Goal: Task Accomplishment & Management: Use online tool/utility

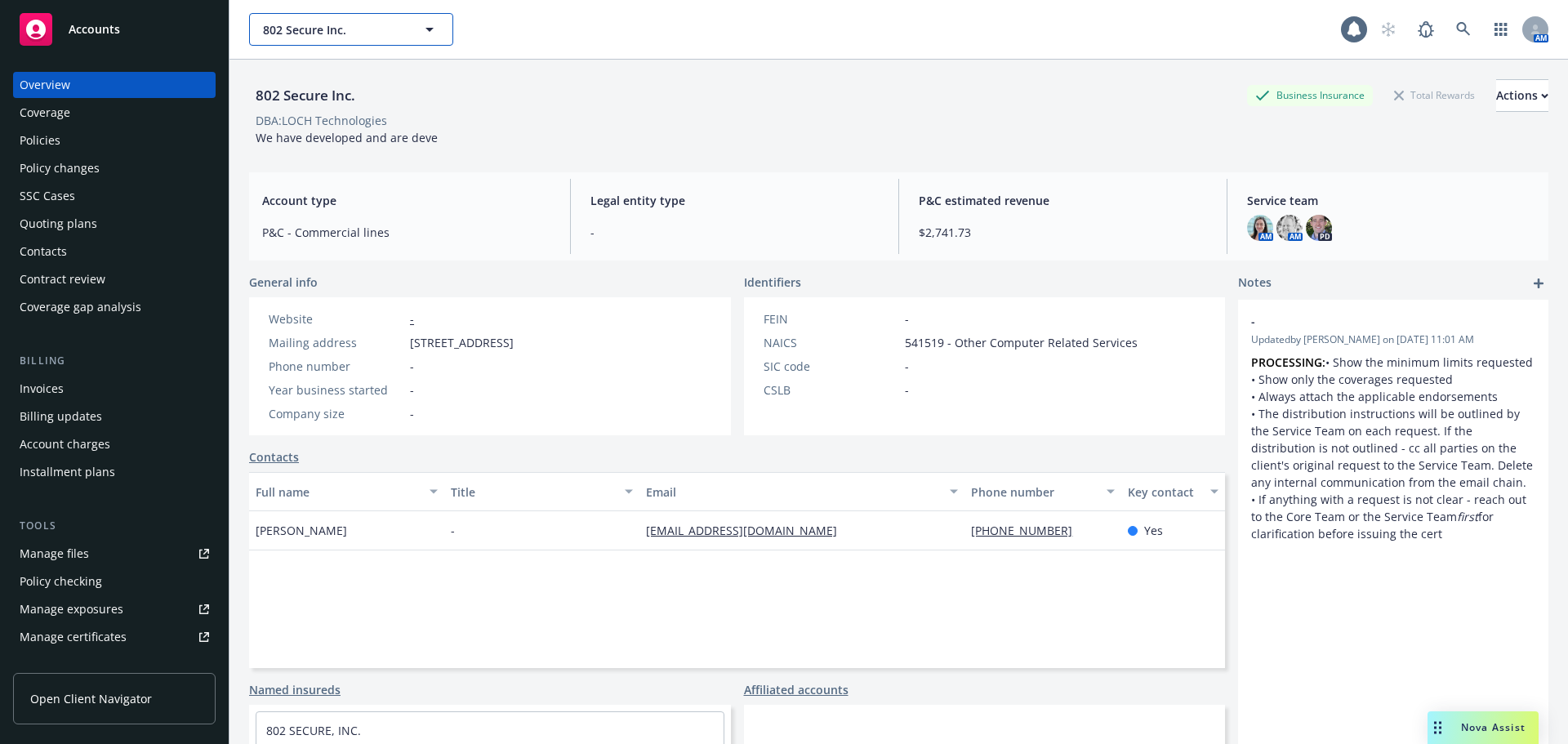
click at [360, 28] on span "802 Secure Inc." at bounding box center [333, 30] width 142 height 18
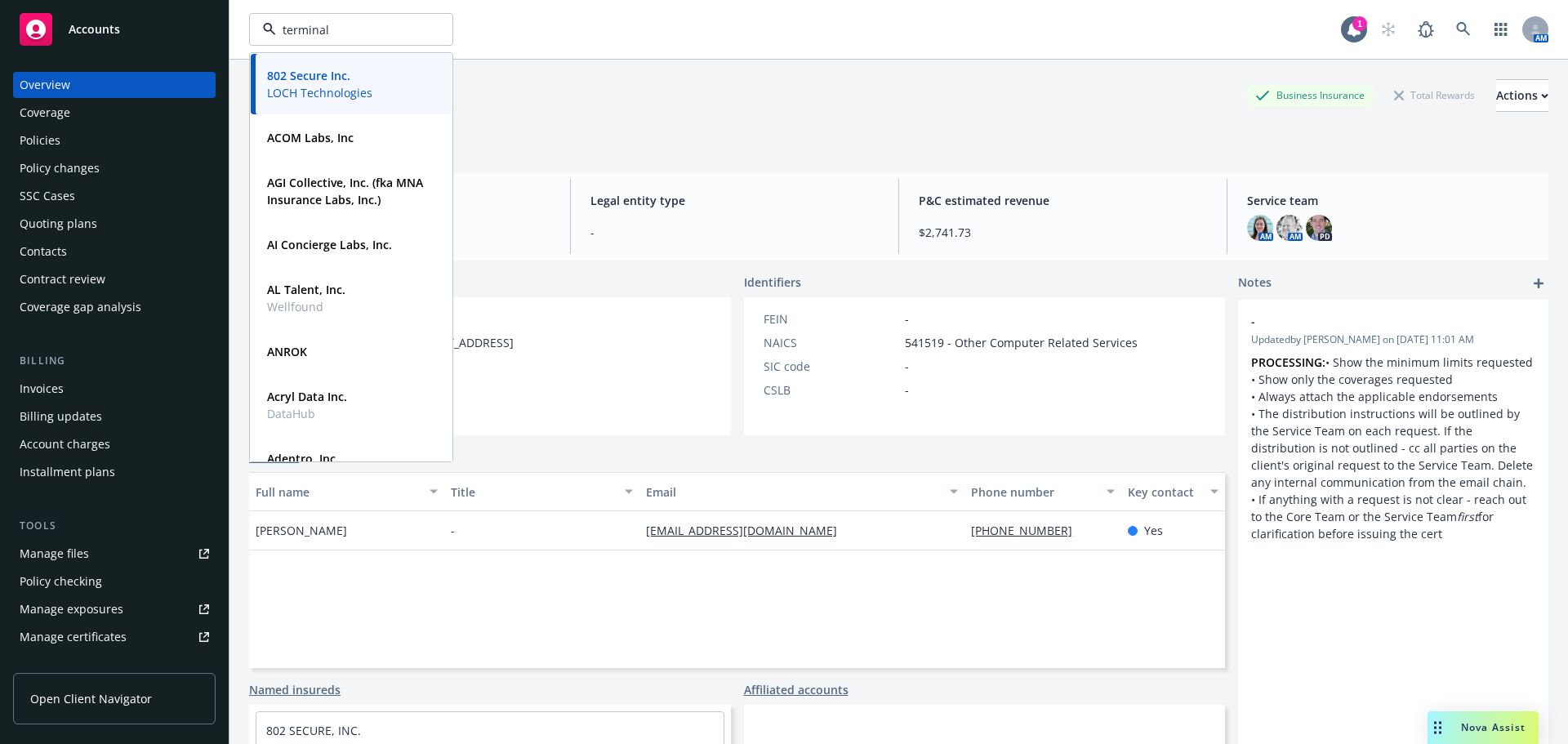
type input "terminal"
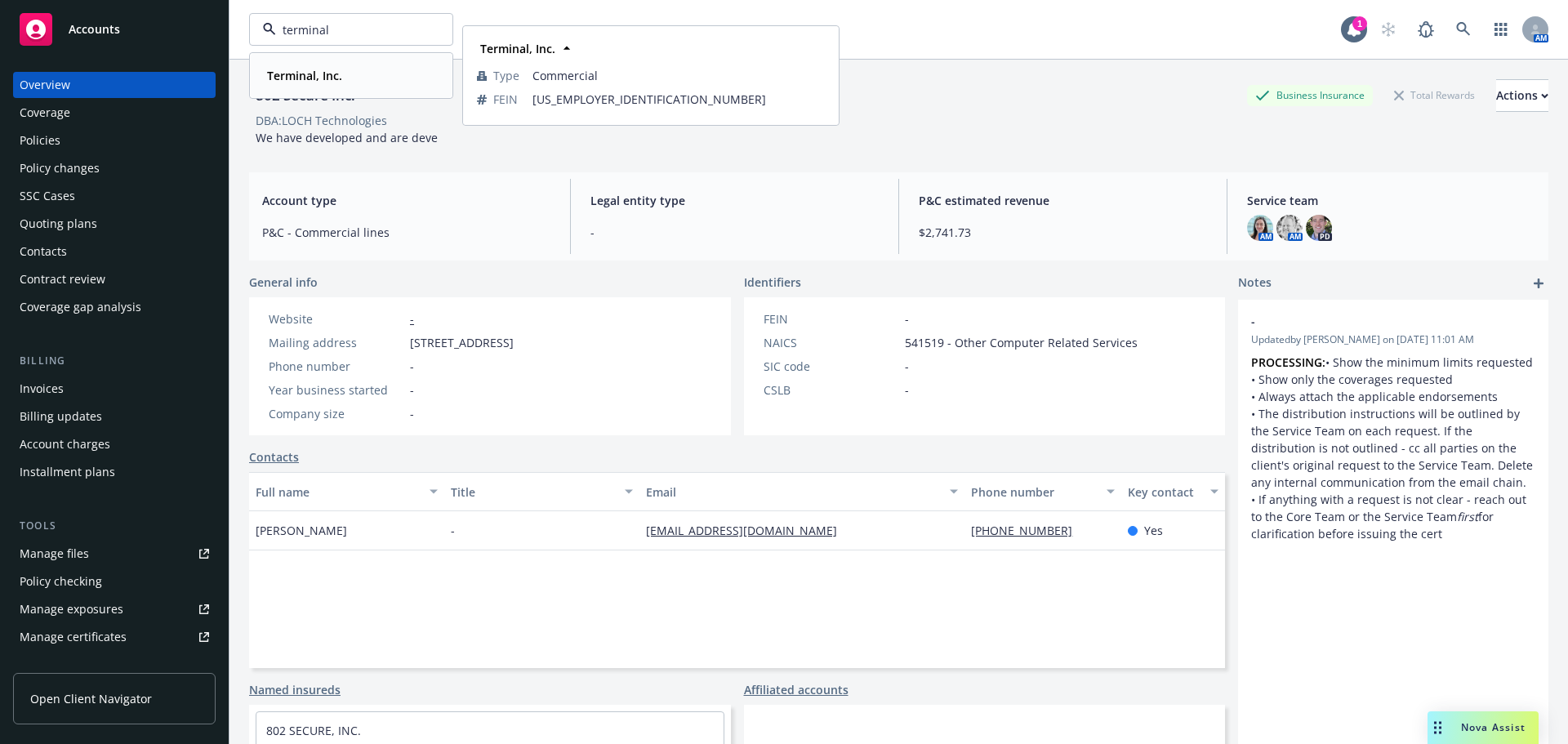
click at [291, 65] on div "Terminal, Inc." at bounding box center [302, 75] width 85 height 24
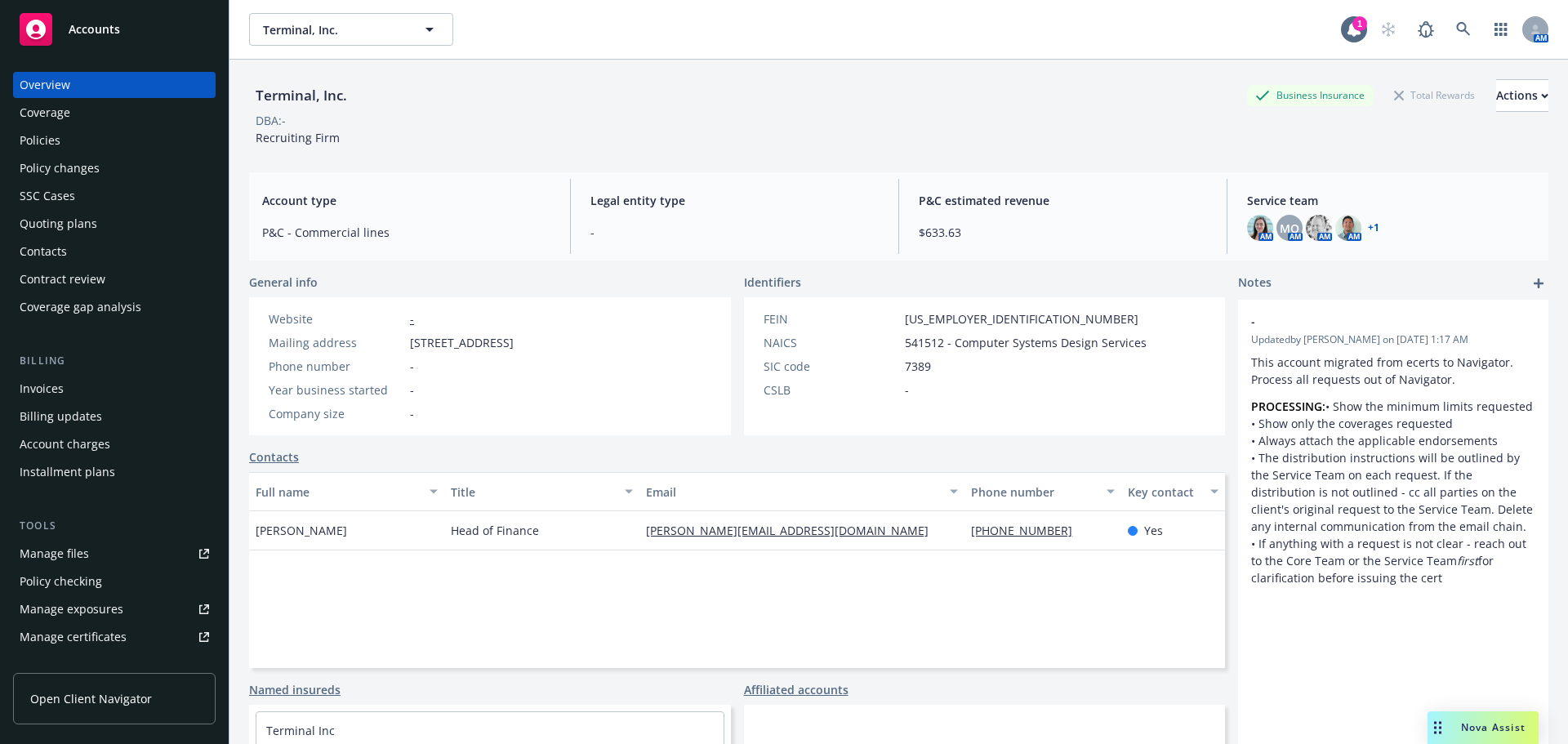
click at [127, 132] on div "Policies" at bounding box center [114, 141] width 190 height 26
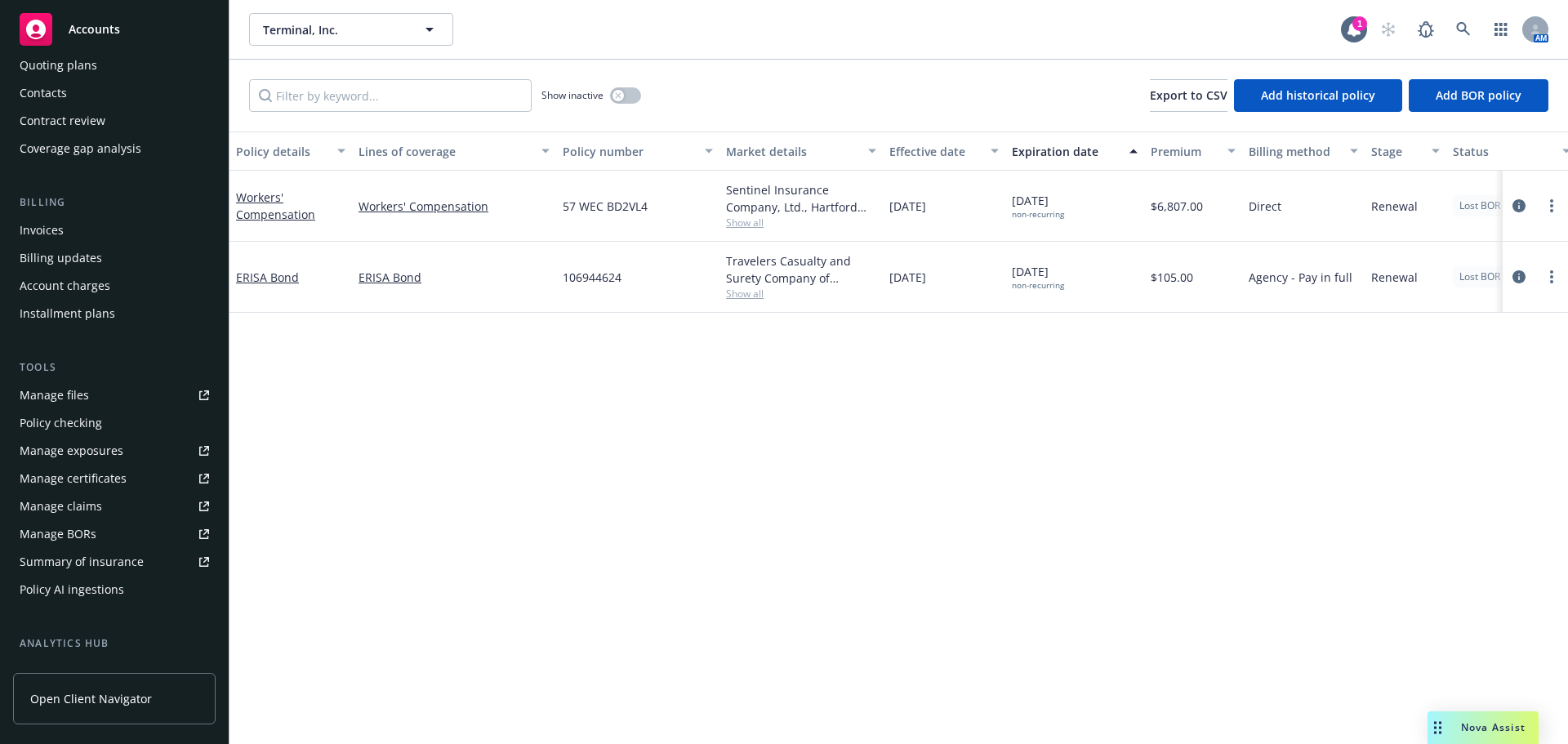
scroll to position [163, 0]
click at [70, 399] on div "Manage files" at bounding box center [54, 390] width 69 height 26
click at [63, 233] on div "Invoices" at bounding box center [114, 226] width 190 height 26
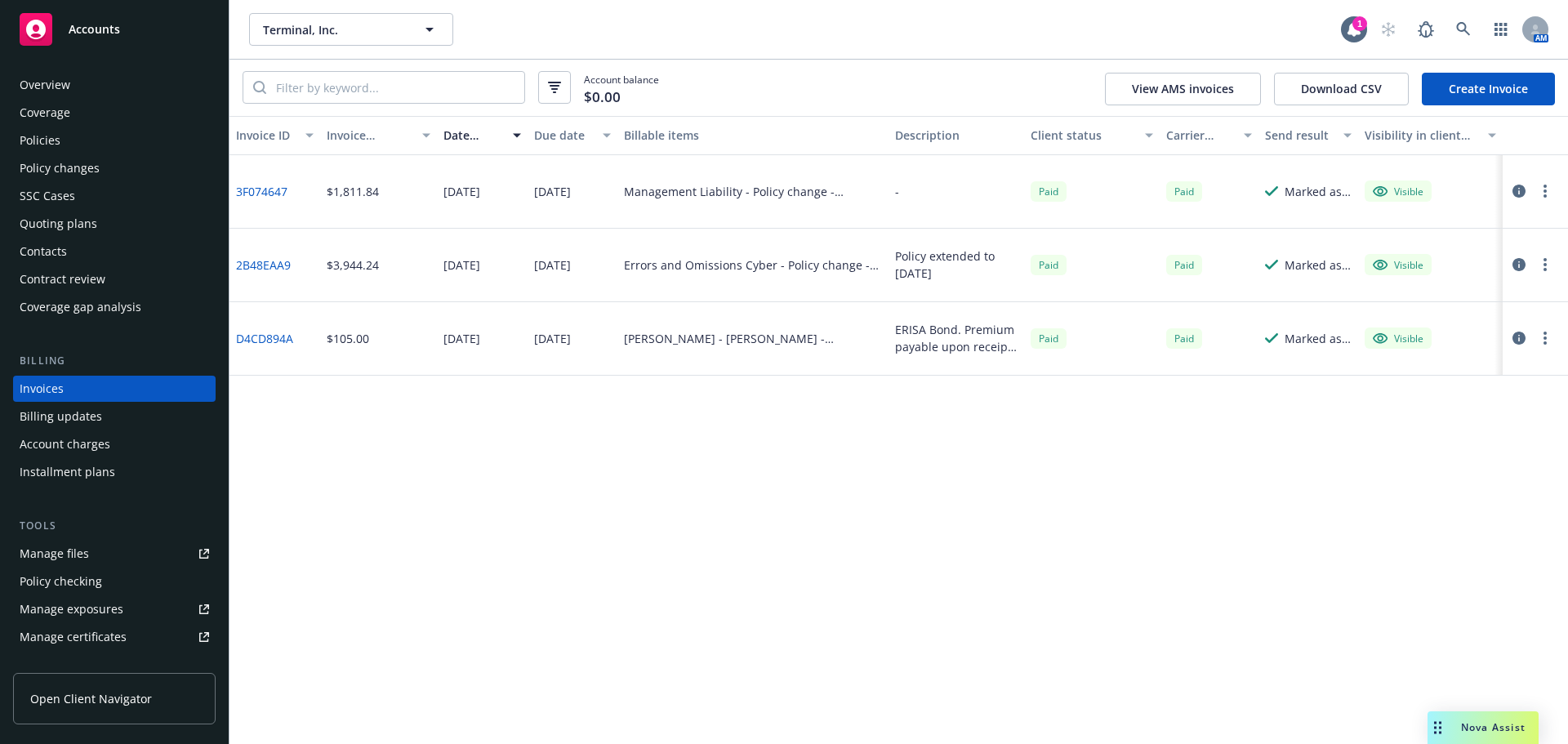
click at [62, 148] on div "Policies" at bounding box center [114, 141] width 190 height 26
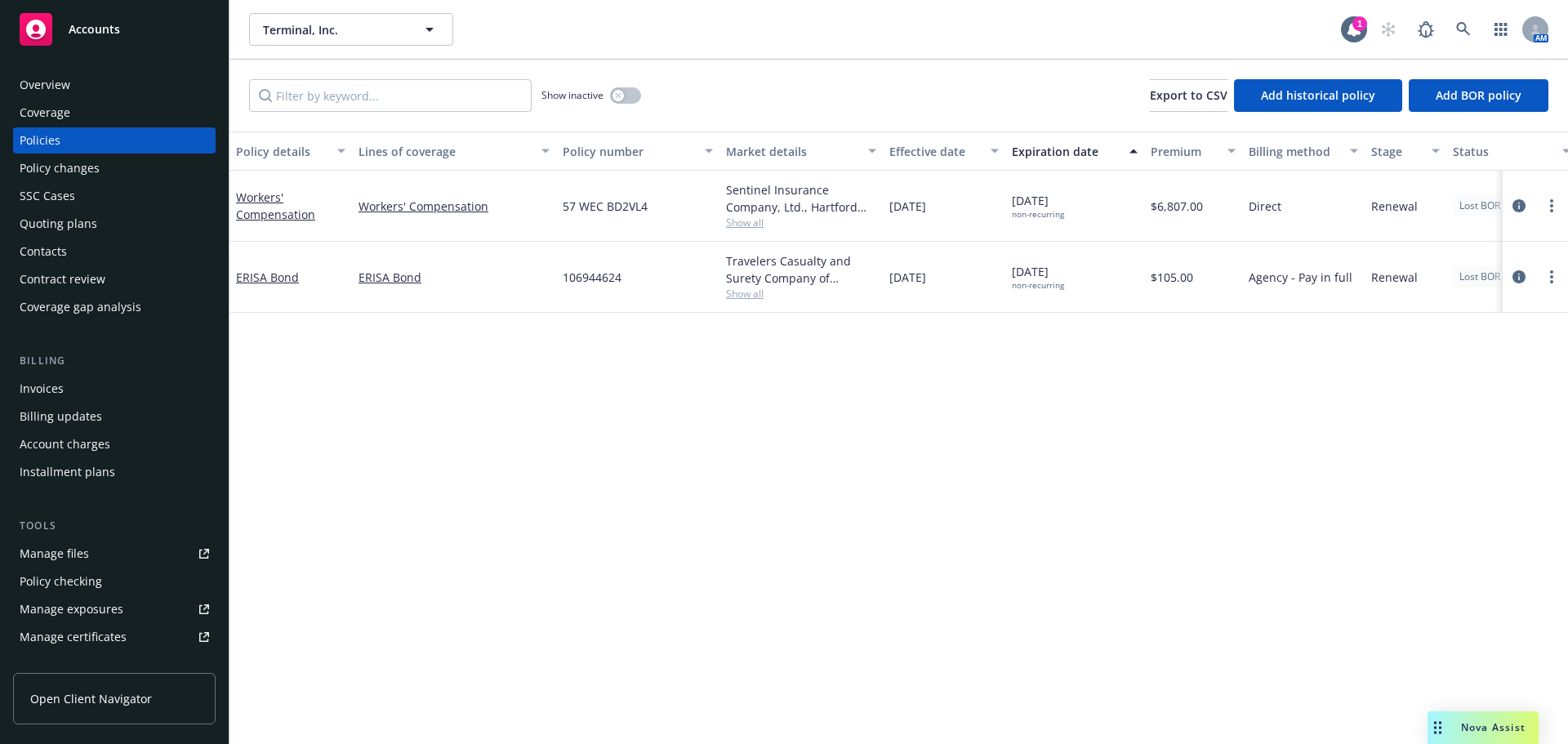
click at [41, 384] on div "Invoices" at bounding box center [41, 389] width 44 height 26
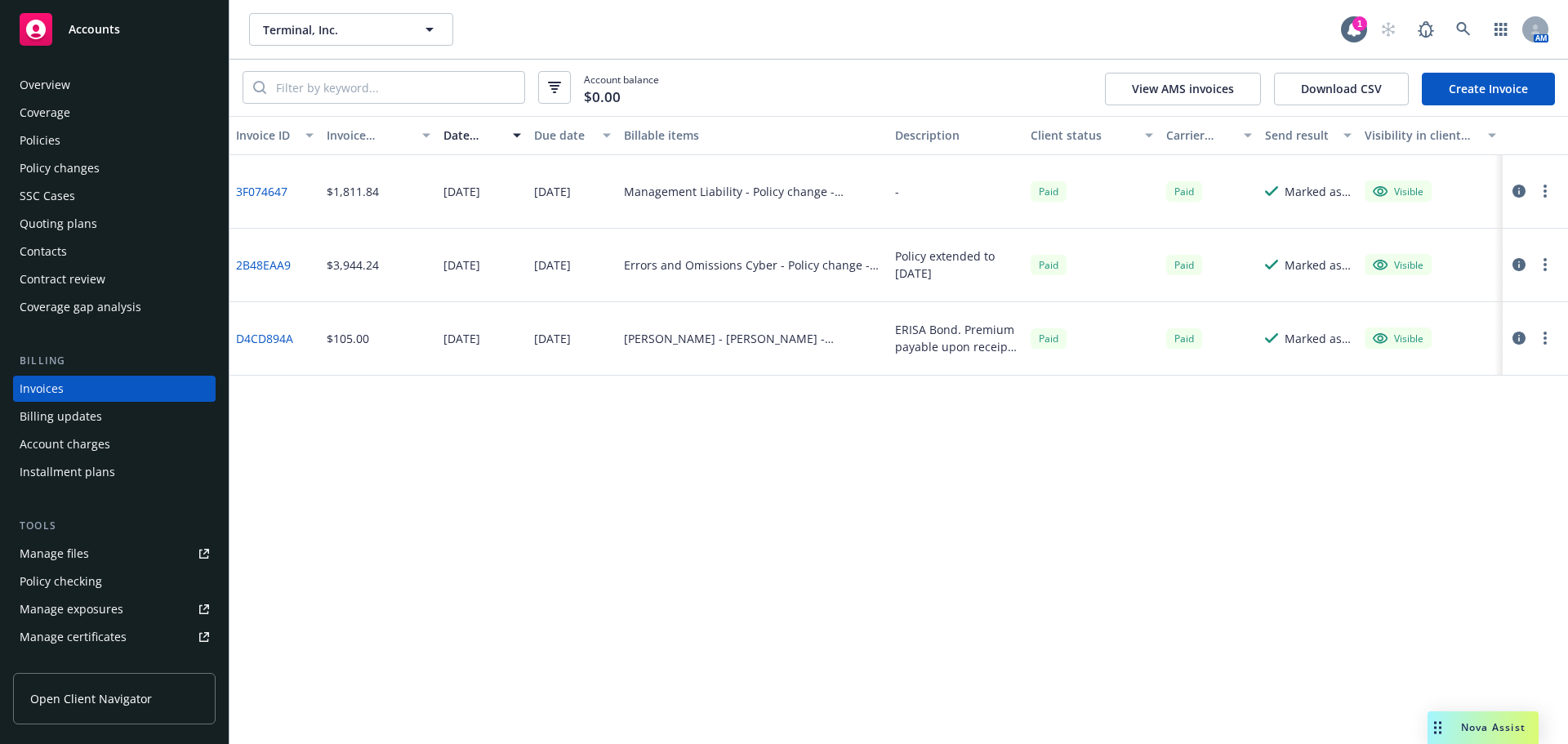
click at [59, 144] on div "Policies" at bounding box center [114, 141] width 190 height 26
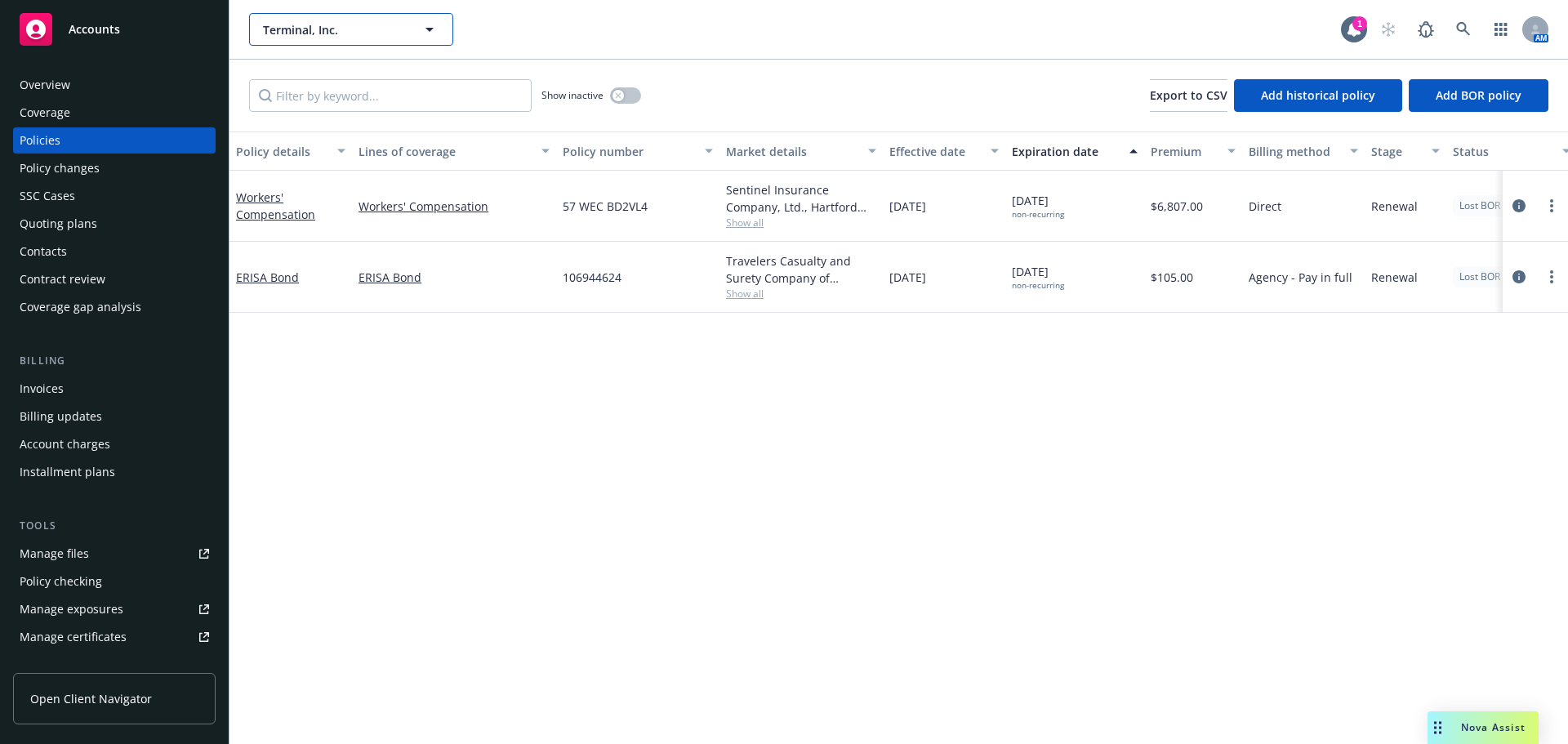
click at [317, 32] on span "Terminal, Inc." at bounding box center [333, 30] width 142 height 18
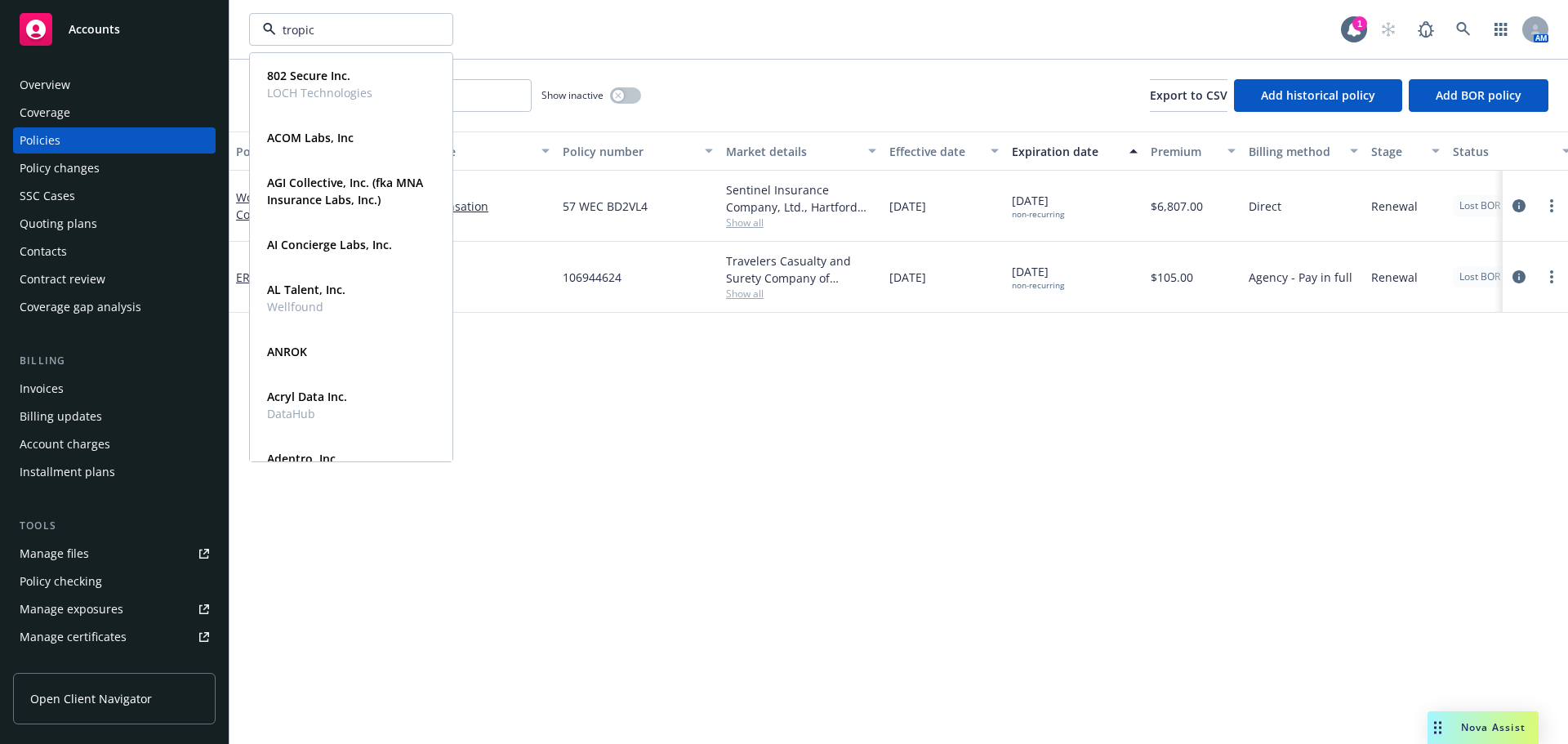
type input "tropic"
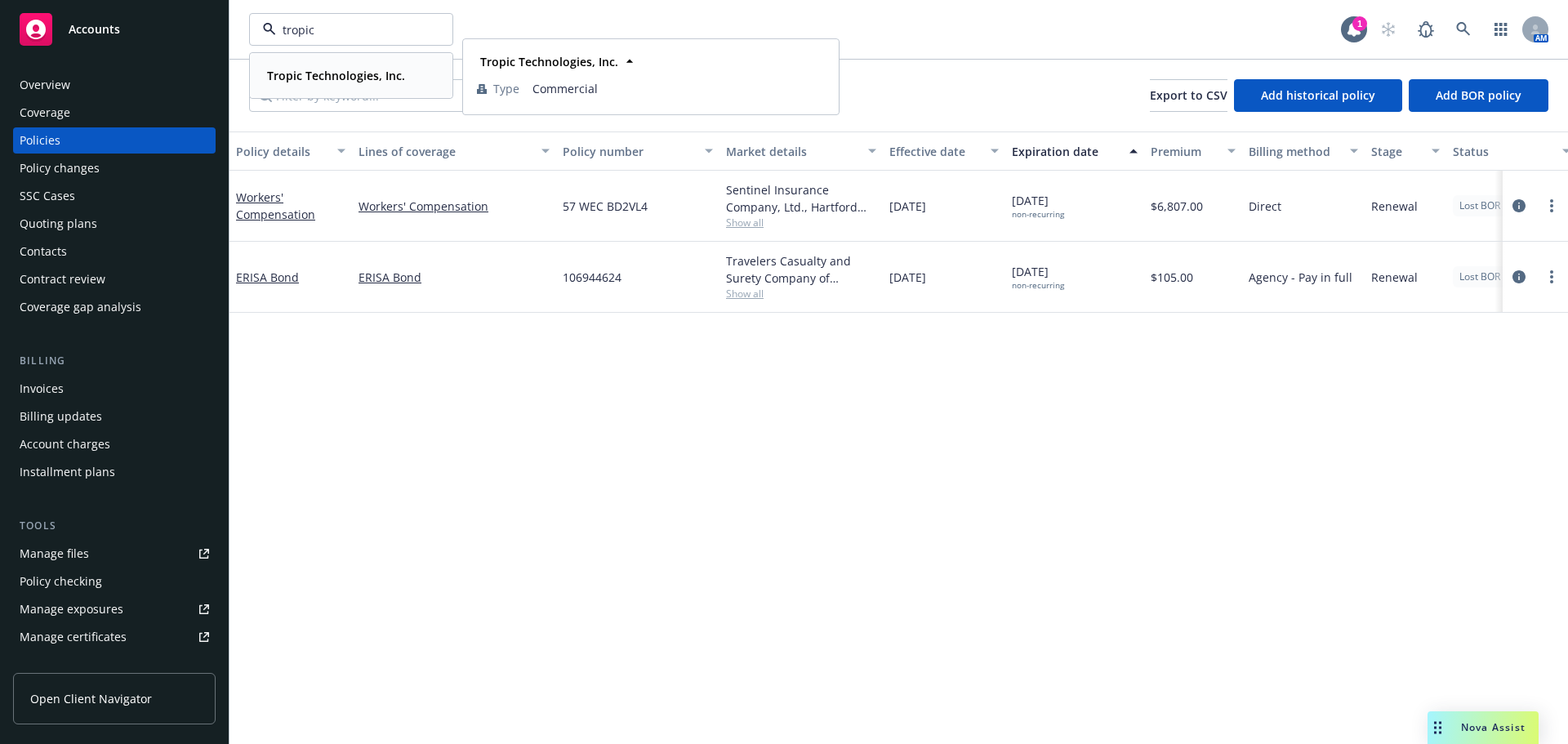
click at [323, 77] on strong "Tropic Technologies, Inc." at bounding box center [336, 76] width 138 height 16
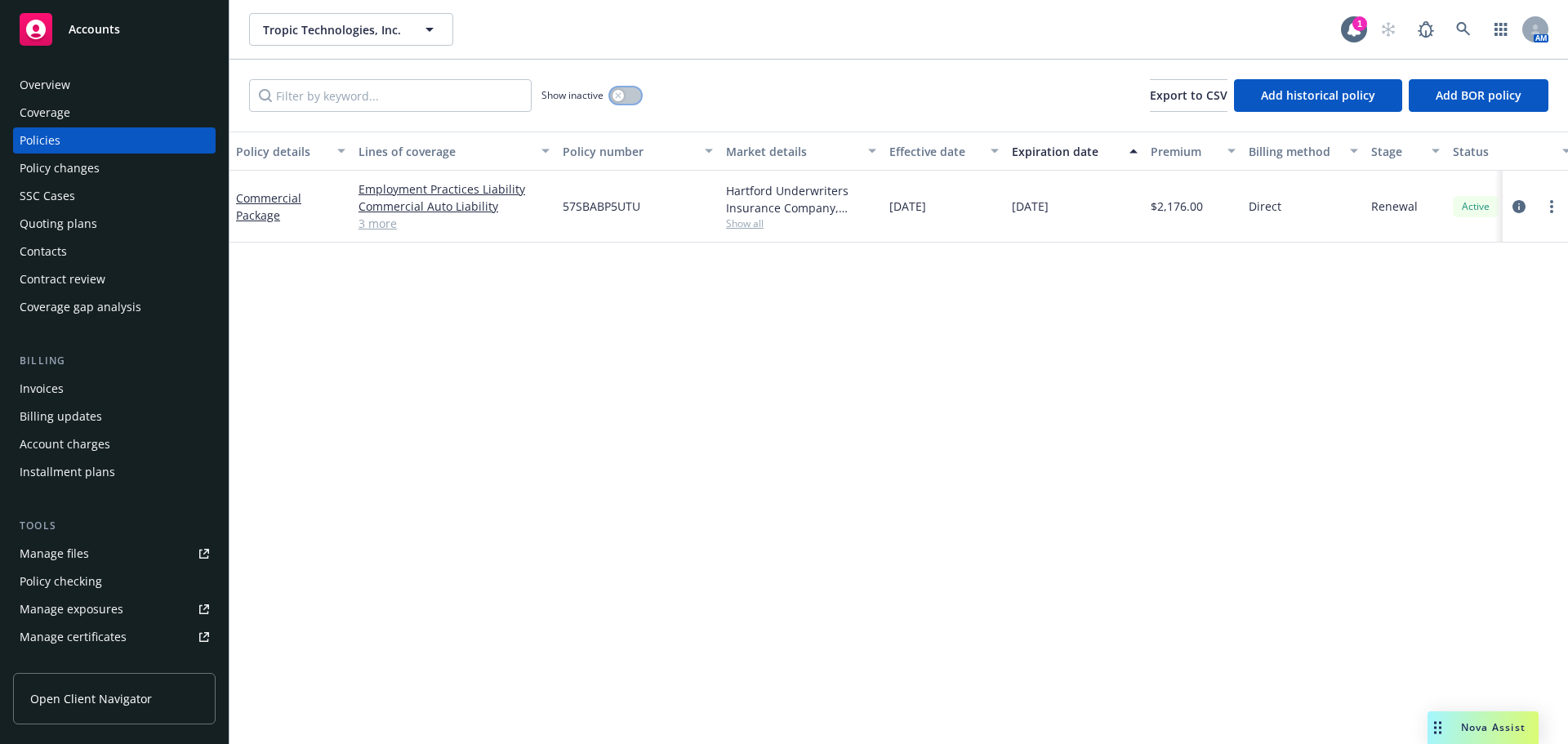
click at [624, 93] on button "button" at bounding box center [625, 95] width 31 height 17
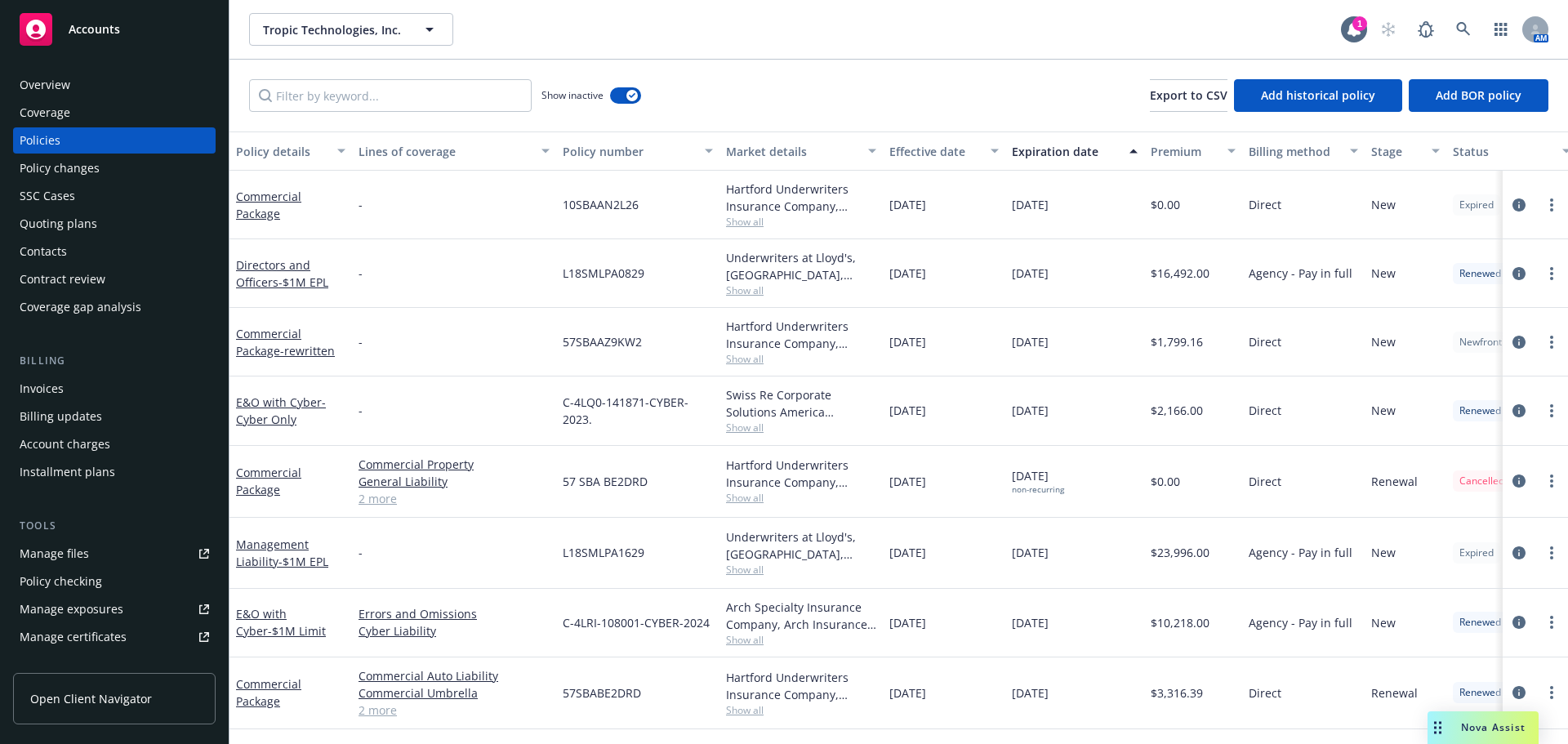
click at [948, 152] on div "Effective date" at bounding box center [935, 152] width 91 height 18
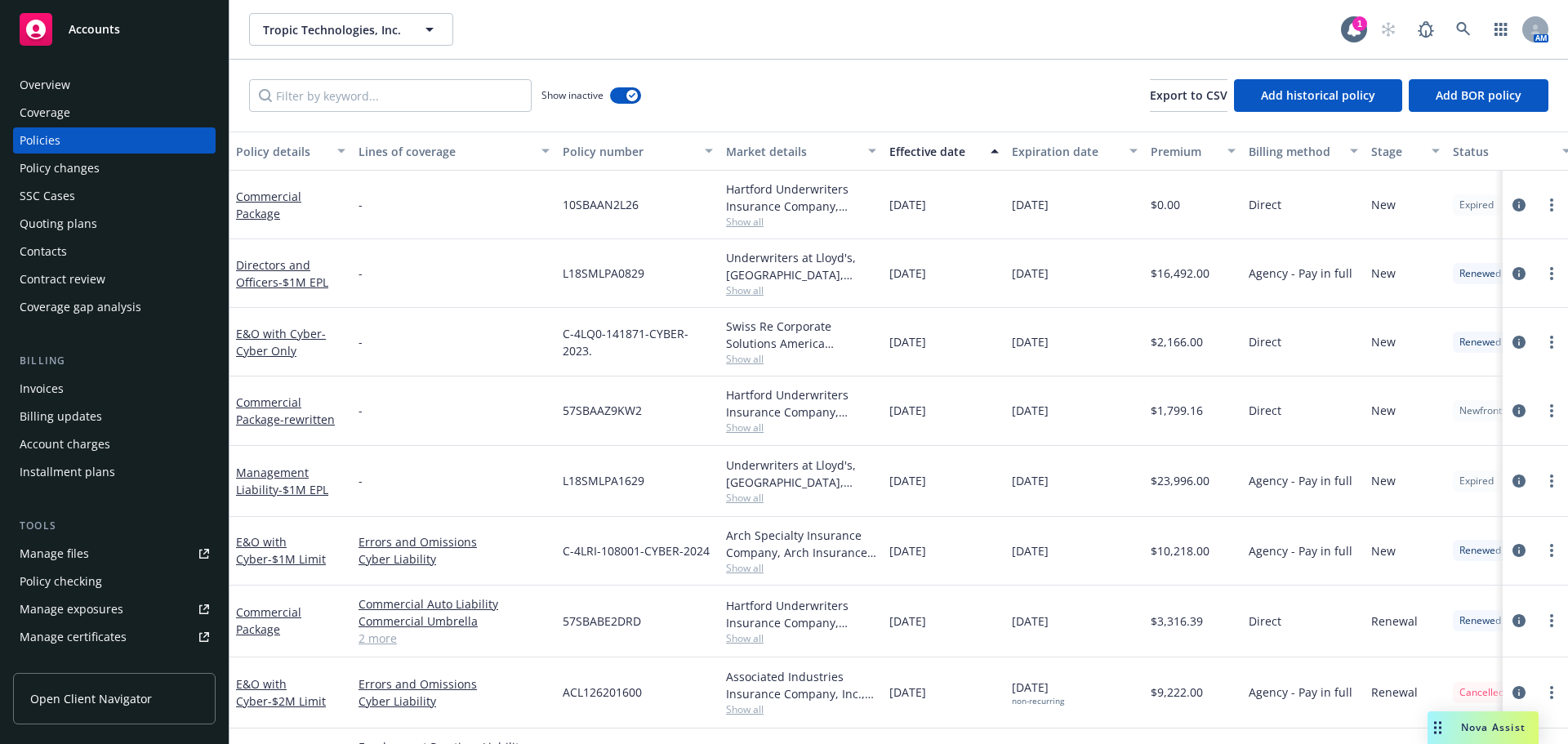
click at [948, 152] on div "Effective date" at bounding box center [935, 152] width 91 height 18
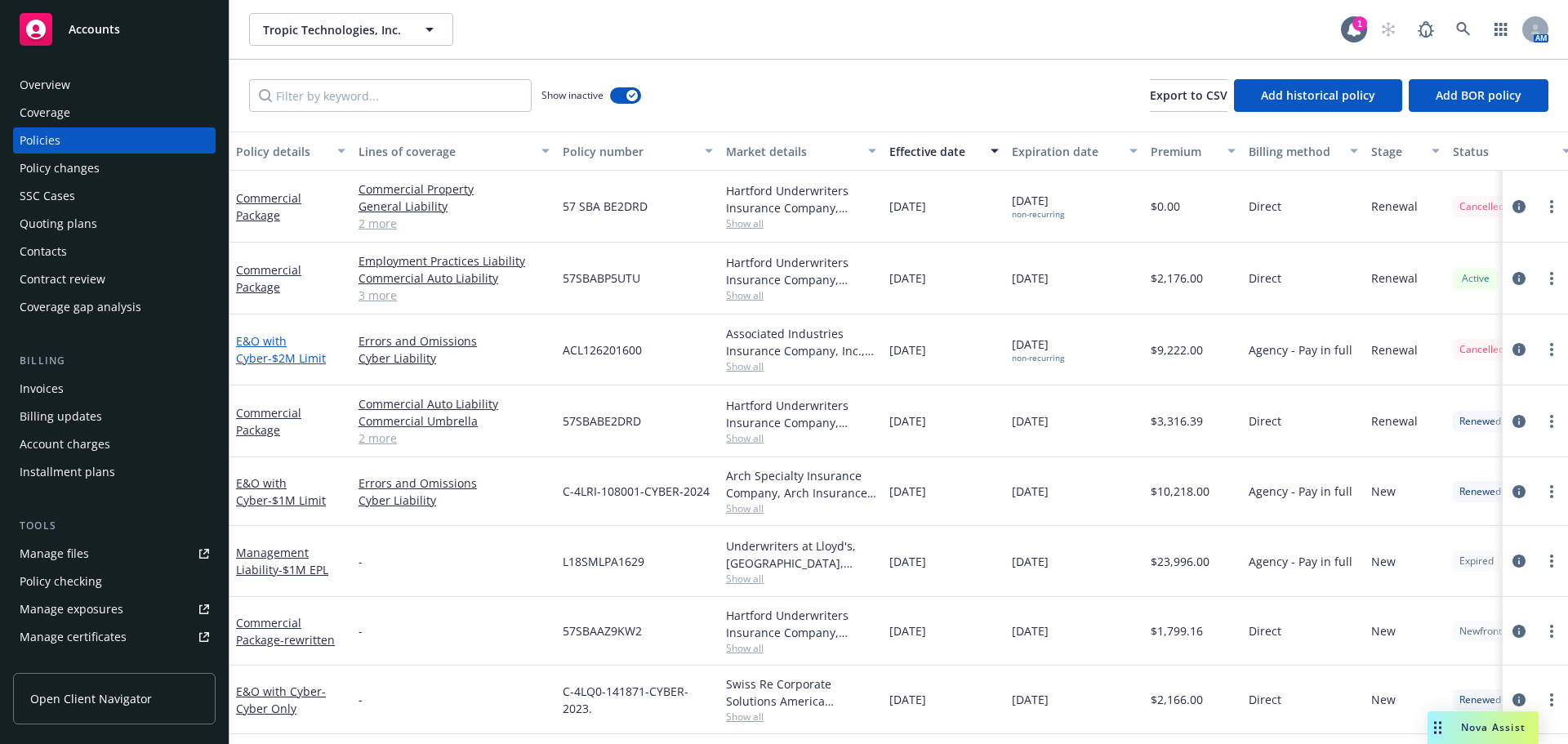
click at [273, 358] on span "- $2M Limit" at bounding box center [297, 358] width 58 height 16
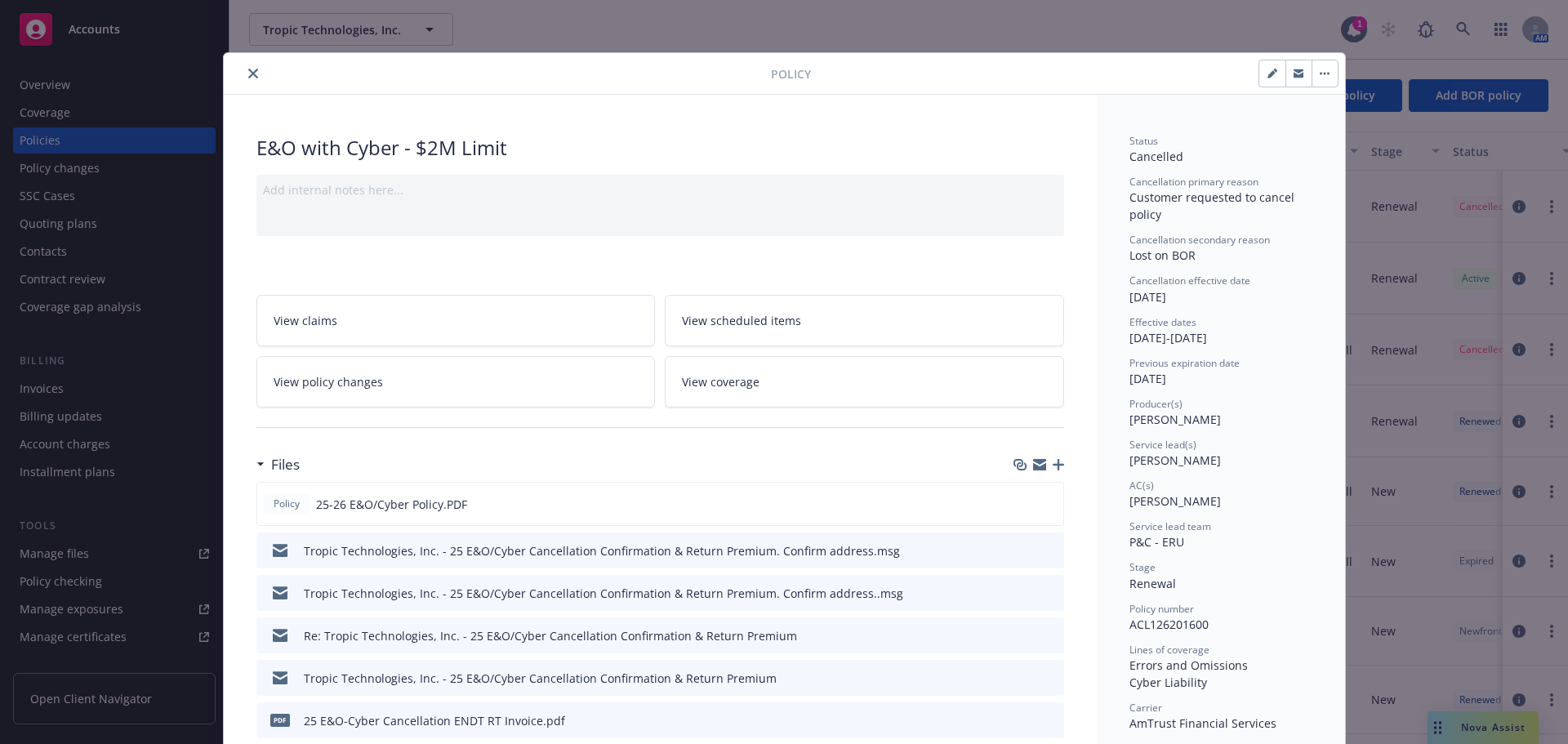
click at [1051, 471] on div "Files" at bounding box center [660, 464] width 808 height 34
click at [1053, 468] on icon "button" at bounding box center [1058, 464] width 11 height 11
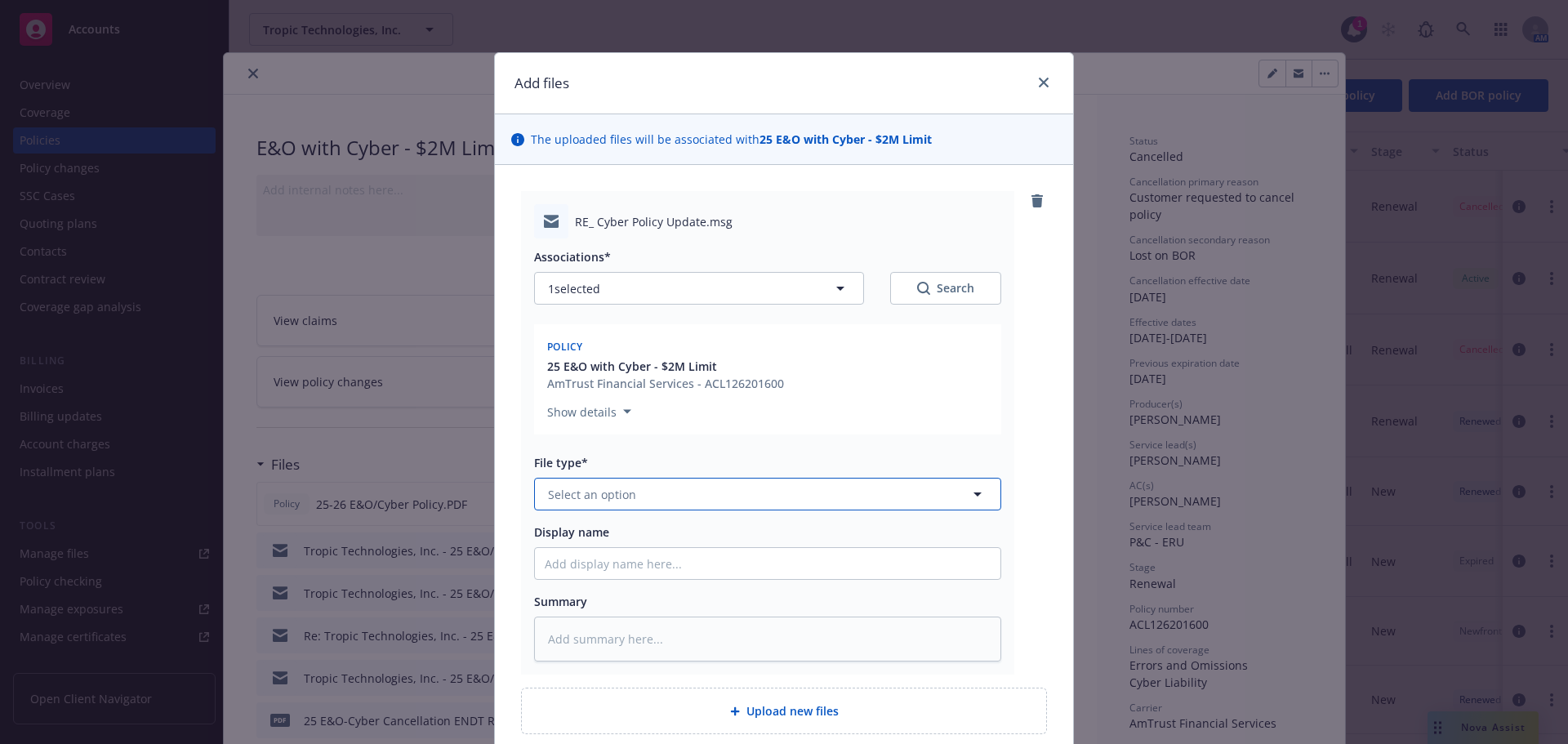
click at [619, 500] on span "Select an option" at bounding box center [592, 495] width 88 height 18
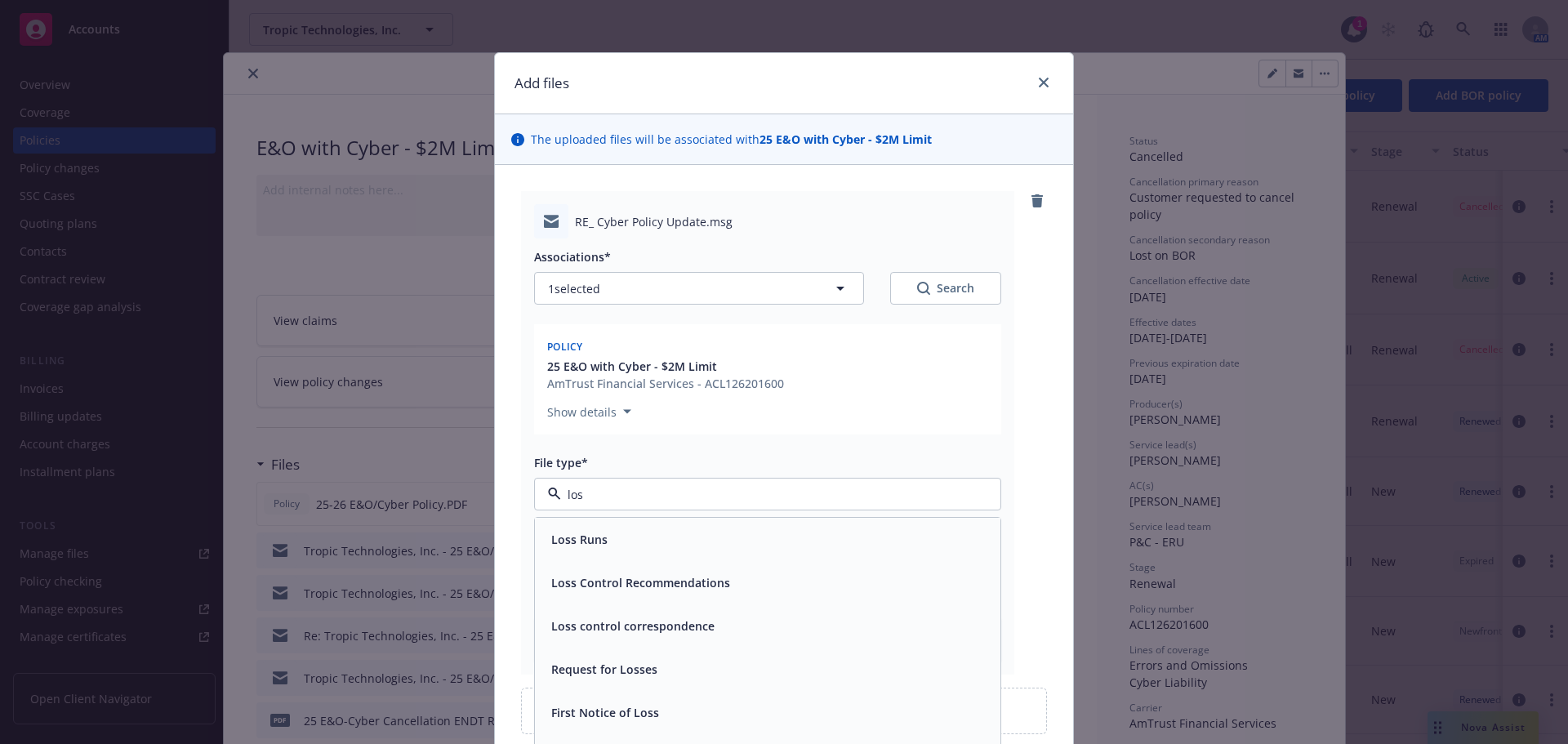
type input "loss"
click at [721, 553] on div "Loss Runs" at bounding box center [768, 538] width 466 height 43
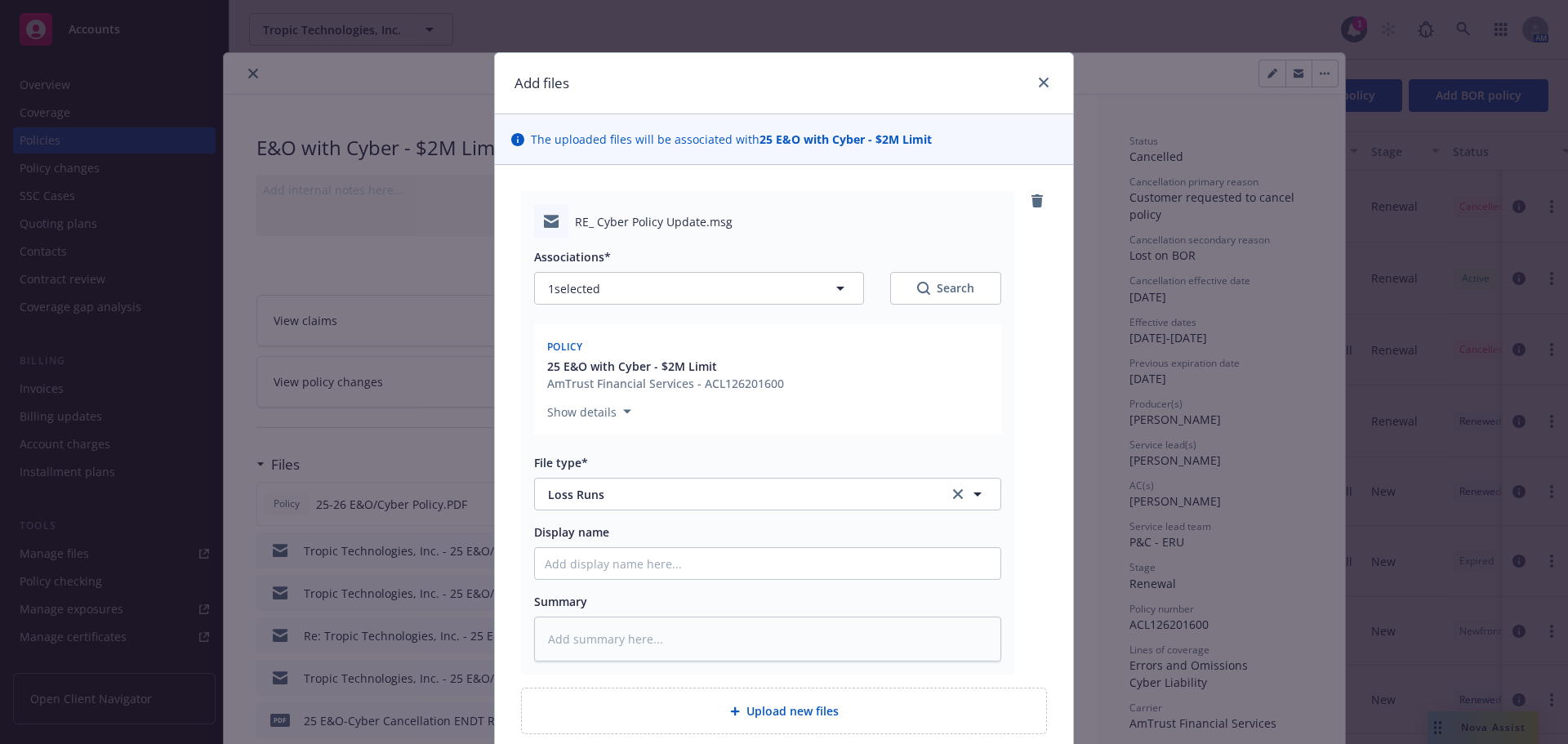
click at [719, 546] on div "Display name" at bounding box center [768, 552] width 468 height 56
click at [719, 556] on input "Display name" at bounding box center [768, 563] width 466 height 31
type textarea "x"
type input "0"
type textarea "x"
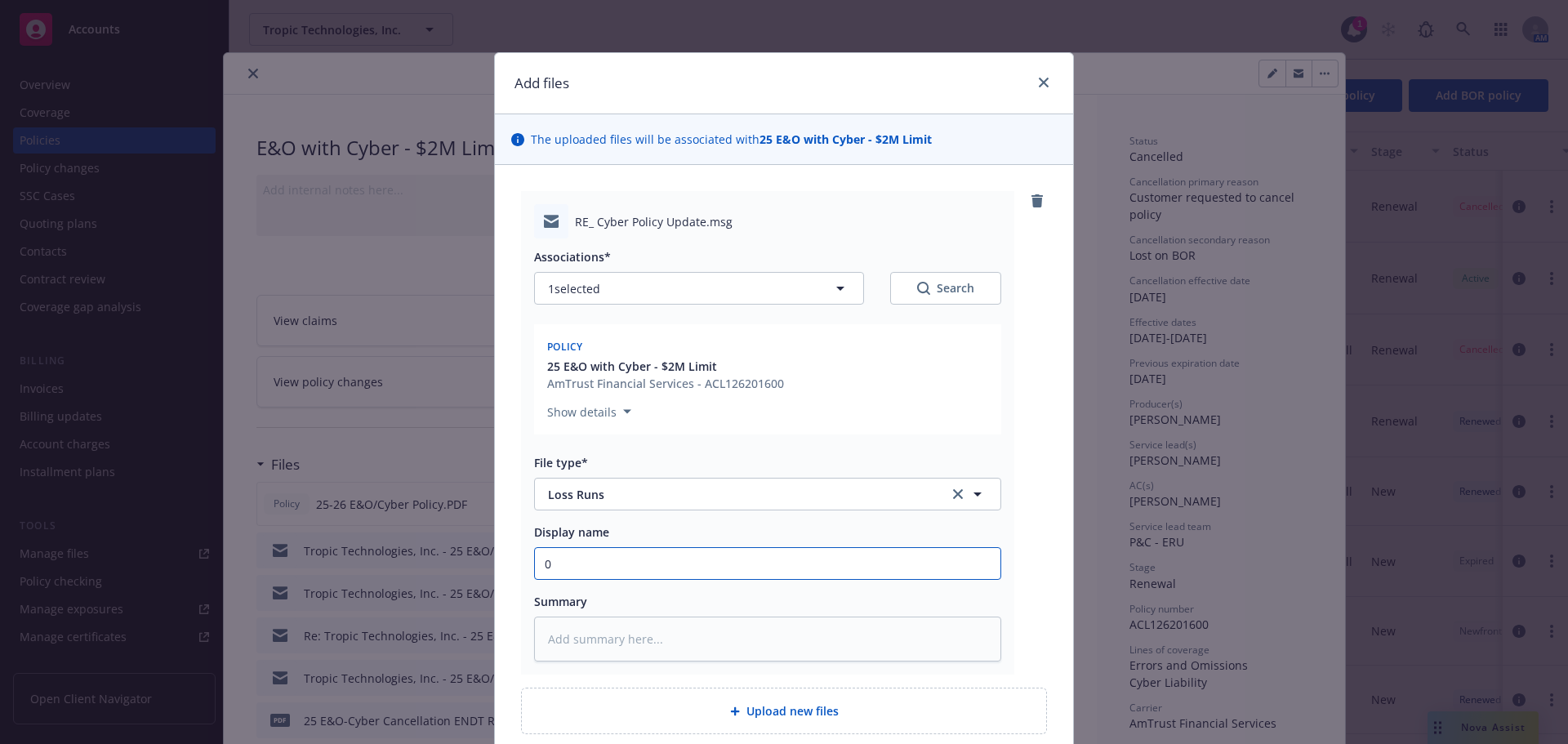
type input "09"
type textarea "x"
type input "09/"
type textarea "x"
type input "09/2"
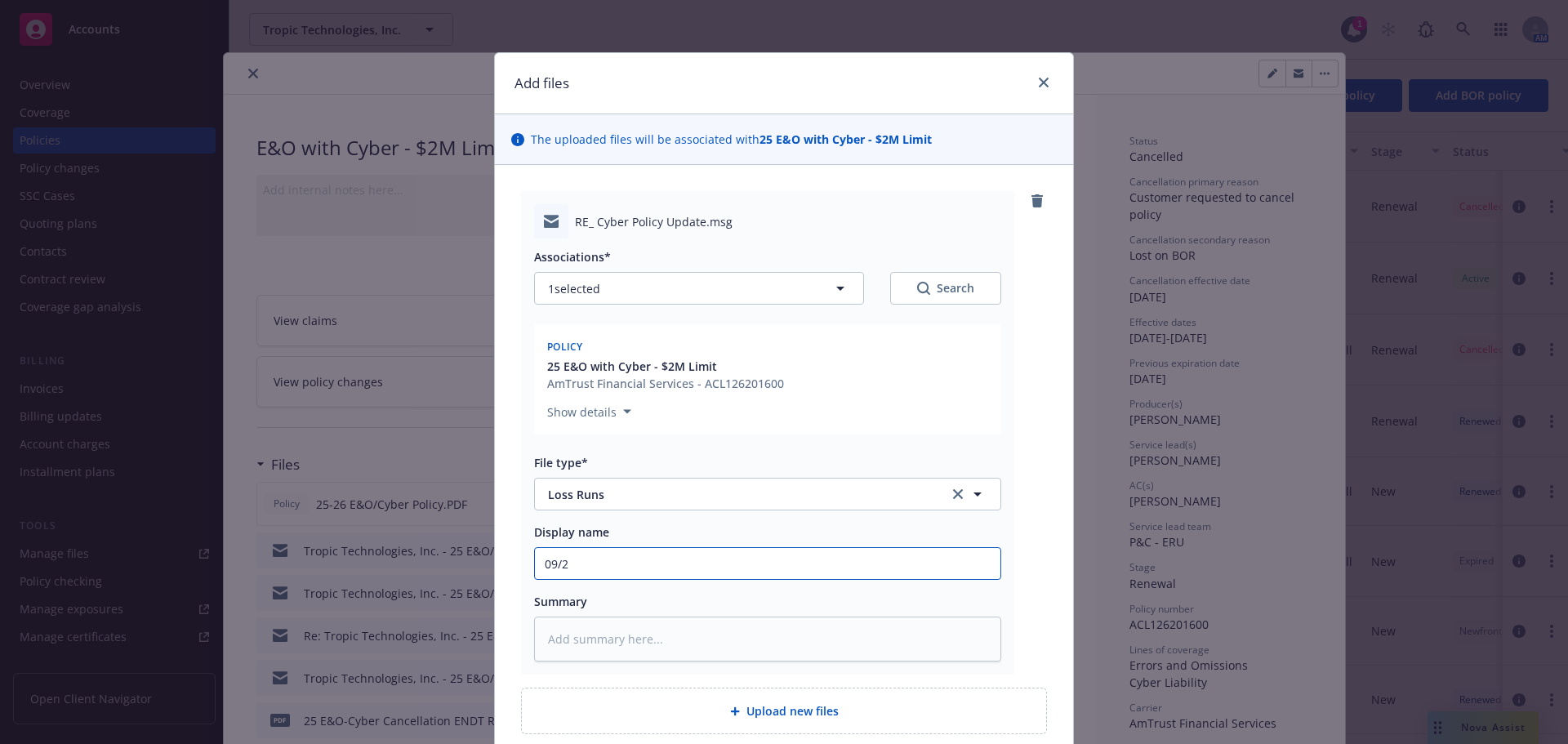
type textarea "x"
type input "09/22"
type textarea "x"
type input "09/22/"
type textarea "x"
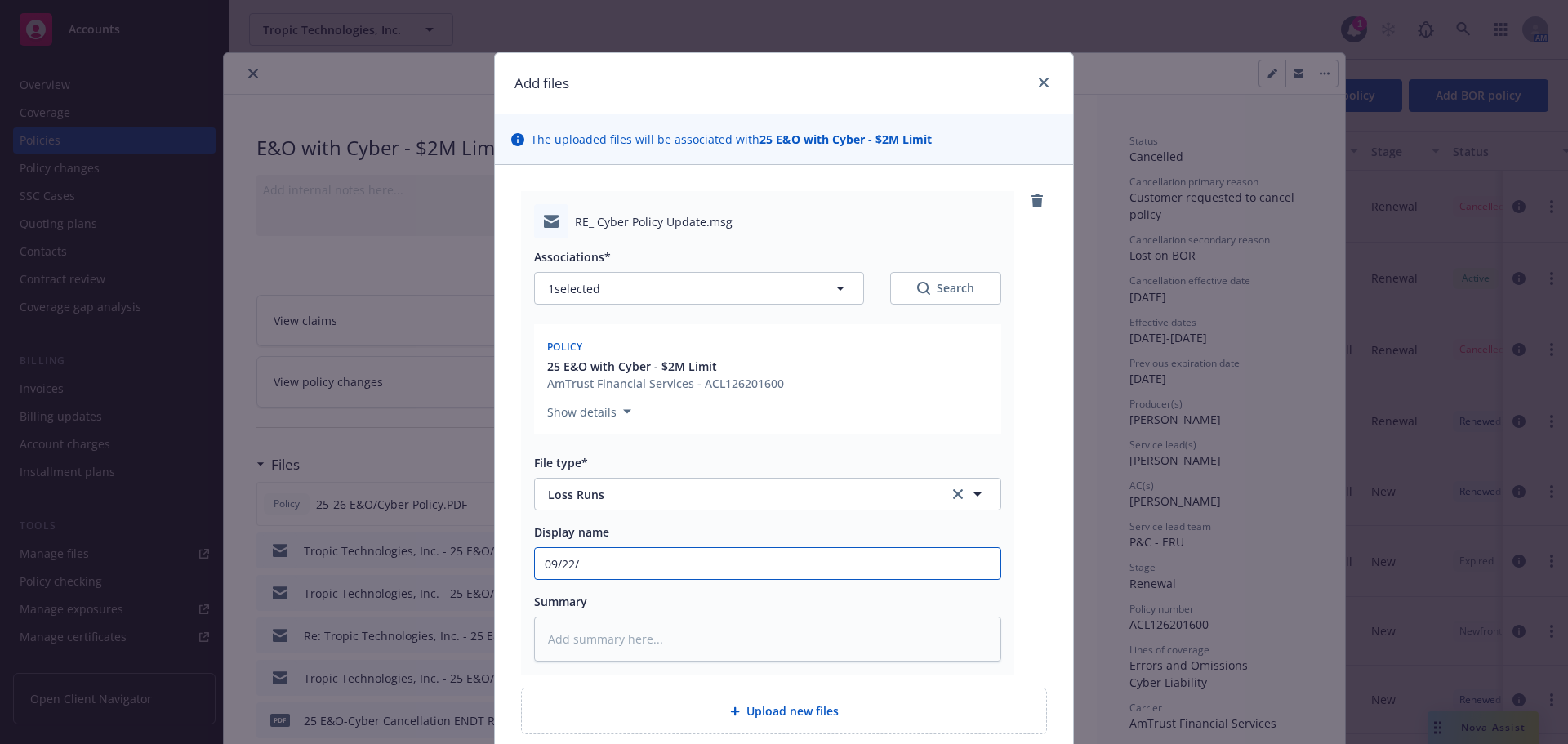
type input "09/22/2"
type textarea "x"
type input "09/22/25"
type textarea "x"
type input "09/22/25"
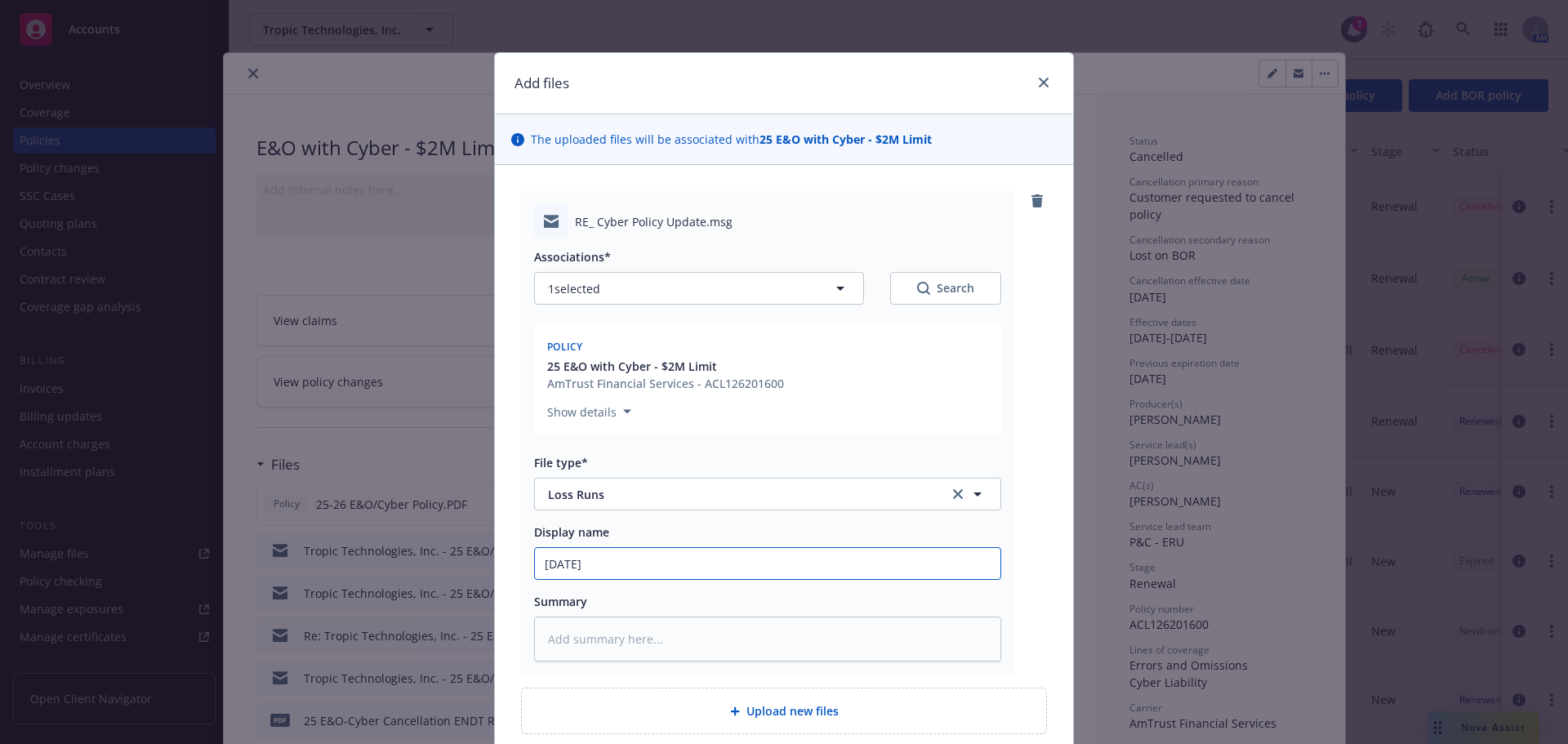
type textarea "x"
type input "09/22/25 E"
type textarea "x"
type input "09/22/25 E&"
type textarea "x"
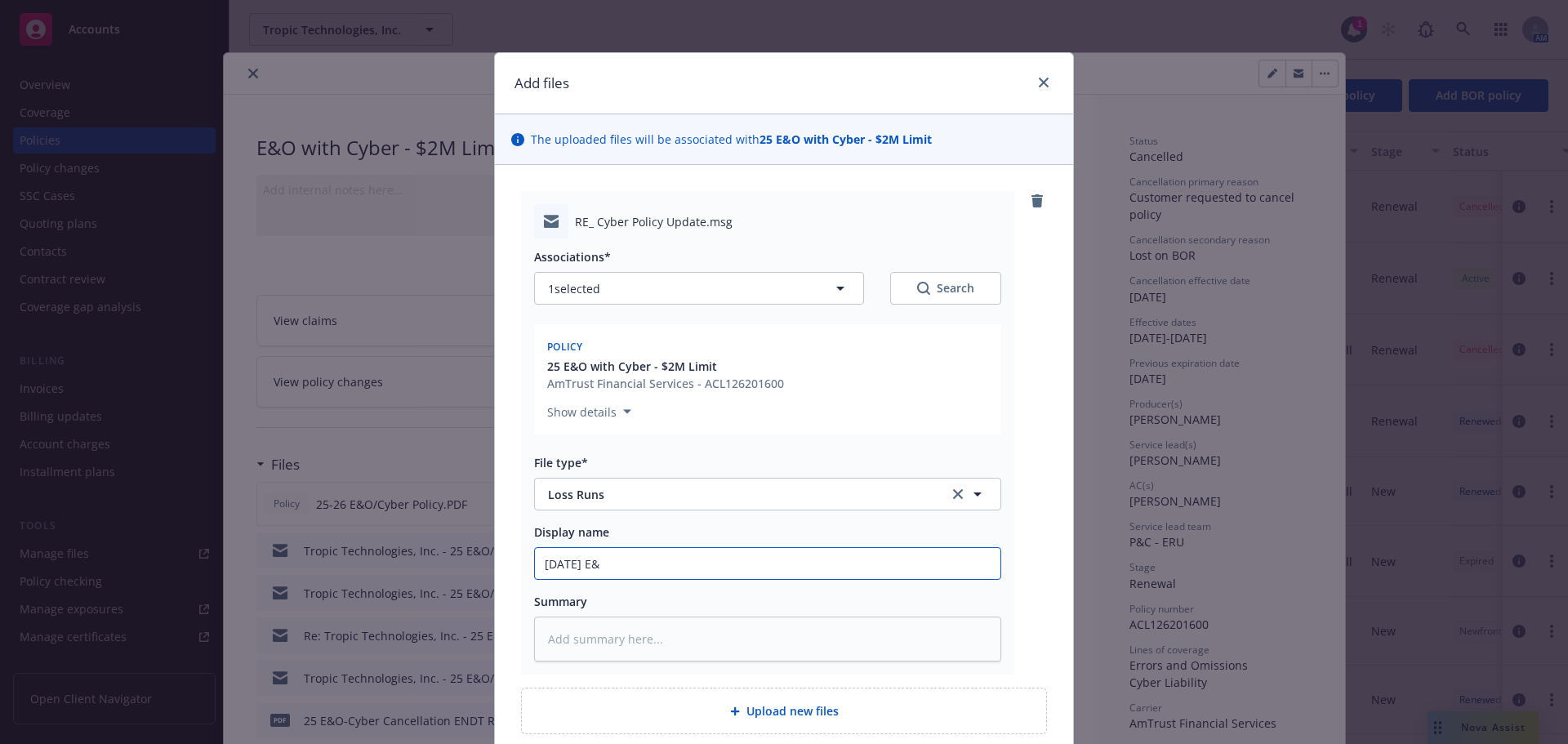
type input "09/22/25 E&O"
type textarea "x"
type input "09/22/25 E&O/"
type textarea "x"
type input "09/22/25 E&O/C"
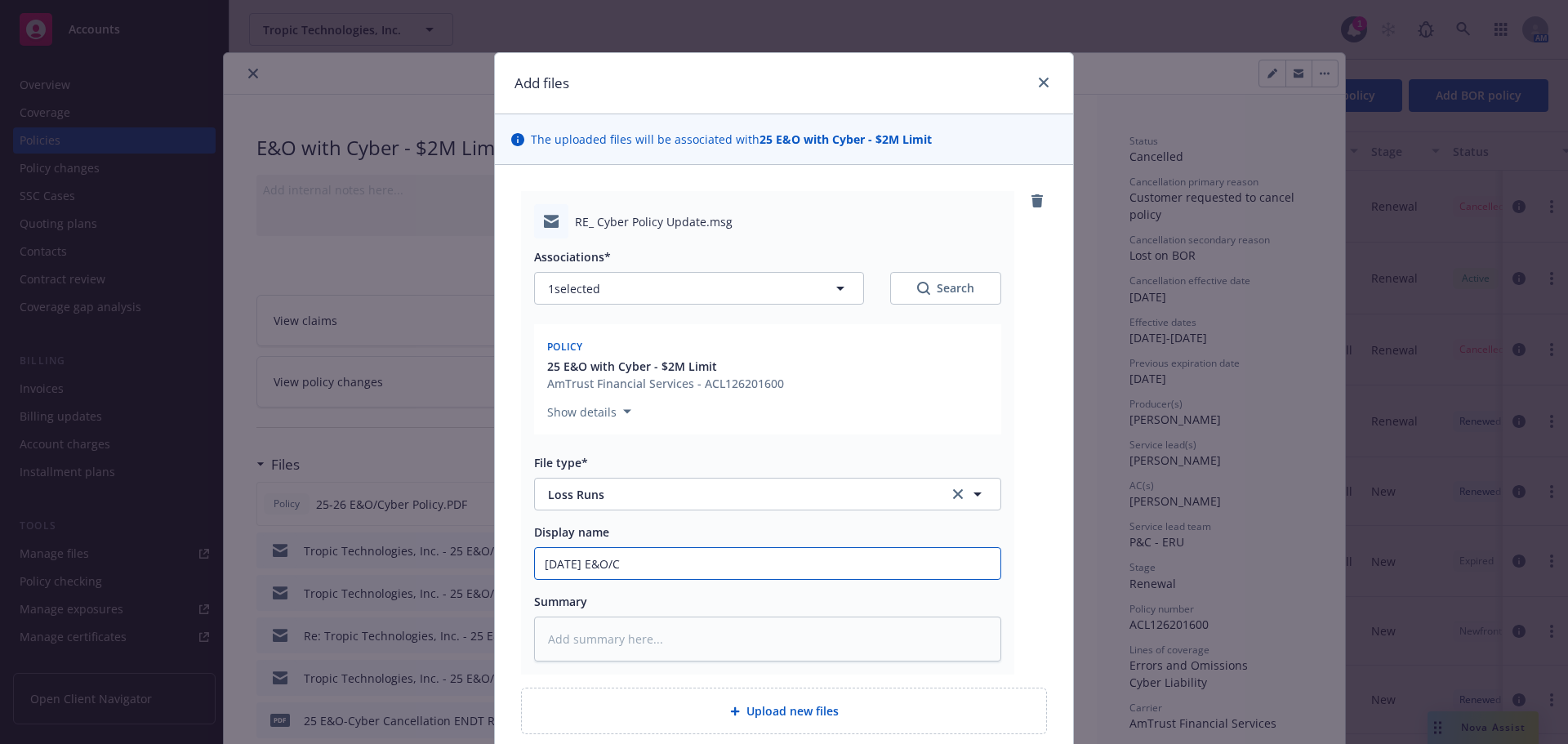
type textarea "x"
type input "09/22/25 E&O/Cy"
type textarea "x"
type input "09/22/25 E&O/Cyb"
type textarea "x"
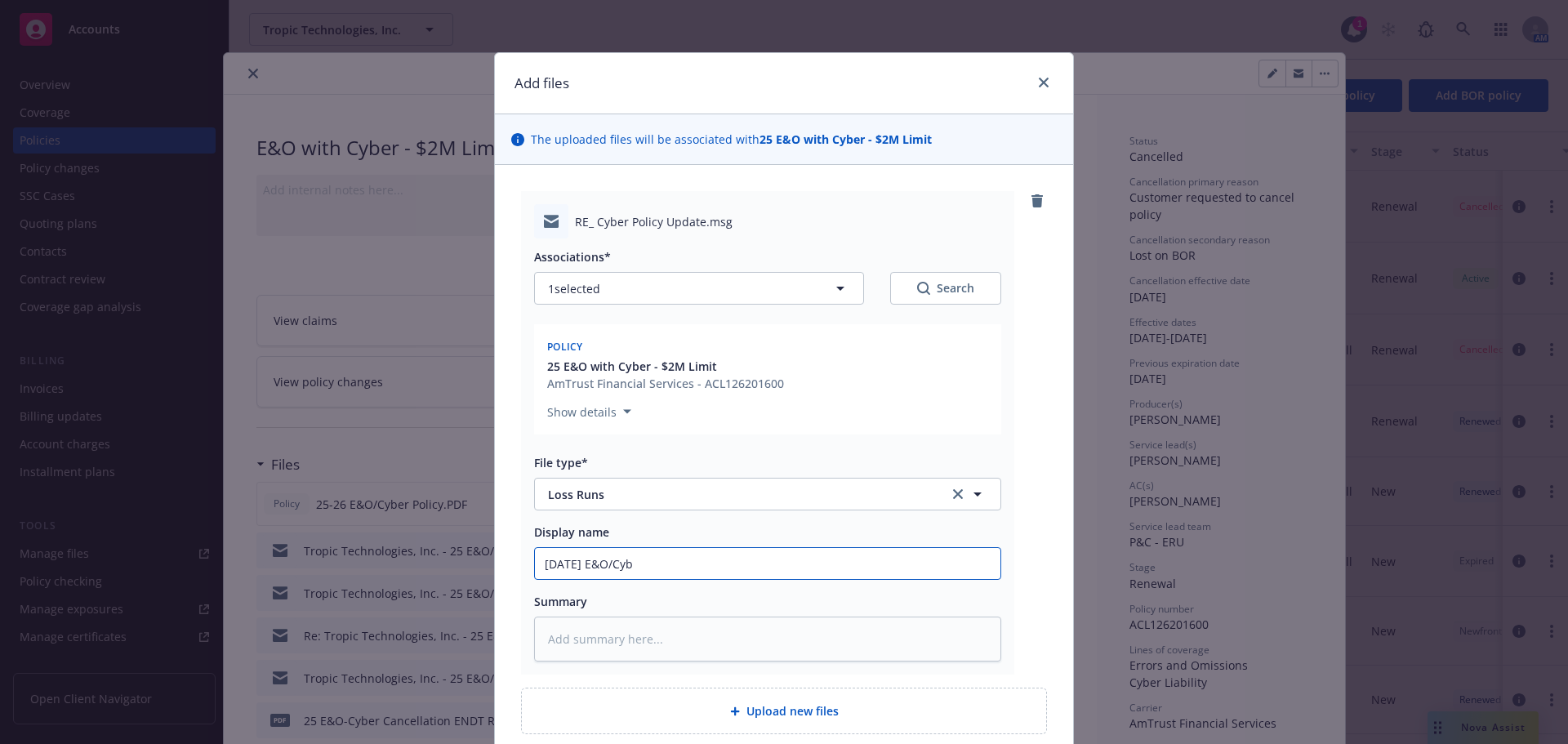
type input "09/22/25 E&O/Cybe"
type textarea "x"
type input "09/22/25 E&O/Cyber"
type textarea "x"
type input "09/22/25 E&O/Cyber"
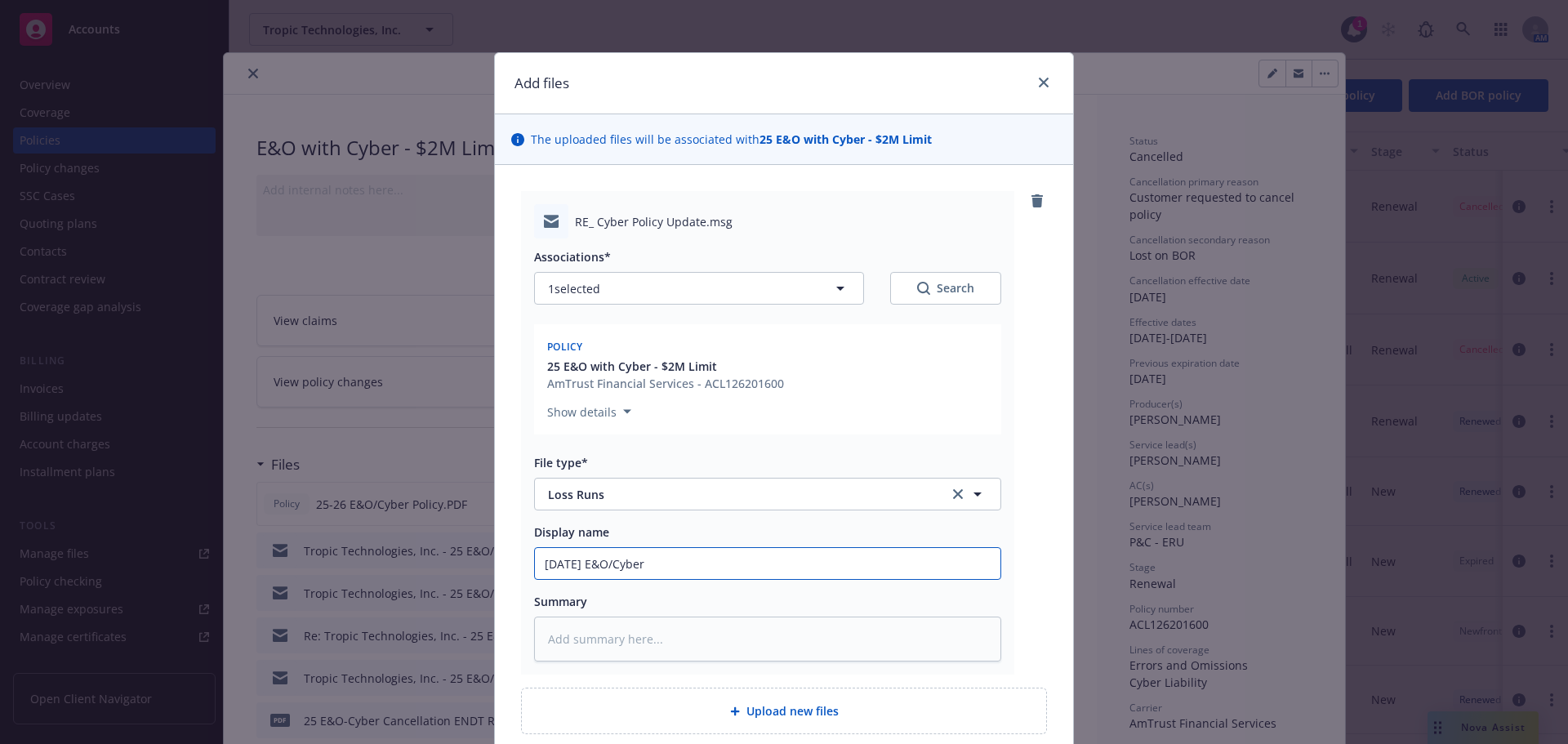
type textarea "x"
type input "09/22/25 E&O/Cyber l"
type textarea "x"
type input "09/22/25 E&O/Cyber lo"
type textarea "x"
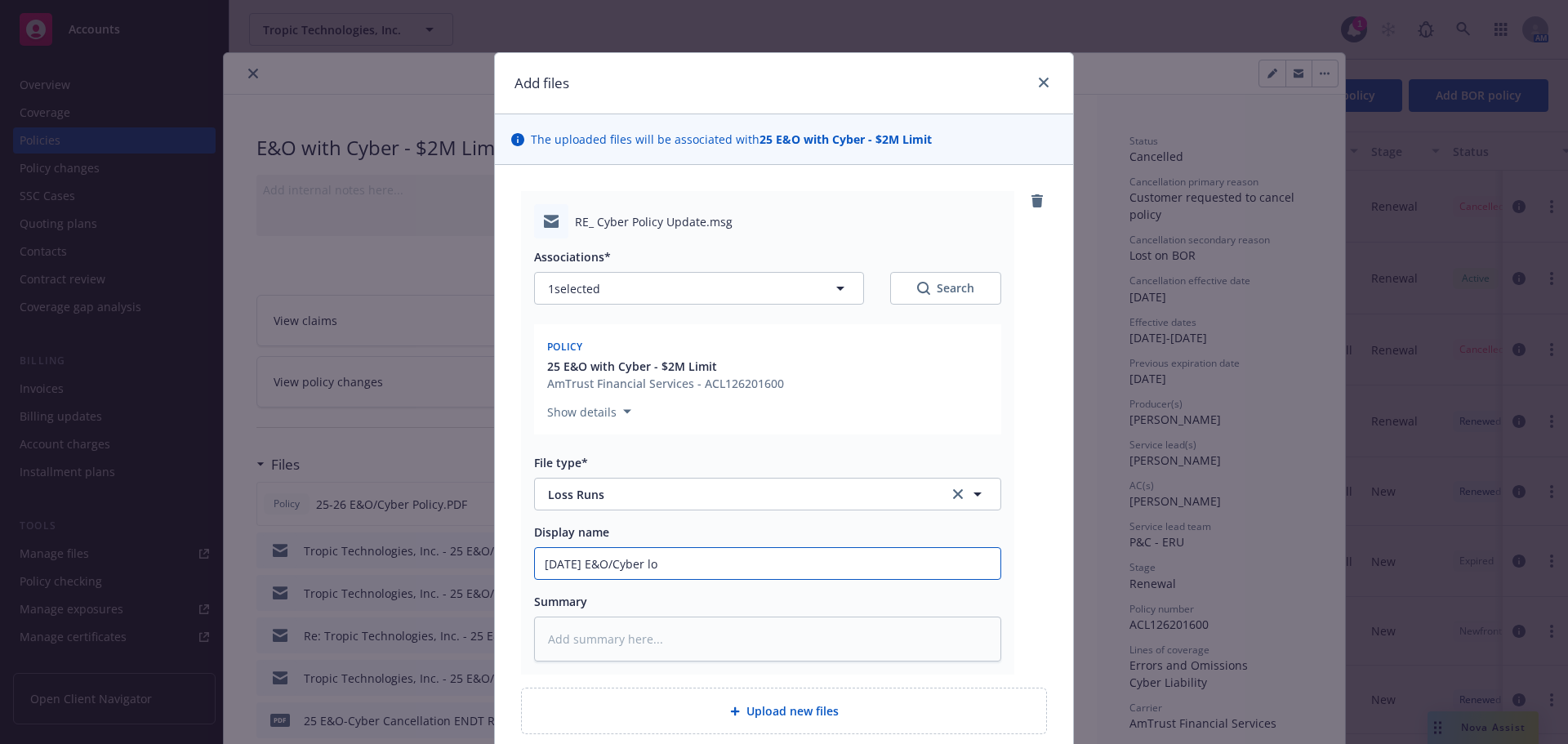
type input "09/22/25 E&O/Cyber los"
type textarea "x"
type input "09/22/25 E&O/Cyber loss"
type textarea "x"
type input "09/22/25 E&O/Cyber loss"
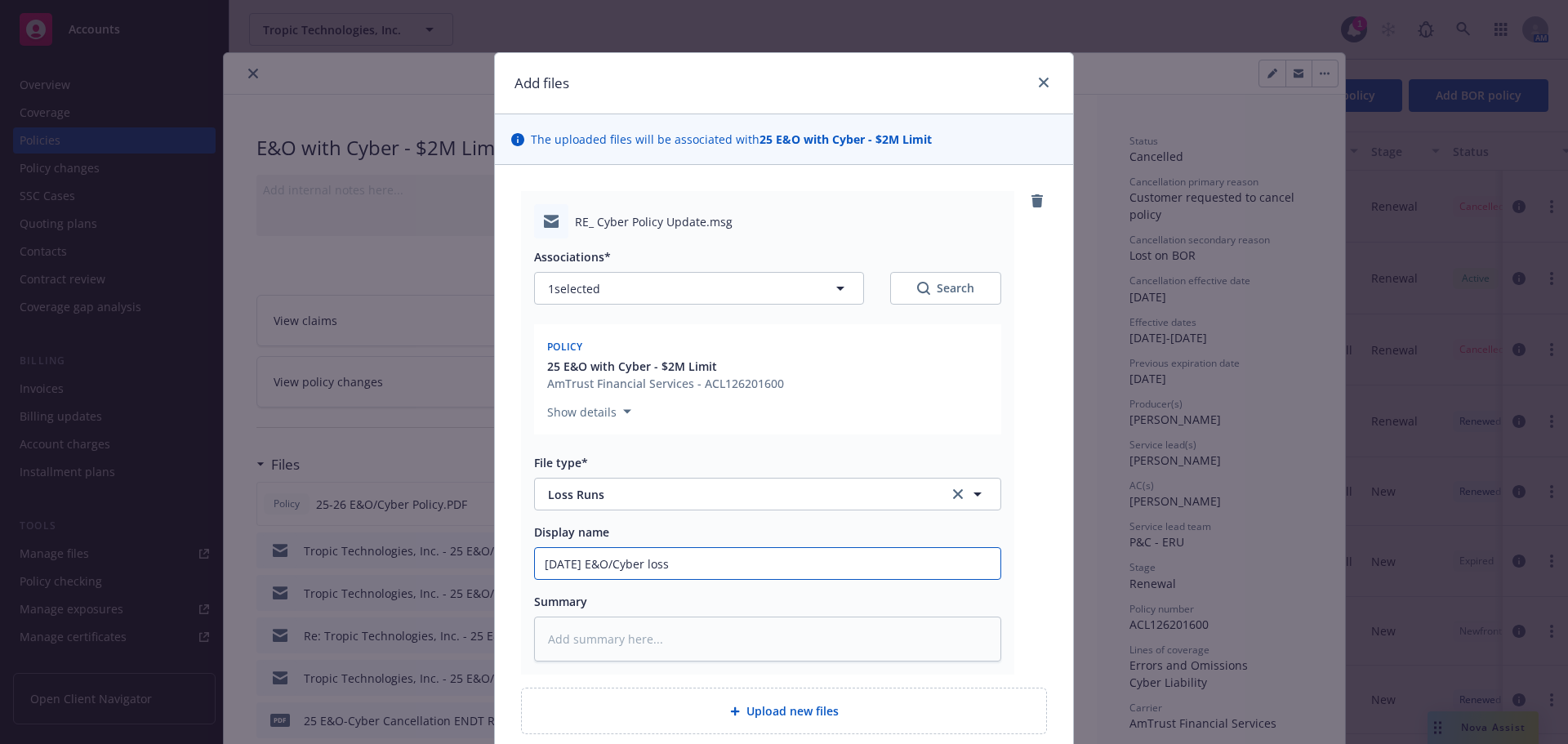
type textarea "x"
type input "09/22/25 E&O/Cyber loss r"
type textarea "x"
type input "09/22/25 E&O/Cyber loss ru"
type textarea "x"
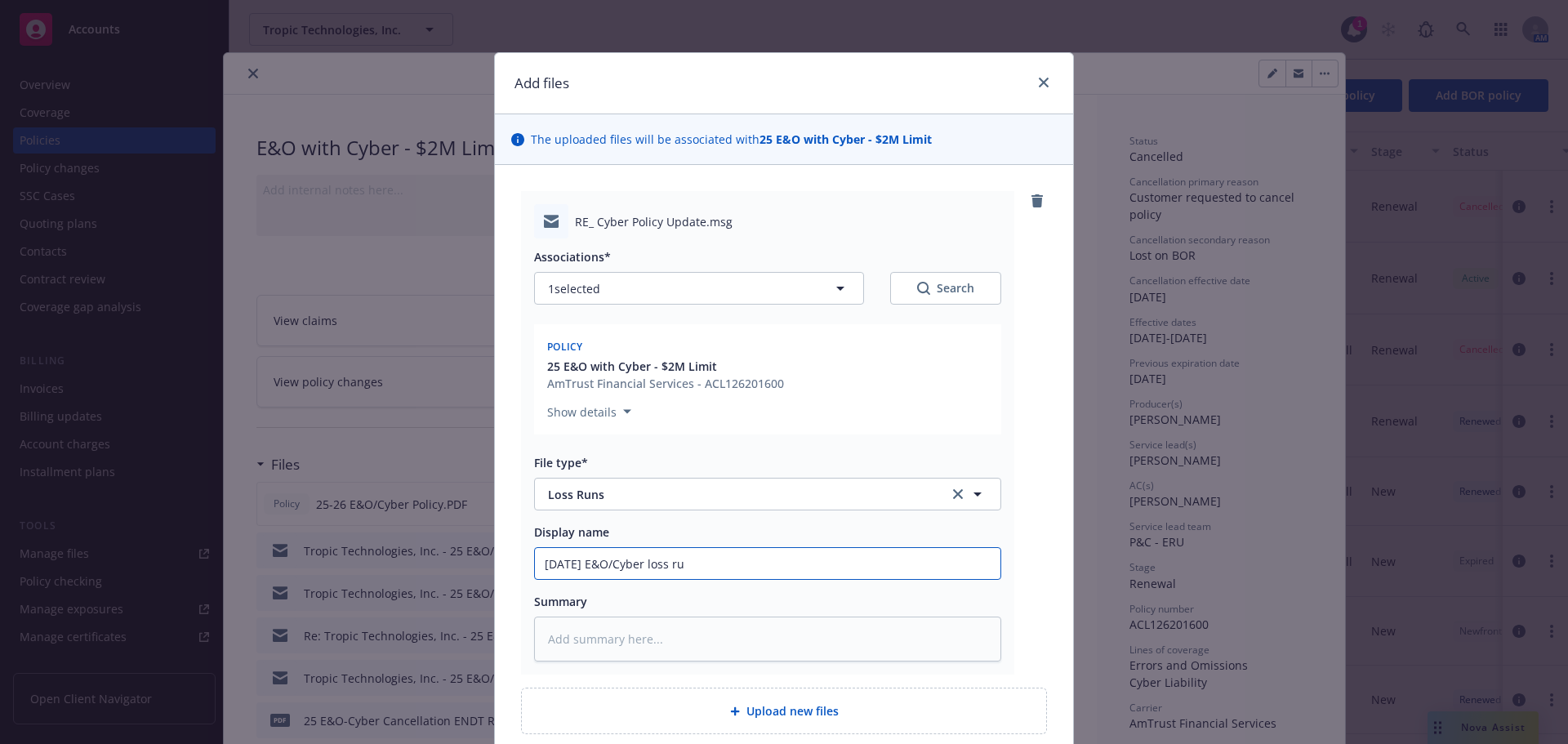
type input "09/22/25 E&O/Cyber loss run"
type textarea "x"
type input "09/22/25 E&O/Cyber loss runs"
type textarea "x"
type input "09/22/25 E&O/Cyber loss runs"
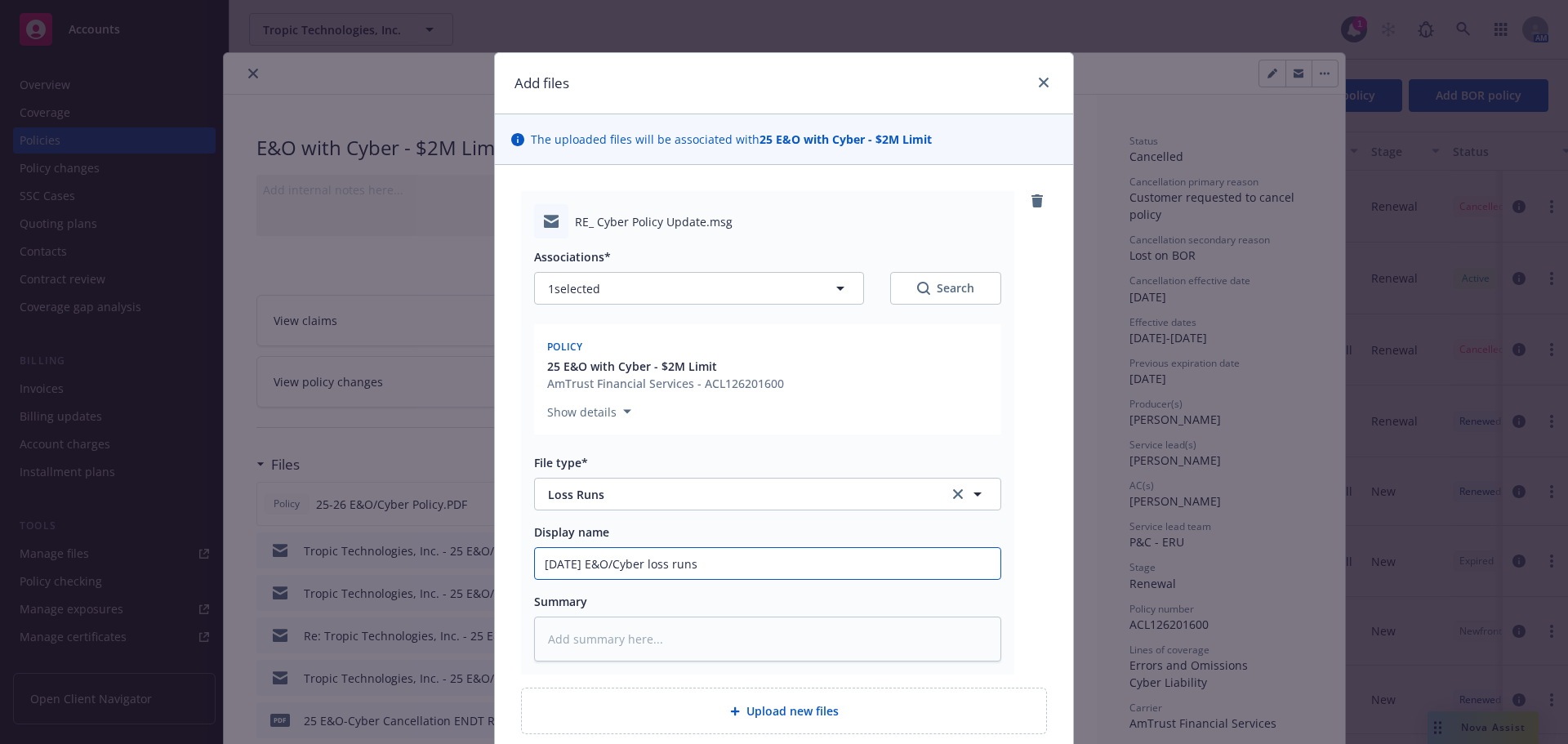
type textarea "x"
type input "09/22/25 E&O/Cyber loss runs p"
type textarea "x"
type input "09/22/25 E&O/Cyber loss runs pr"
type textarea "x"
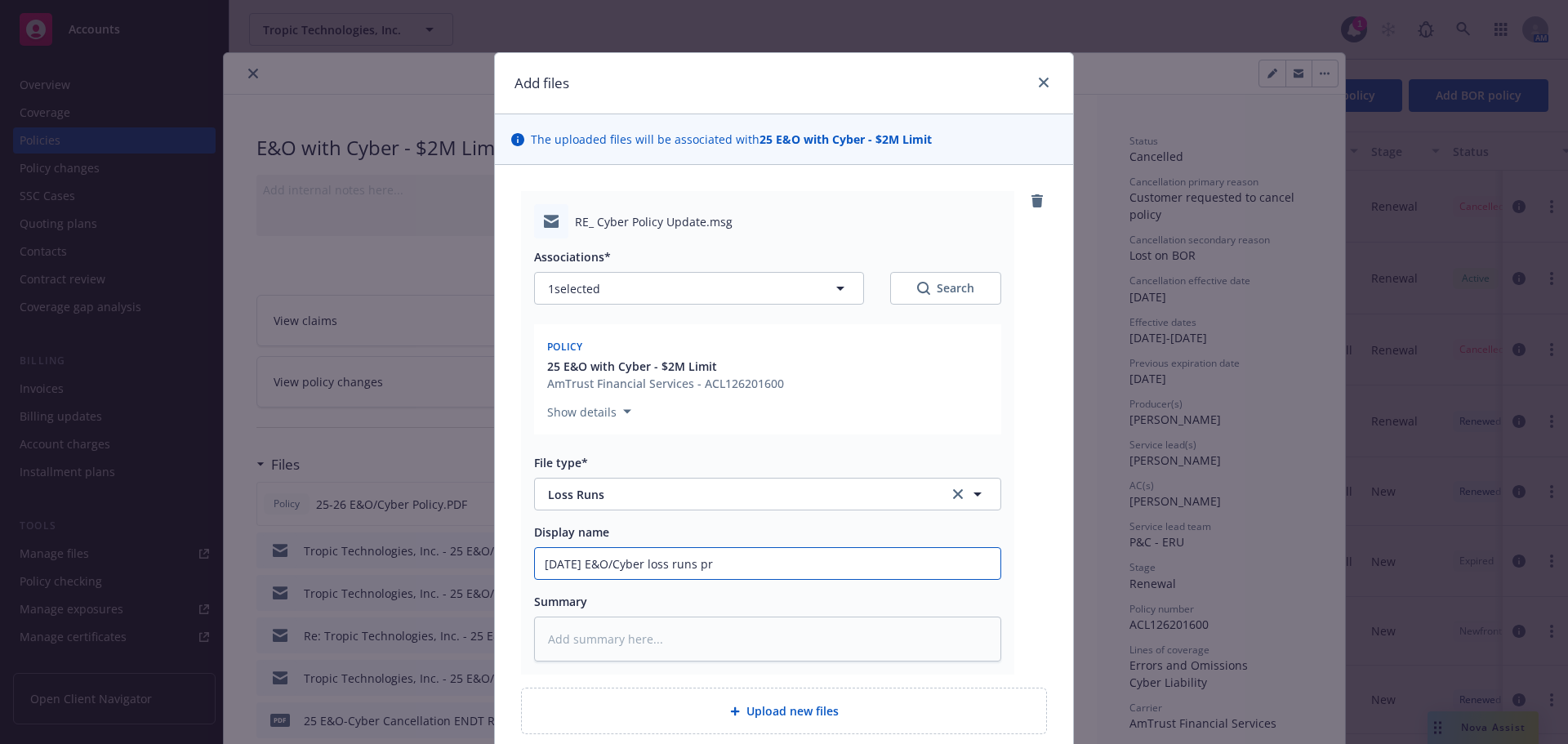
type input "09/22/25 E&O/Cyber loss runs pro"
type textarea "x"
type input "09/22/25 E&O/Cyber loss runs prov"
type textarea "x"
type input "09/22/25 E&O/Cyber loss runs provi"
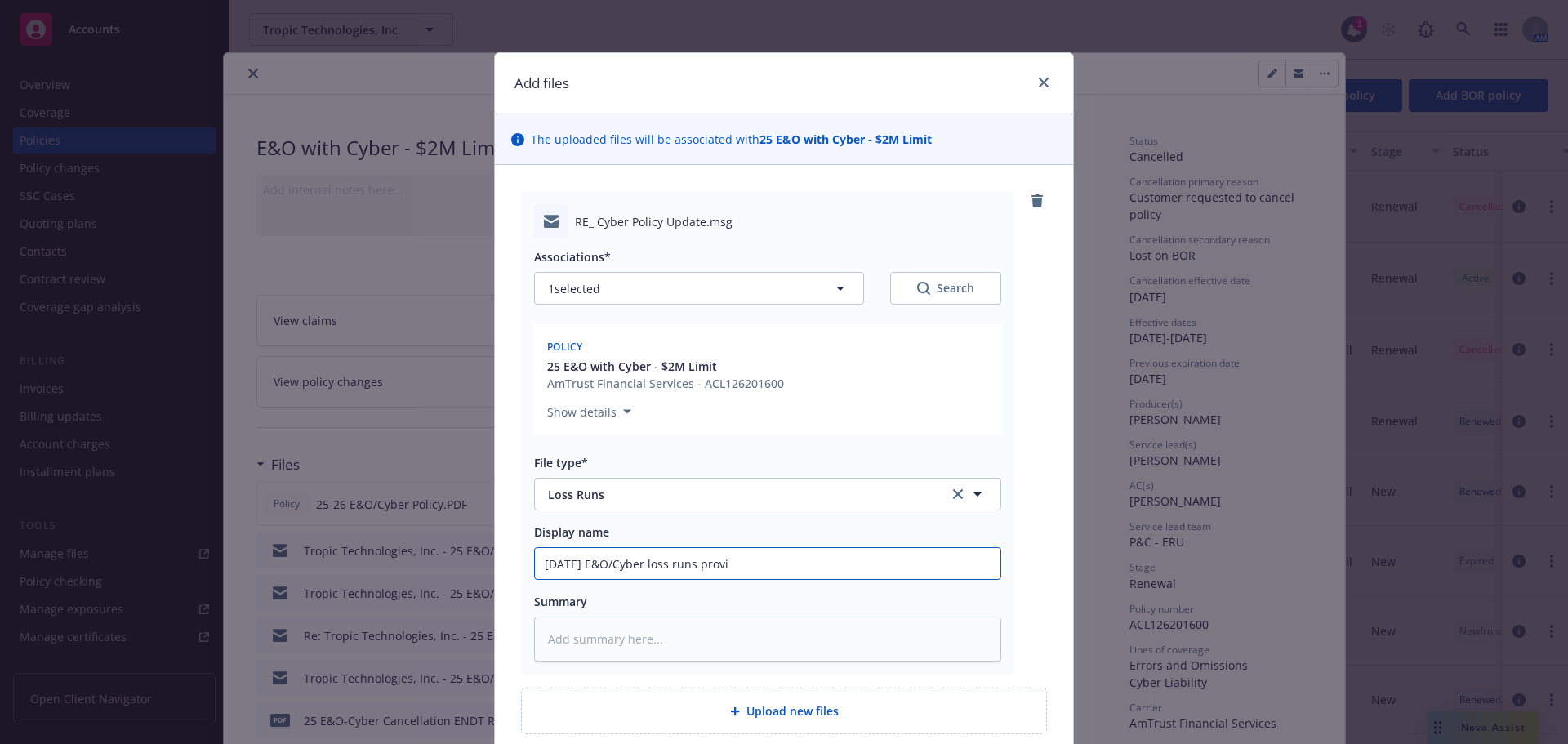
type textarea "x"
type input "09/22/25 E&O/Cyber loss runs provid"
type textarea "x"
type input "09/22/25 E&O/Cyber loss runs provide"
type textarea "x"
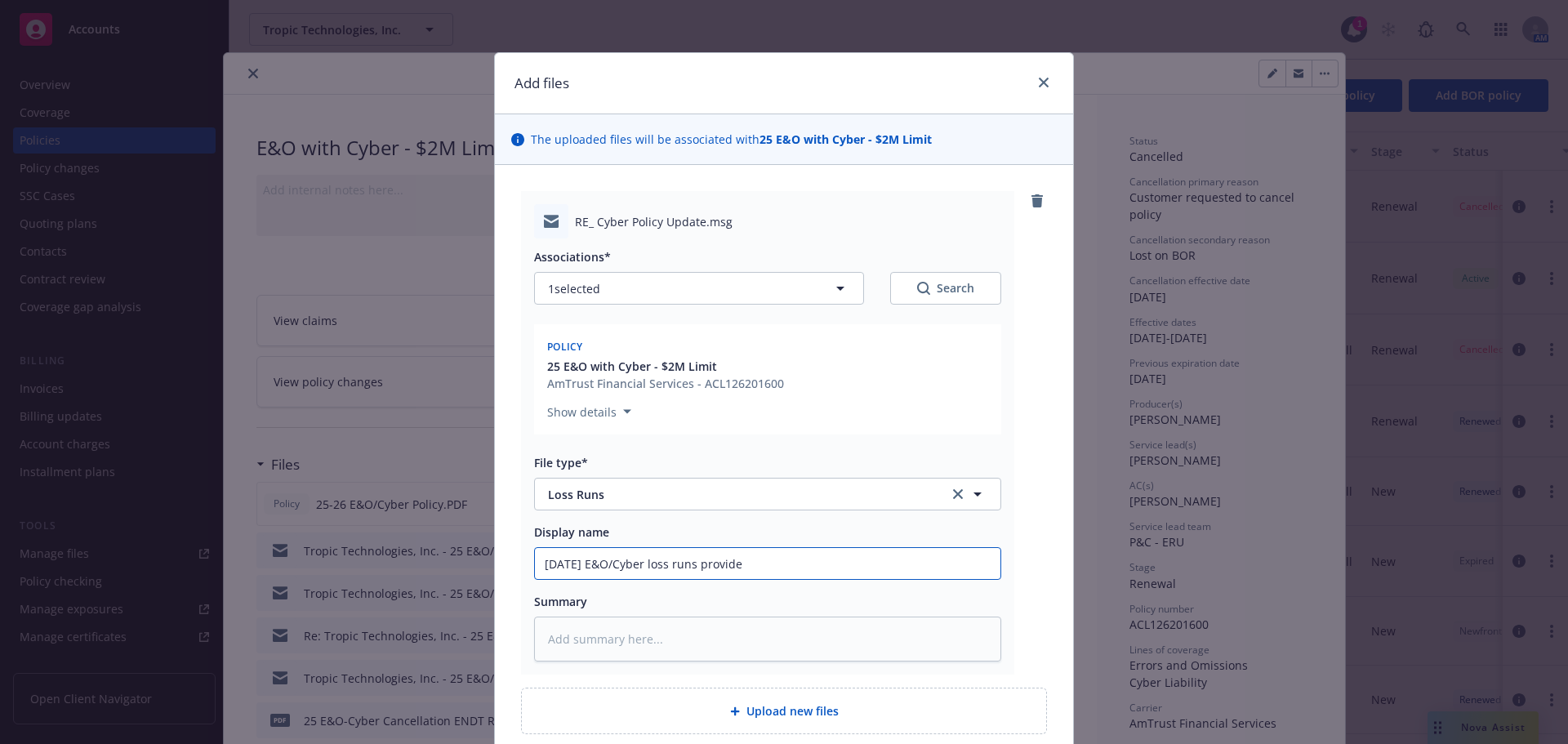
type input "09/22/25 E&O/Cyber loss runs provided"
type textarea "x"
type input "09/22/25 E&O/Cyber loss runs provided"
type textarea "x"
type input "09/22/25 E&O/Cyber loss runs provided a"
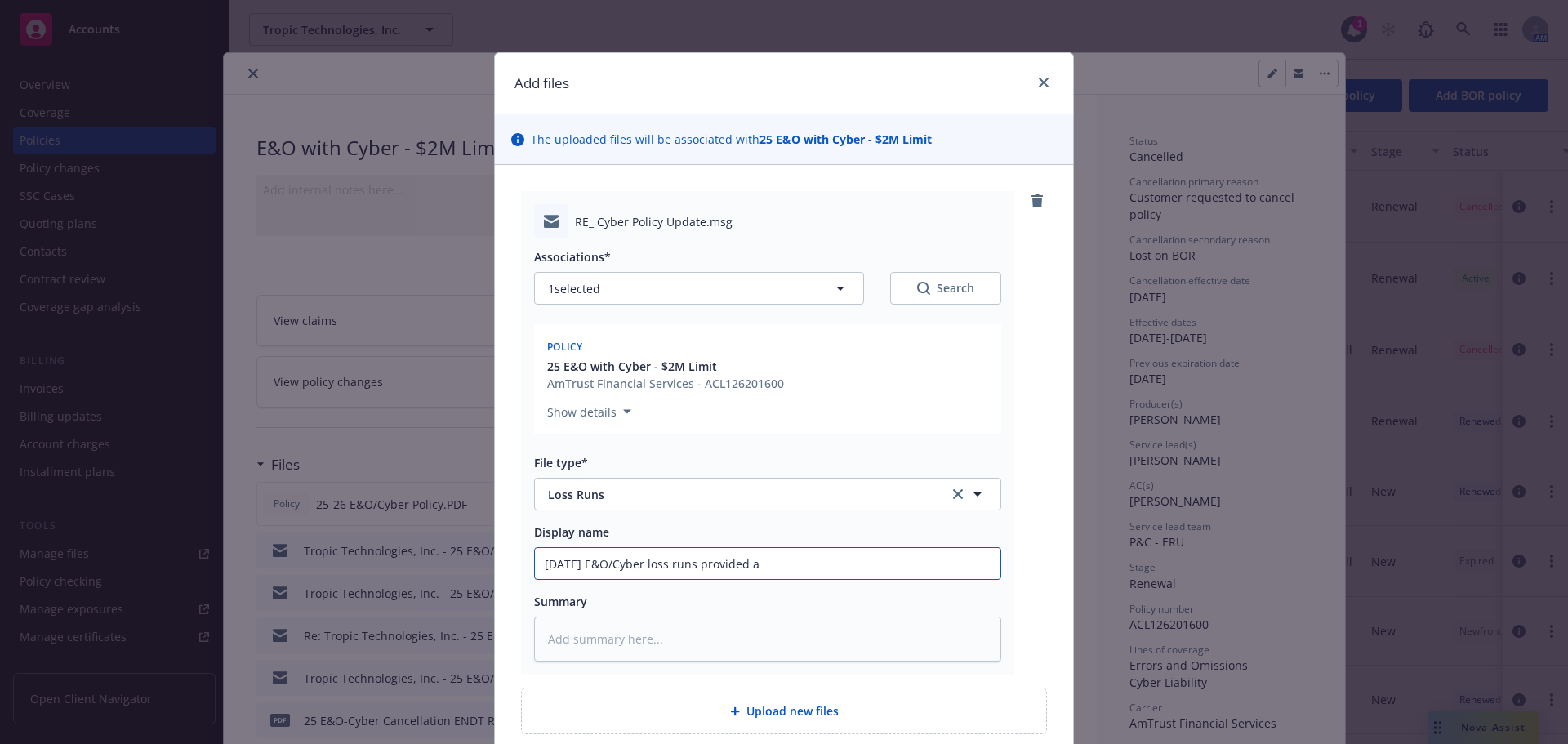
type textarea "x"
type input "09/22/25 E&O/Cyber loss runs provided as"
type textarea "x"
type input "09/22/25 E&O/Cyber loss runs provided as"
type textarea "x"
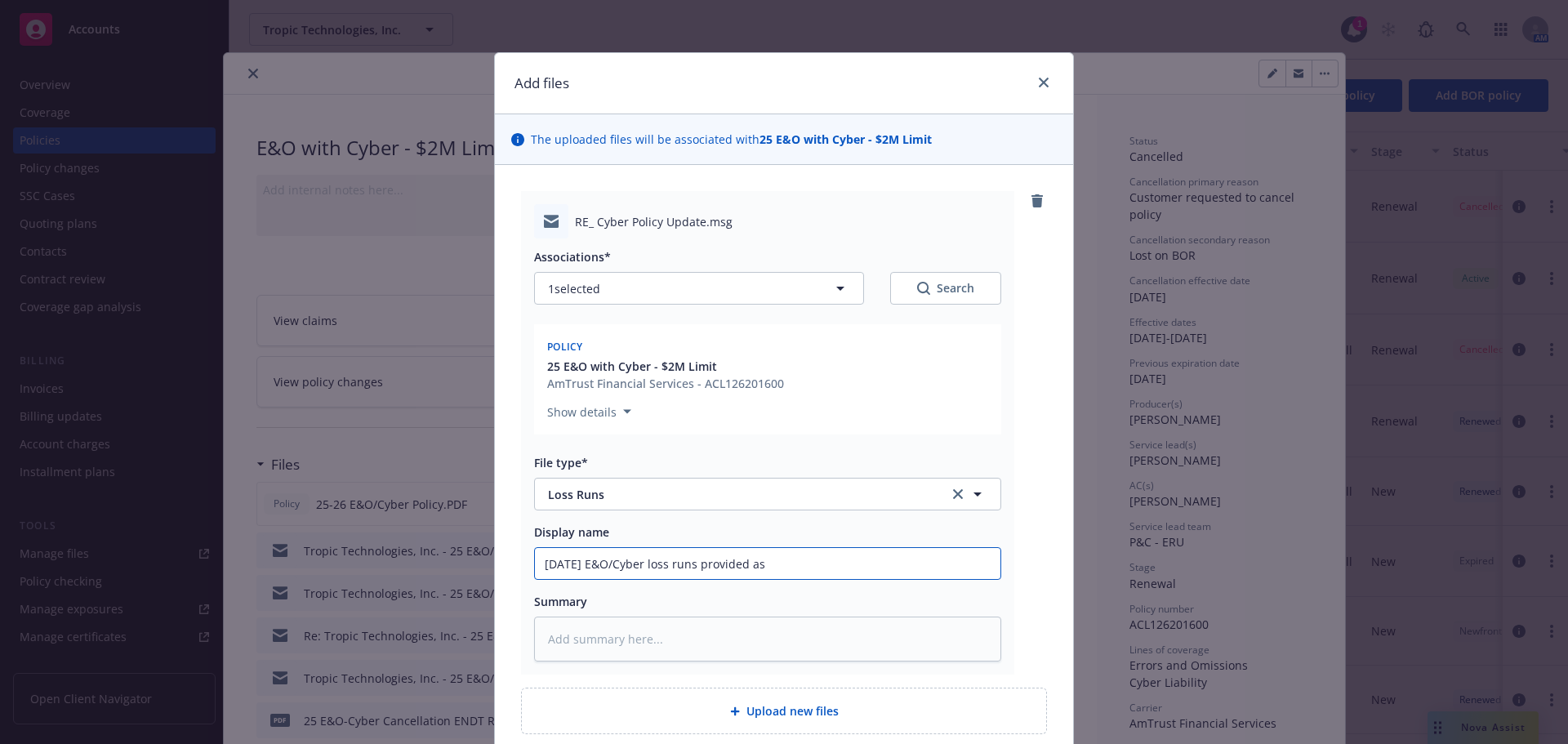
type input "09/22/25 E&O/Cyber loss runs provided as r"
type textarea "x"
type input "09/22/25 E&O/Cyber loss runs provided as re"
type textarea "x"
type input "09/22/25 E&O/Cyber loss runs provided as req"
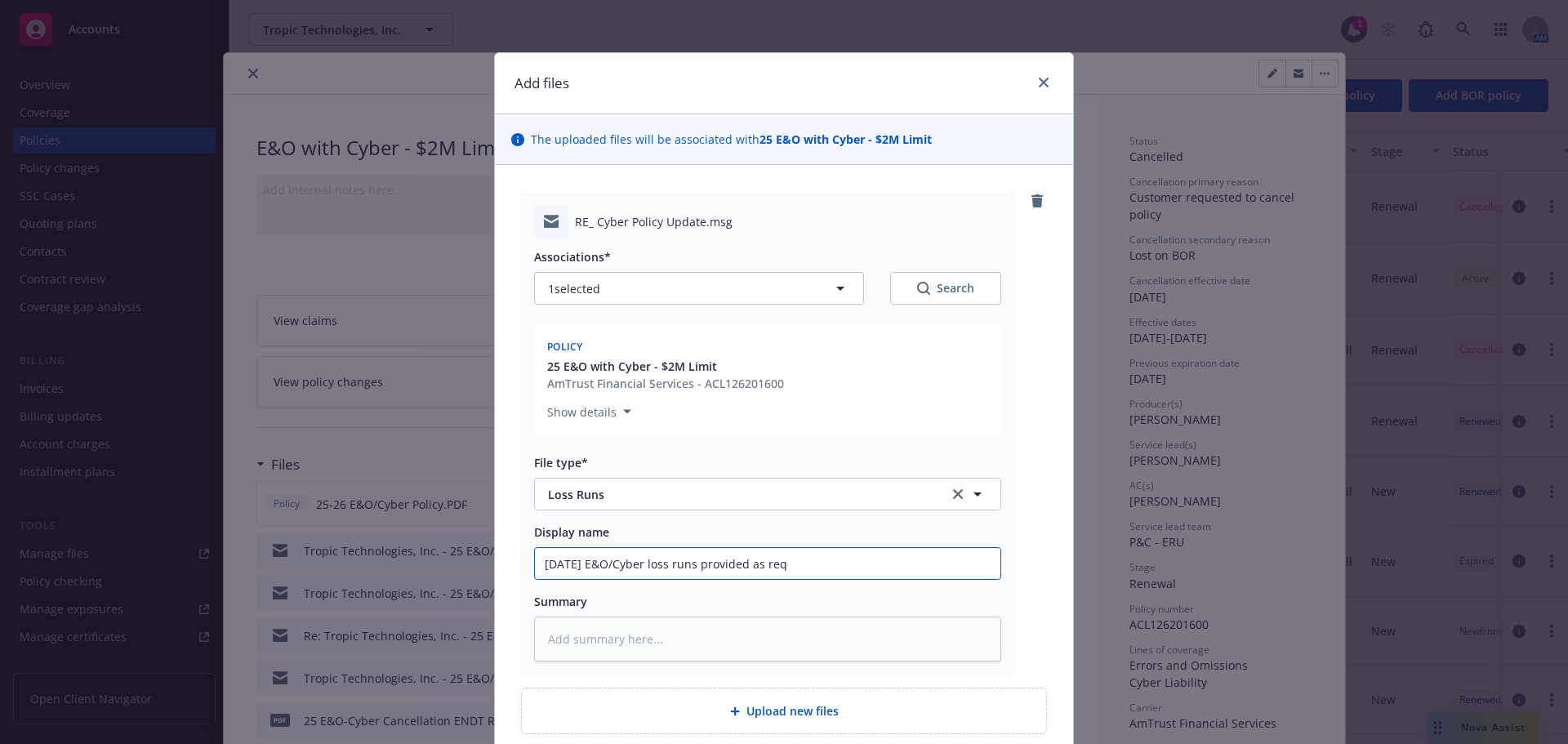
type textarea "x"
type input "09/22/25 E&O/Cyber loss runs provided as requ"
type textarea "x"
type input "09/22/25 E&O/Cyber loss runs provided as reque"
type textarea "x"
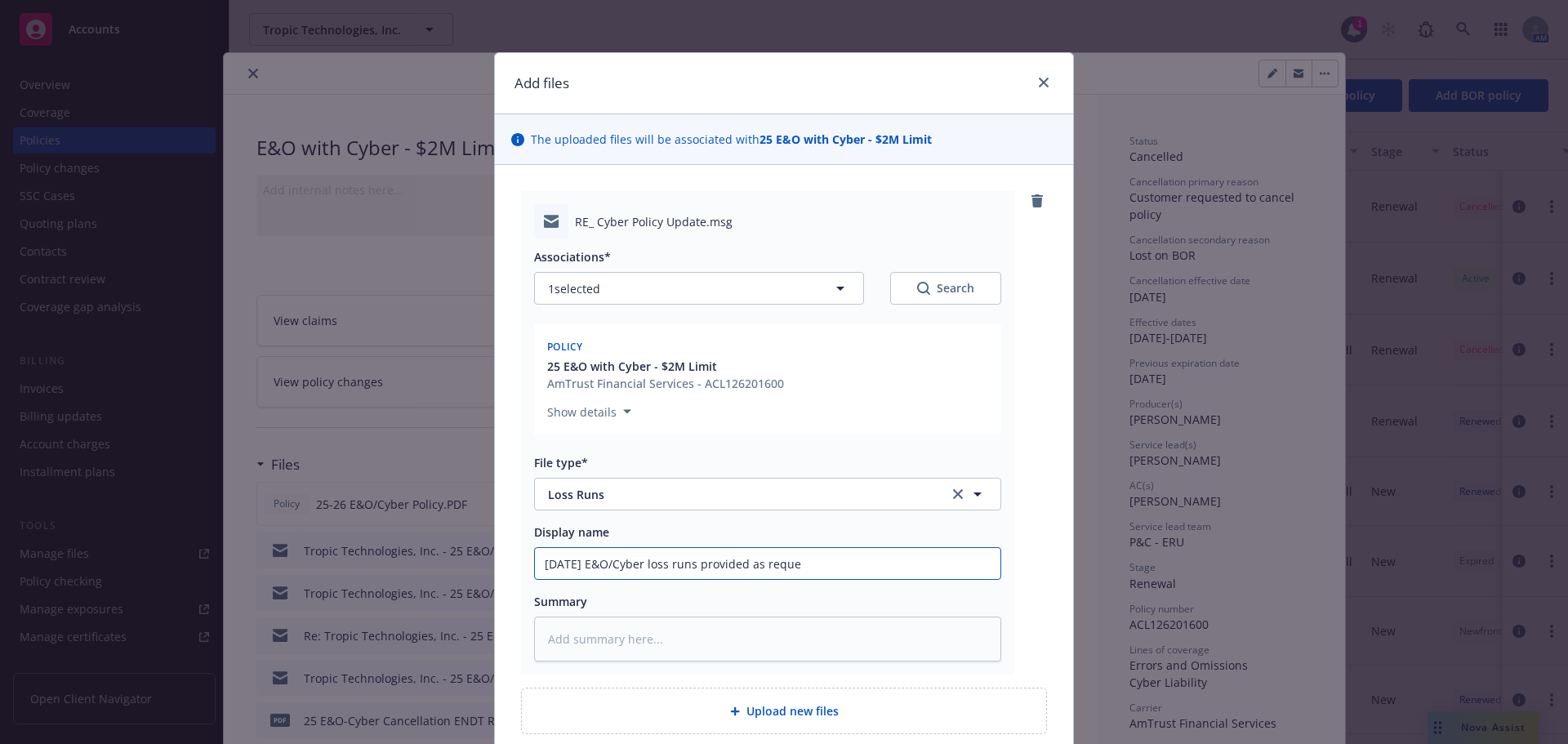
type input "09/22/25 E&O/Cyber loss runs provided as reques"
type textarea "x"
type input "09/22/25 E&O/Cyber loss runs provided as request"
type textarea "x"
type input "09/22/25 E&O/Cyber loss runs provided as requeste"
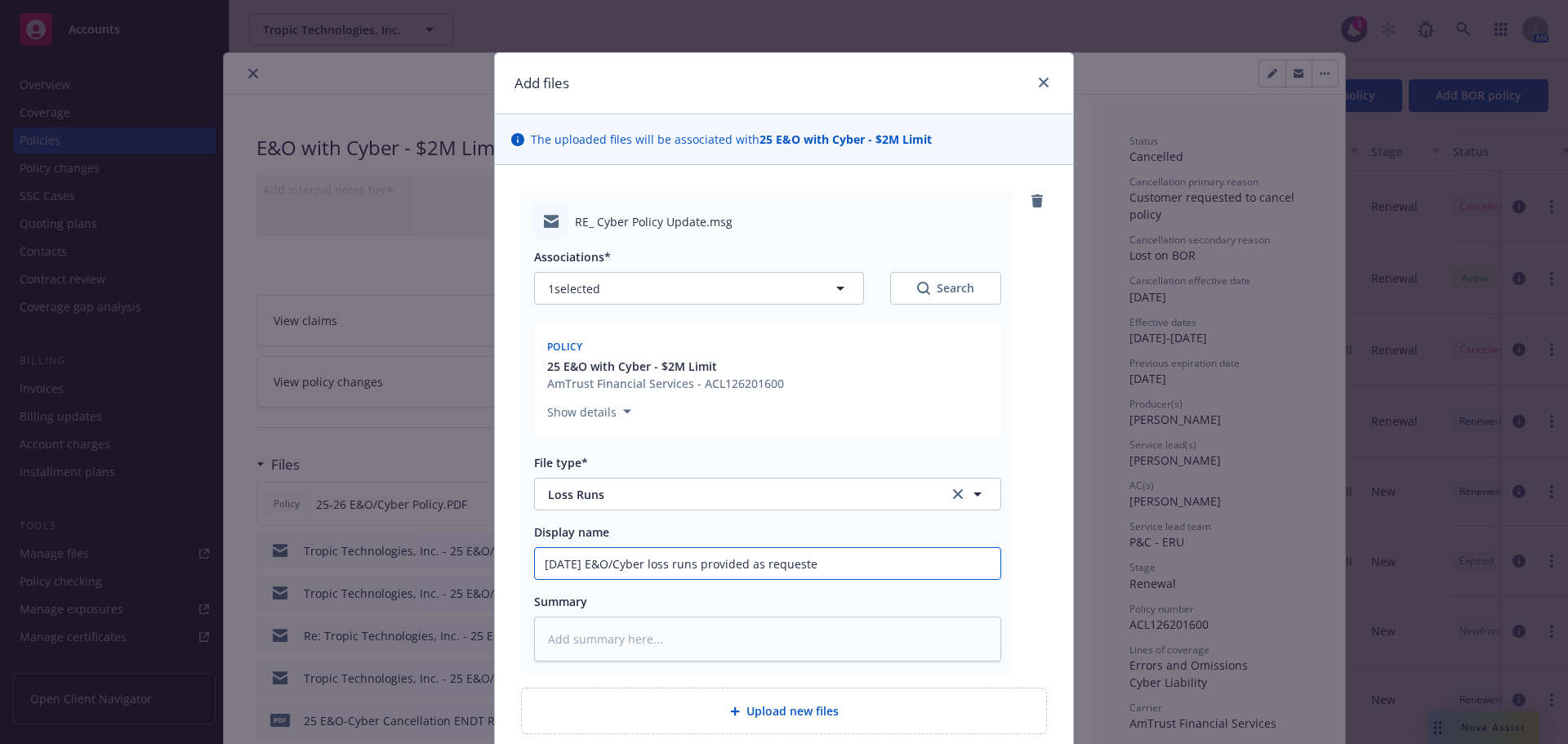
type textarea "x"
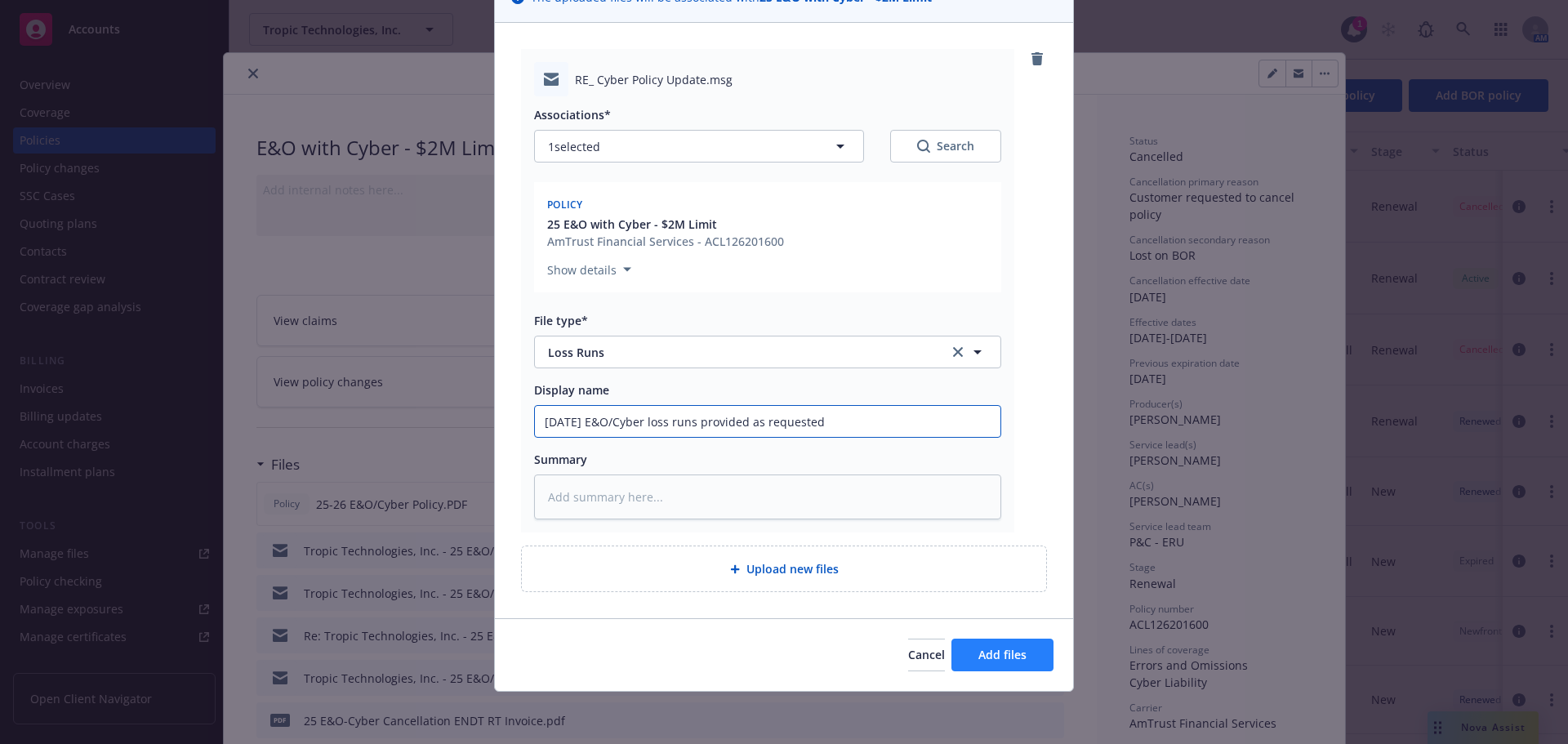
type input "09/22/25 E&O/Cyber loss runs provided as requested"
click at [991, 651] on span "Add files" at bounding box center [1002, 654] width 48 height 16
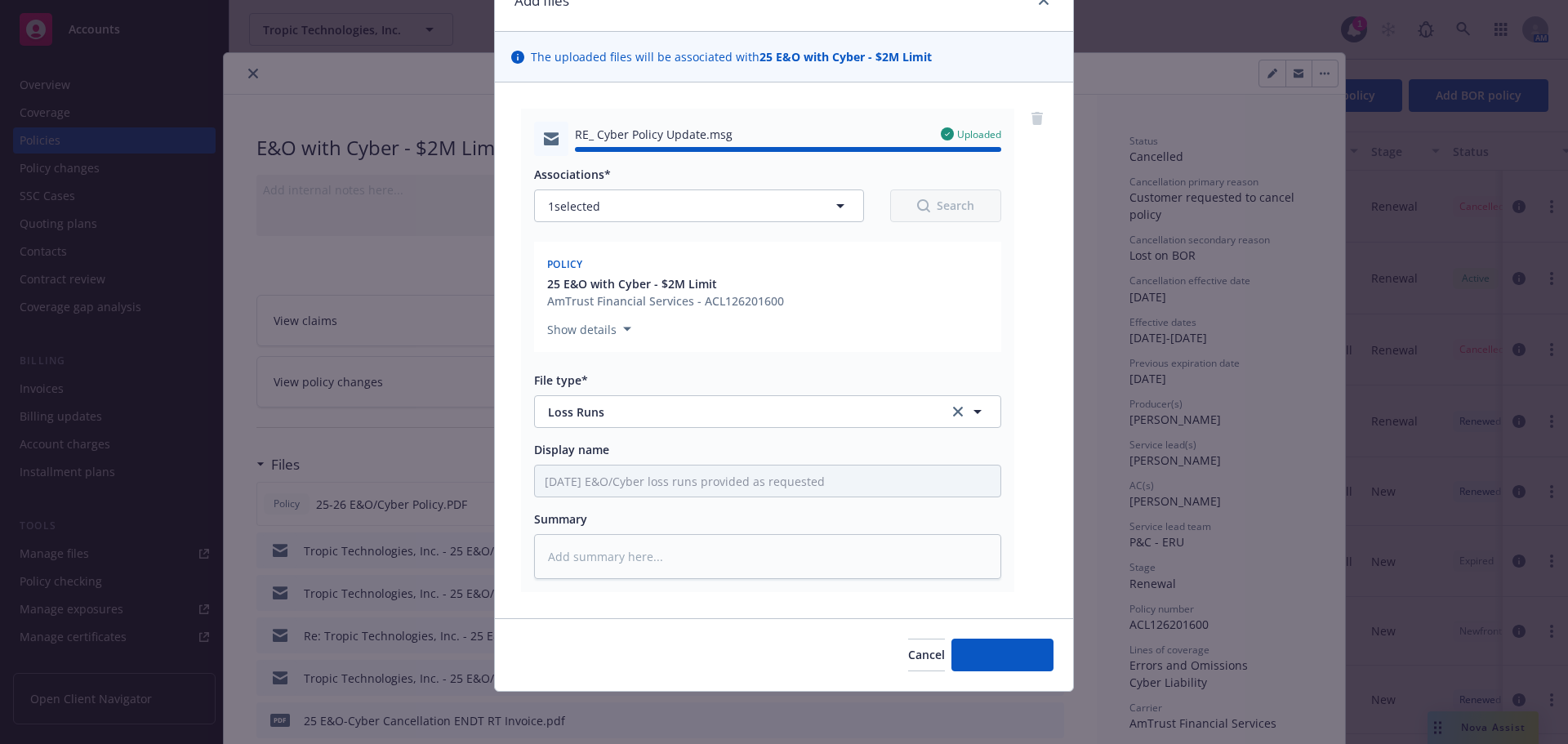
type textarea "x"
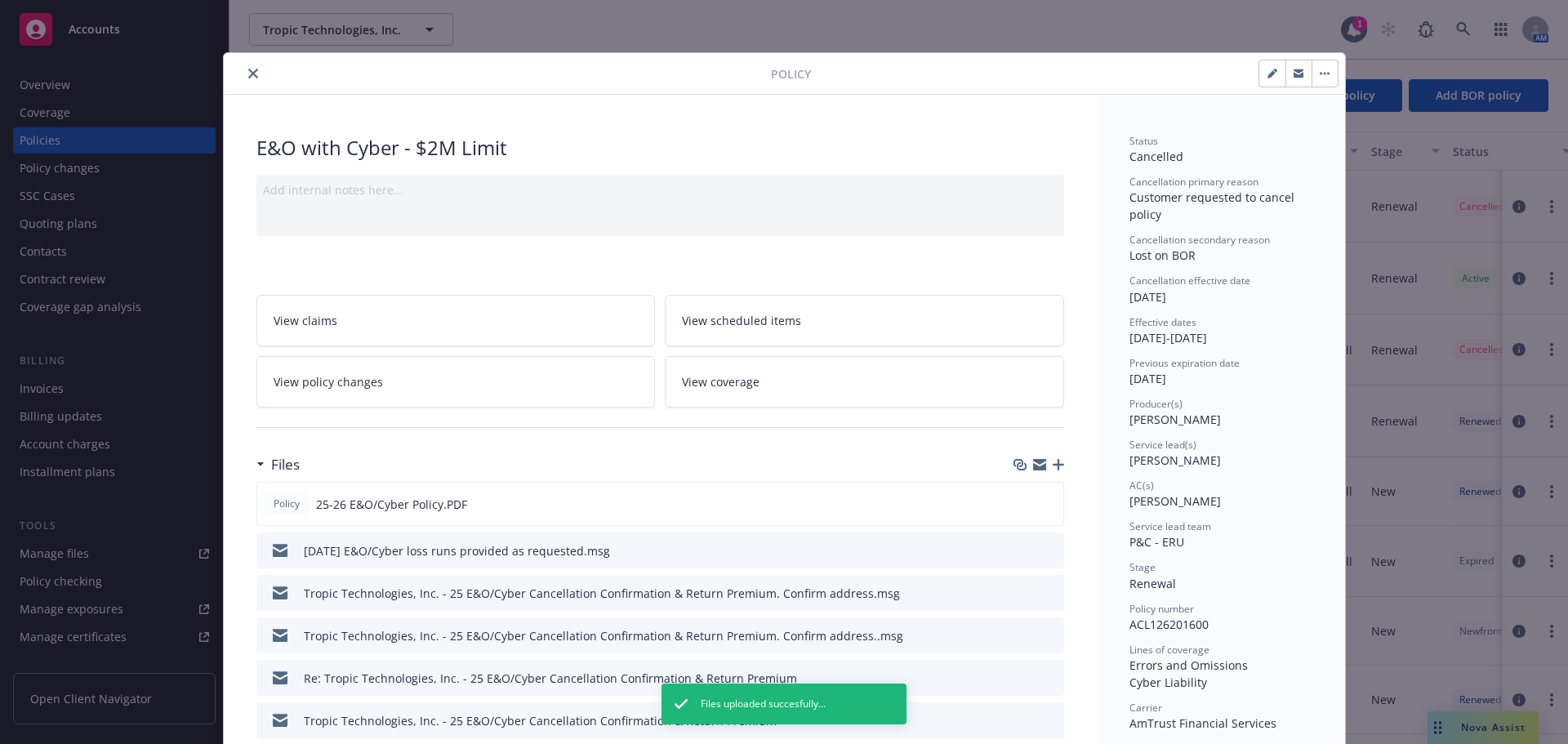
click at [249, 76] on icon "close" at bounding box center [253, 73] width 10 height 10
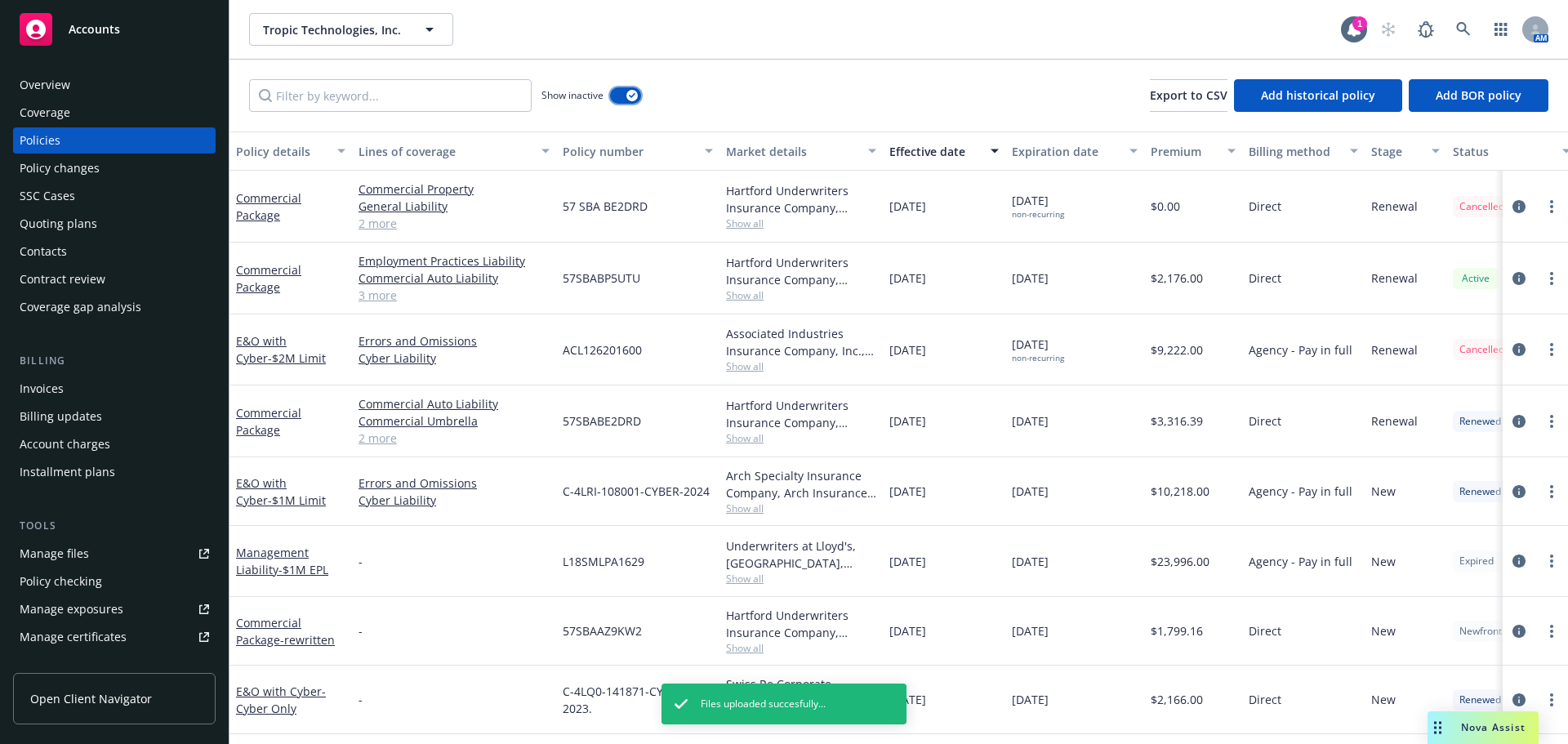
click at [621, 98] on button "button" at bounding box center [625, 95] width 31 height 17
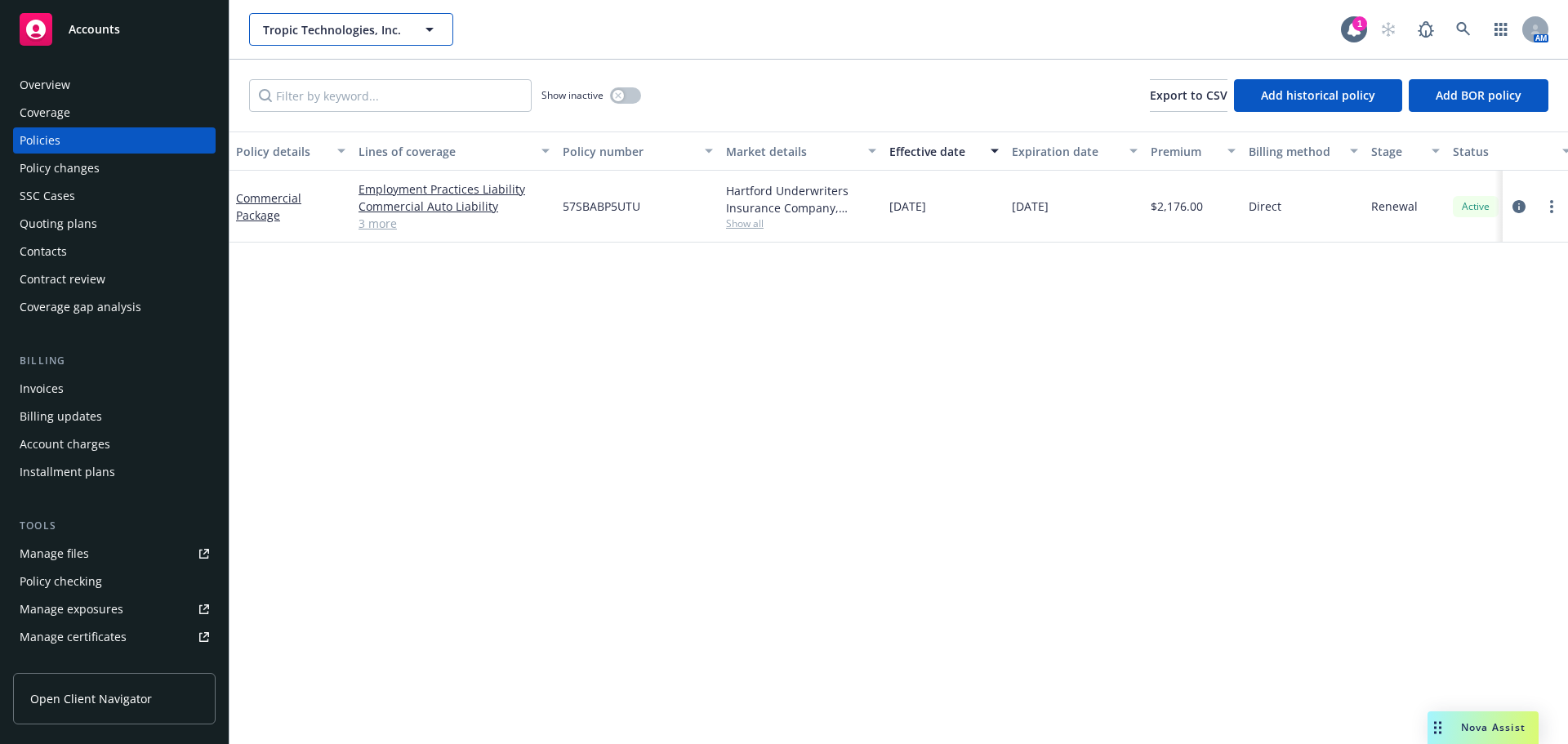
click at [365, 38] on span "Tropic Technologies, Inc." at bounding box center [333, 30] width 142 height 18
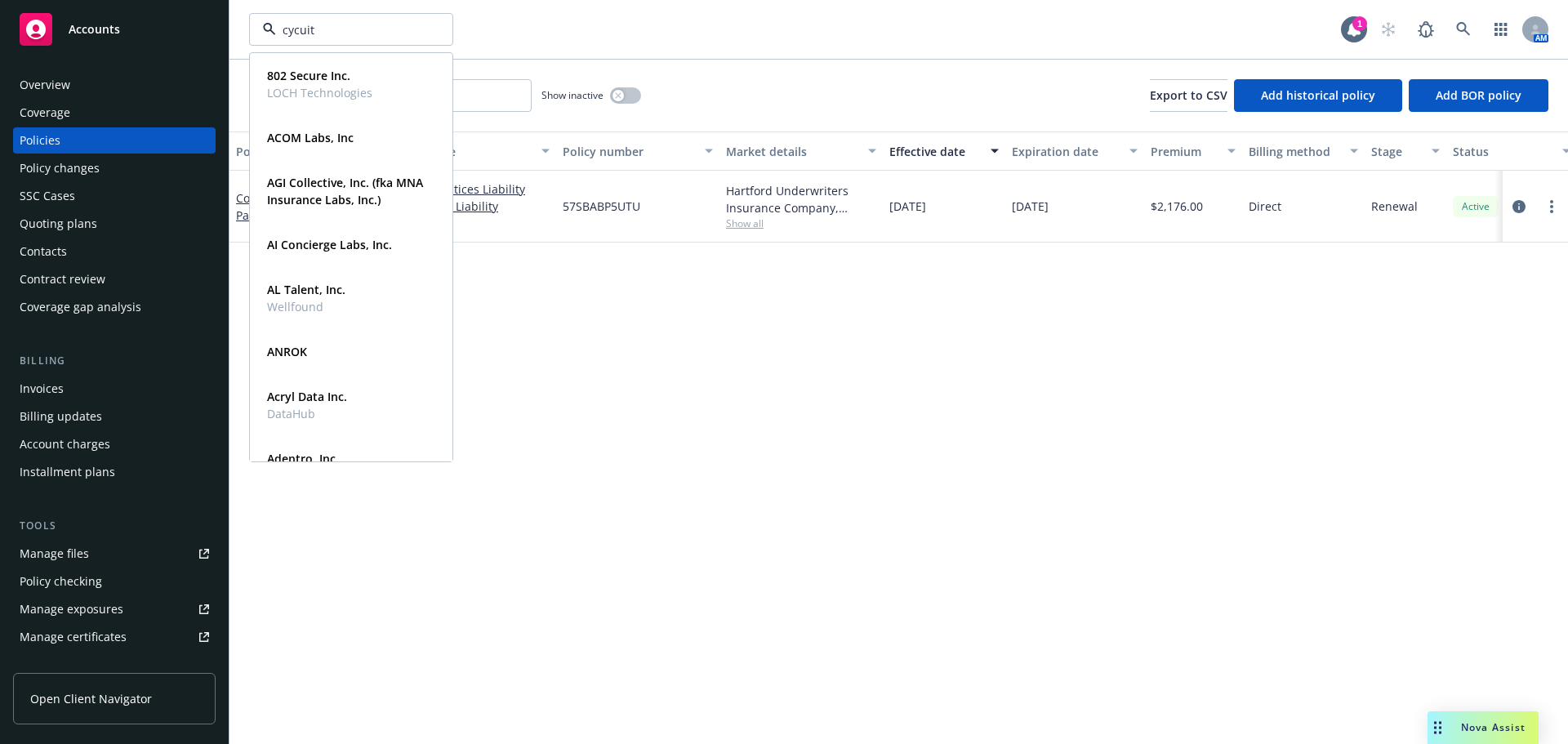
type input "cycuity"
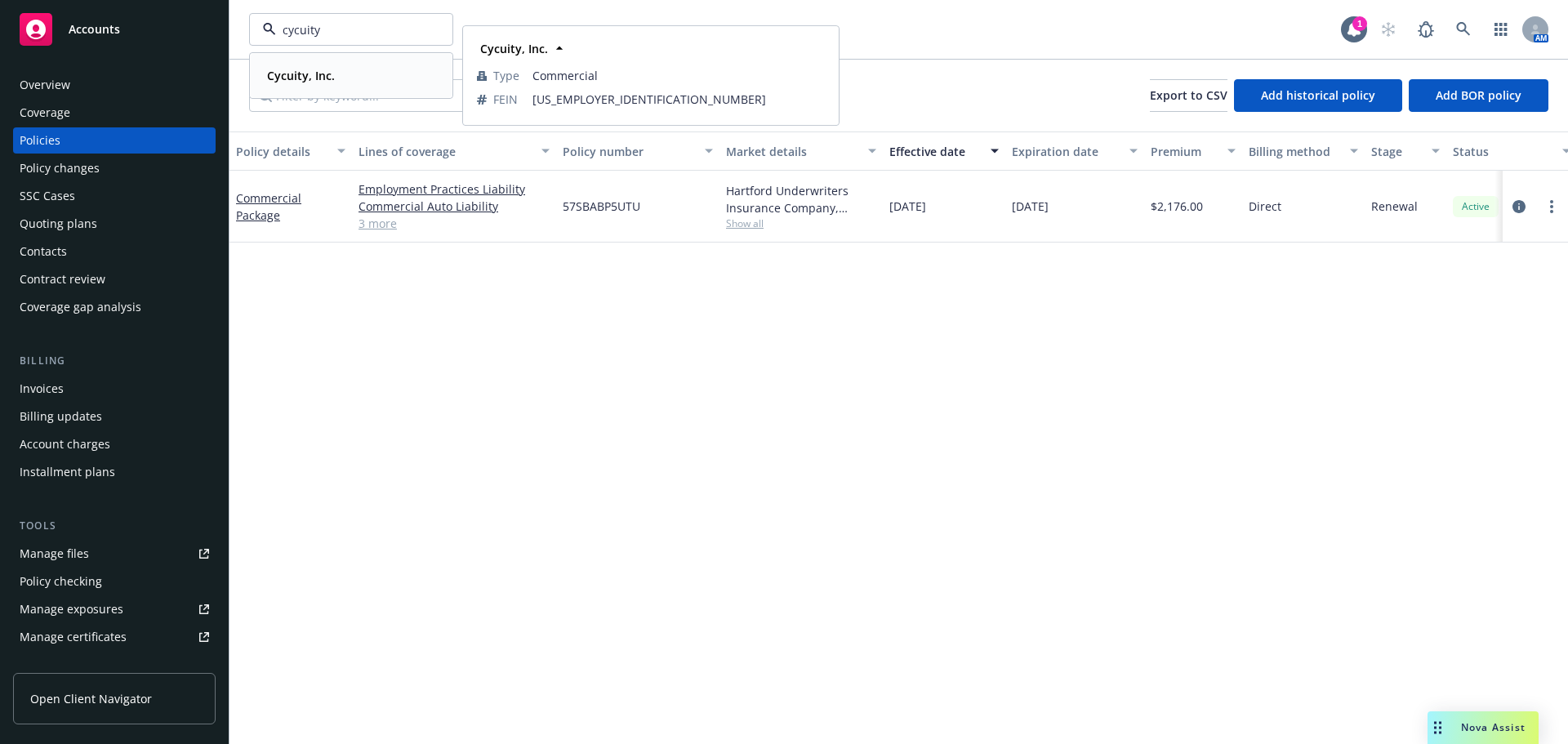
click at [316, 71] on strong "Cycuity, Inc." at bounding box center [301, 76] width 68 height 16
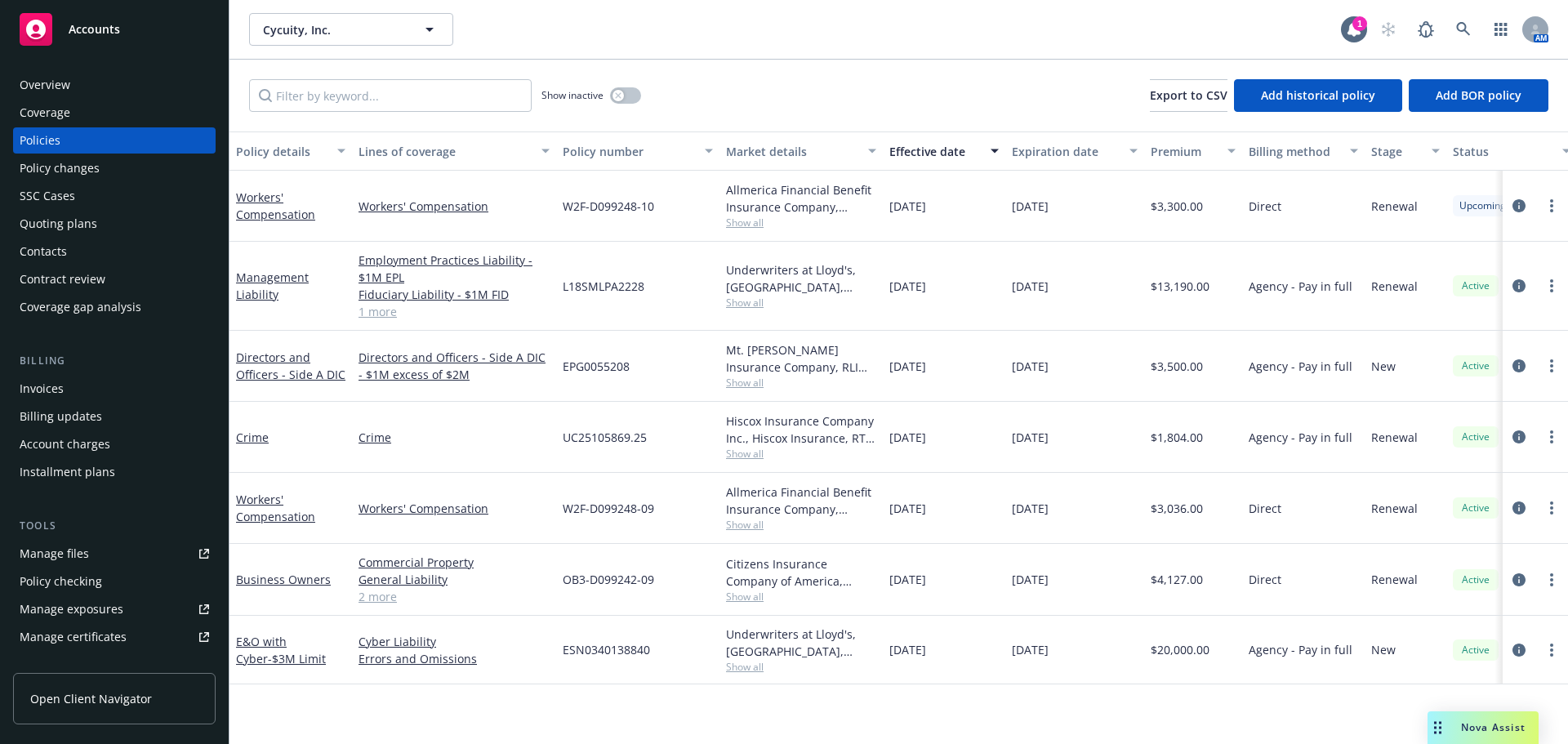
click at [907, 141] on button "Effective date" at bounding box center [944, 151] width 122 height 40
click at [905, 152] on div "Effective date" at bounding box center [935, 152] width 91 height 18
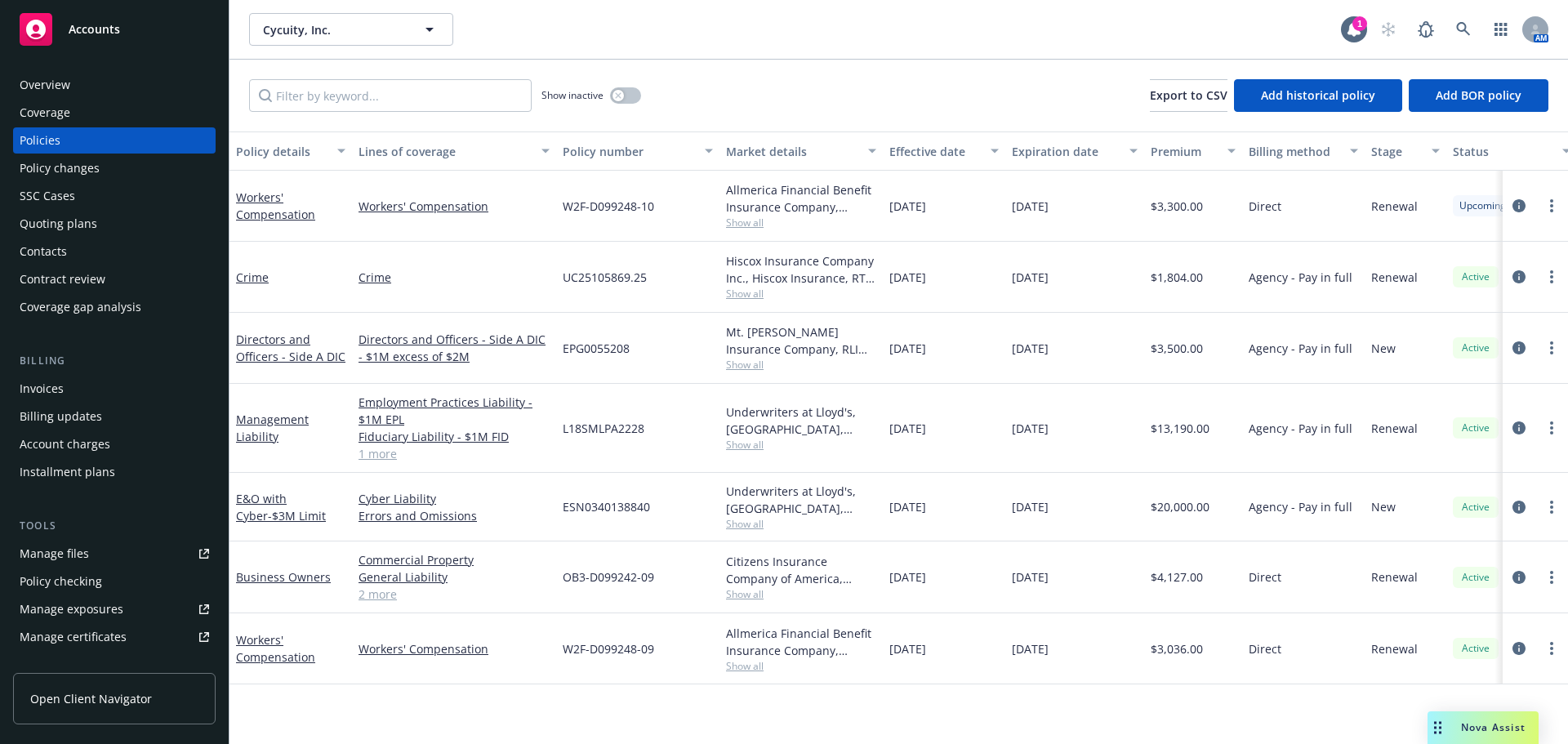
click at [905, 151] on div "Effective date" at bounding box center [935, 152] width 91 height 18
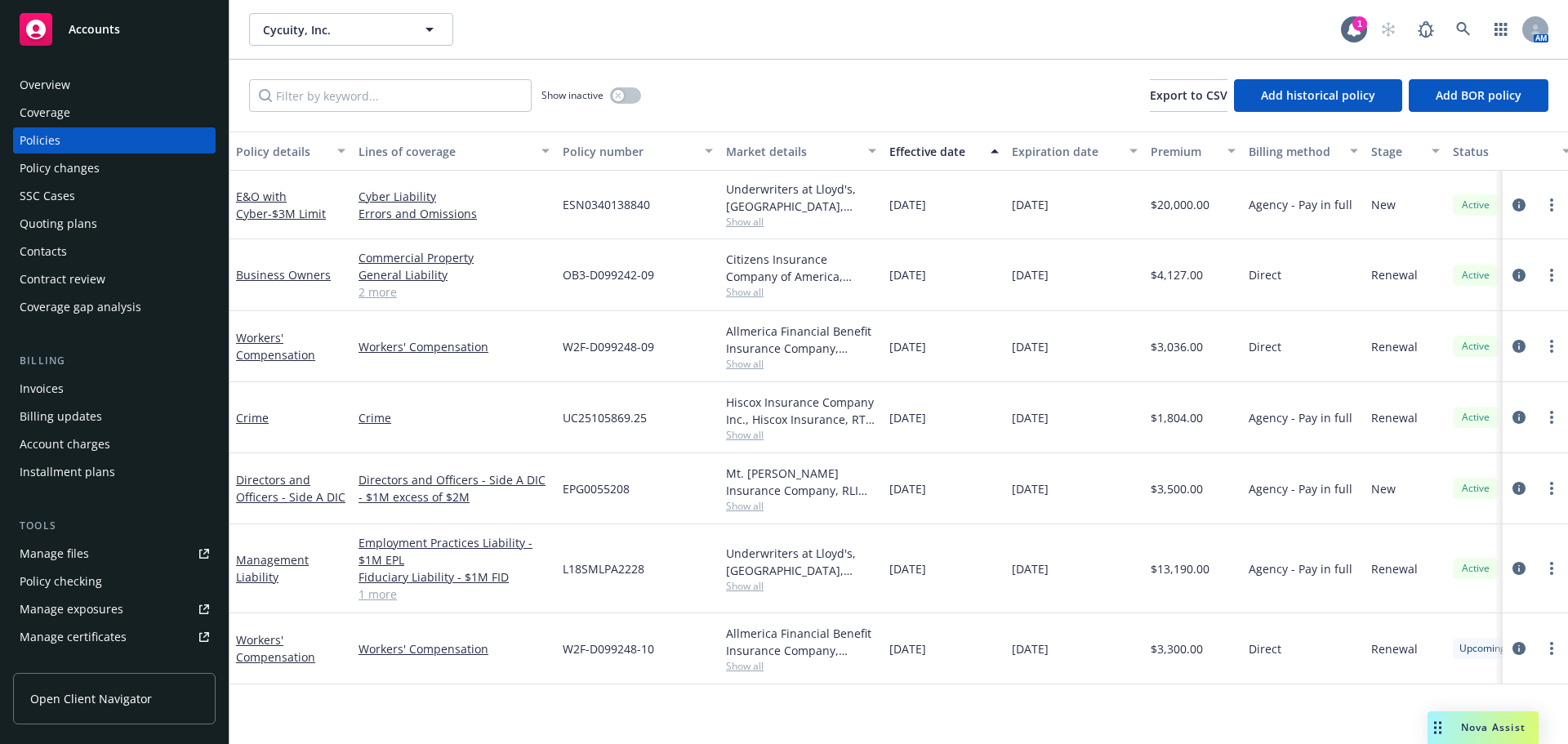
click at [905, 151] on div "Effective date" at bounding box center [935, 152] width 91 height 18
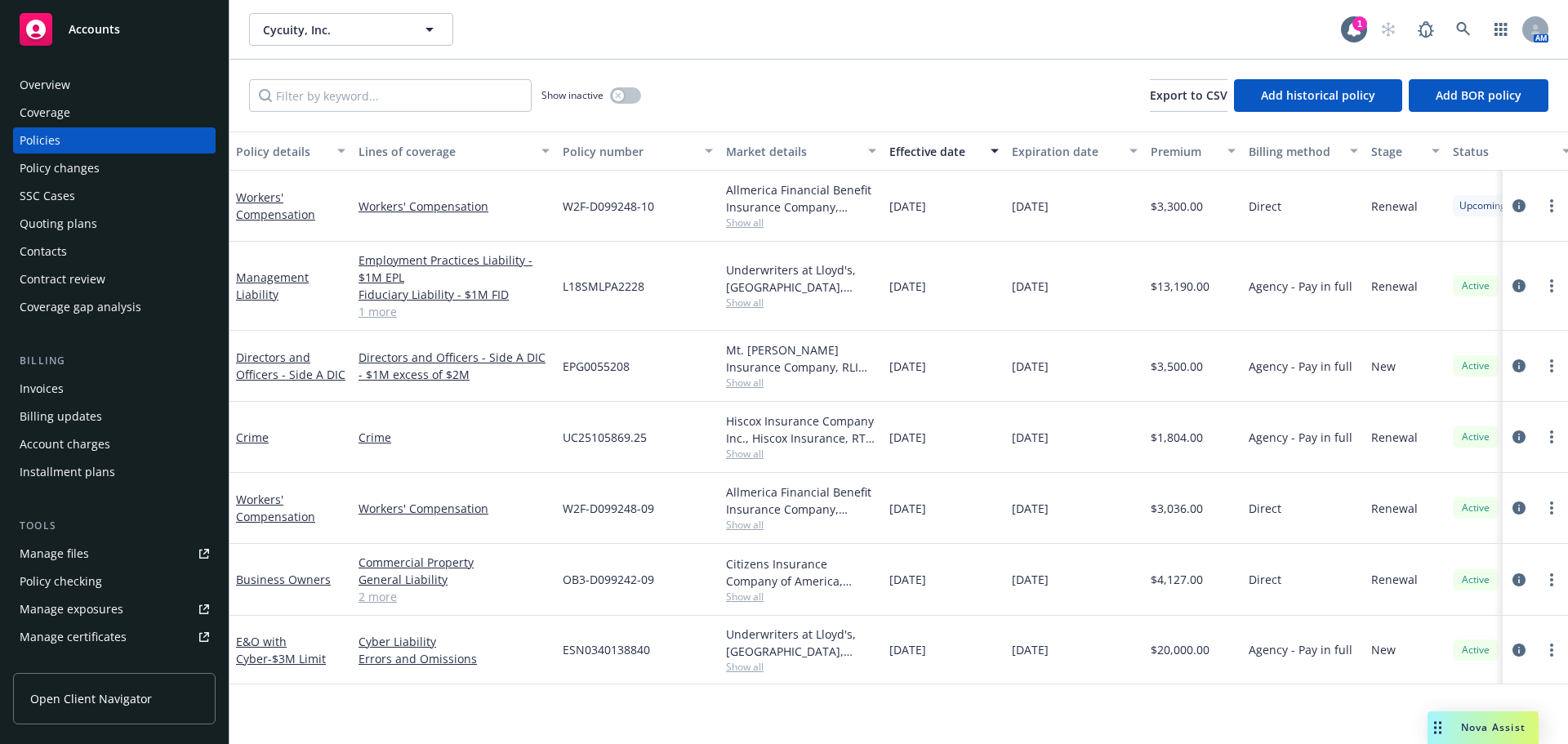
click at [120, 224] on div "Quoting plans" at bounding box center [114, 224] width 190 height 26
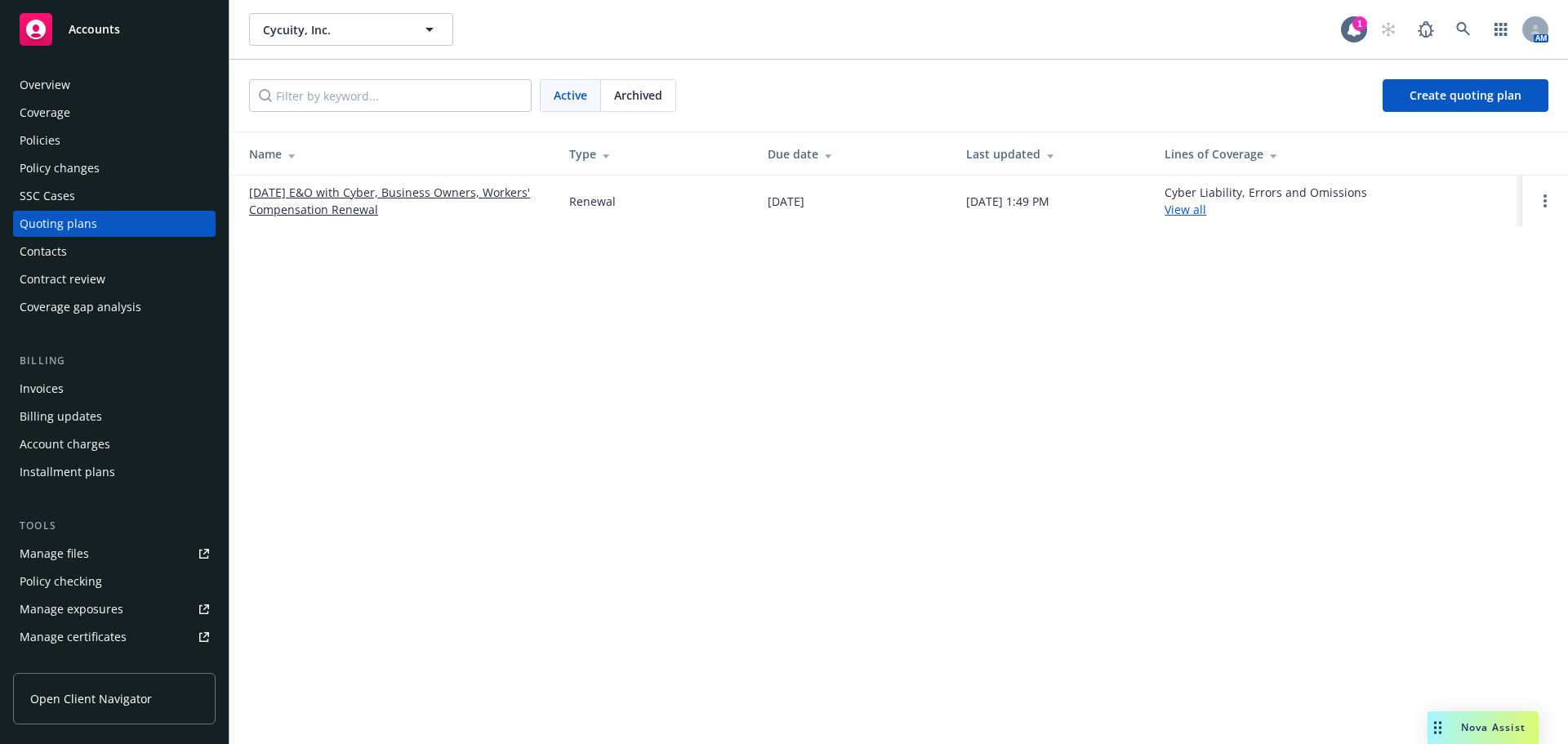
click at [449, 197] on link "11/06/25 E&O with Cyber, Business Owners, Workers' Compensation Renewal" at bounding box center [396, 200] width 294 height 34
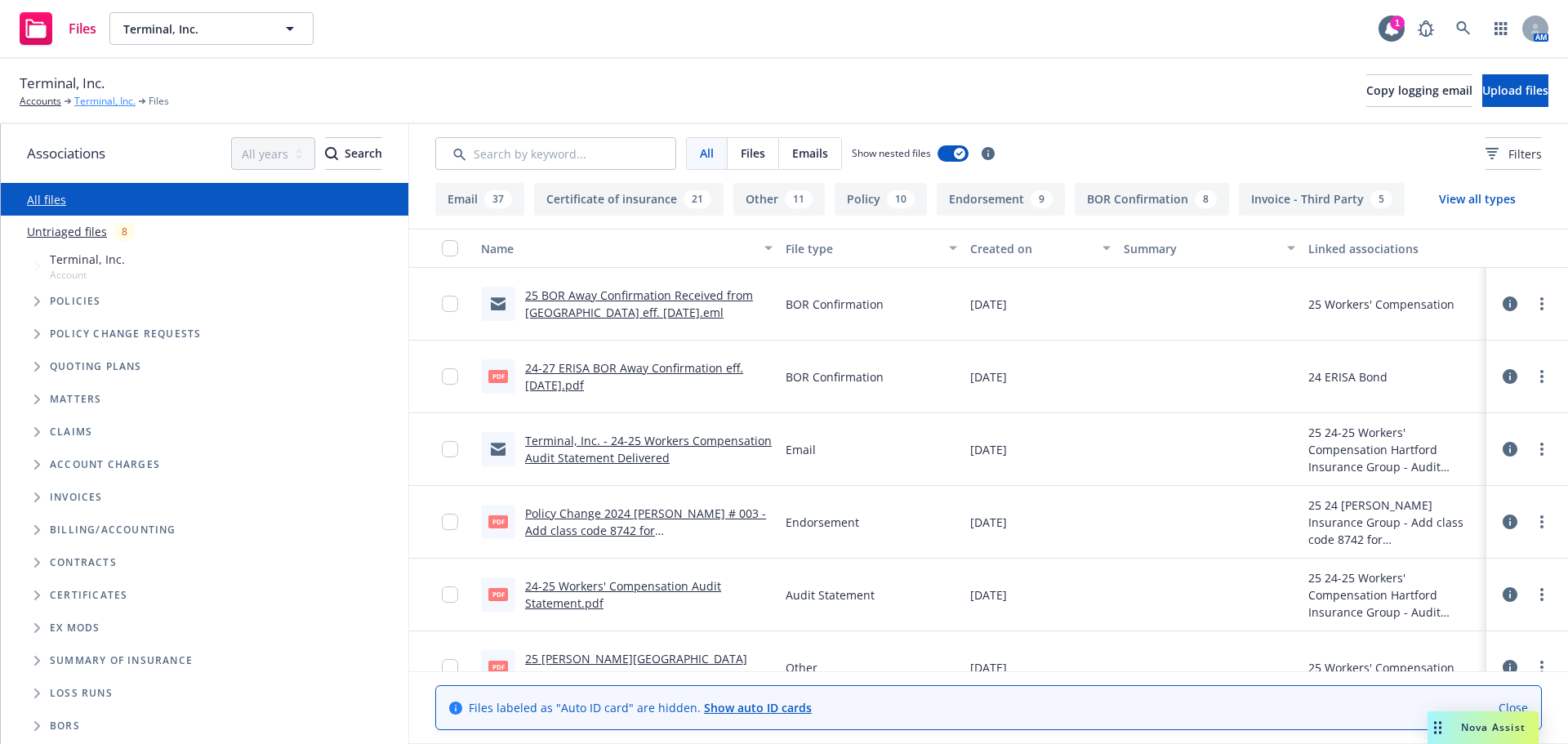
click at [88, 99] on link "Terminal, Inc." at bounding box center [105, 101] width 62 height 15
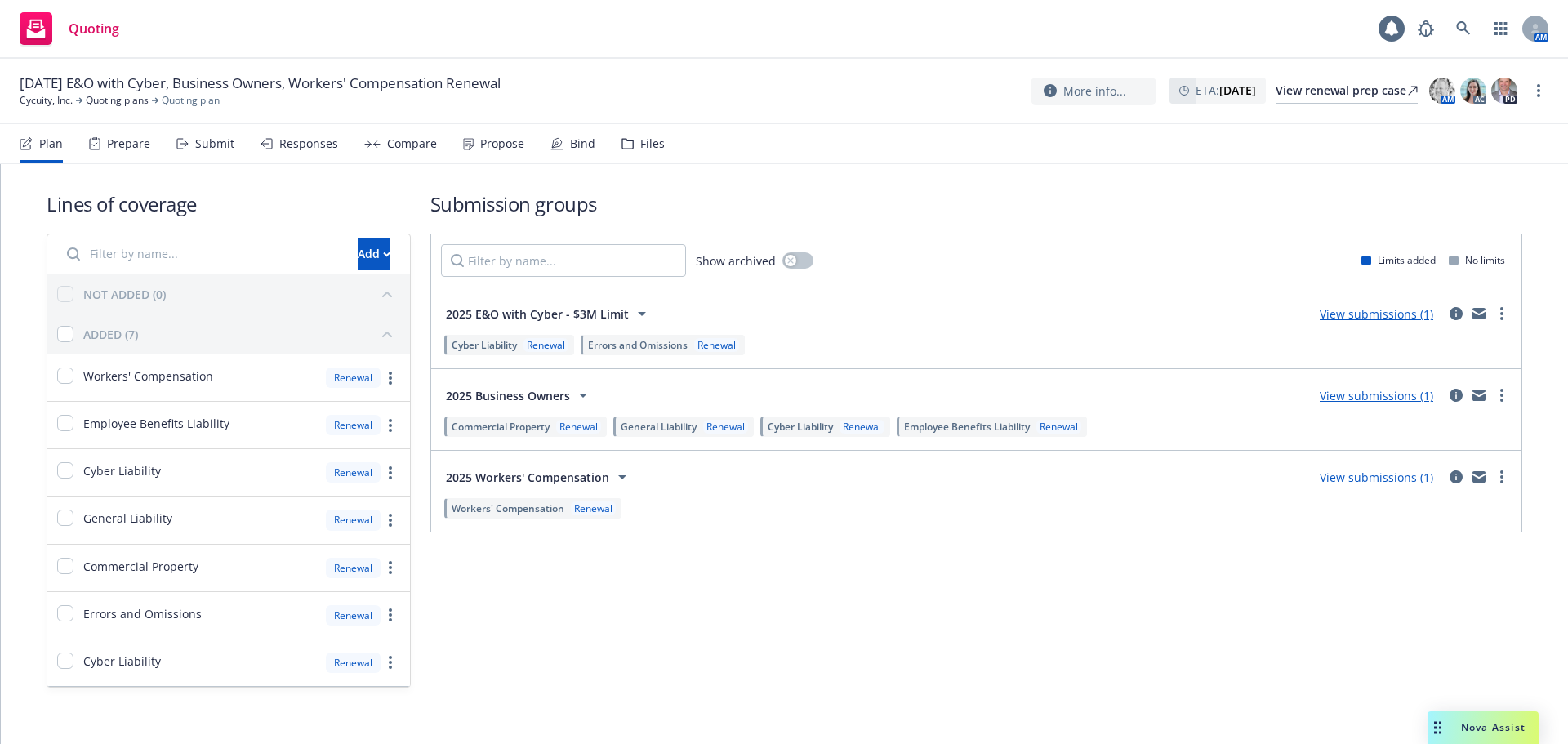
click at [654, 141] on div "Files" at bounding box center [653, 143] width 25 height 13
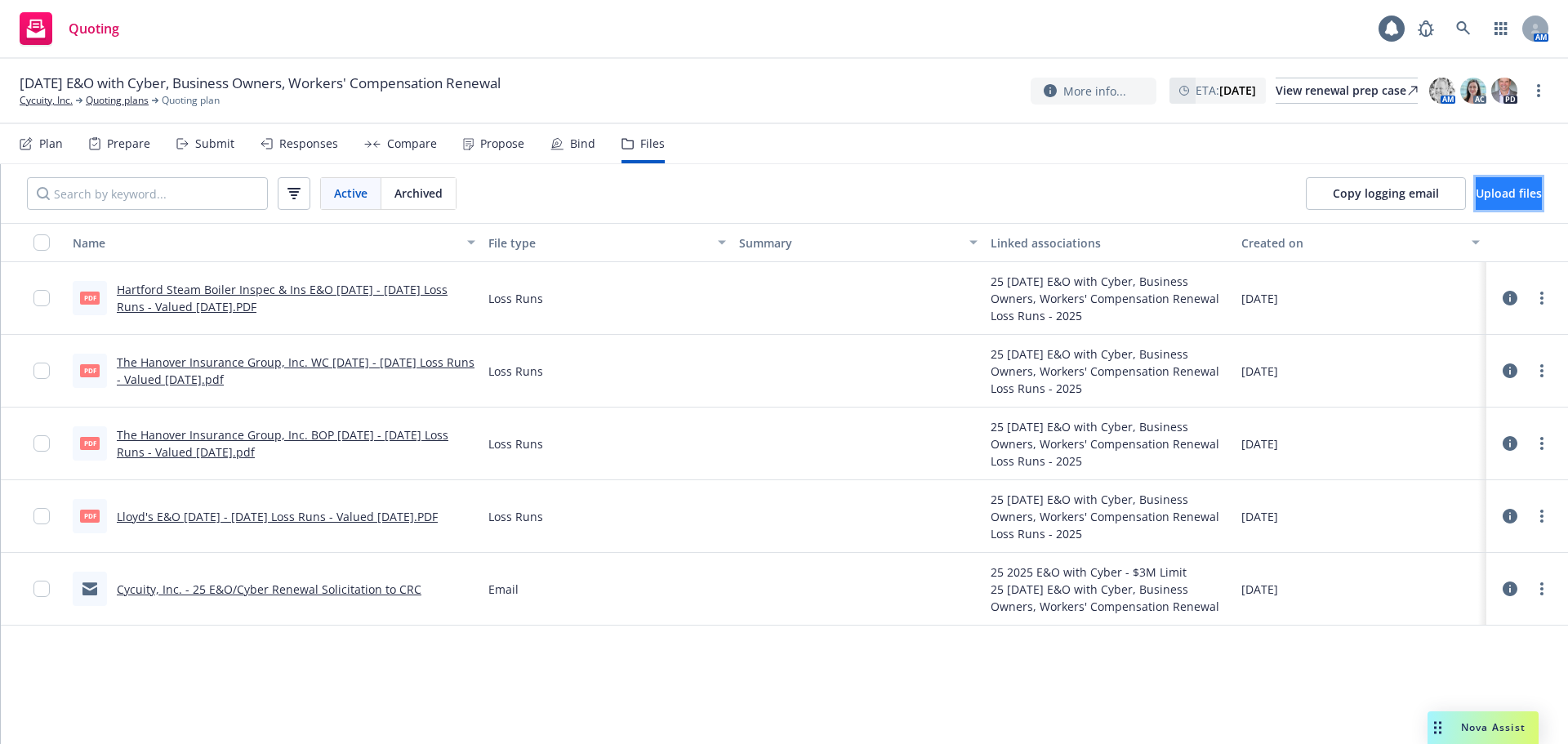
click at [1504, 191] on span "Upload files" at bounding box center [1508, 193] width 66 height 16
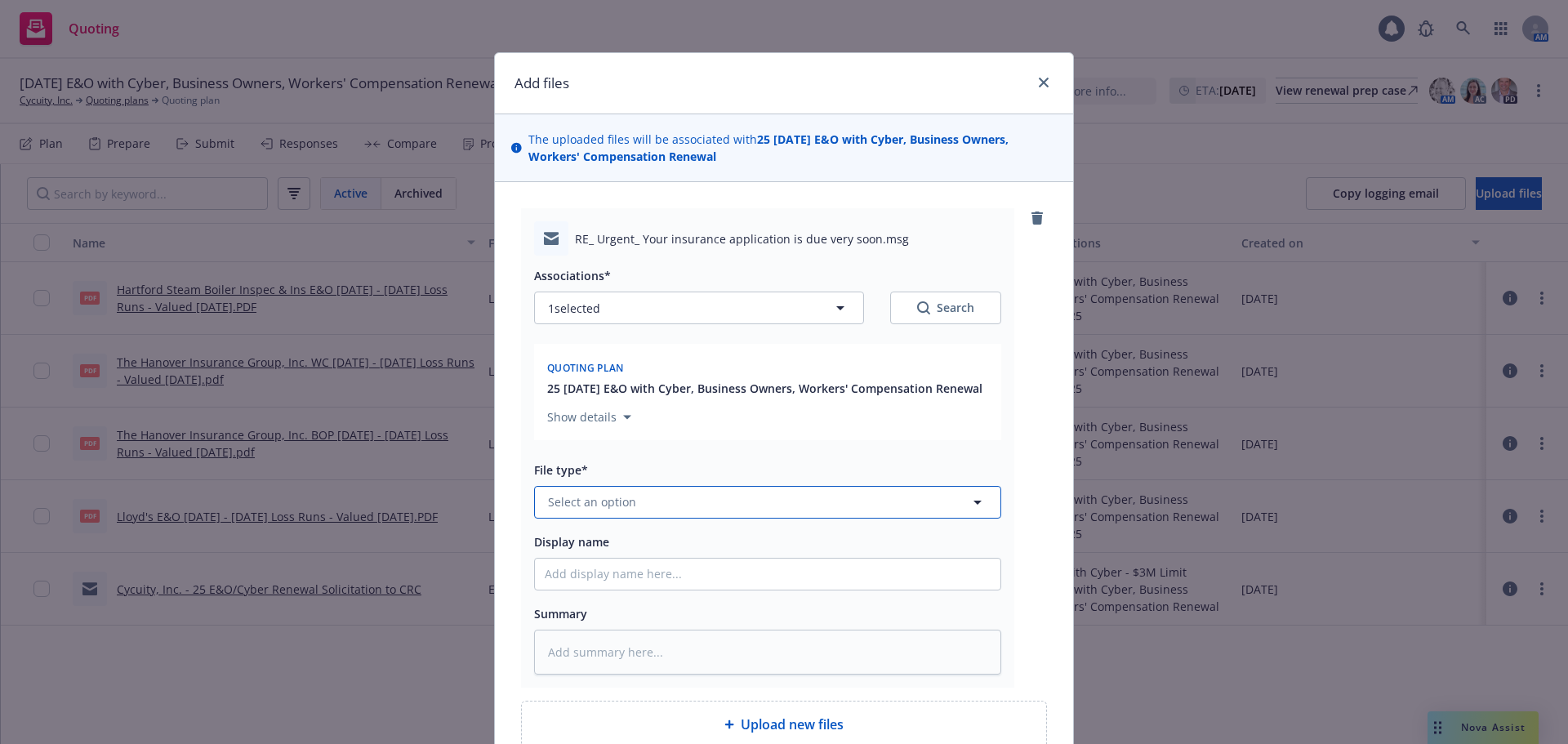
click at [701, 491] on button "Select an option" at bounding box center [768, 502] width 468 height 33
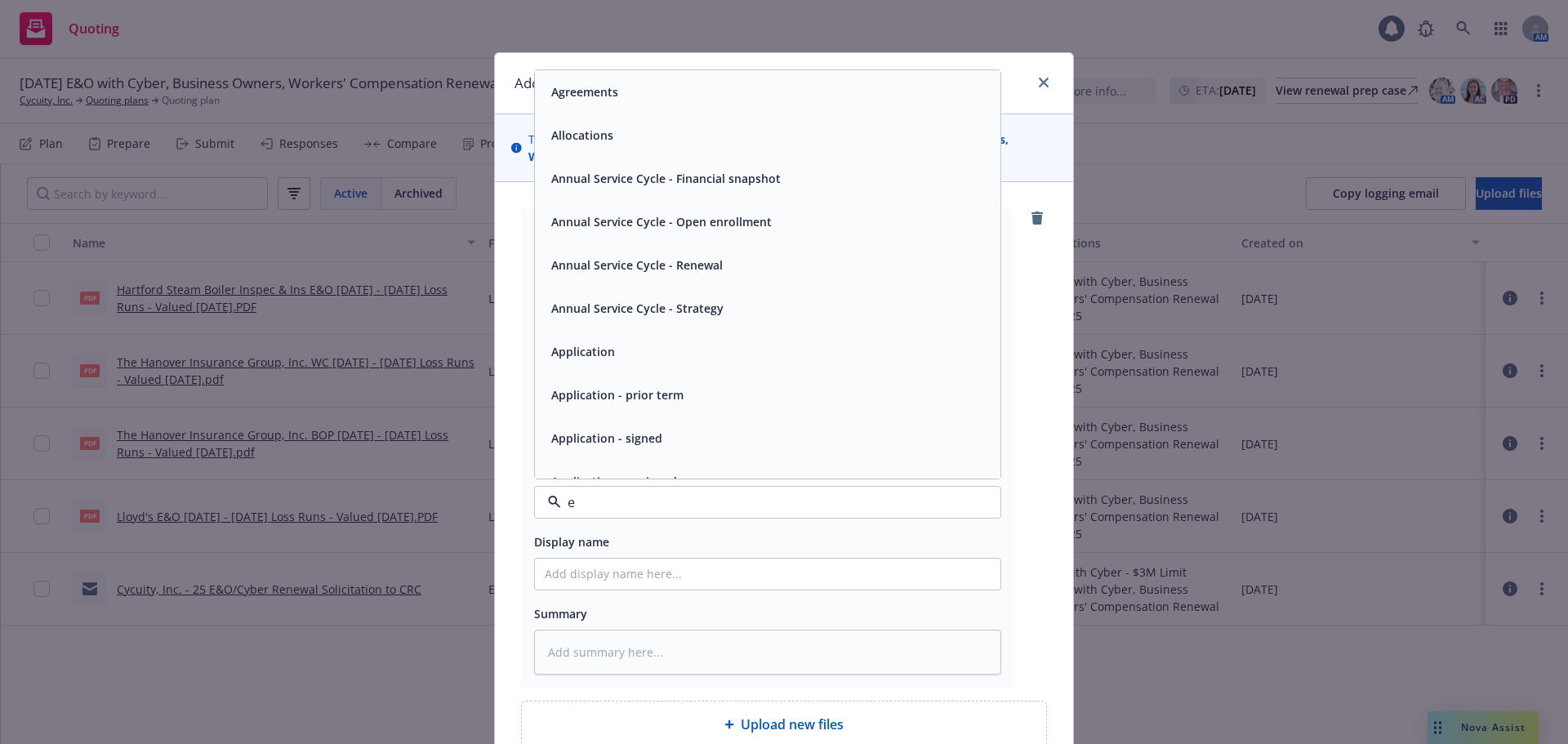
type input "em"
click at [744, 152] on div "Email" at bounding box center [768, 134] width 466 height 43
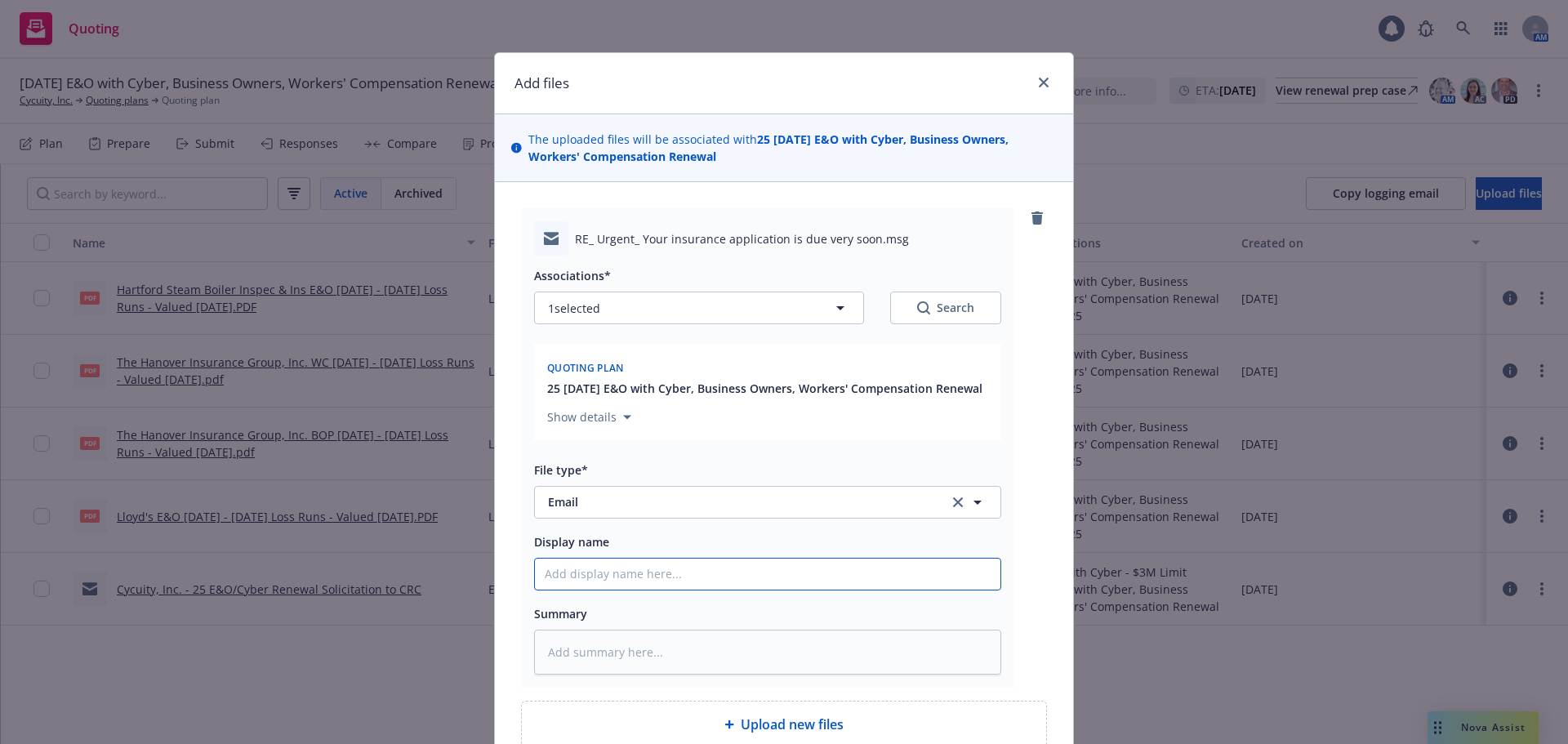
click at [642, 569] on input "Display name" at bounding box center [768, 574] width 466 height 31
type textarea "x"
type input "0"
type textarea "x"
type input "09"
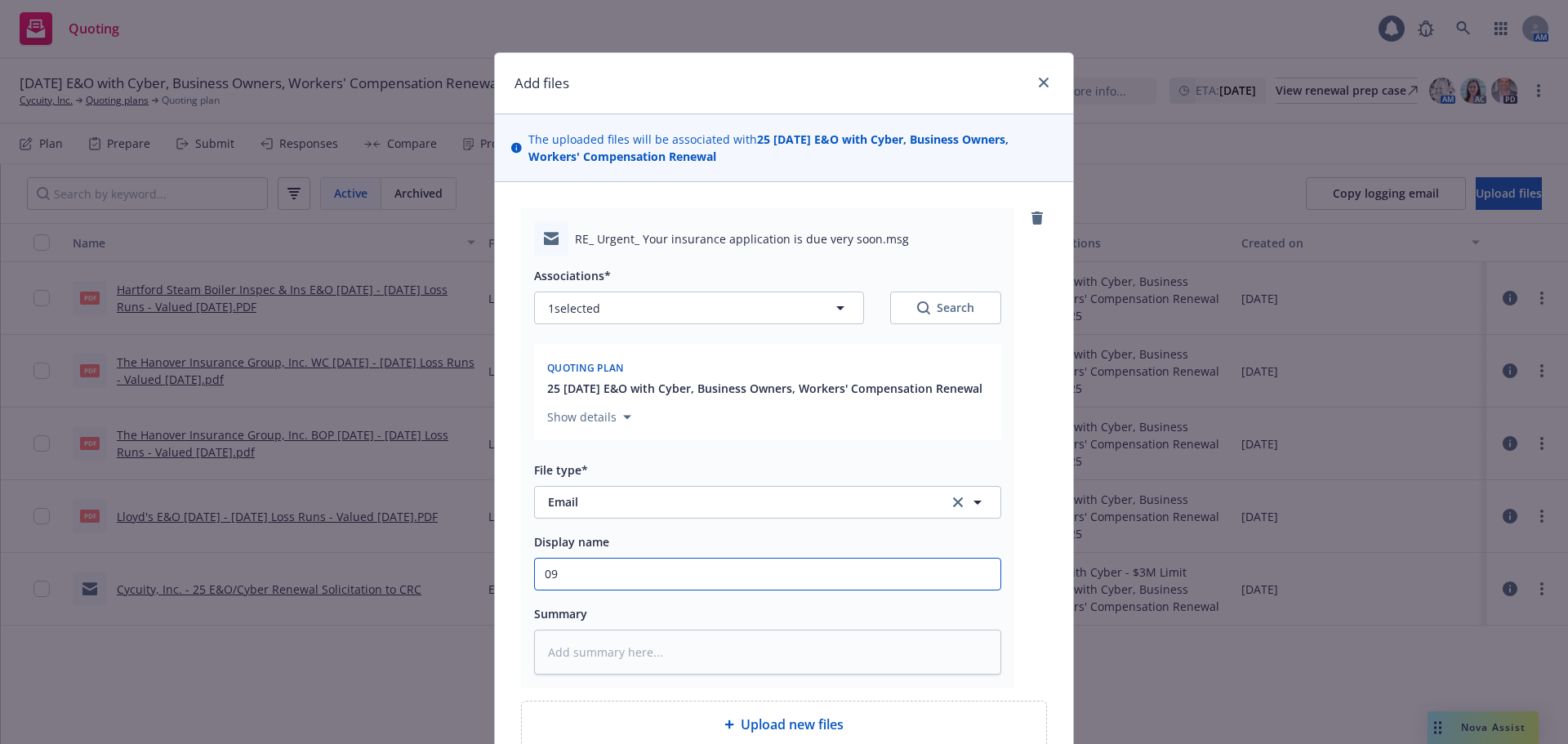
type textarea "x"
type input "09/"
type textarea "x"
type input "09/2"
type textarea "x"
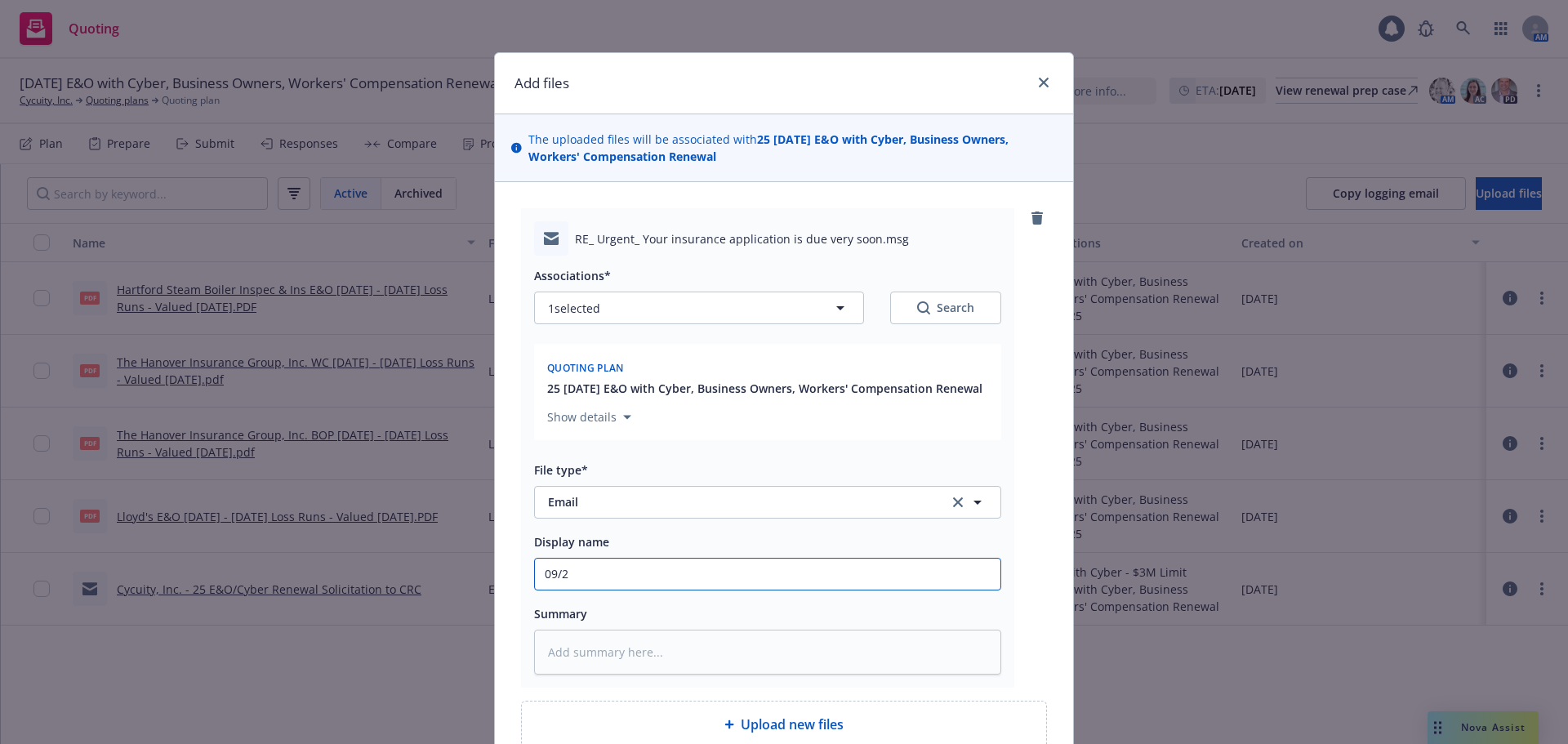
type input "09/22"
type textarea "x"
type input "09/22/"
type textarea "x"
type input "09/22/2"
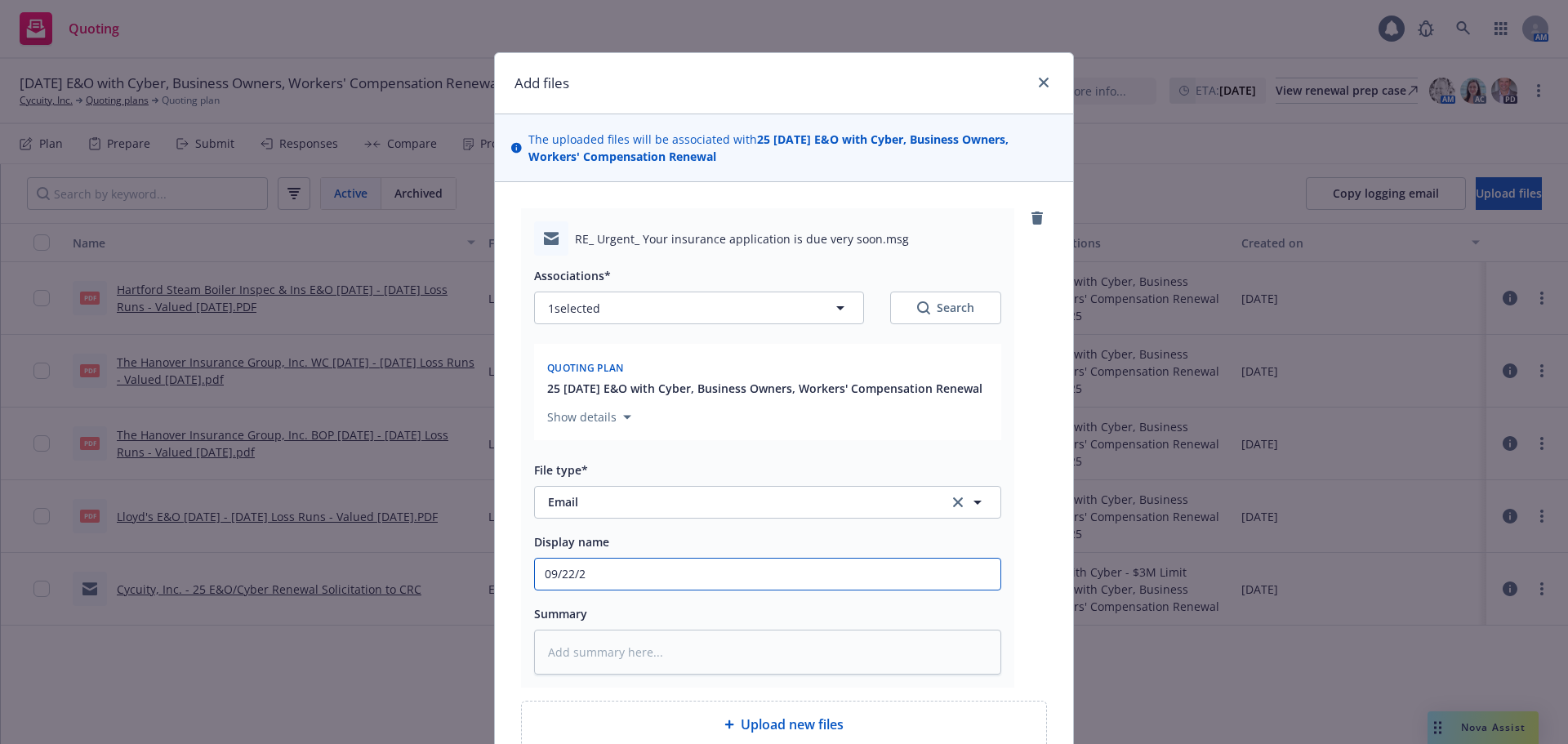
type textarea "x"
type input "[DATE]"
type textarea "x"
type input "[DATE]"
type textarea "x"
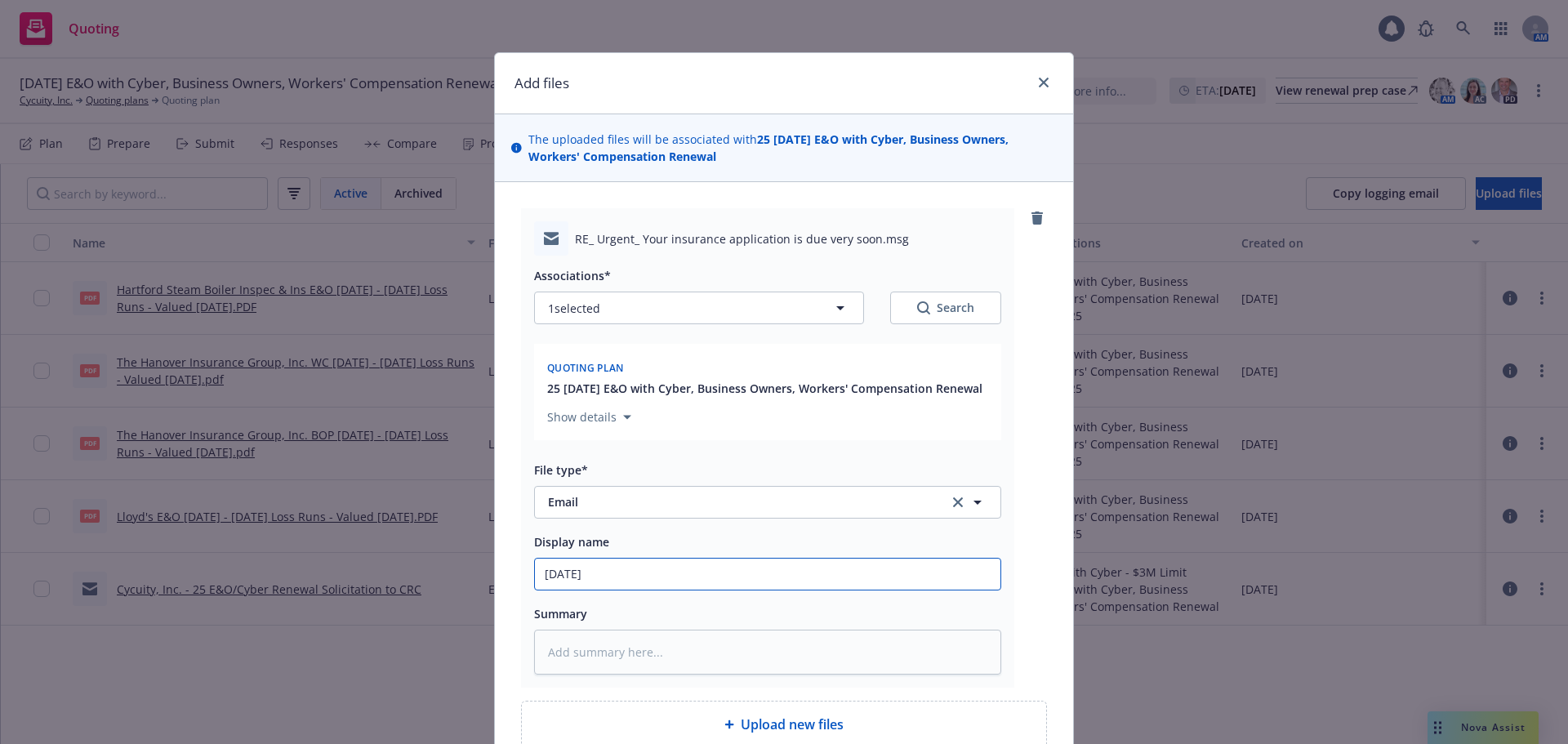
type input "09/22/25 U"
type textarea "x"
type input "09/22/25 Up"
type textarea "x"
type input "09/22/25 Upd"
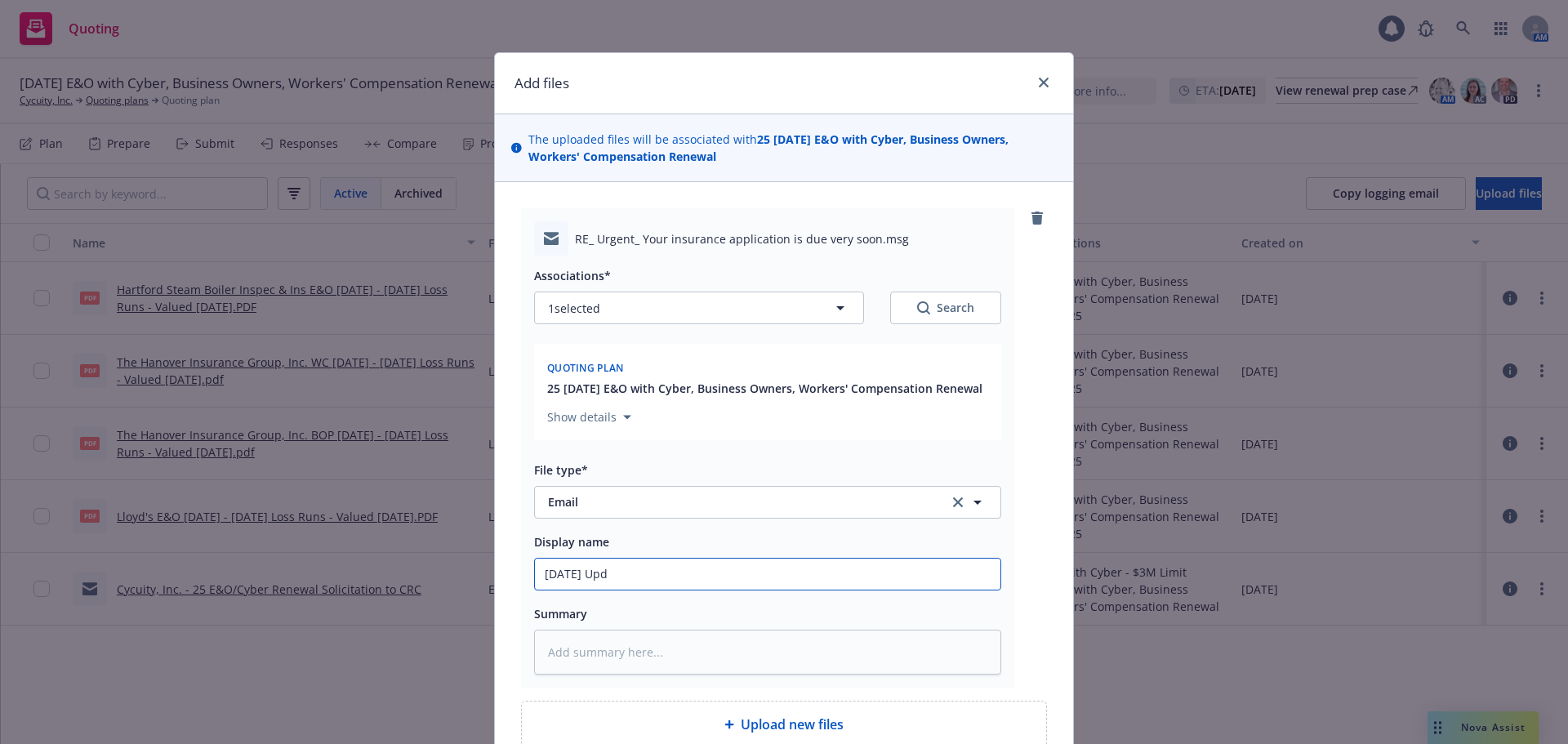
type textarea "x"
type input "09/22/25 Upda"
type textarea "x"
type input "09/22/25 Updat"
type textarea "x"
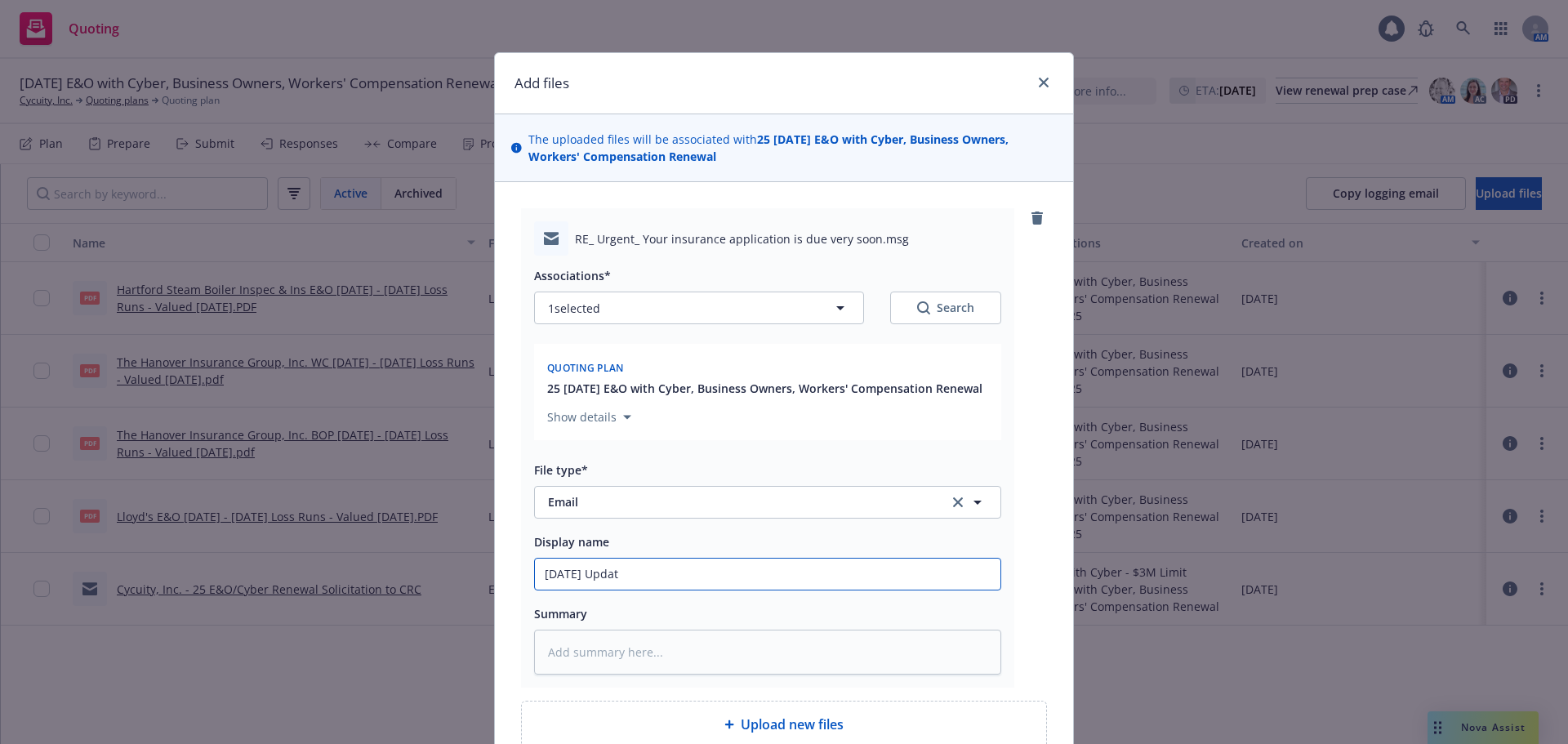
type input "09/22/25 Update"
type textarea "x"
type input "09/22/25 Update"
type textarea "x"
type input "09/22/25 Update o"
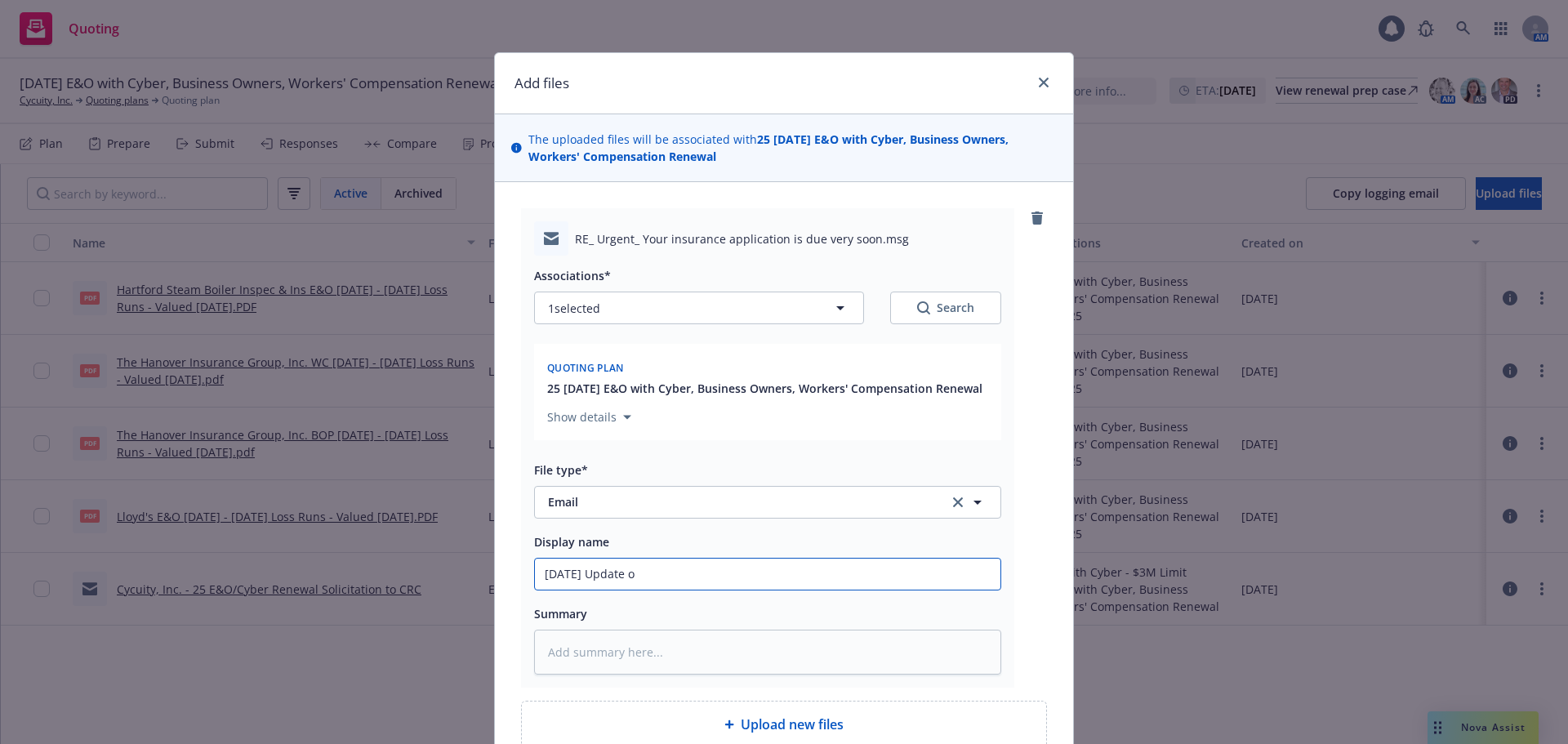
type textarea "x"
type input "09/22/25 Update on"
type textarea "x"
type input "09/22/25 Update on"
type textarea "x"
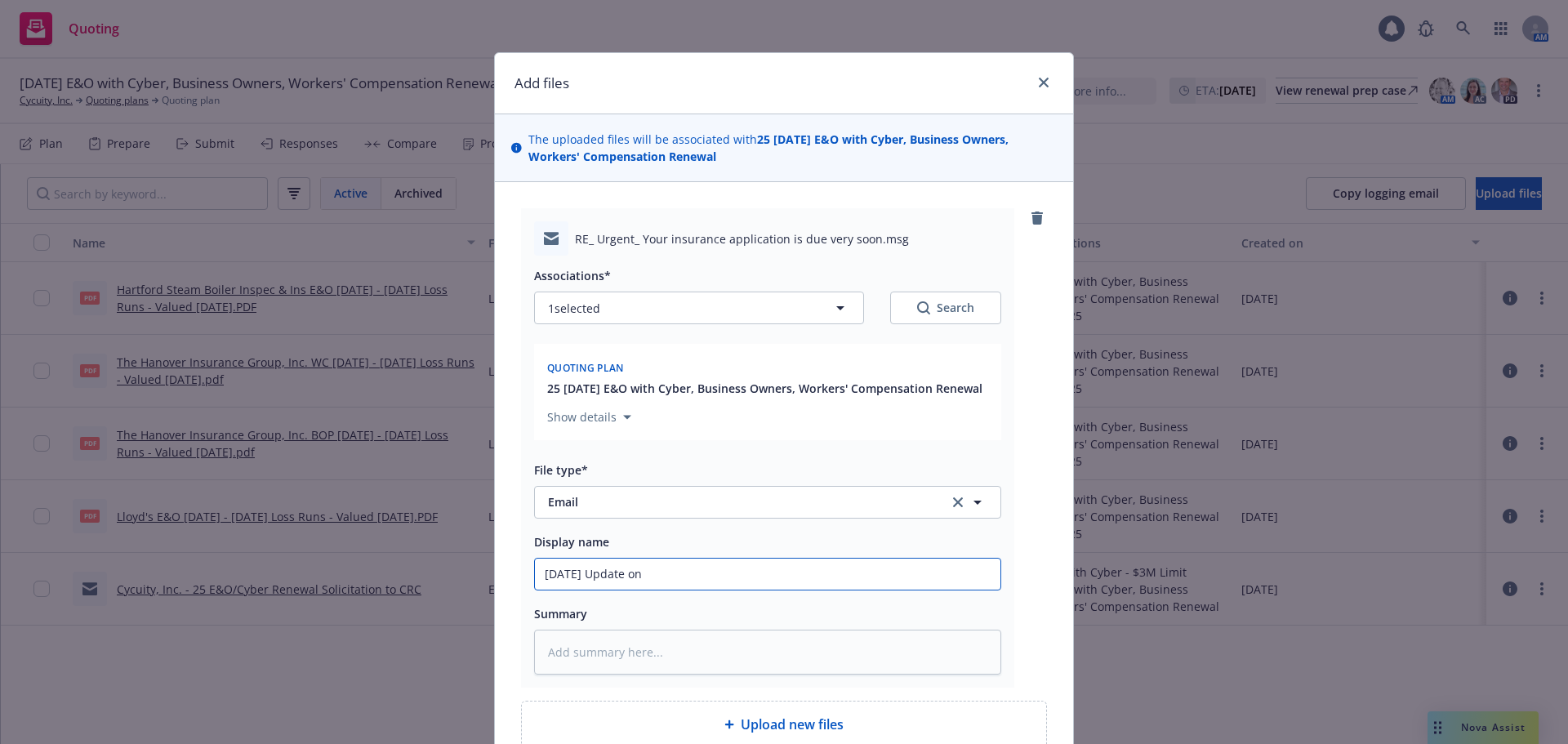
type input "09/22/25 Update on r"
type textarea "x"
type input "09/22/25 Update on re"
type textarea "x"
type input "09/22/25 Update on ren"
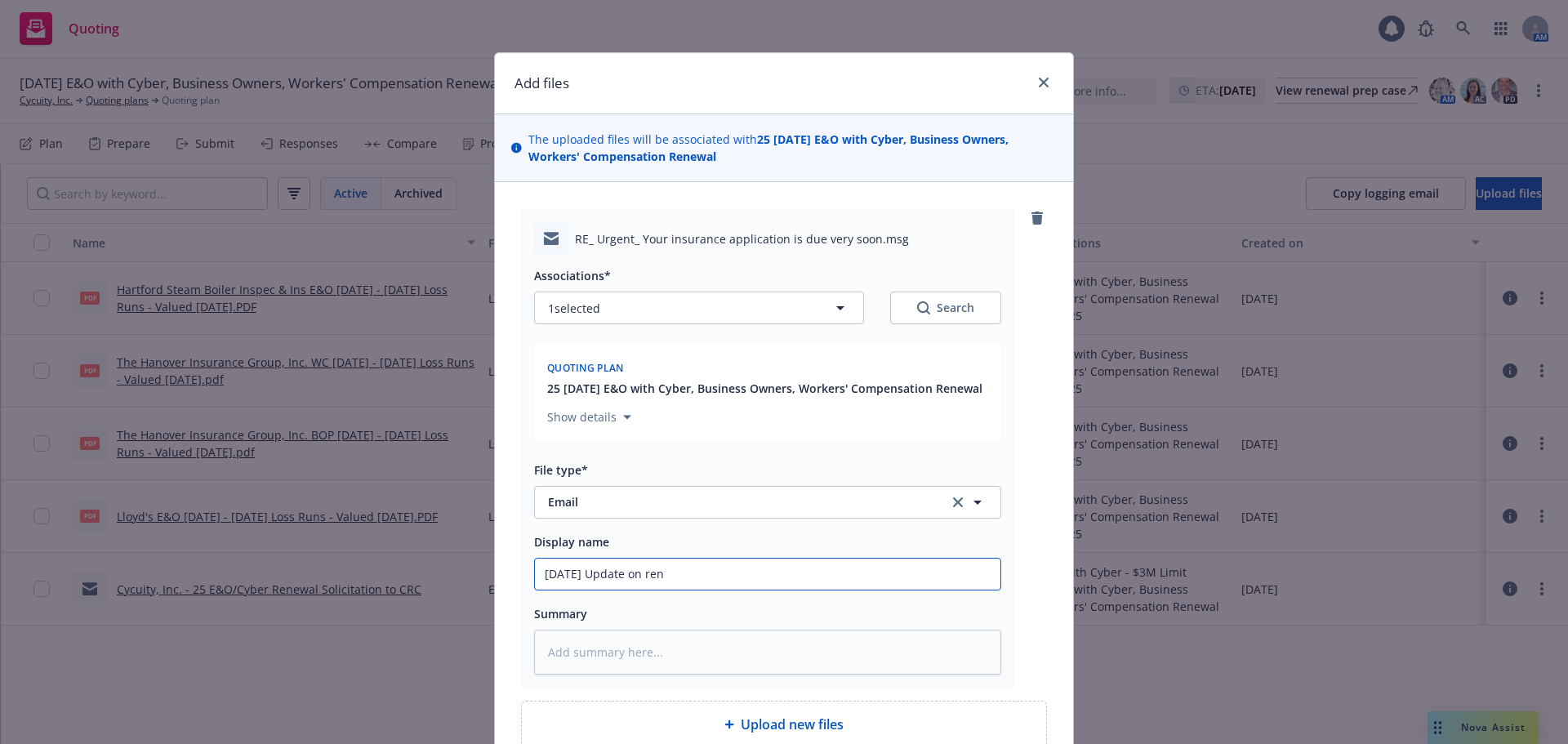
type textarea "x"
type input "09/22/25 Update on rene"
type textarea "x"
type input "09/22/25 Update on renewa"
type textarea "x"
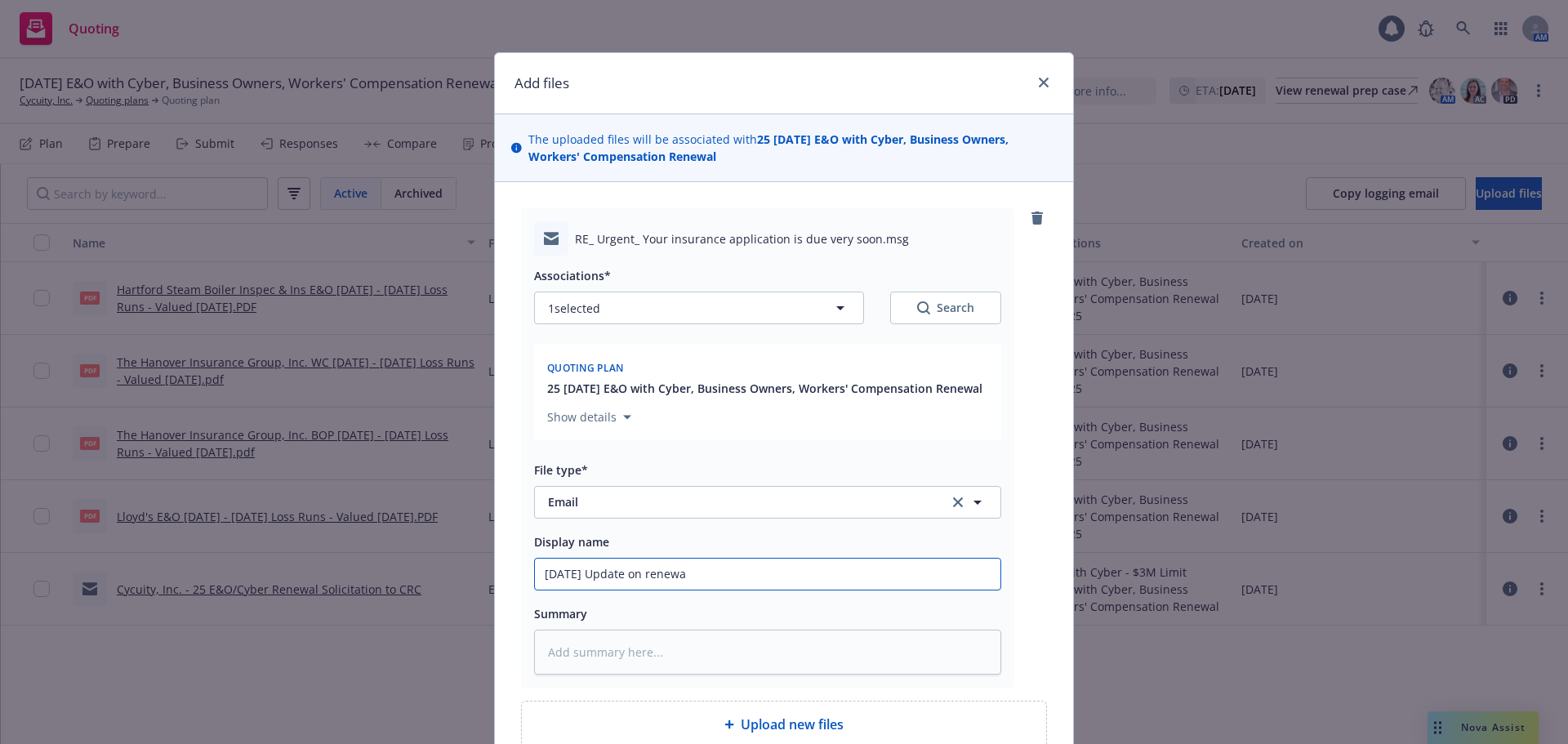
type input "09/22/25 Update on renewal"
type textarea "x"
type input "09/22/25 Update on renewal"
type textarea "x"
type input "09/22/25 Update on renewal s"
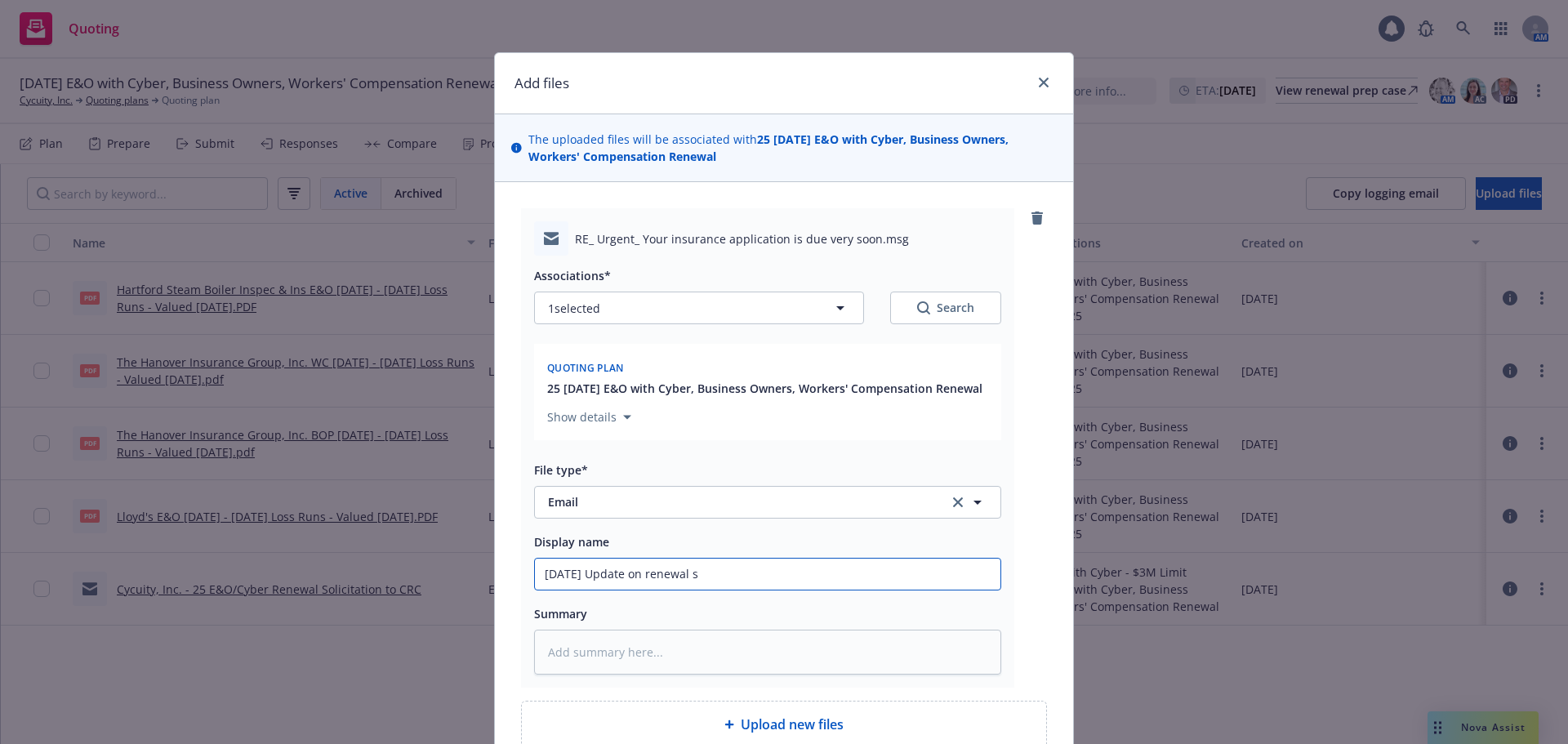
type textarea "x"
type input "09/22/25 Update on renewal sp"
type textarea "x"
type input "09/22/25 Update on renewal spe"
type textarea "x"
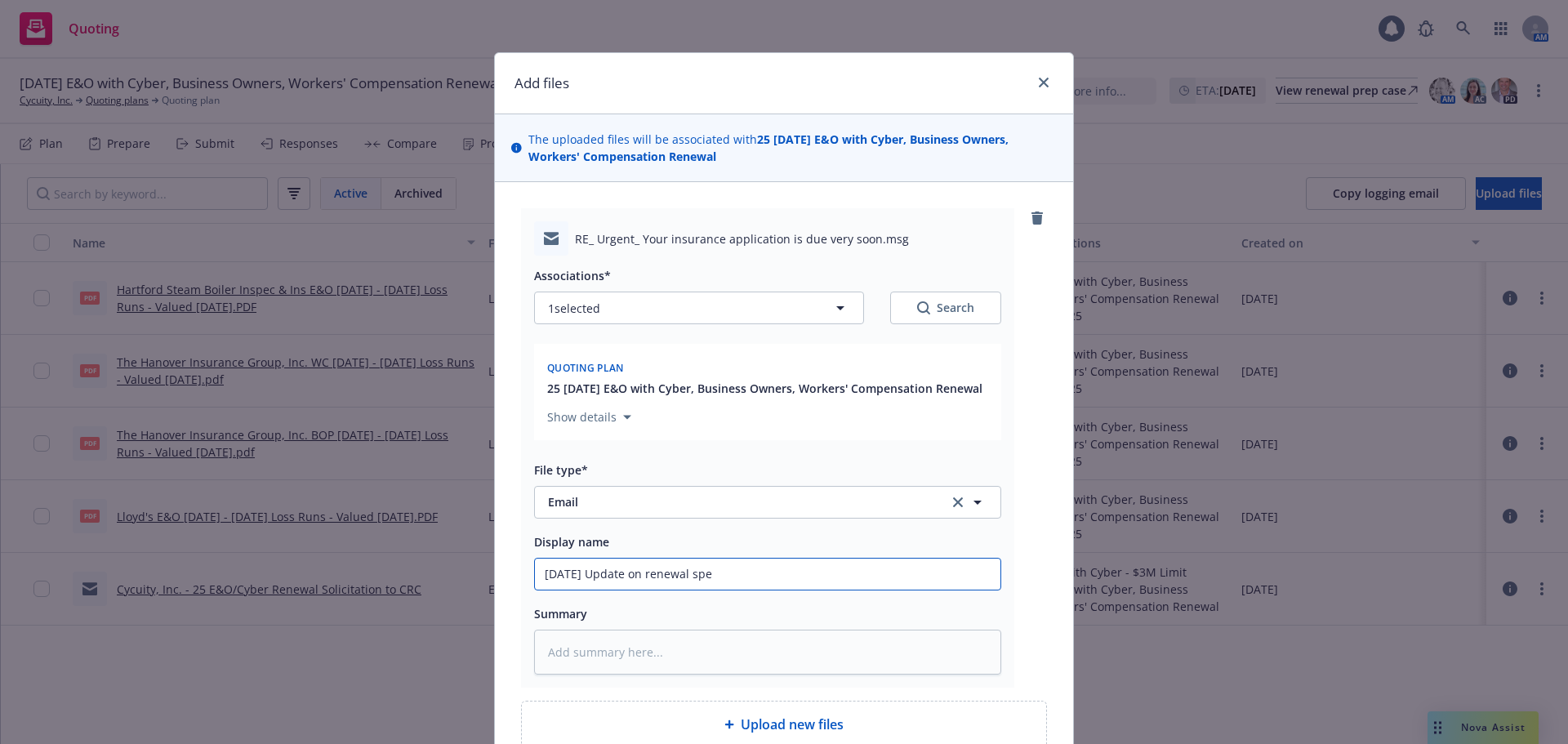
type input "09/22/25 Update on renewal spec"
type textarea "x"
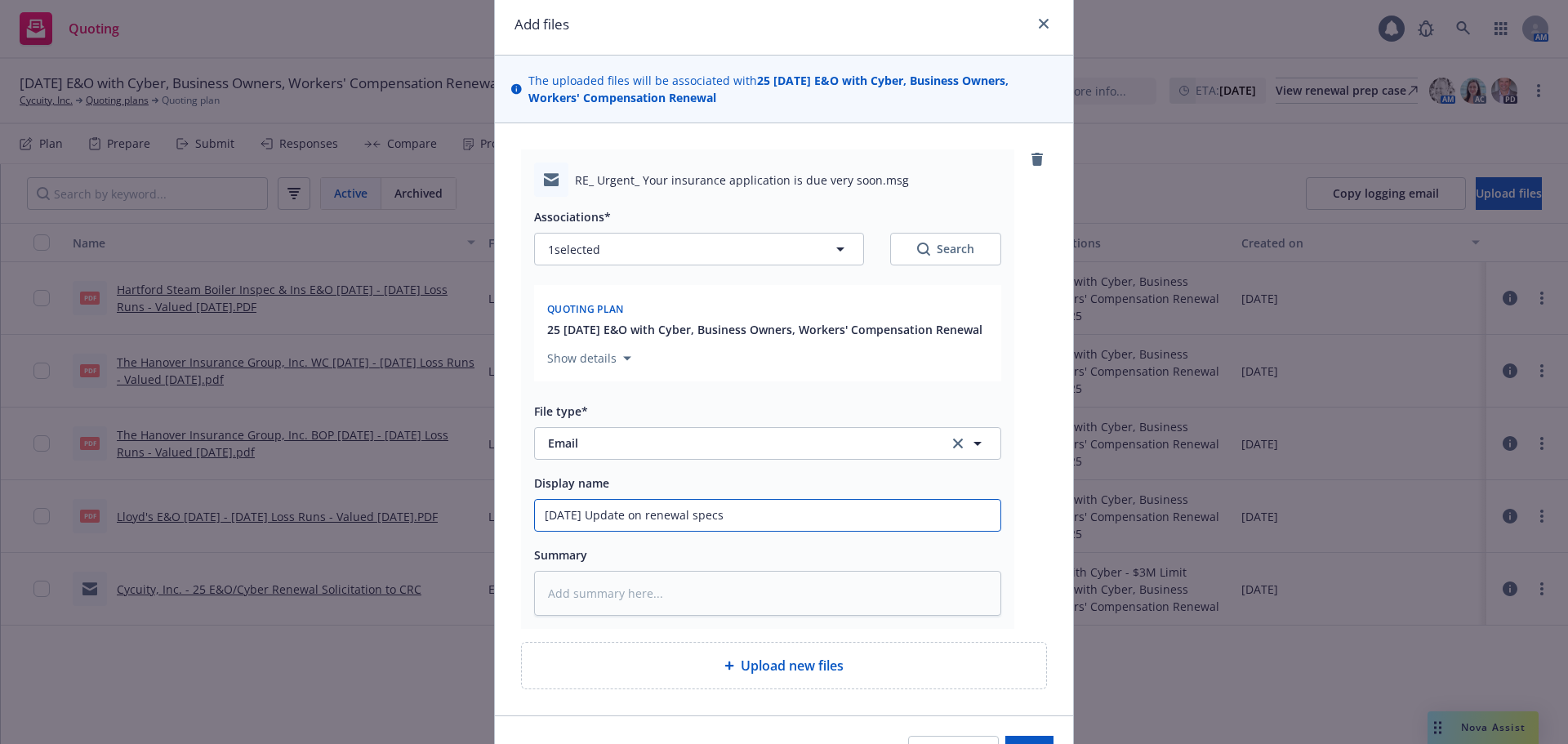
scroll to position [156, 0]
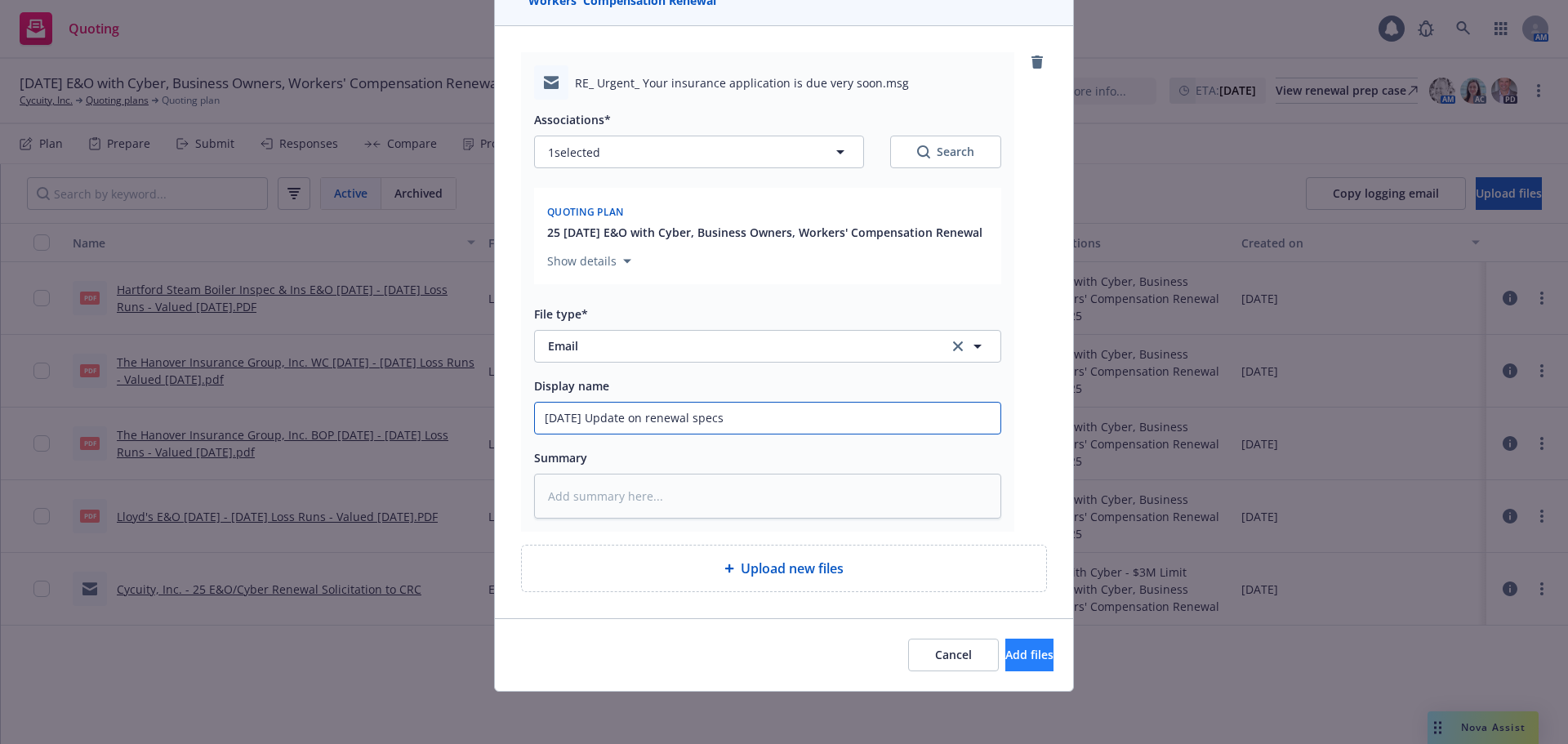
type input "09/22/25 Update on renewal specs"
click at [1034, 663] on button "Add files" at bounding box center [1029, 654] width 48 height 33
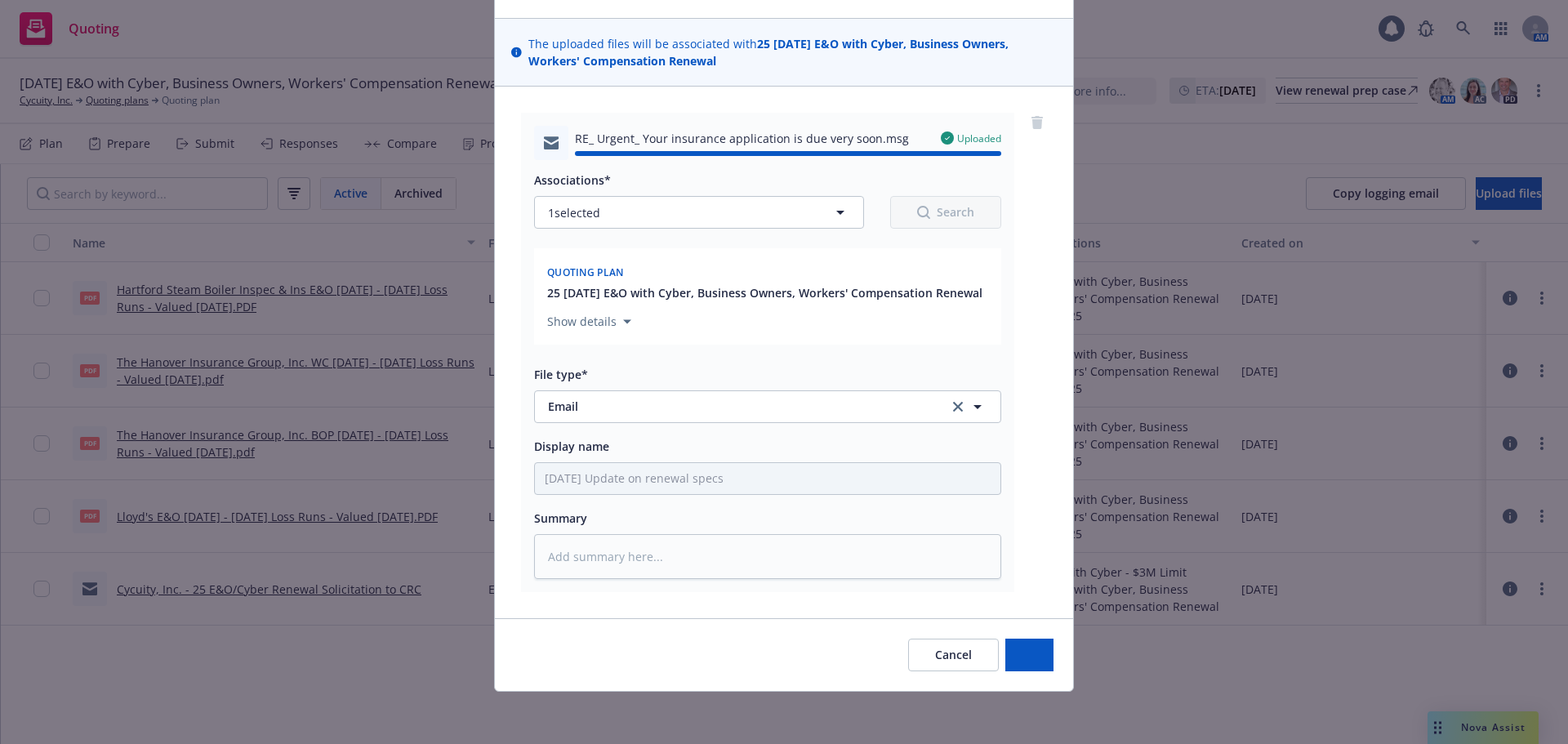
type textarea "x"
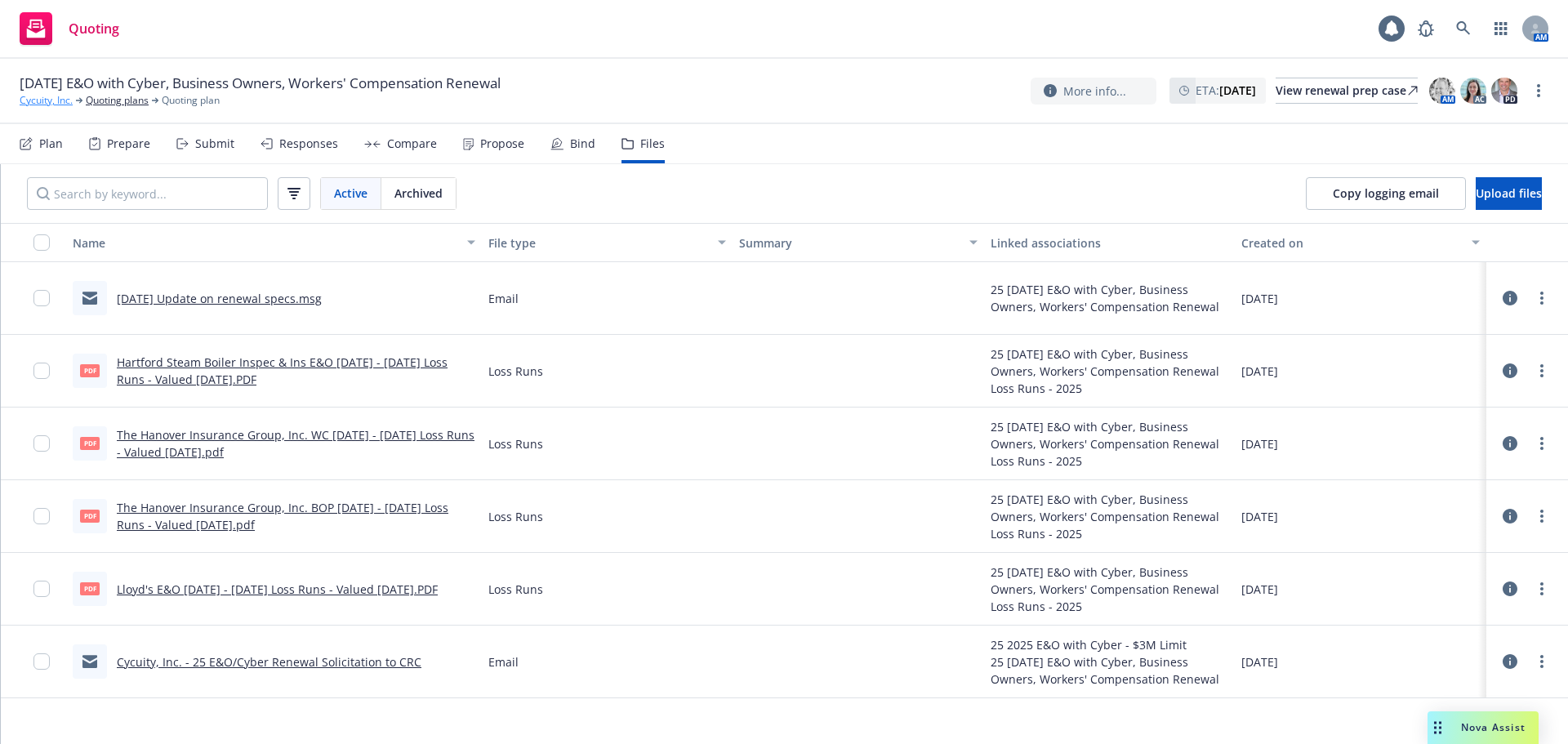
click at [52, 98] on link "Cycuity, Inc." at bounding box center [46, 100] width 53 height 15
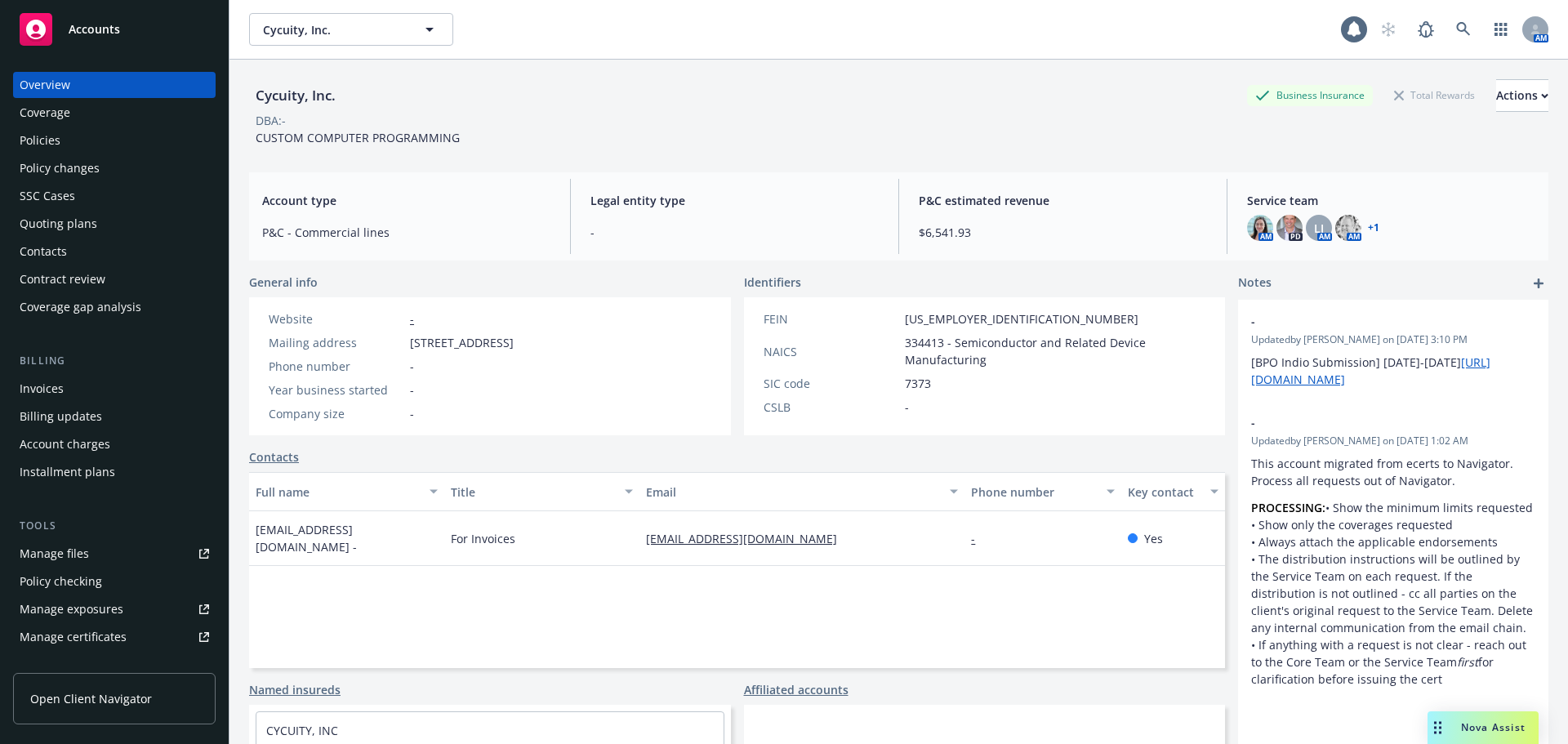
click at [118, 147] on div "Policies" at bounding box center [114, 141] width 190 height 26
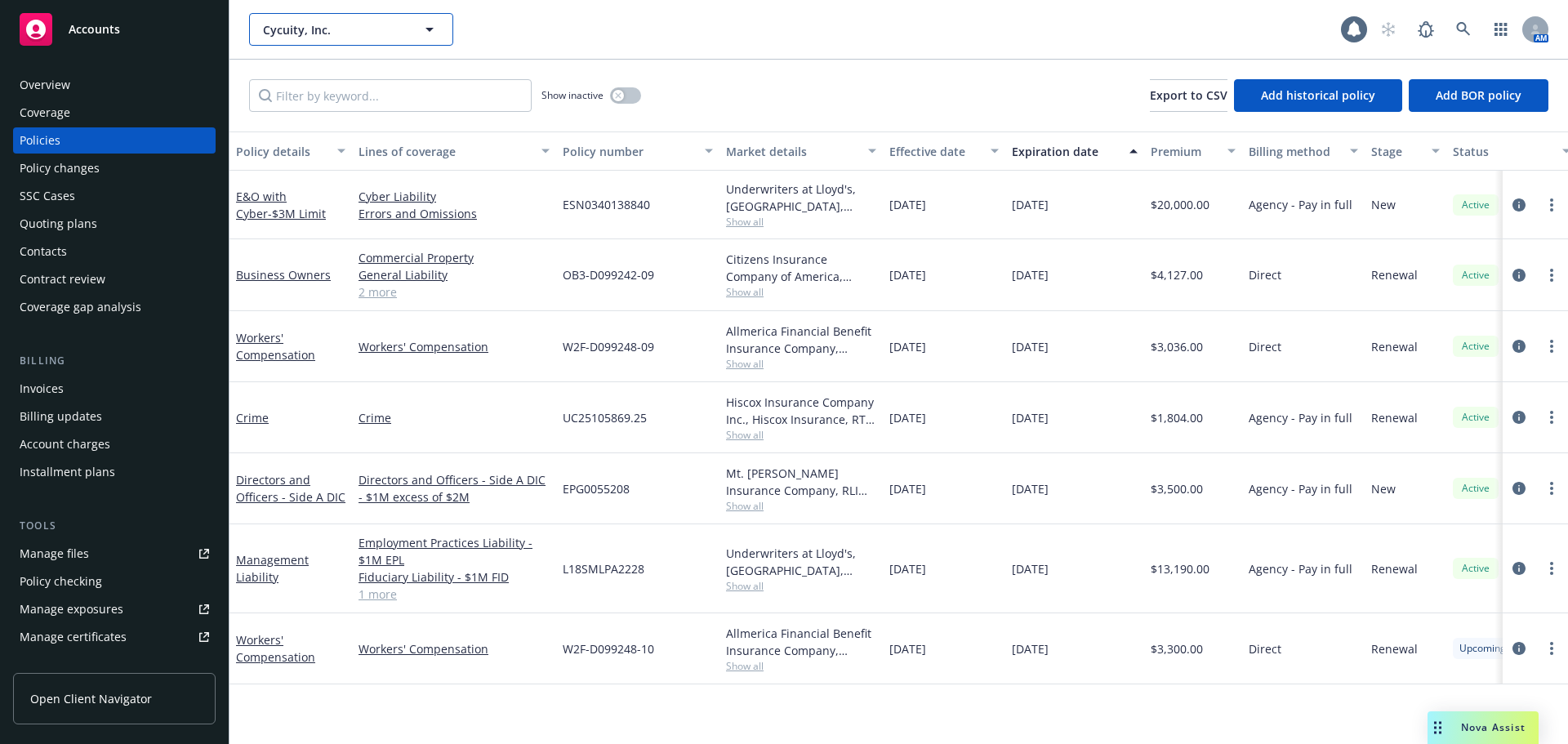
click at [326, 39] on button "Cycuity, Inc." at bounding box center [351, 29] width 204 height 33
type input "mezmo"
click at [284, 74] on strong "Mezmo" at bounding box center [287, 76] width 40 height 16
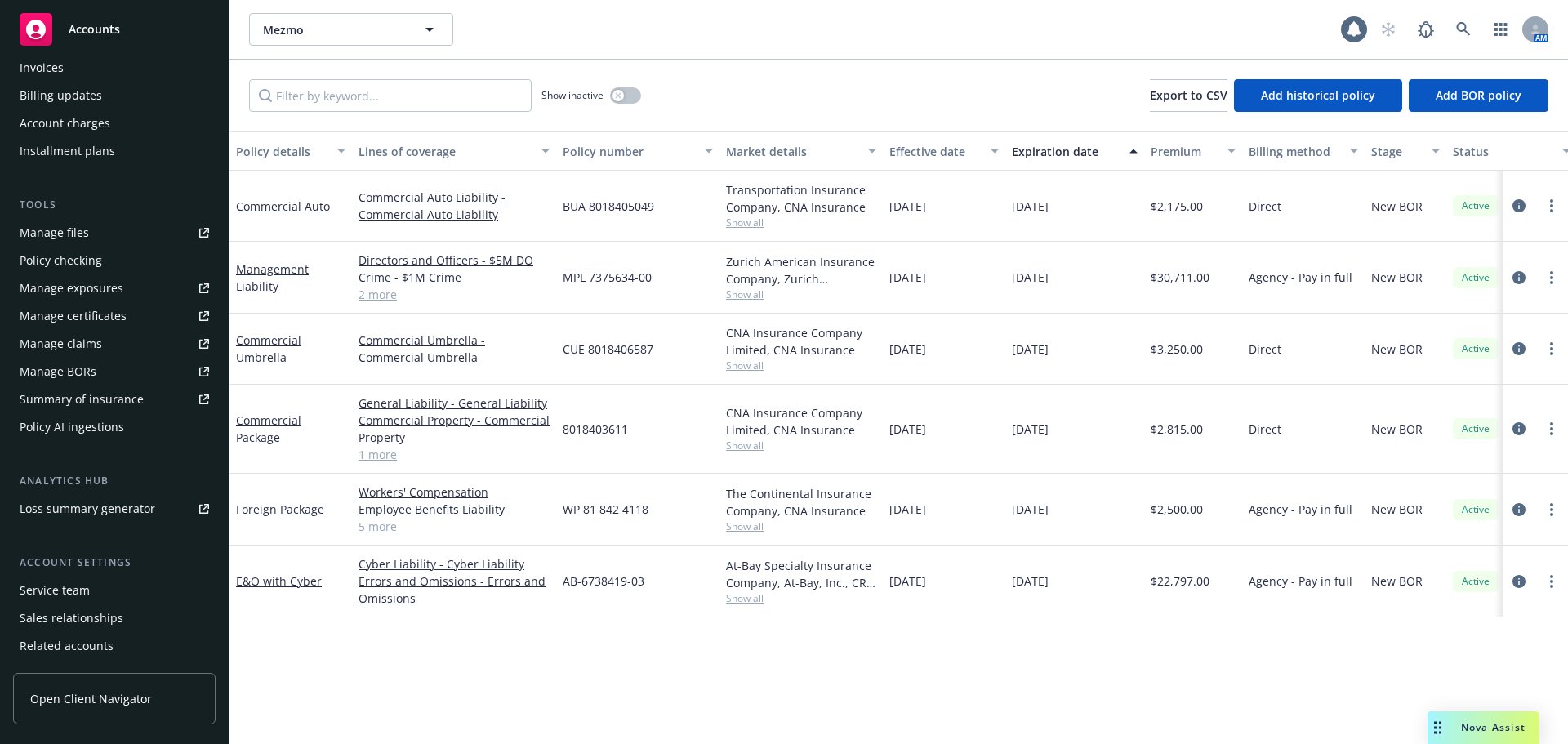
scroll to position [376, 0]
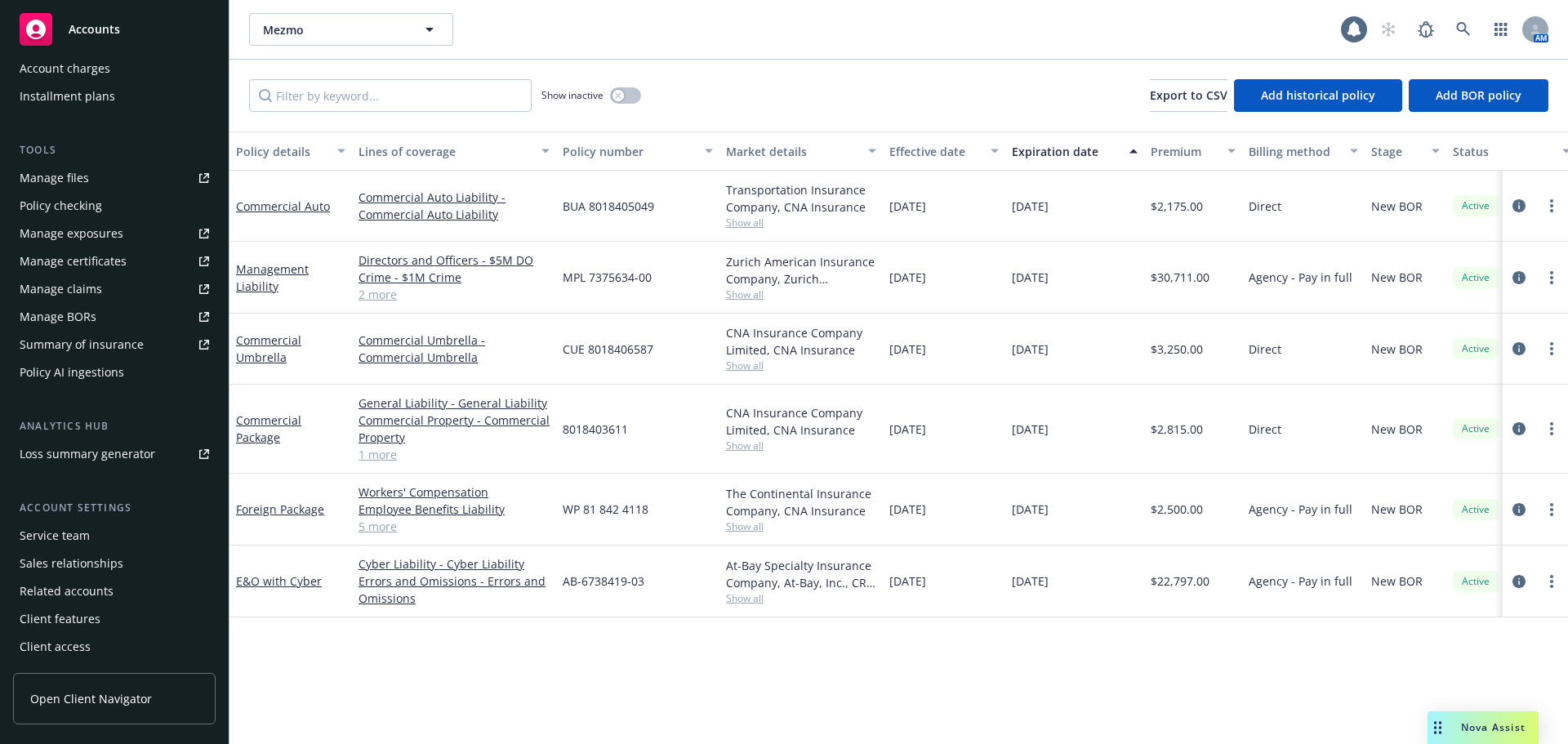
click at [67, 543] on div "Service team" at bounding box center [54, 536] width 70 height 26
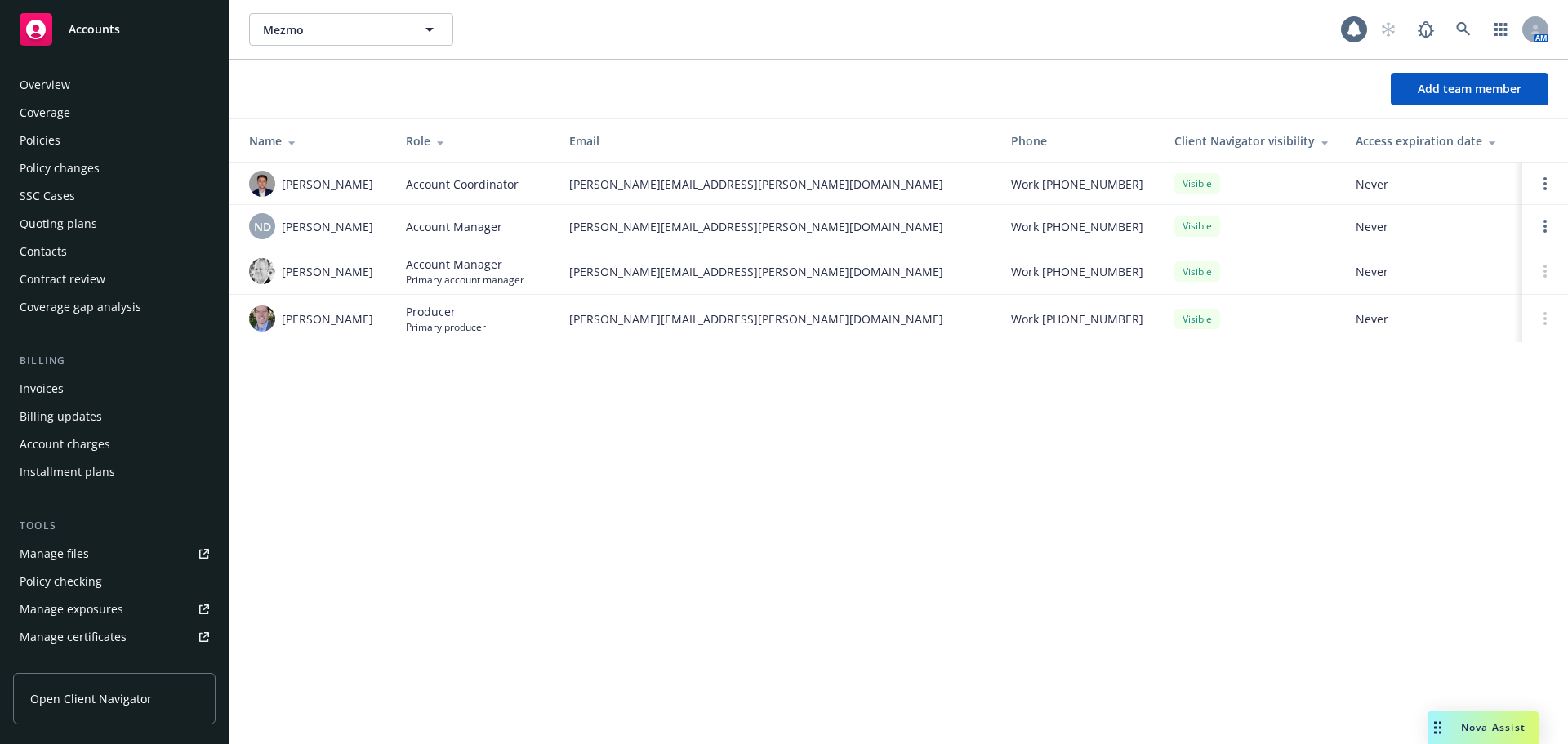
click at [47, 144] on div "Policies" at bounding box center [40, 141] width 40 height 26
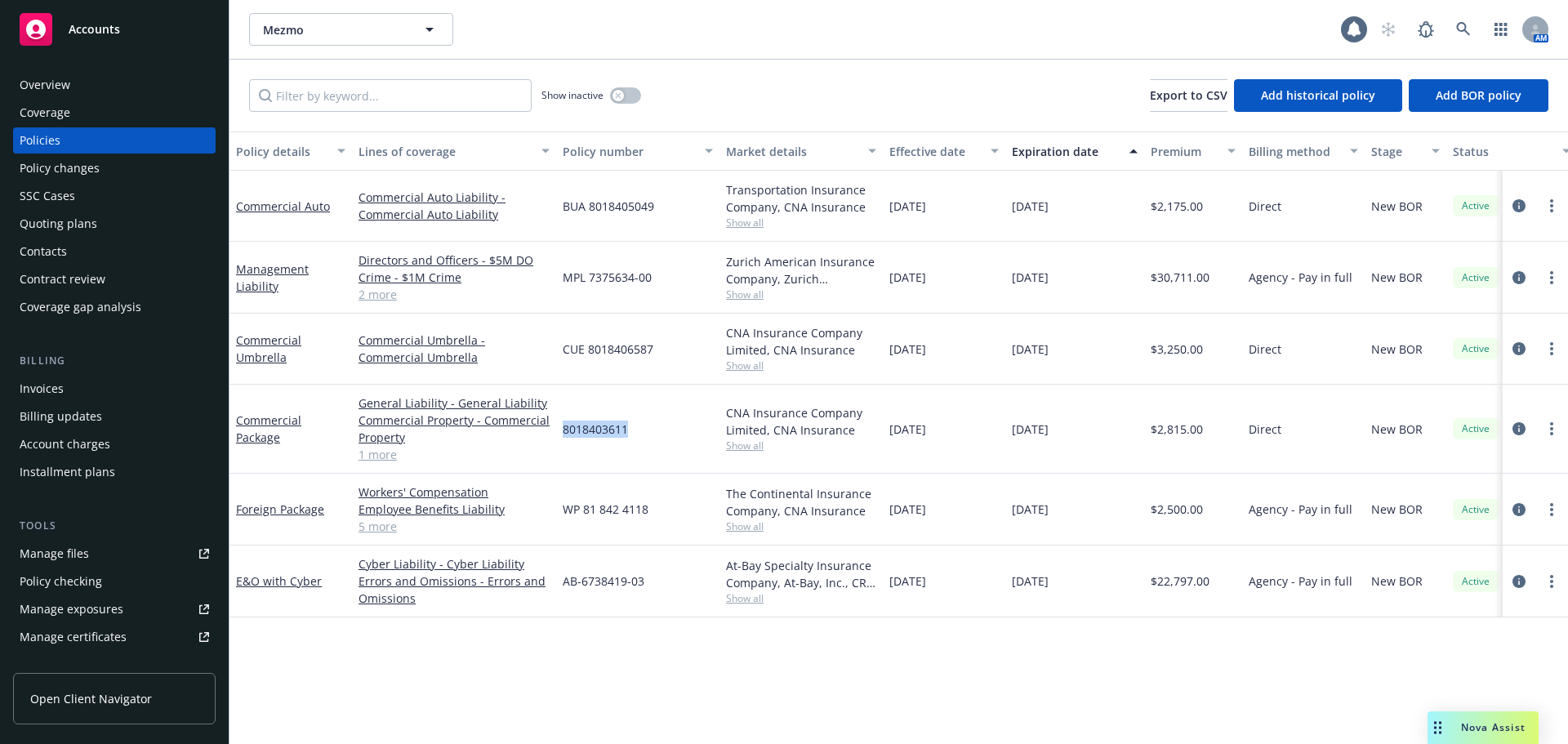
drag, startPoint x: 630, startPoint y: 430, endPoint x: 561, endPoint y: 432, distance: 69.0
click at [561, 432] on div "8018403611" at bounding box center [638, 429] width 163 height 89
copy span "8018403611"
click at [653, 380] on div "CUE 8018406587" at bounding box center [638, 349] width 163 height 71
click at [260, 439] on link "Commercial Package" at bounding box center [269, 428] width 65 height 33
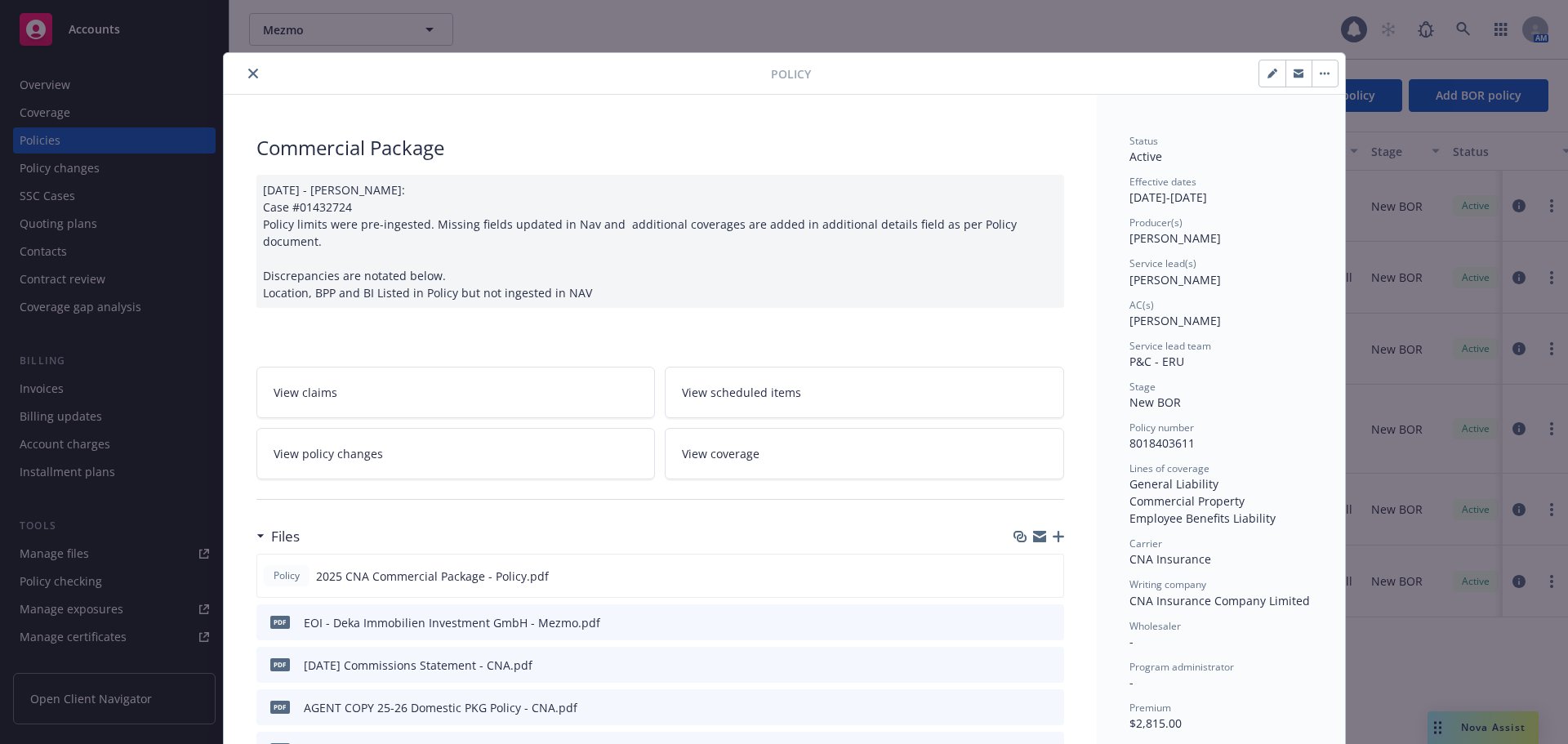
click at [1053, 531] on icon "button" at bounding box center [1058, 536] width 11 height 11
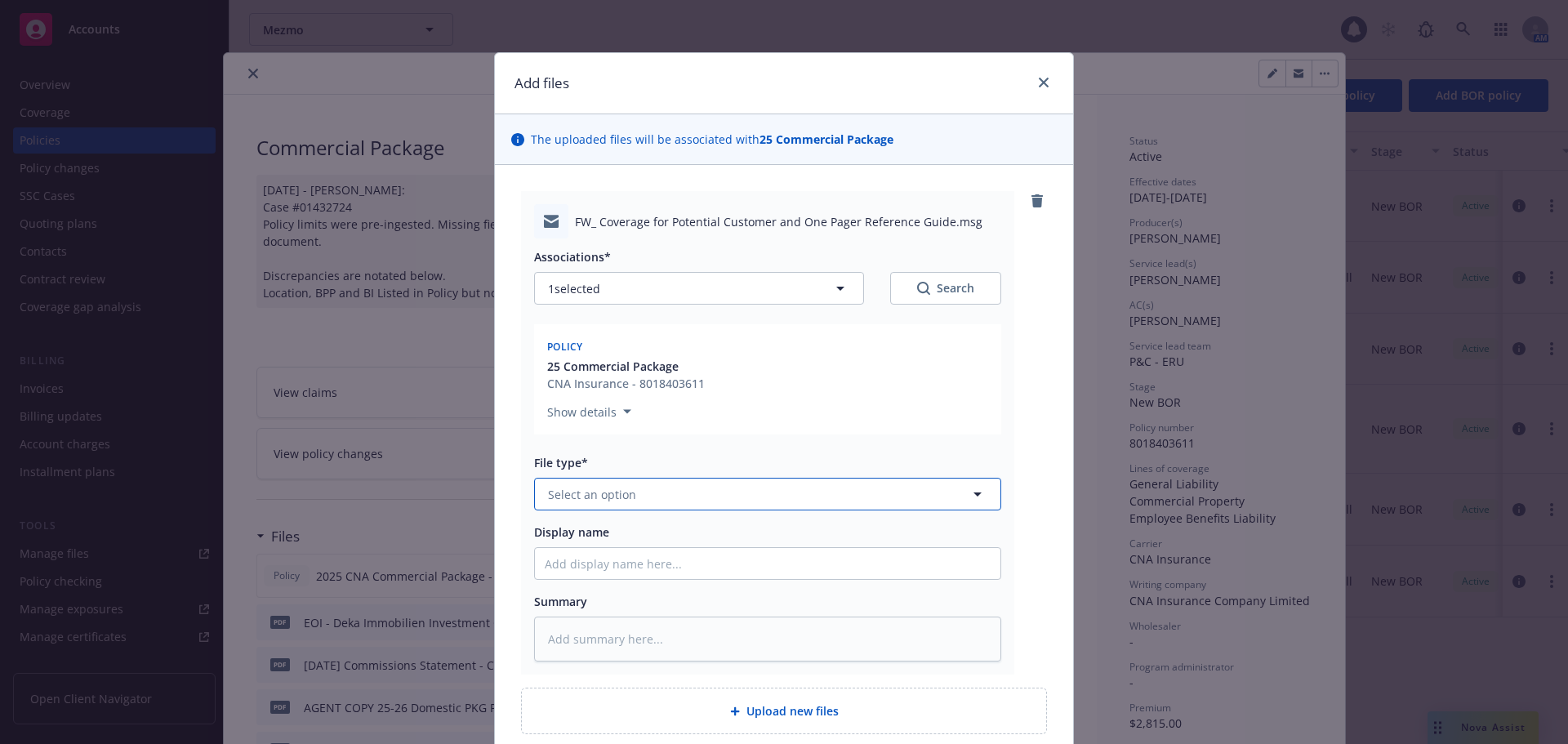
click at [665, 492] on button "Select an option" at bounding box center [768, 494] width 468 height 33
type input "em"
drag, startPoint x: 644, startPoint y: 571, endPoint x: 650, endPoint y: 564, distance: 9.2
click at [643, 572] on div "Email" at bounding box center [767, 582] width 446 height 24
click at [652, 553] on input "Display name" at bounding box center [768, 563] width 466 height 31
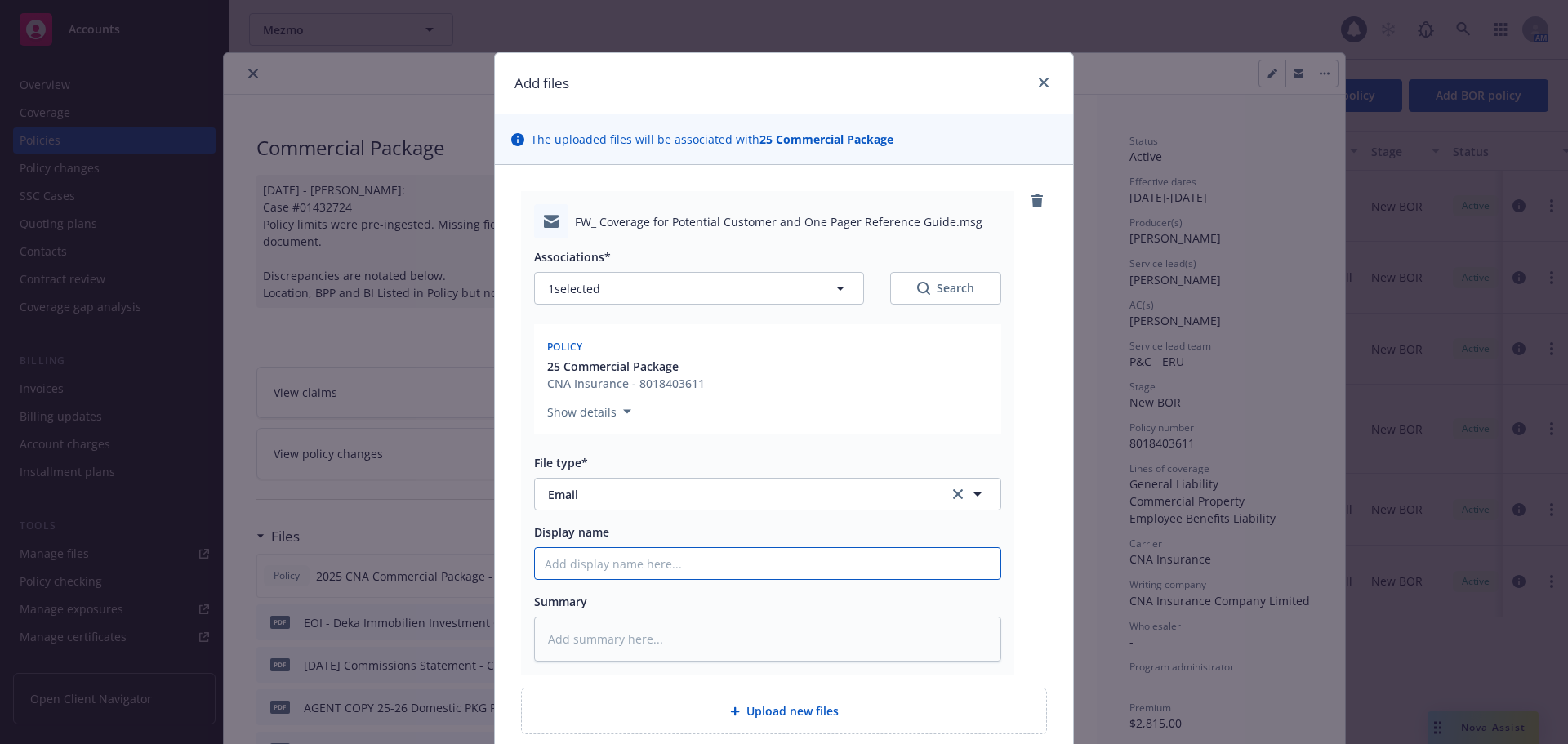
type textarea "x"
type input "0"
type textarea "x"
type input "09"
type textarea "x"
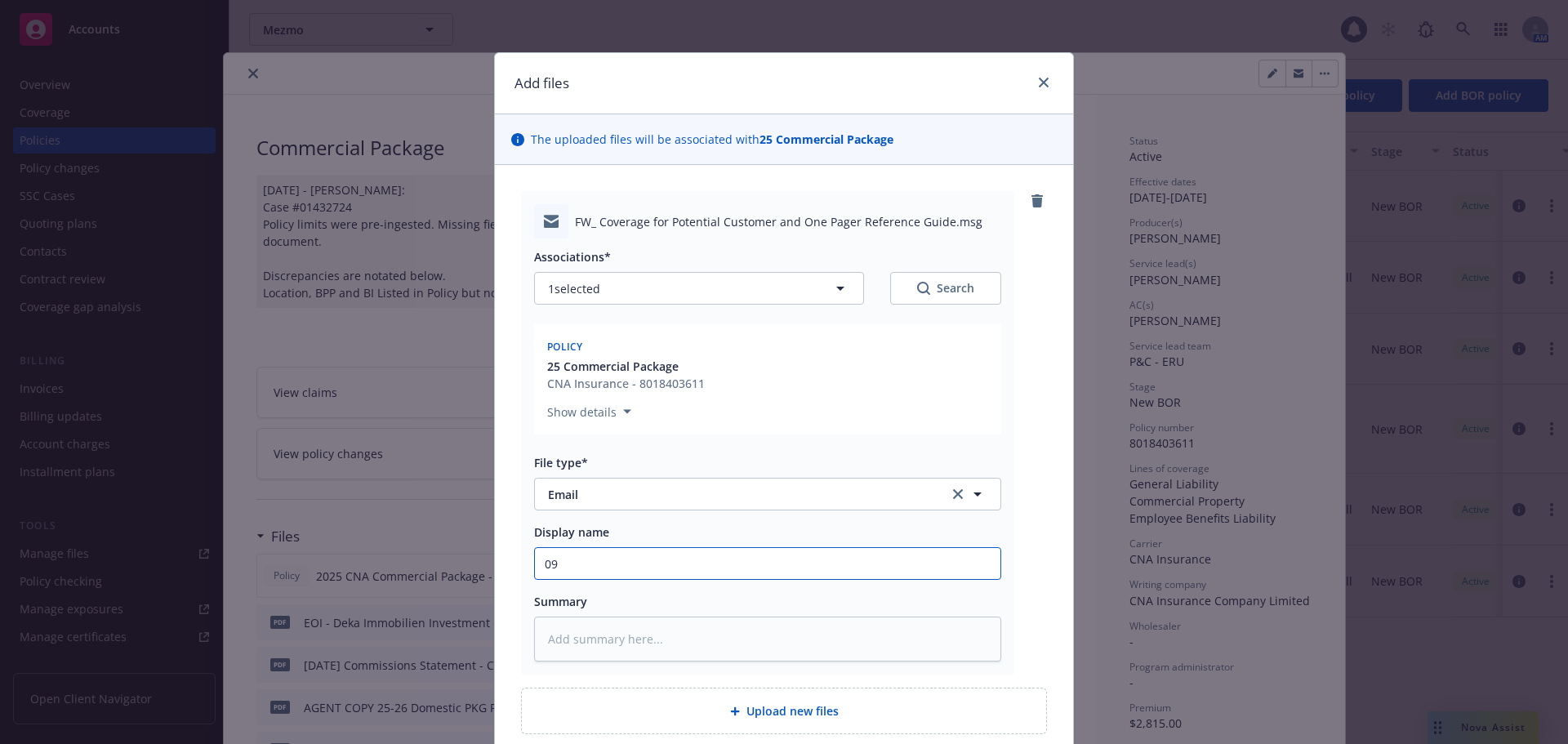
type input "09/"
type textarea "x"
type input "09/2"
type textarea "x"
type input "09/22"
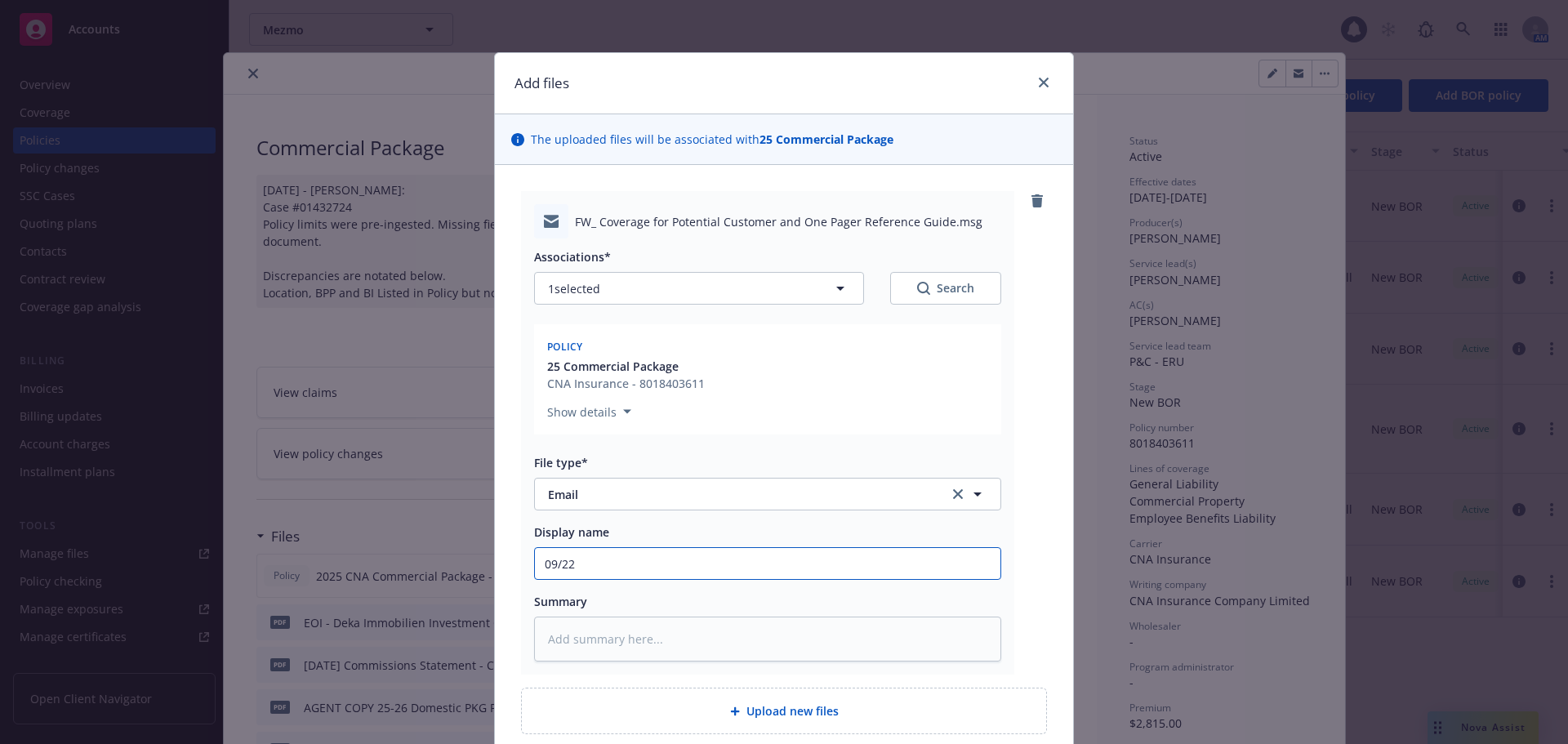
type textarea "x"
type input "09/22/"
type textarea "x"
type input "09/22/2"
type textarea "x"
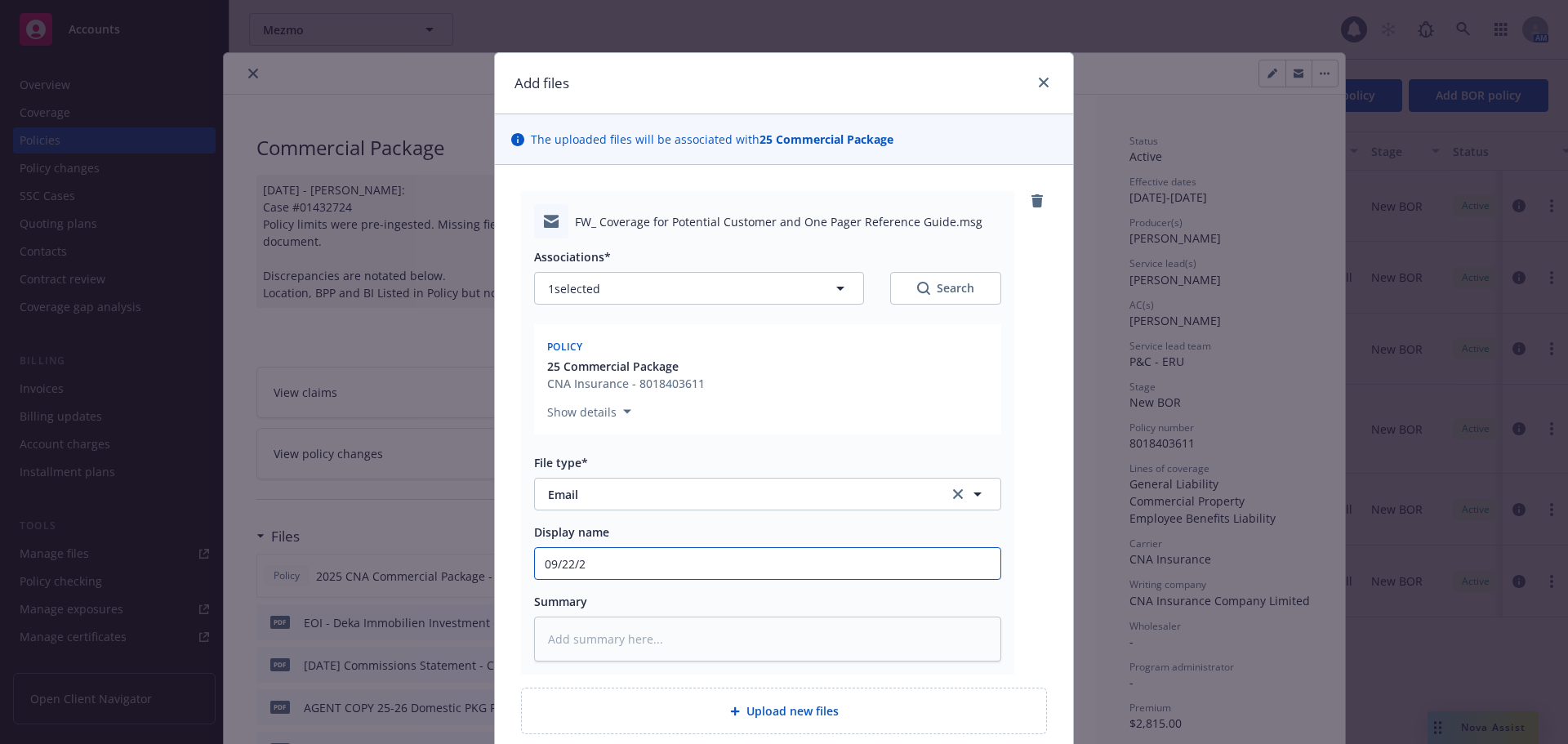
type input "09/22/25"
type textarea "x"
type input "09/22/25"
type textarea "x"
type input "09/22/25 D"
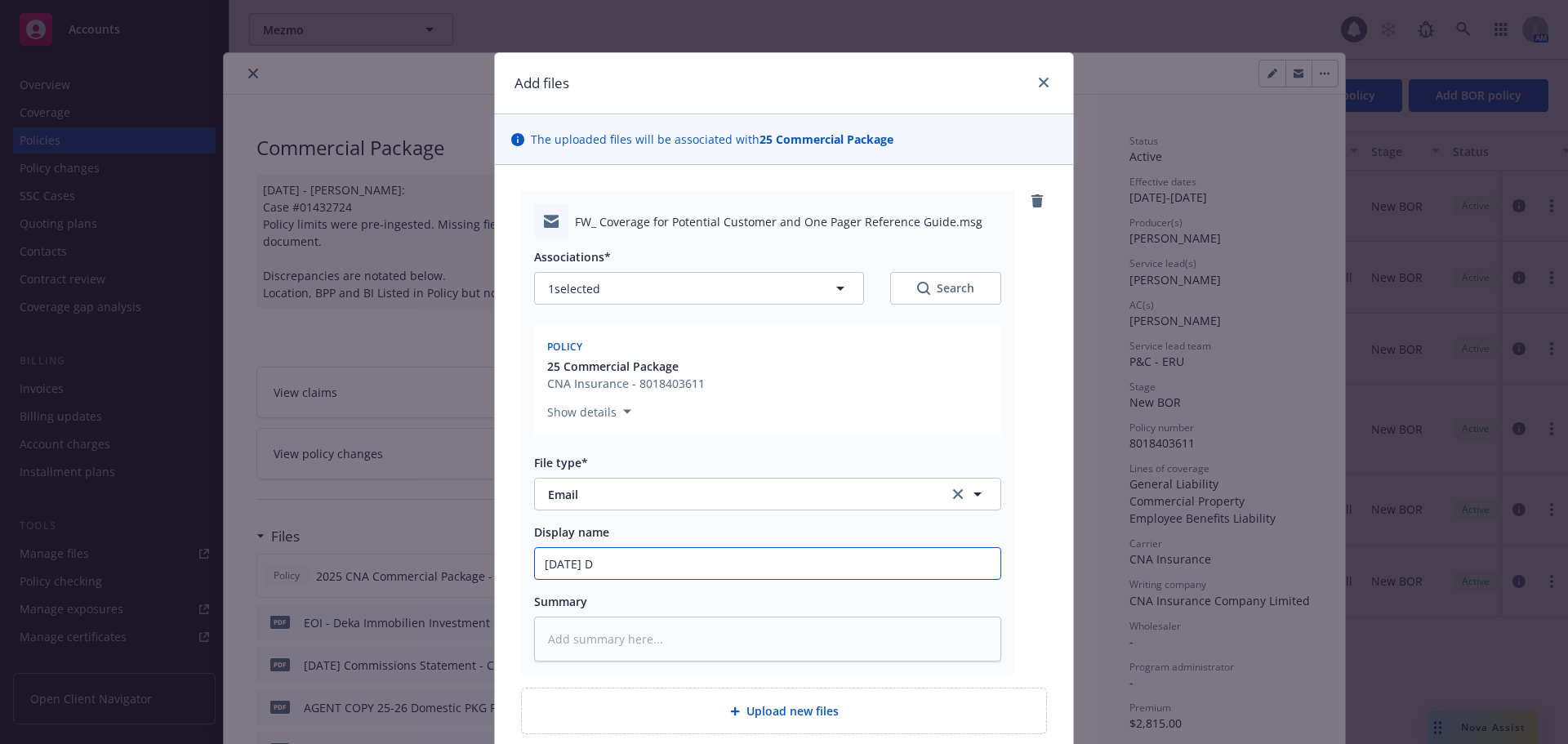
type textarea "x"
type input "09/22/25 De"
type textarea "x"
type input "09/22/25 Dele"
type textarea "x"
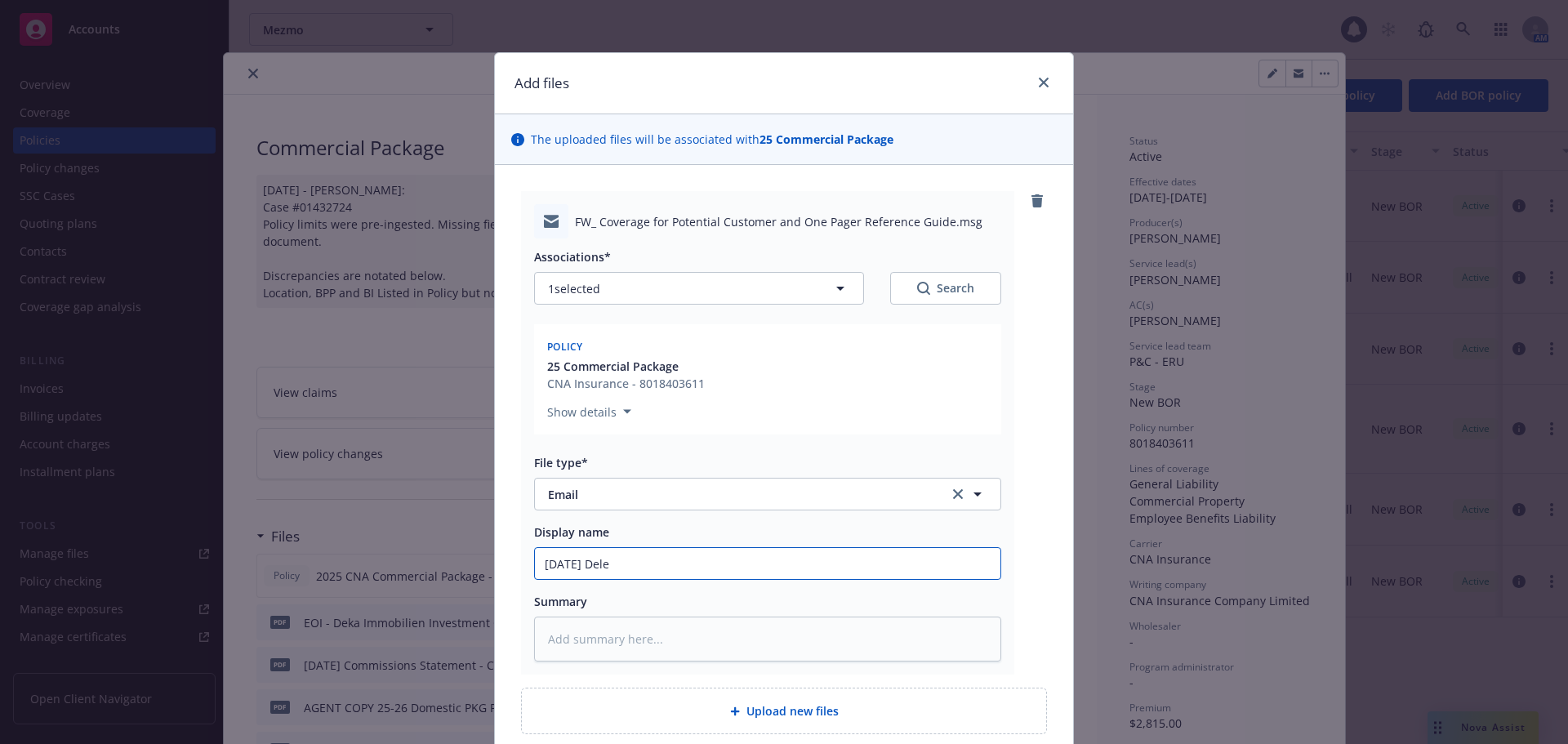
type input "09/22/25 Delet"
type textarea "x"
type input "09/22/25 Delete"
type textarea "x"
type input "09/22/25 Delete"
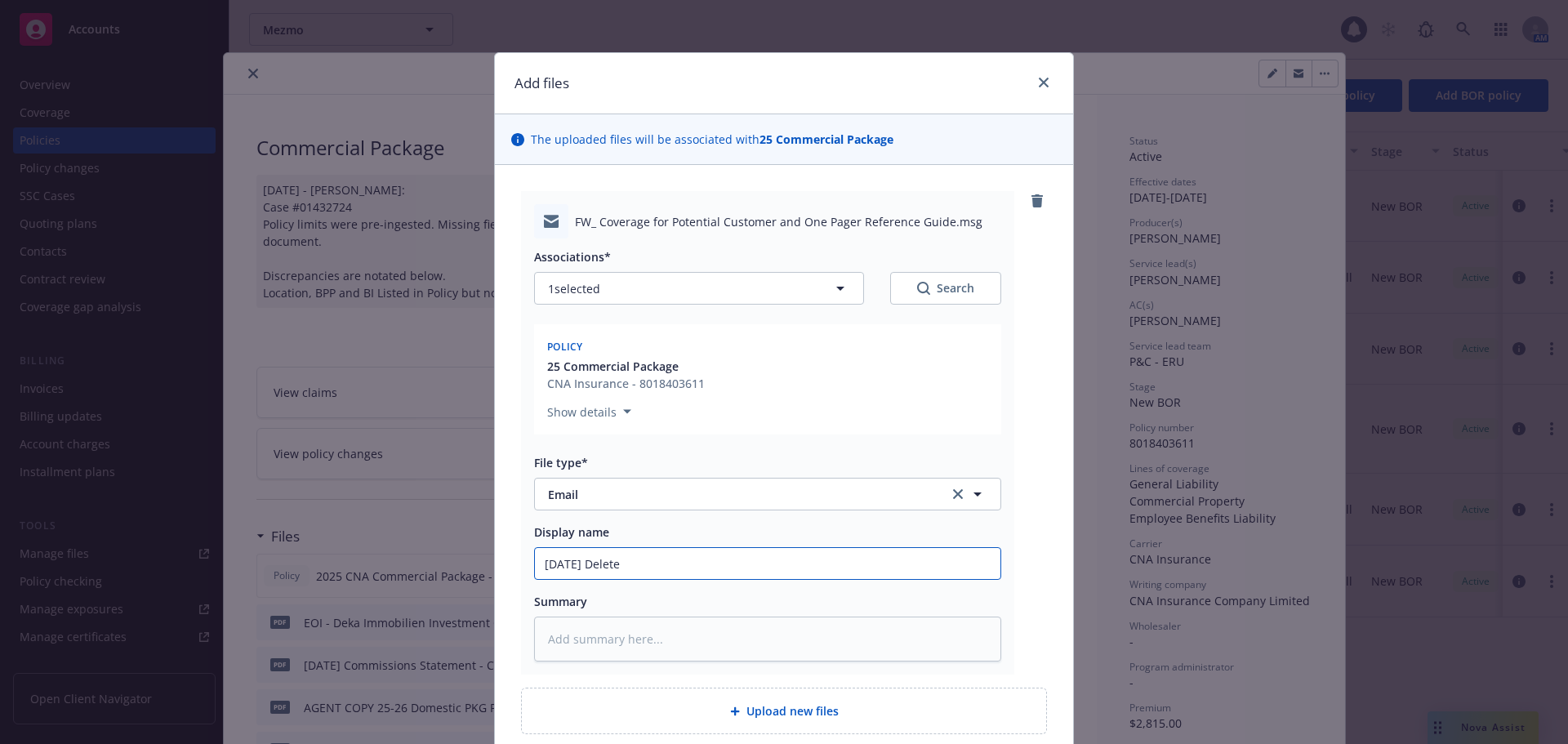
type textarea "x"
type input "09/22/25 Delete P"
type textarea "x"
type input "09/22/25 Delete Pr"
type textarea "x"
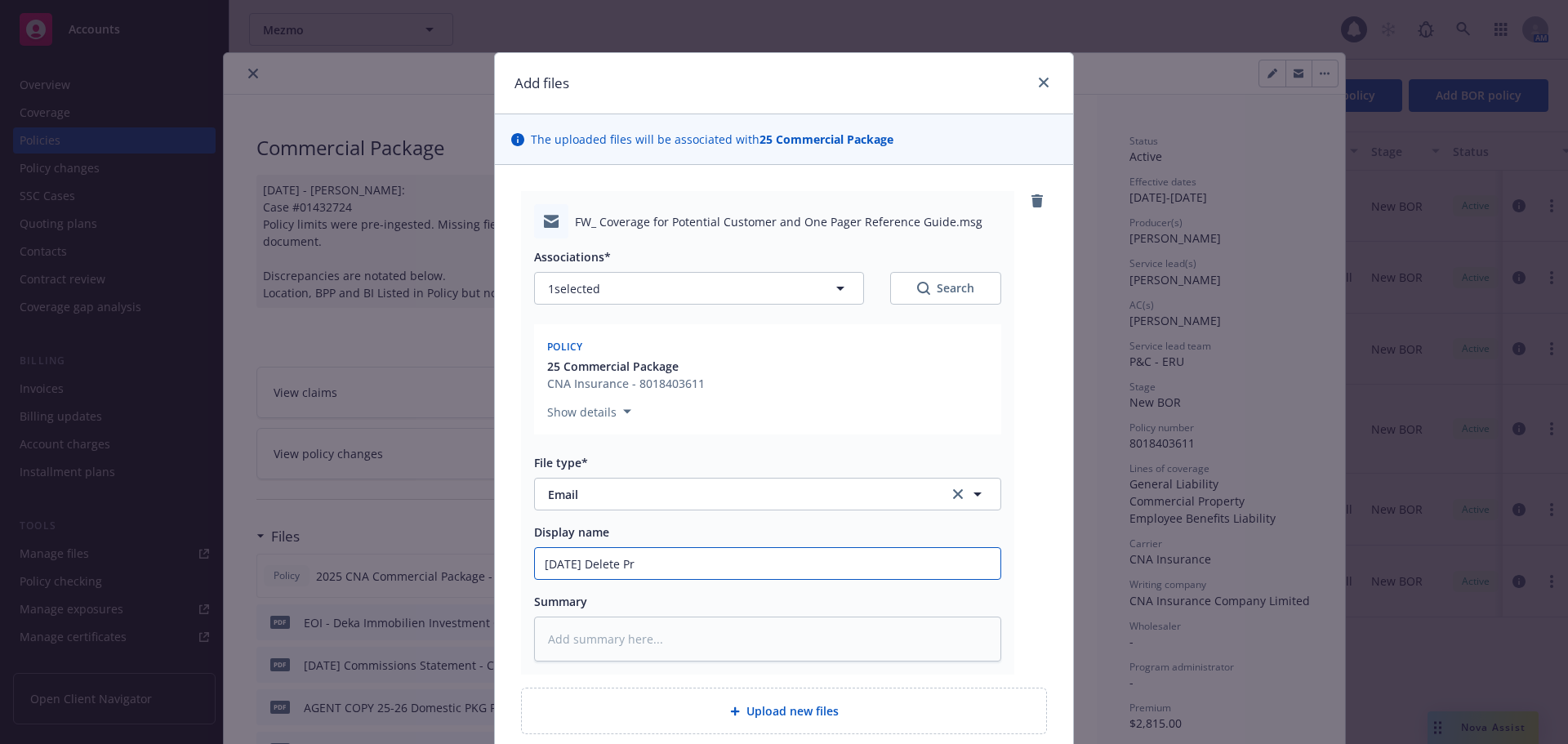
type input "09/22/25 Delete Pro"
type textarea "x"
type input "09/22/25 Delete Prop"
type textarea "x"
type input "09/22/25 Delete Prope"
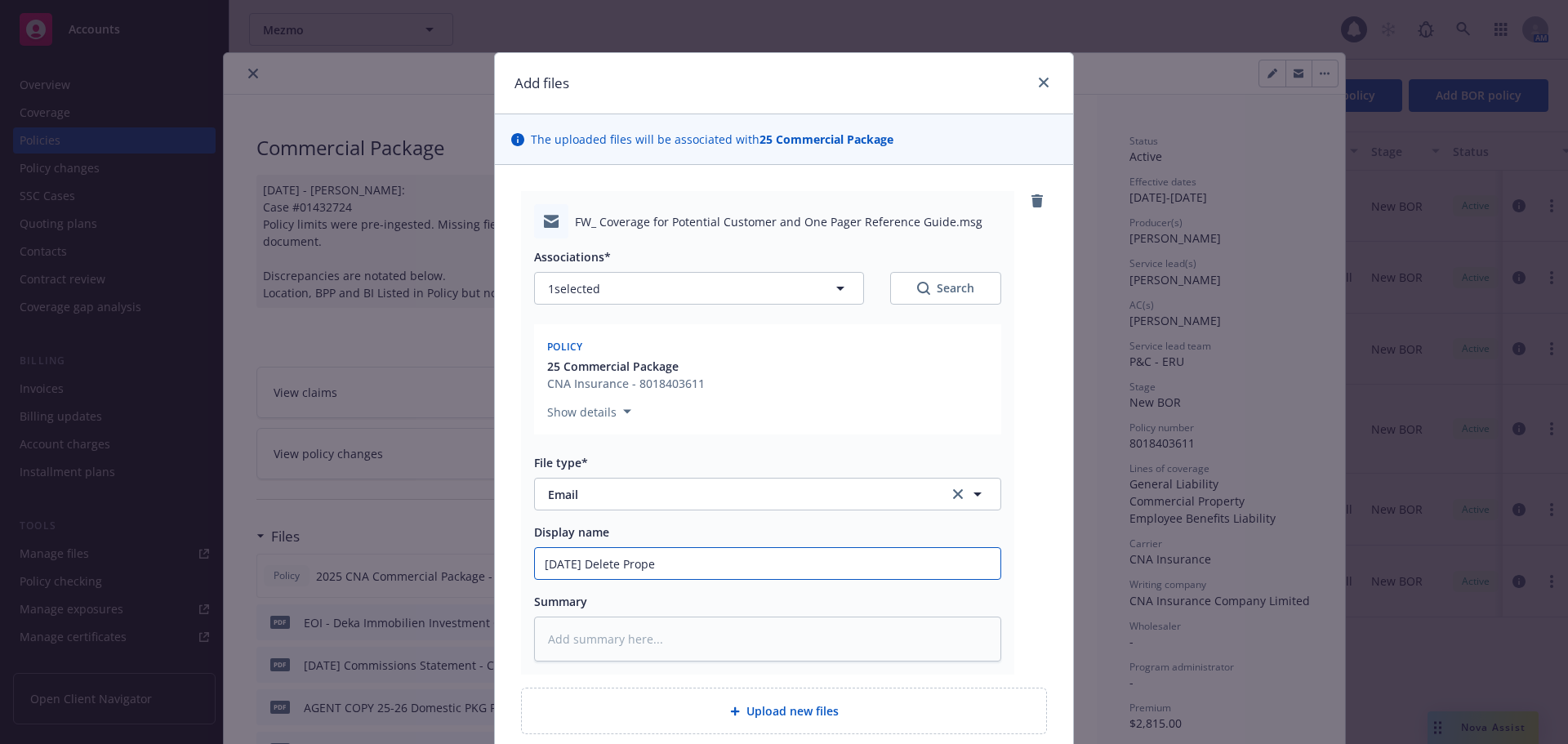
type textarea "x"
type input "09/22/25 Delete Proper"
type textarea "x"
type input "09/22/25 Delete Propert"
type textarea "x"
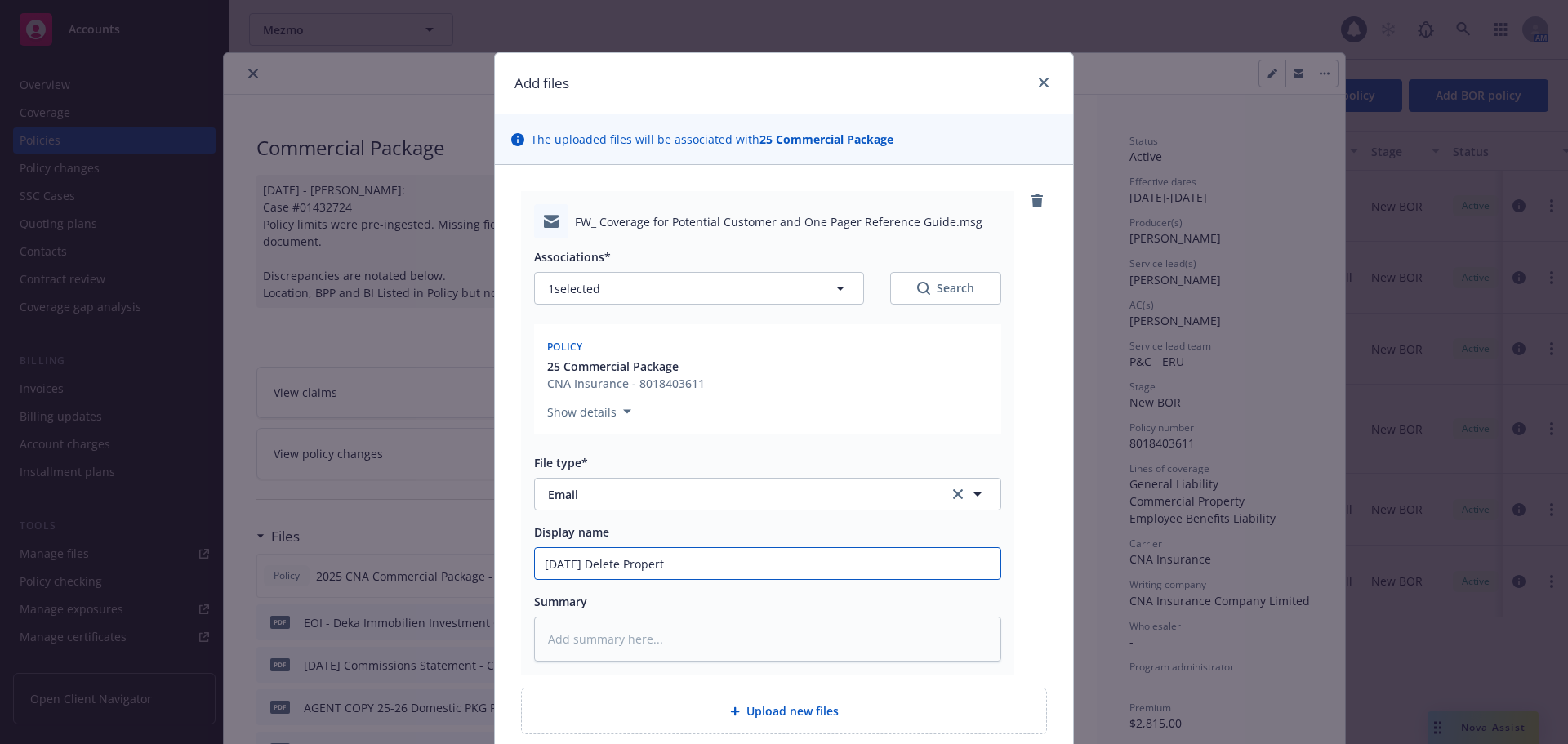
type input "09/22/25 Delete Property"
type textarea "x"
type input "09/22/25 Delete Property"
type textarea "x"
type input "09/22/25 Delete Property c"
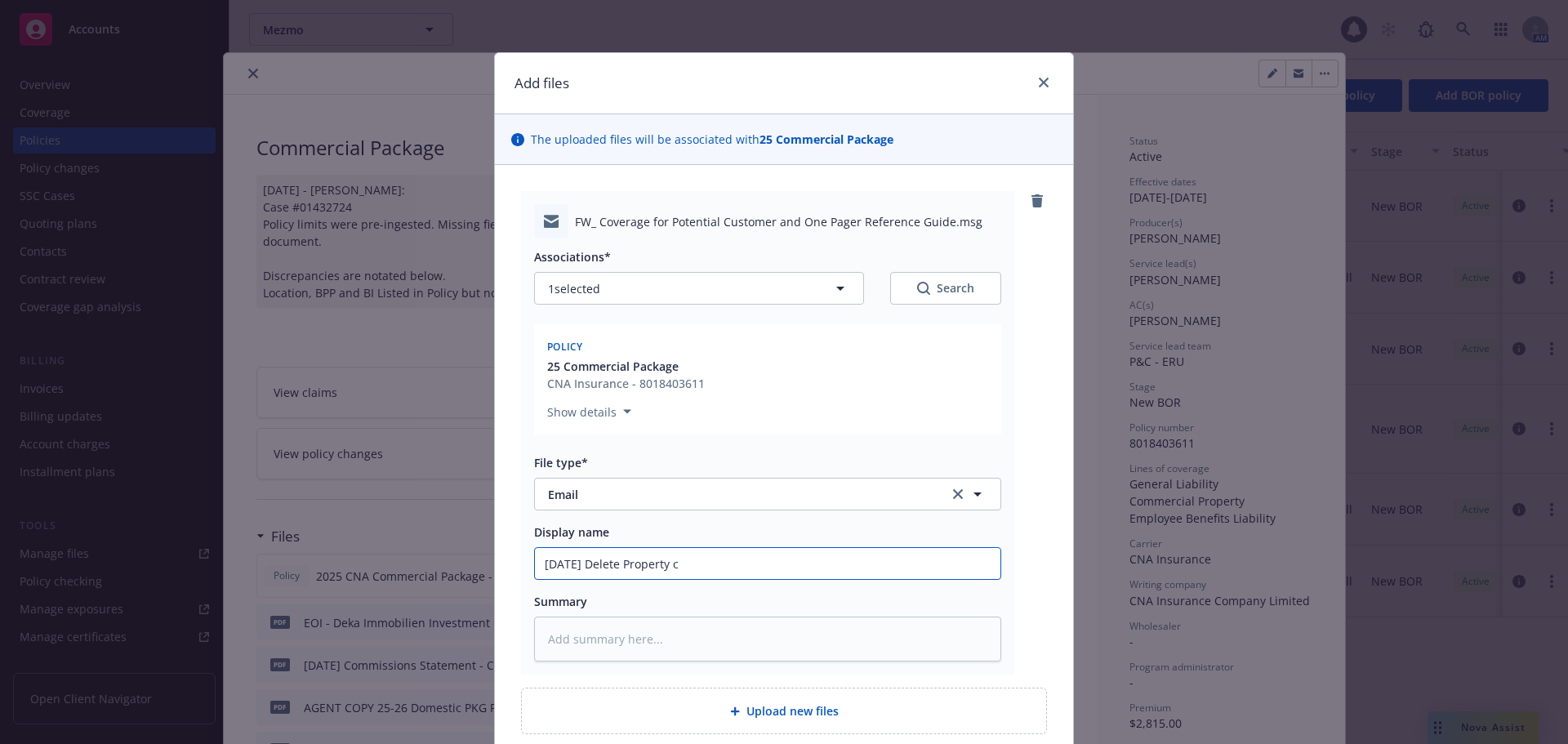
type textarea "x"
type input "09/22/25 Delete Property cov"
type textarea "x"
type input "09/22/25 Delete Property cove"
type textarea "x"
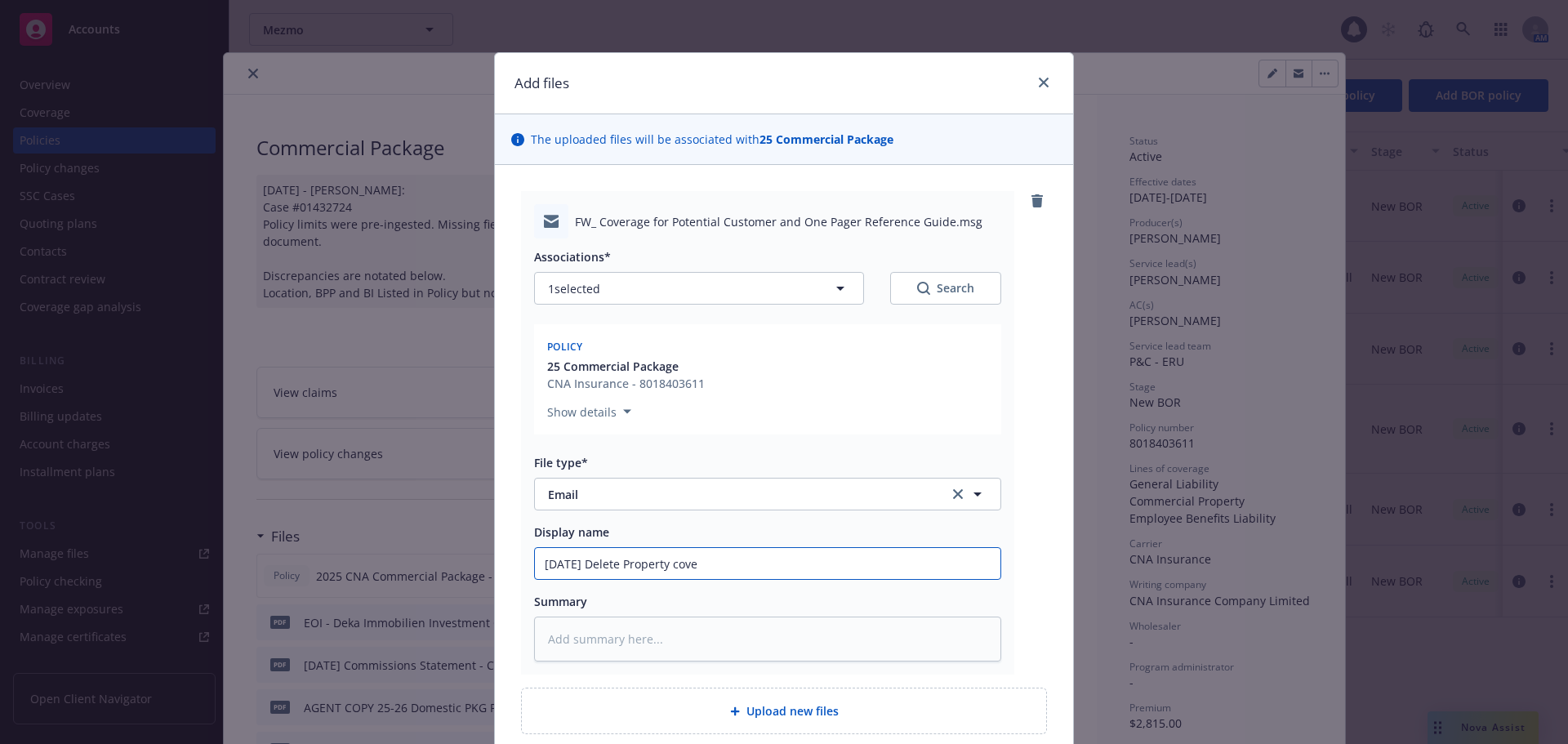
type input "09/22/25 Delete Property cover"
type textarea "x"
type input "09/22/25 Delete Property covera"
type textarea "x"
type input "09/22/25 Delete Property coverag"
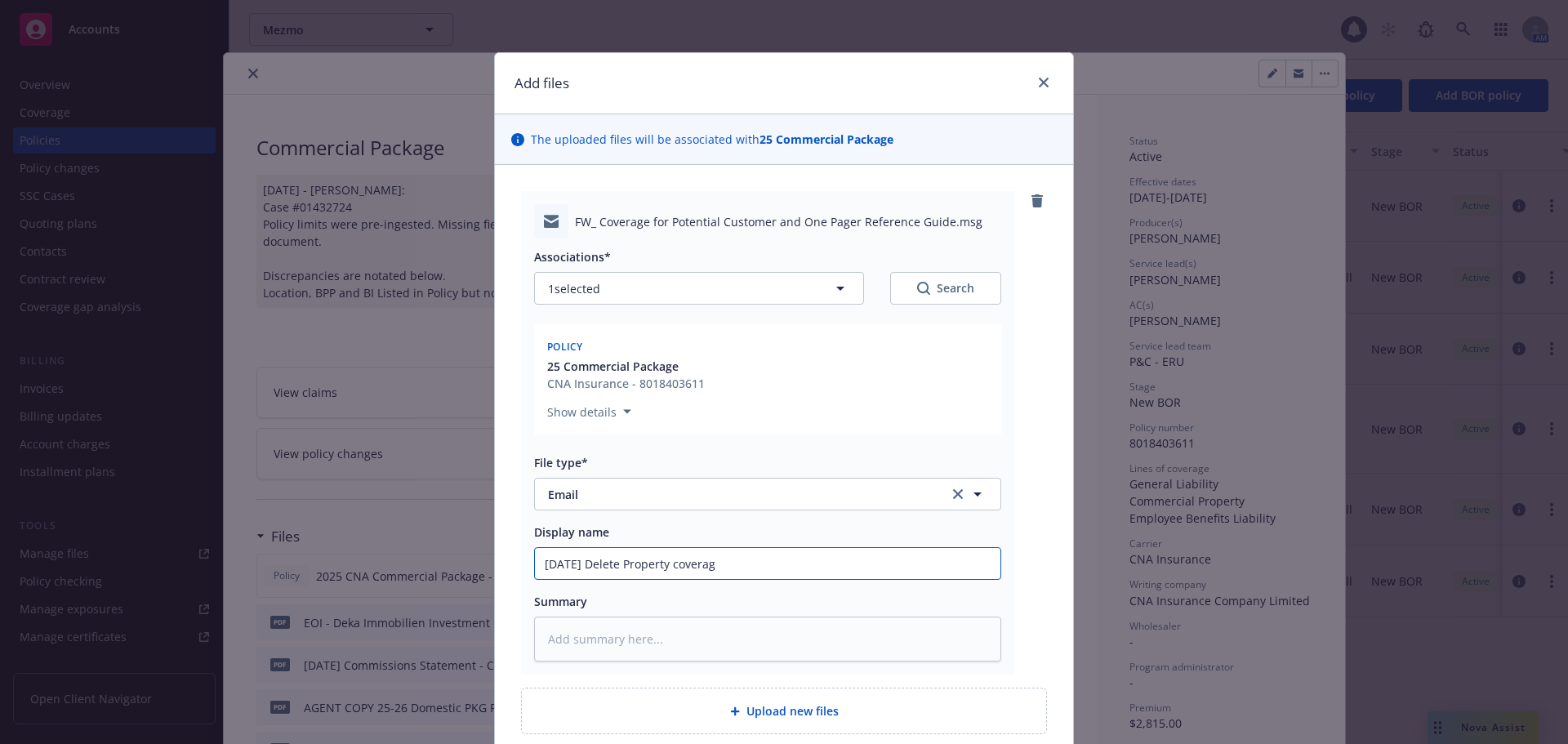
type textarea "x"
type input "09/22/25 Delete Property coverage"
type textarea "x"
type input "09/22/25 Delete Property coverage"
type textarea "x"
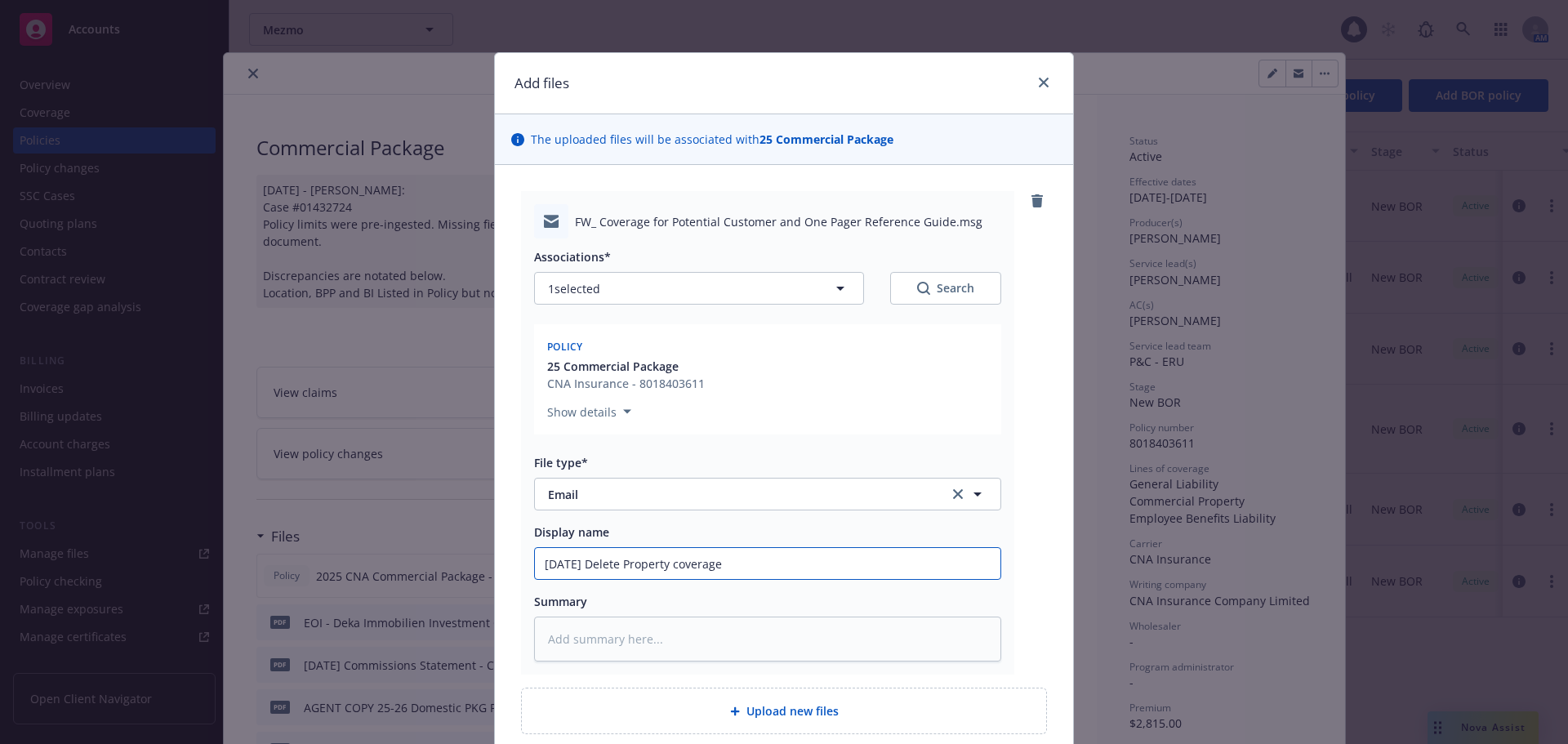
type input "09/22/25 Delete Property coverage f"
type textarea "x"
type input "09/22/25 Delete Property coverage fr"
type textarea "x"
type input "09/22/25 Delete Property coverage fro"
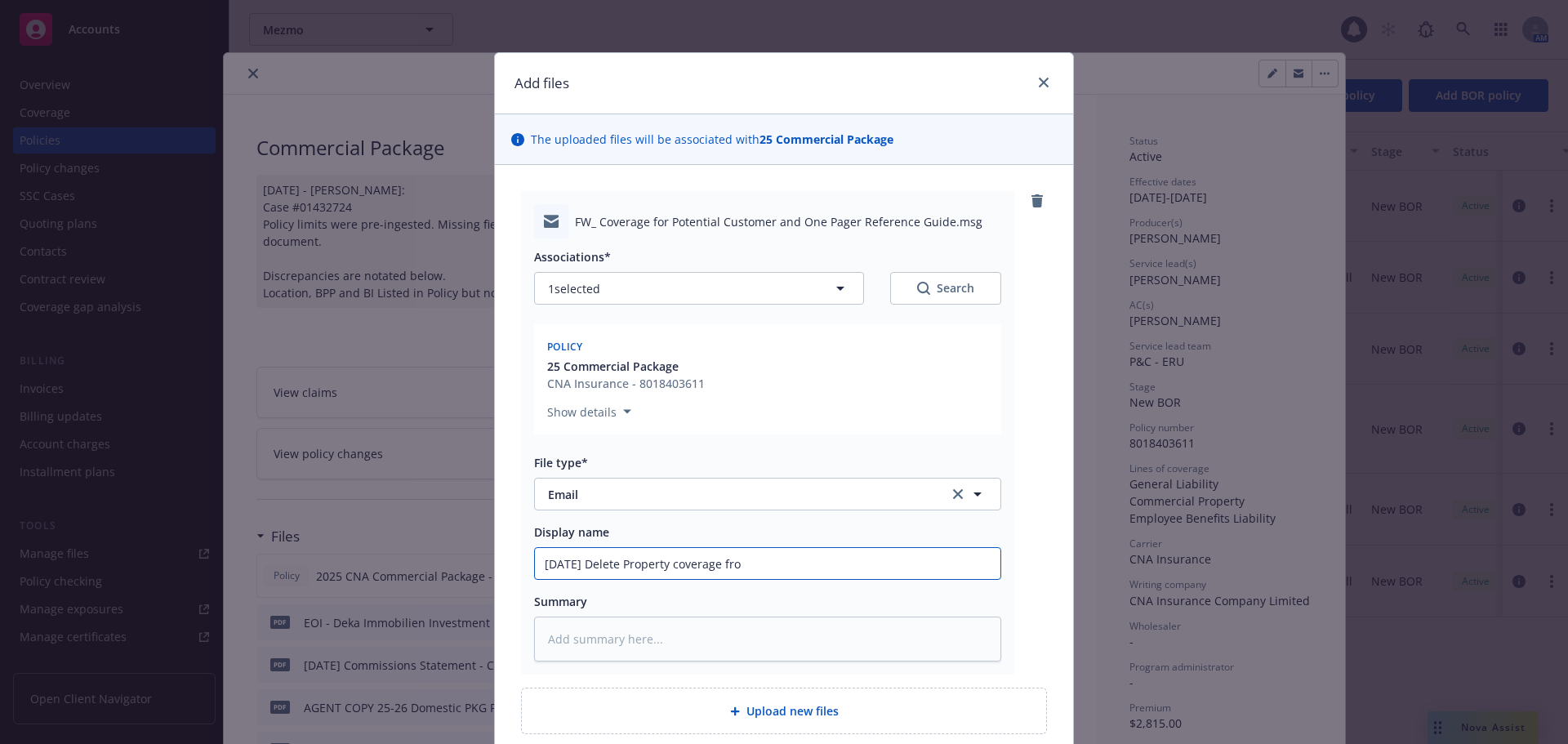
type textarea "x"
type input "09/22/25 Delete Property coverage from"
type textarea "x"
type input "09/22/25 Delete Property coverage from"
type textarea "x"
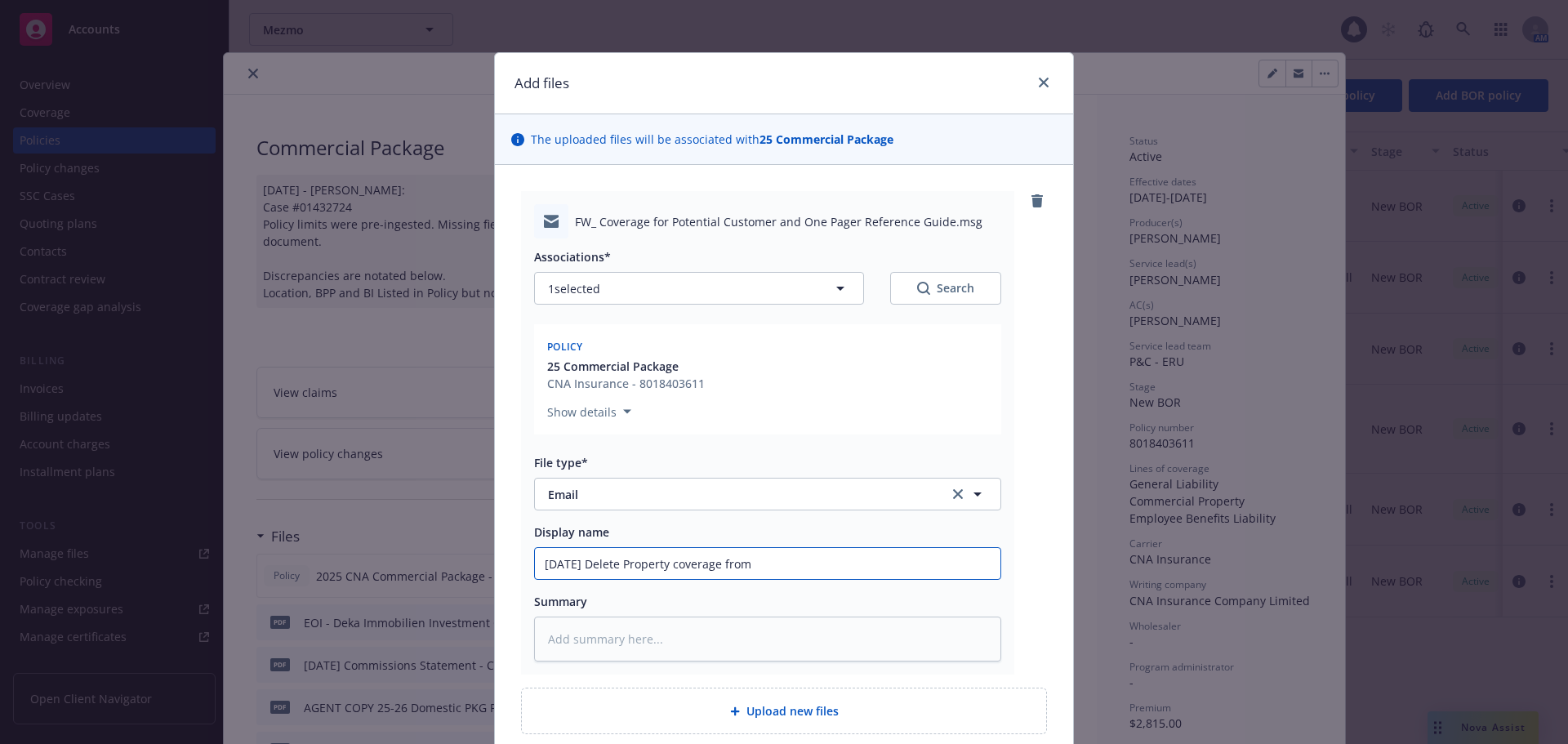
type input "09/22/25 Delete Property coverage from p"
type textarea "x"
type input "09/22/25 Delete Property coverage from po"
type textarea "x"
type input "09/22/25 Delete Property coverage from pol"
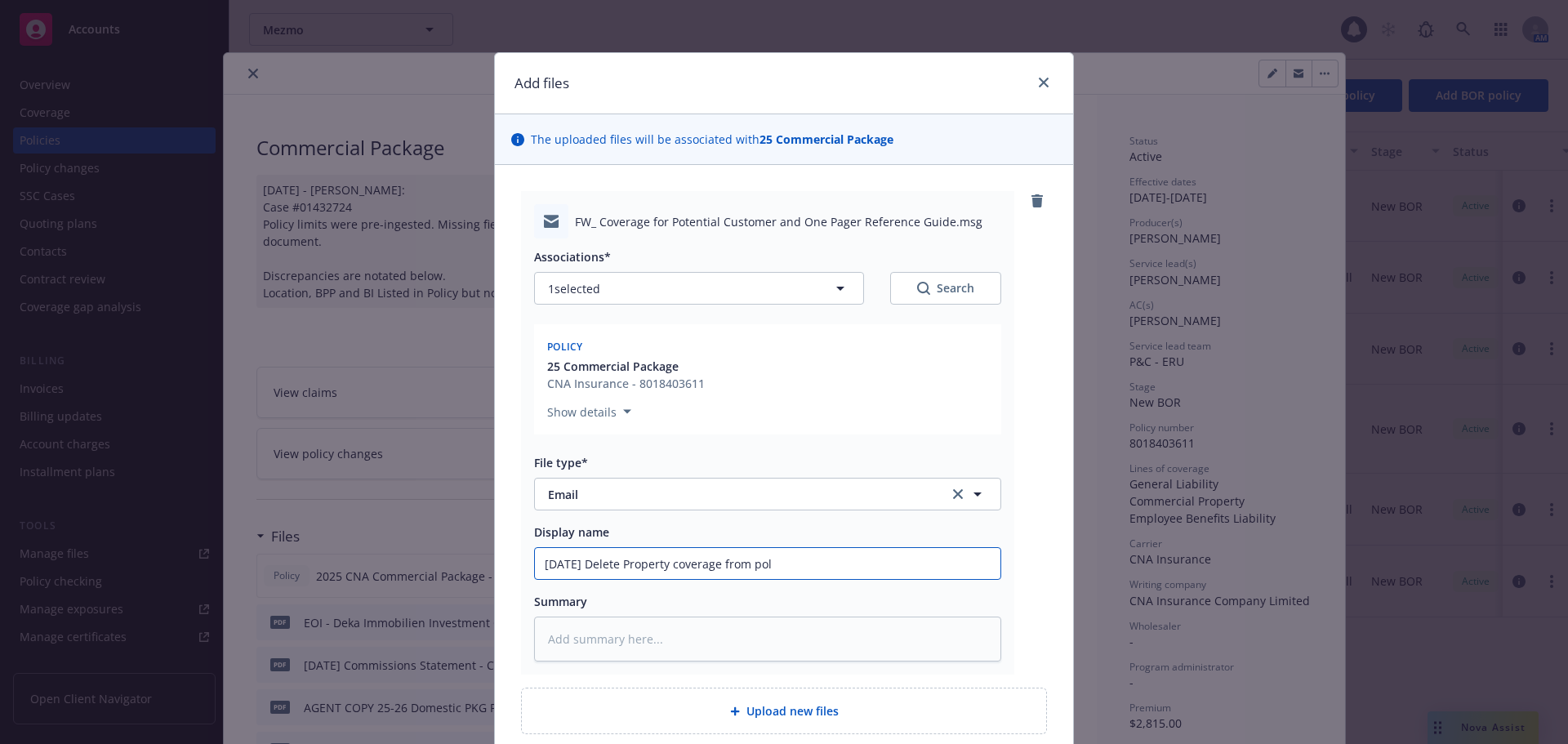
type textarea "x"
type input "09/22/25 Delete Property coverage from poli"
type textarea "x"
type input "09/22/25 Delete Property coverage from polic"
type textarea "x"
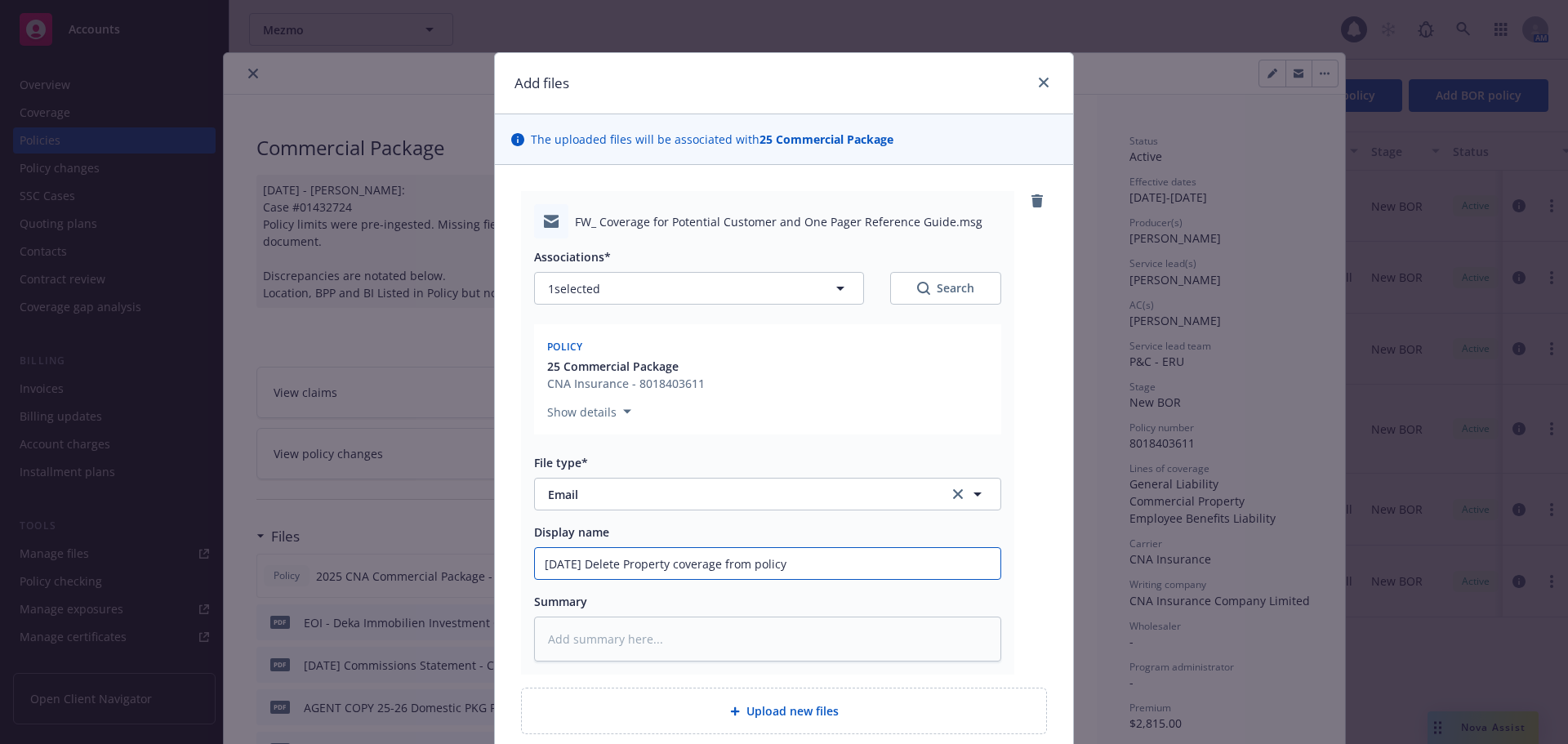
drag, startPoint x: 845, startPoint y: 558, endPoint x: 278, endPoint y: 527, distance: 567.8
click at [278, 527] on div "Add files The uploaded files will be associated with 25 Commercial Package FW_ …" at bounding box center [784, 372] width 1568 height 744
click at [835, 560] on input "[DATE] Delete Property coverage from policy" at bounding box center [768, 563] width 466 height 31
type input "[DATE] Delete Property coverage from policy"
type textarea "x"
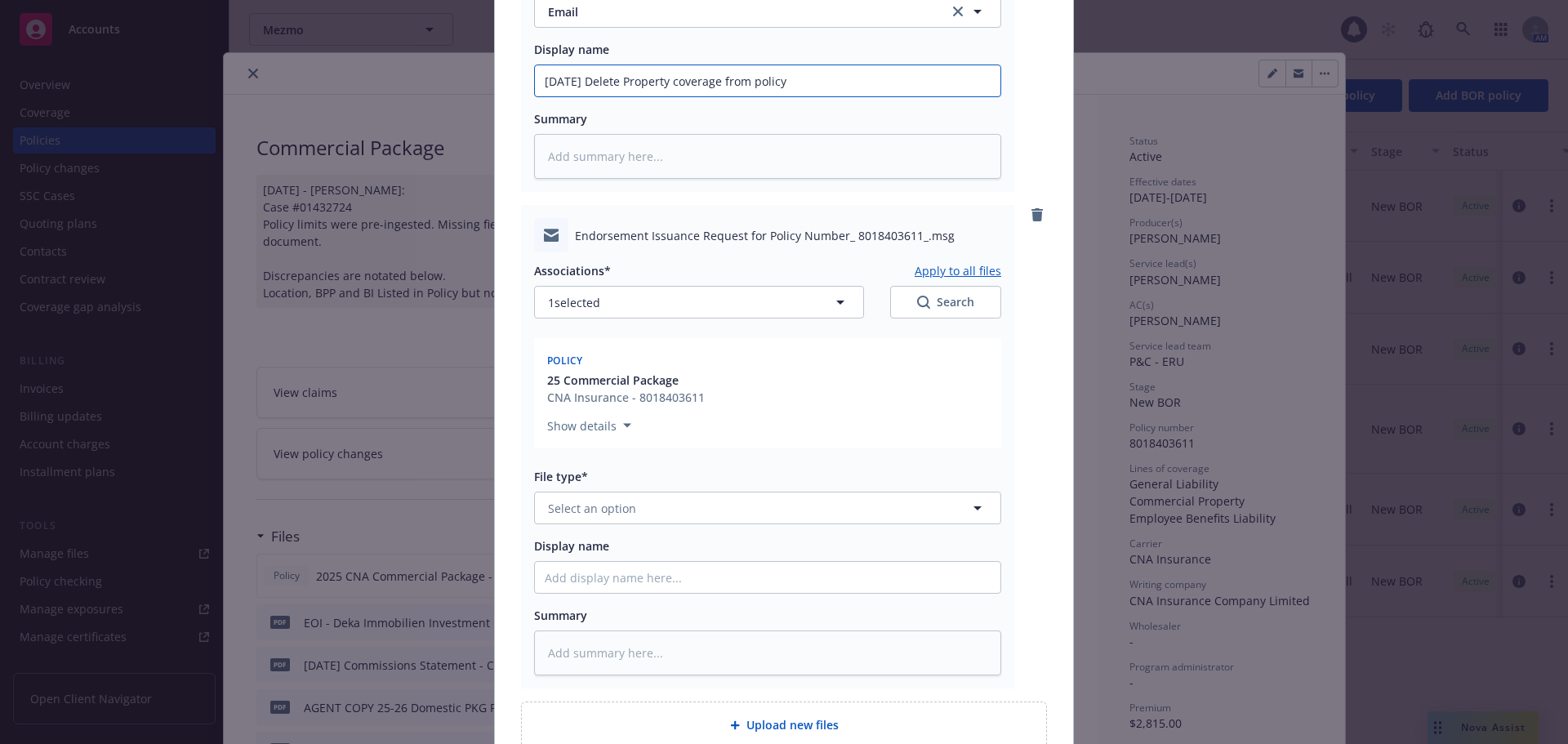
scroll to position [490, 0]
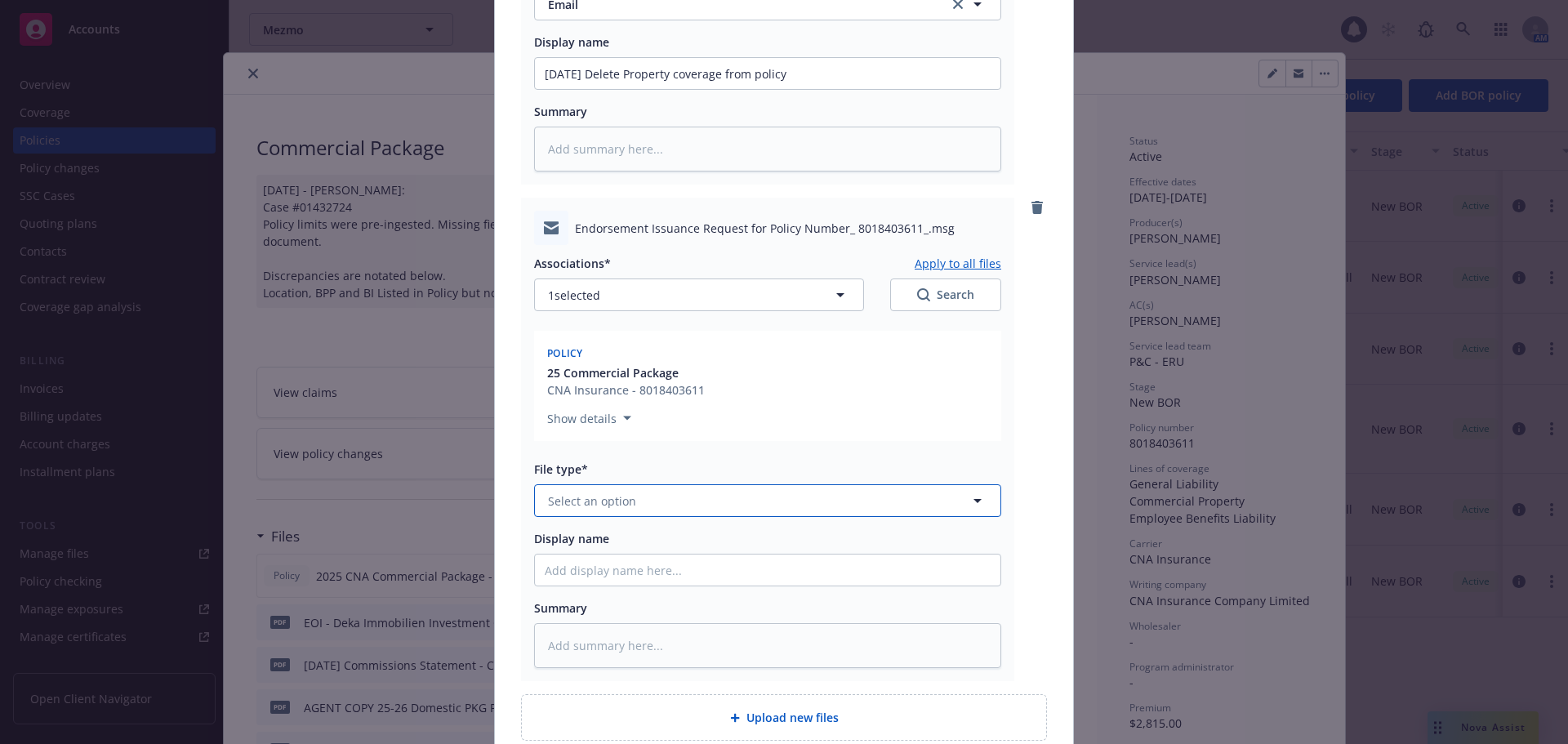
click at [630, 496] on button "Select an option" at bounding box center [768, 500] width 468 height 33
type input "em"
click at [621, 583] on div "Email" at bounding box center [767, 589] width 446 height 24
click at [632, 579] on input "Display name" at bounding box center [768, 569] width 466 height 31
paste input "[DATE] Delete Property coverage from policy"
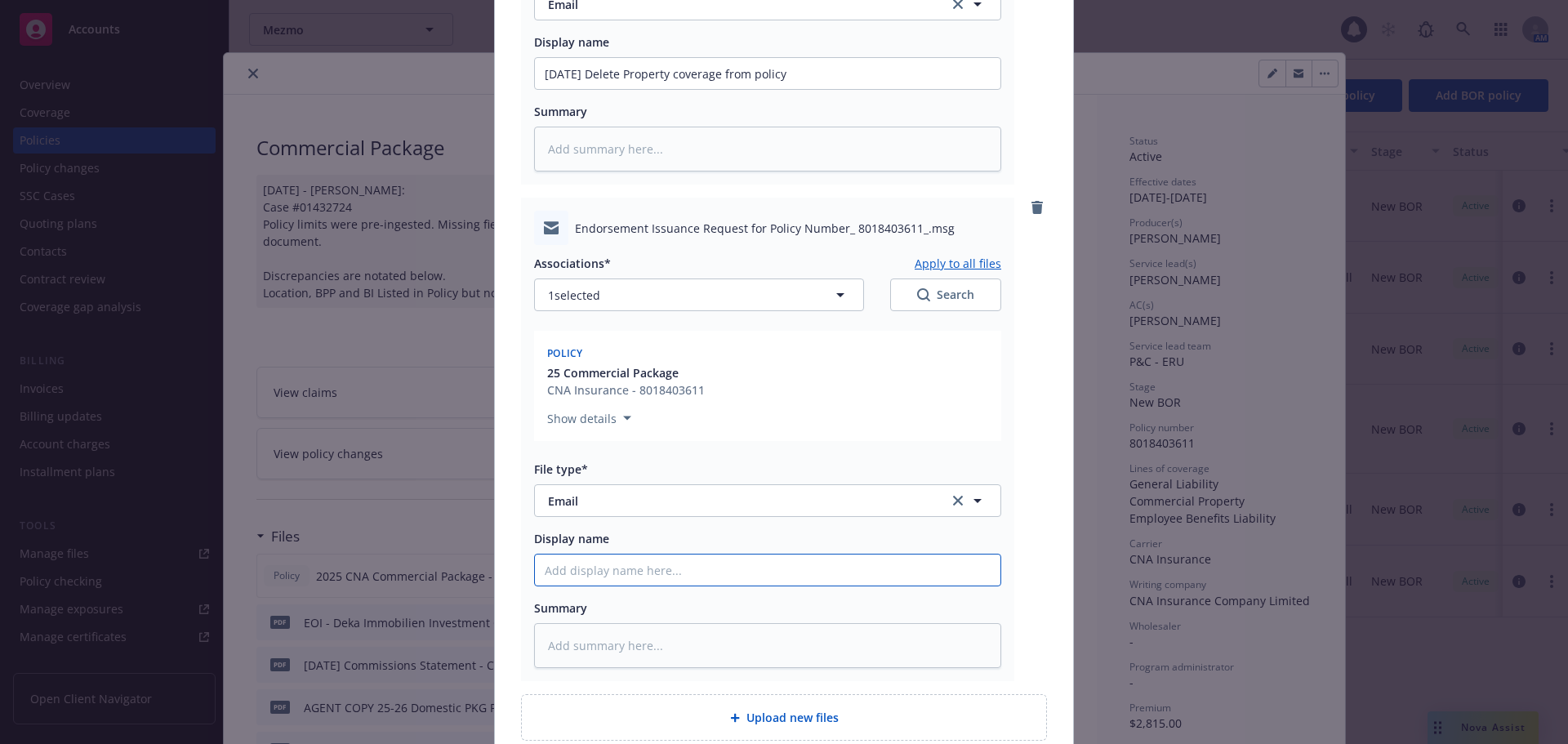
type textarea "x"
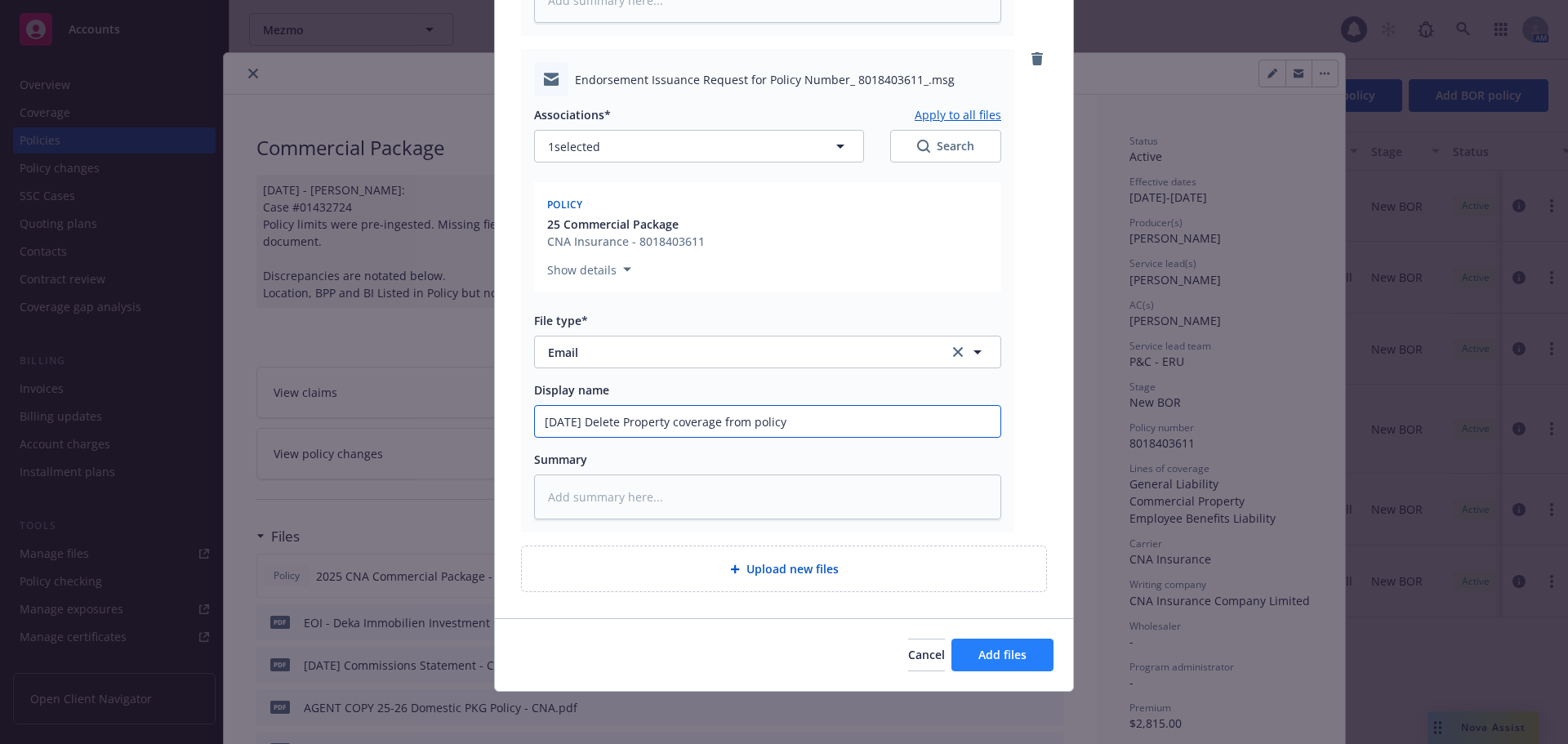
type input "[DATE] Delete Property coverage from policy"
click at [1003, 646] on button "Add files" at bounding box center [1003, 654] width 102 height 33
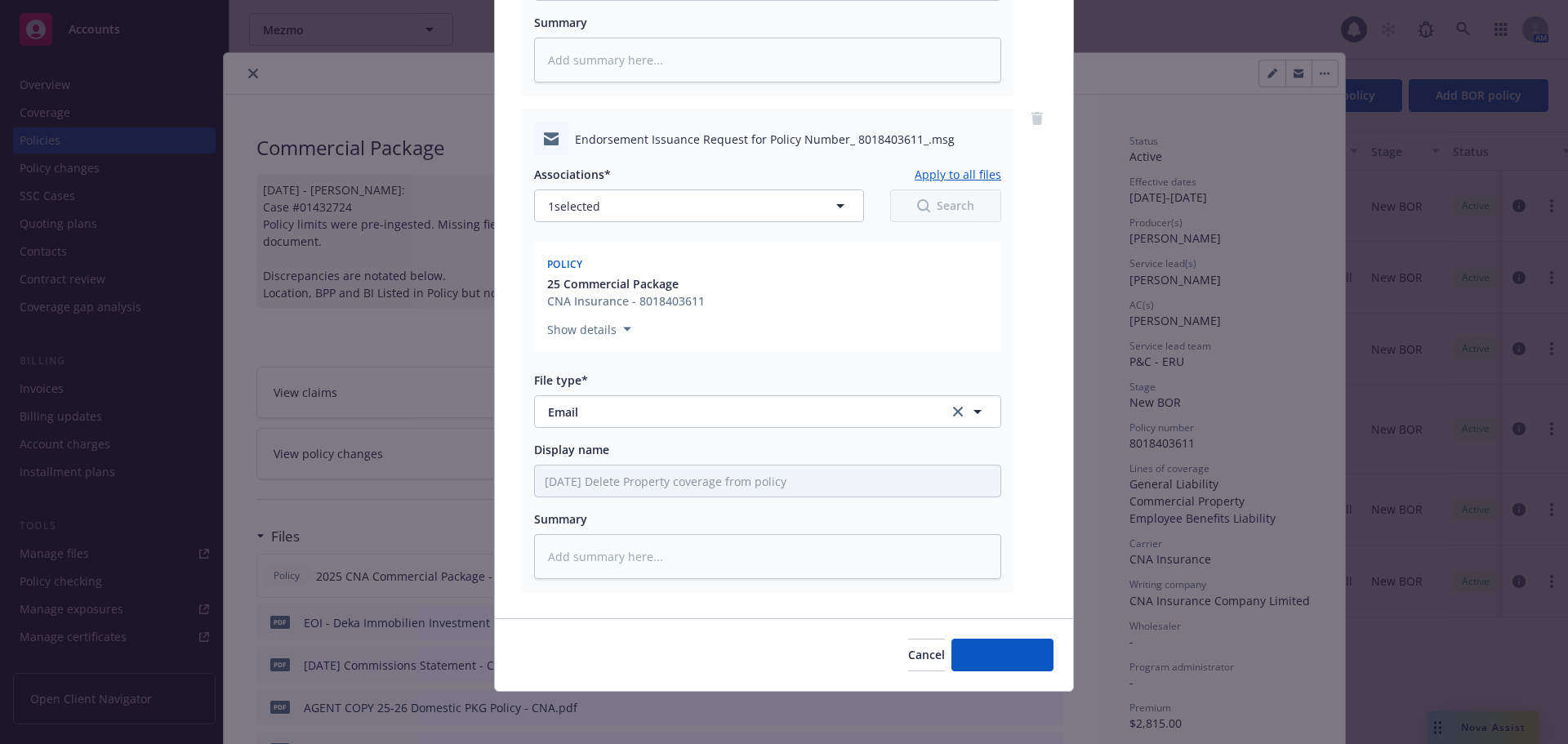
scroll to position [579, 0]
type textarea "x"
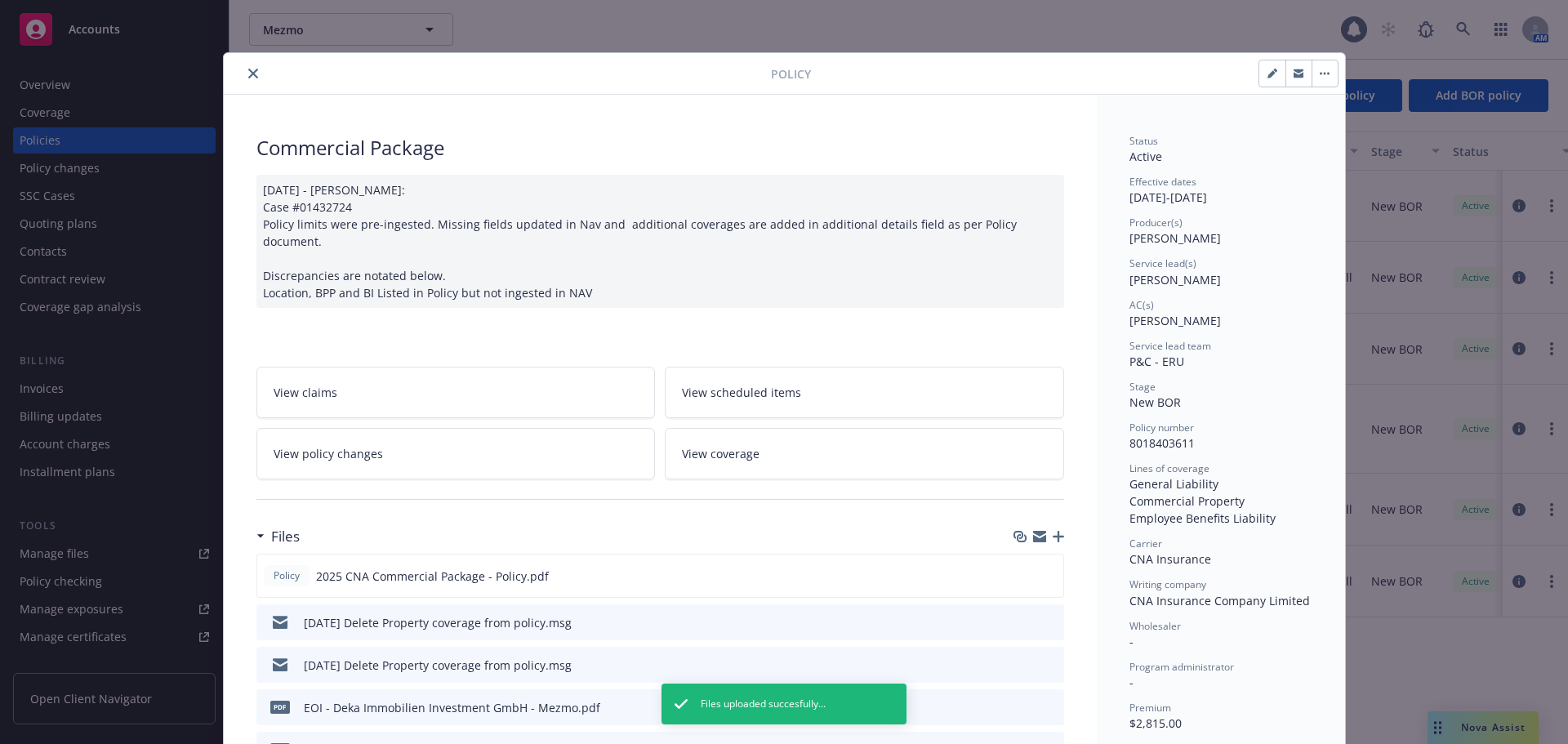
click at [249, 75] on icon "close" at bounding box center [253, 73] width 10 height 10
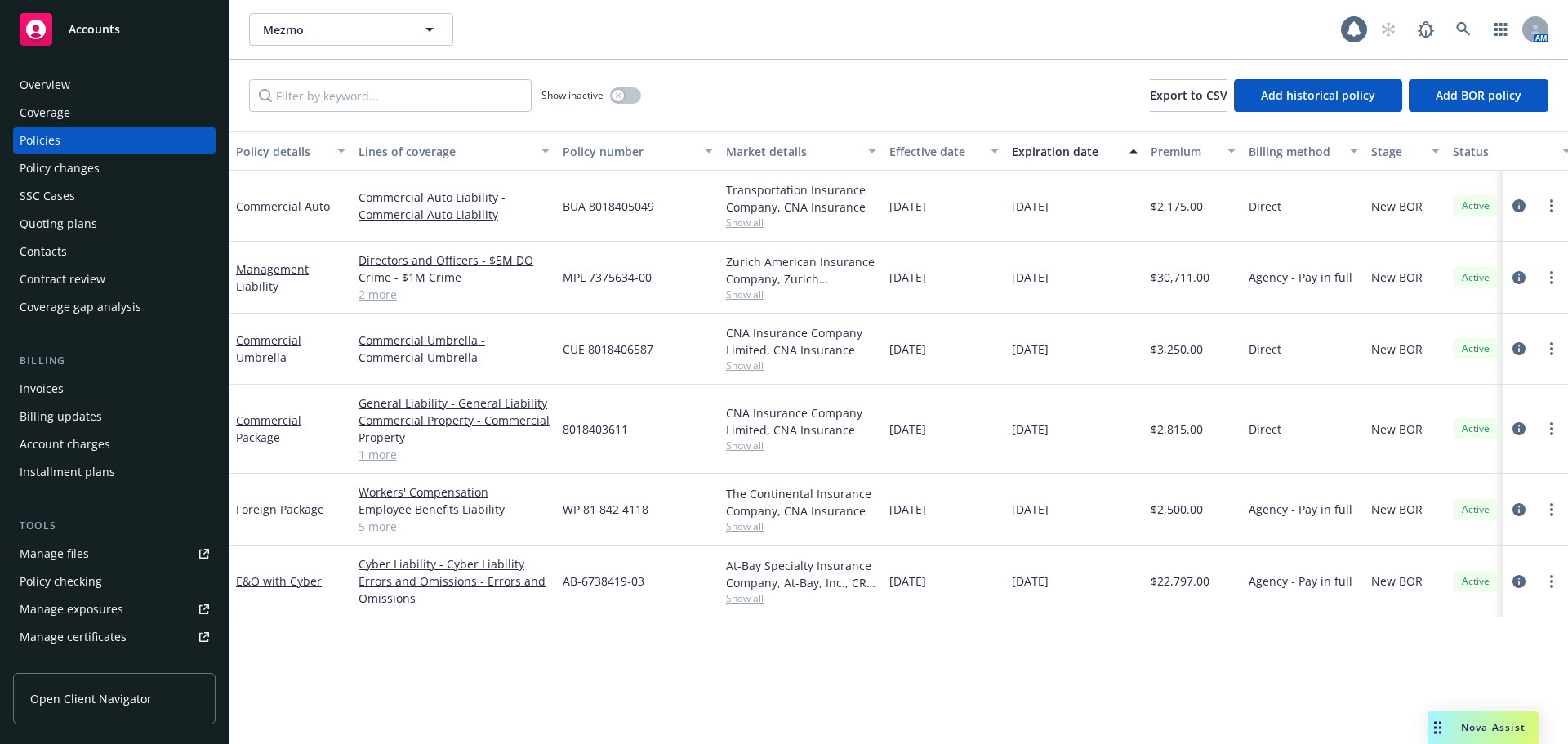
click at [83, 226] on div "Quoting plans" at bounding box center [58, 224] width 77 height 26
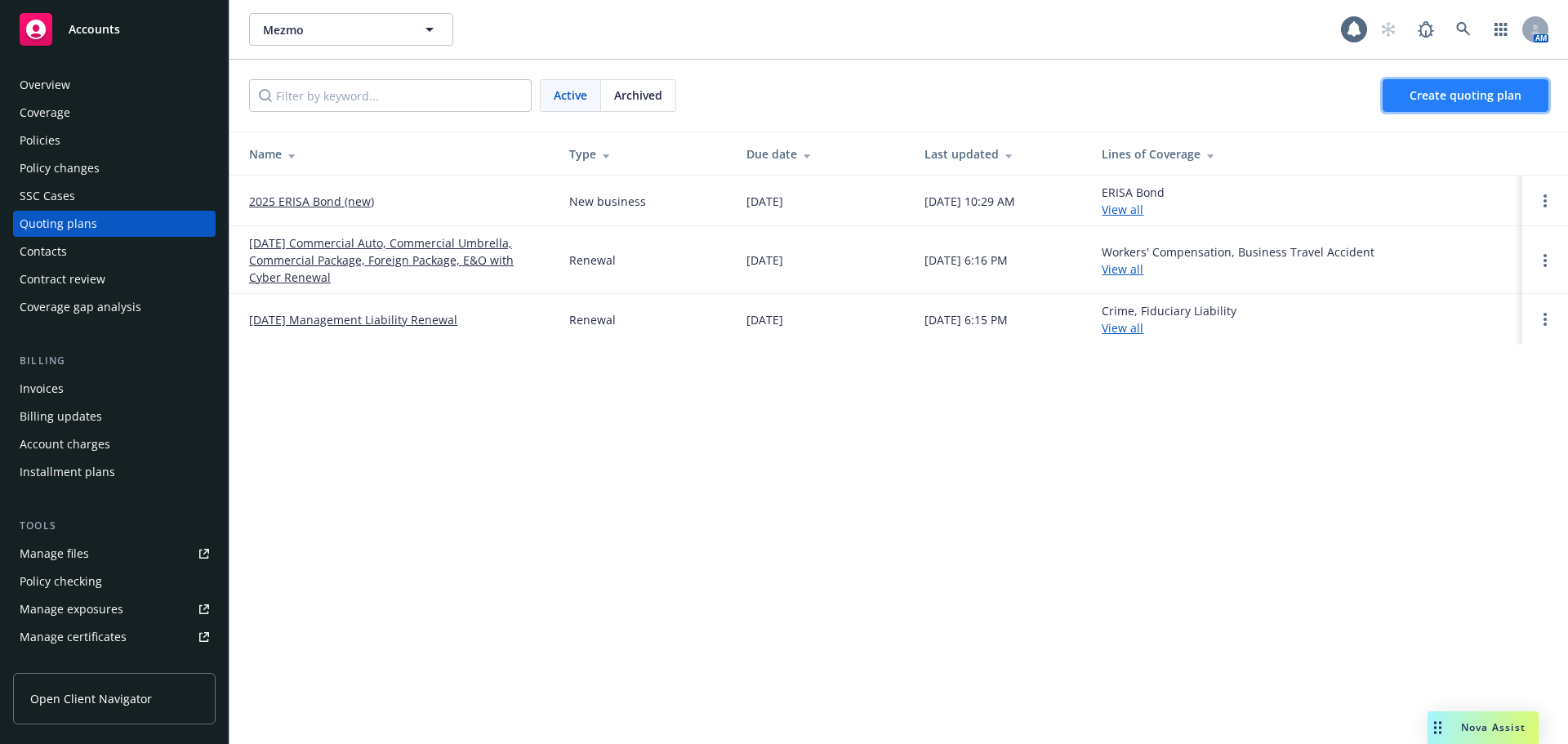
click at [1448, 91] on span "Create quoting plan" at bounding box center [1465, 95] width 112 height 16
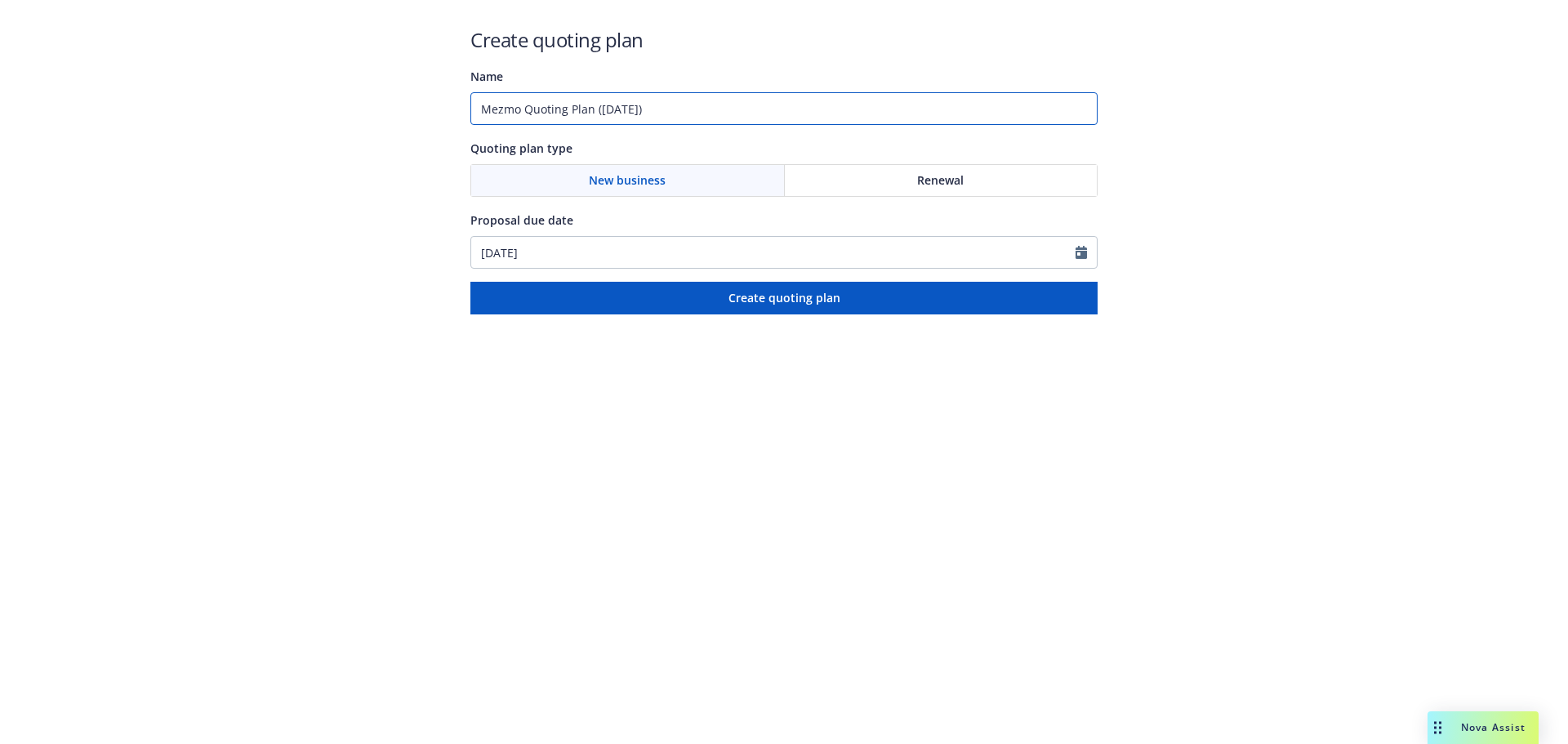
drag, startPoint x: 460, startPoint y: 110, endPoint x: 289, endPoint y: 110, distance: 171.0
click at [289, 110] on div "Create quoting plan Name Mezmo Quoting Plan ([DATE]) Quoting plan type New busi…" at bounding box center [784, 157] width 1568 height 314
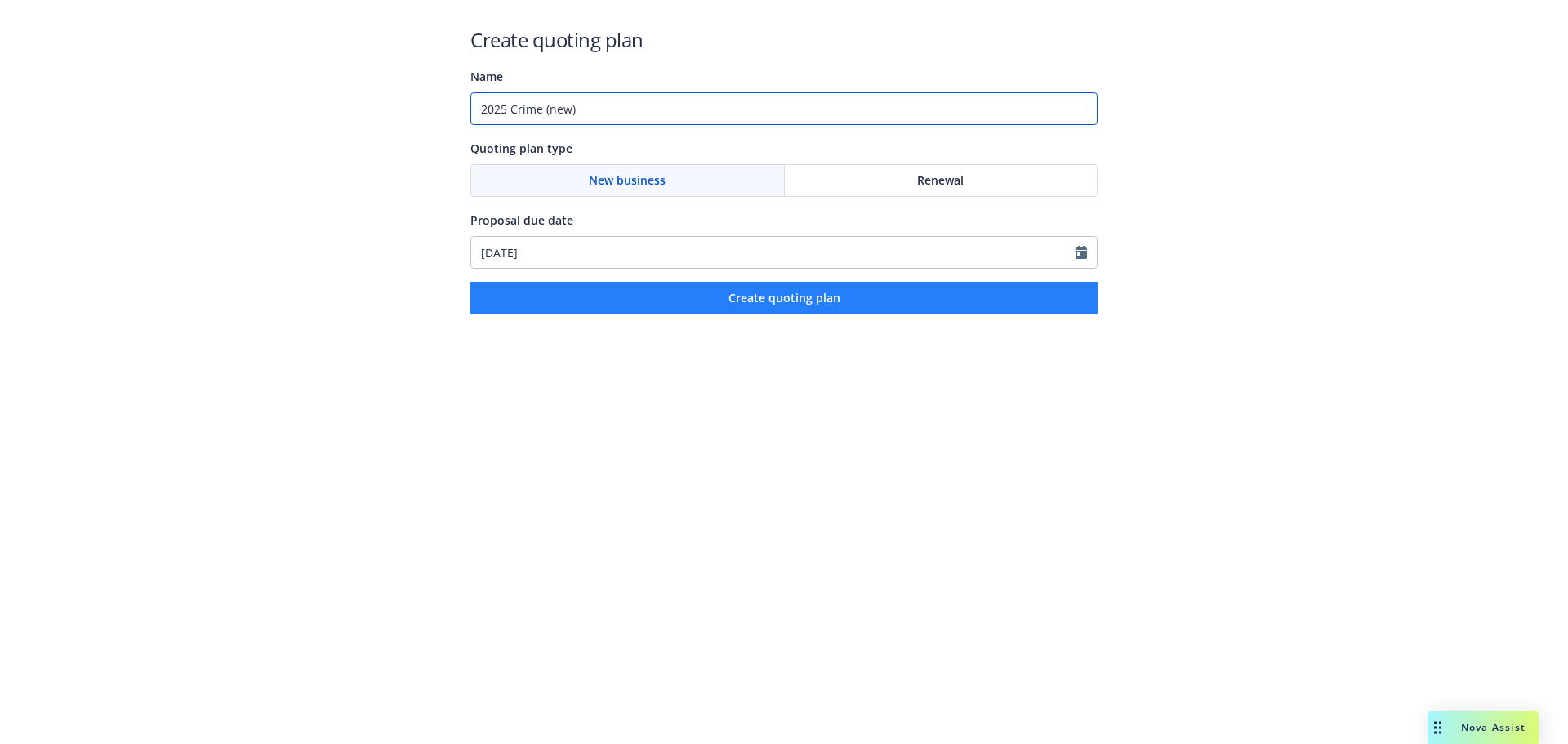
type input "2025 Crime (new)"
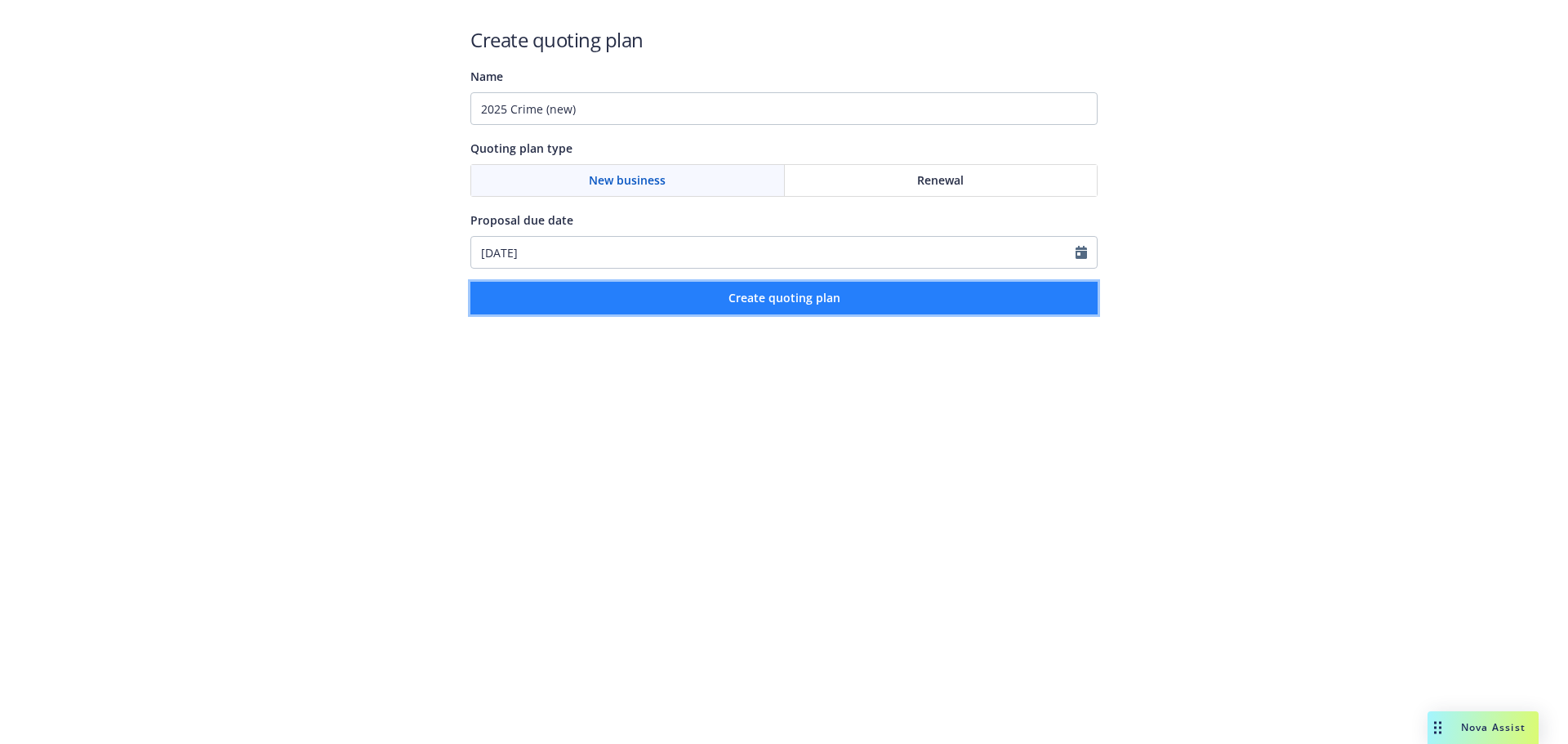
click at [753, 308] on button "Create quoting plan" at bounding box center [784, 298] width 628 height 33
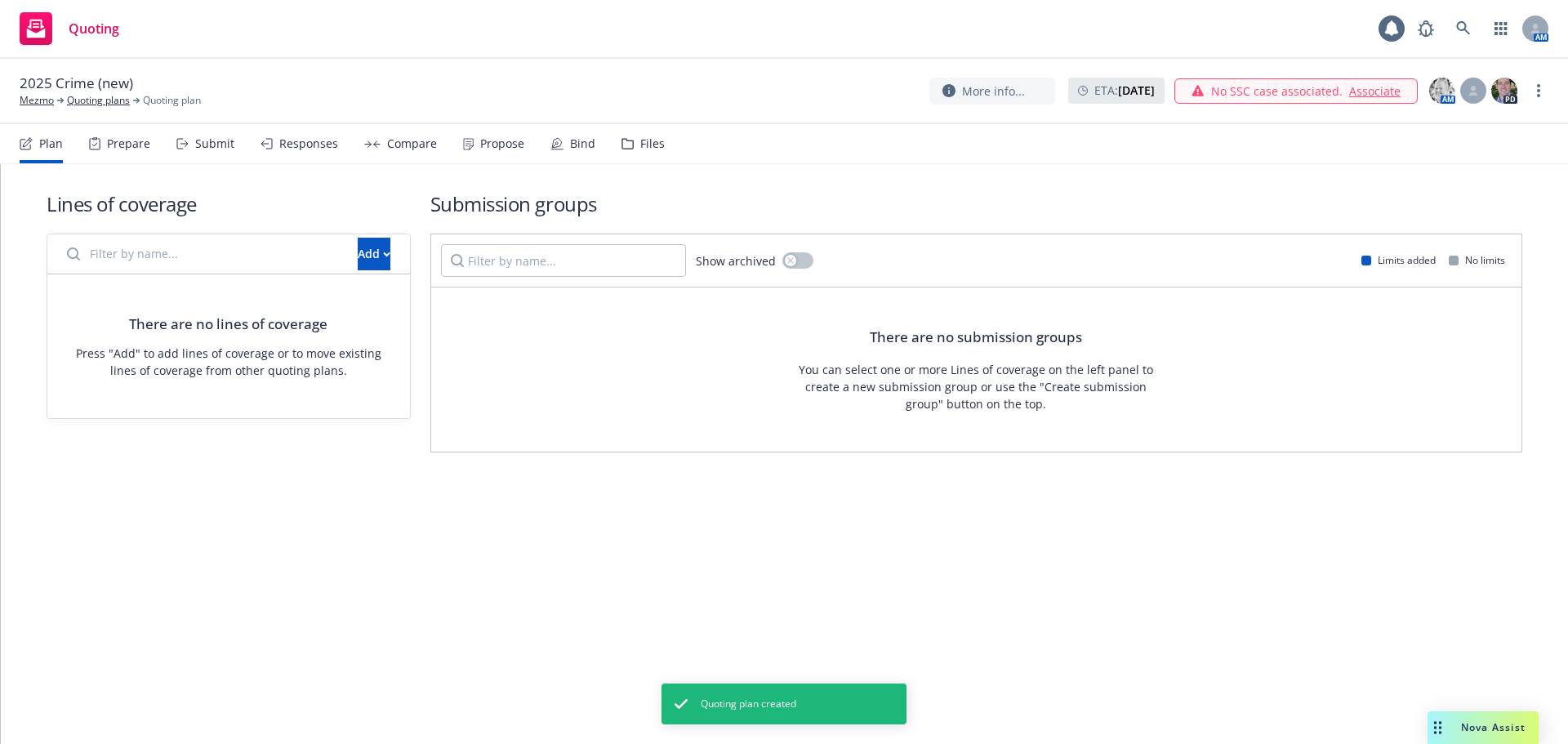
click at [234, 252] on input "Filter by name..." at bounding box center [202, 253] width 291 height 33
type input "crime"
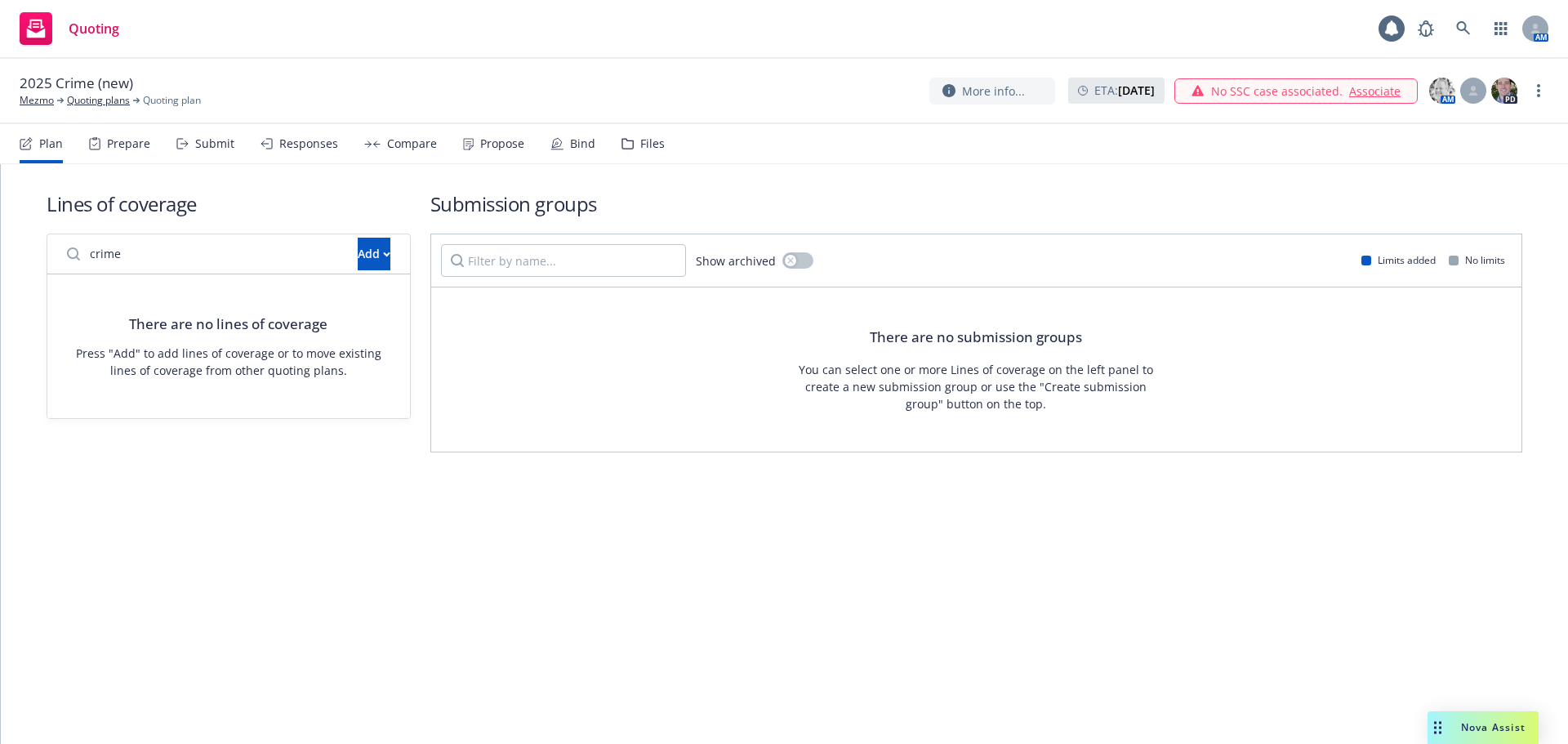
drag, startPoint x: 177, startPoint y: 253, endPoint x: 0, endPoint y: 244, distance: 177.2
click at [0, 244] on div "Lines of coverage crime Add There are no lines of coverage Press "Add" to add l…" at bounding box center [784, 454] width 1568 height 580
drag, startPoint x: 338, startPoint y: 257, endPoint x: 354, endPoint y: 262, distance: 16.8
click at [358, 257] on div "Add" at bounding box center [374, 253] width 33 height 31
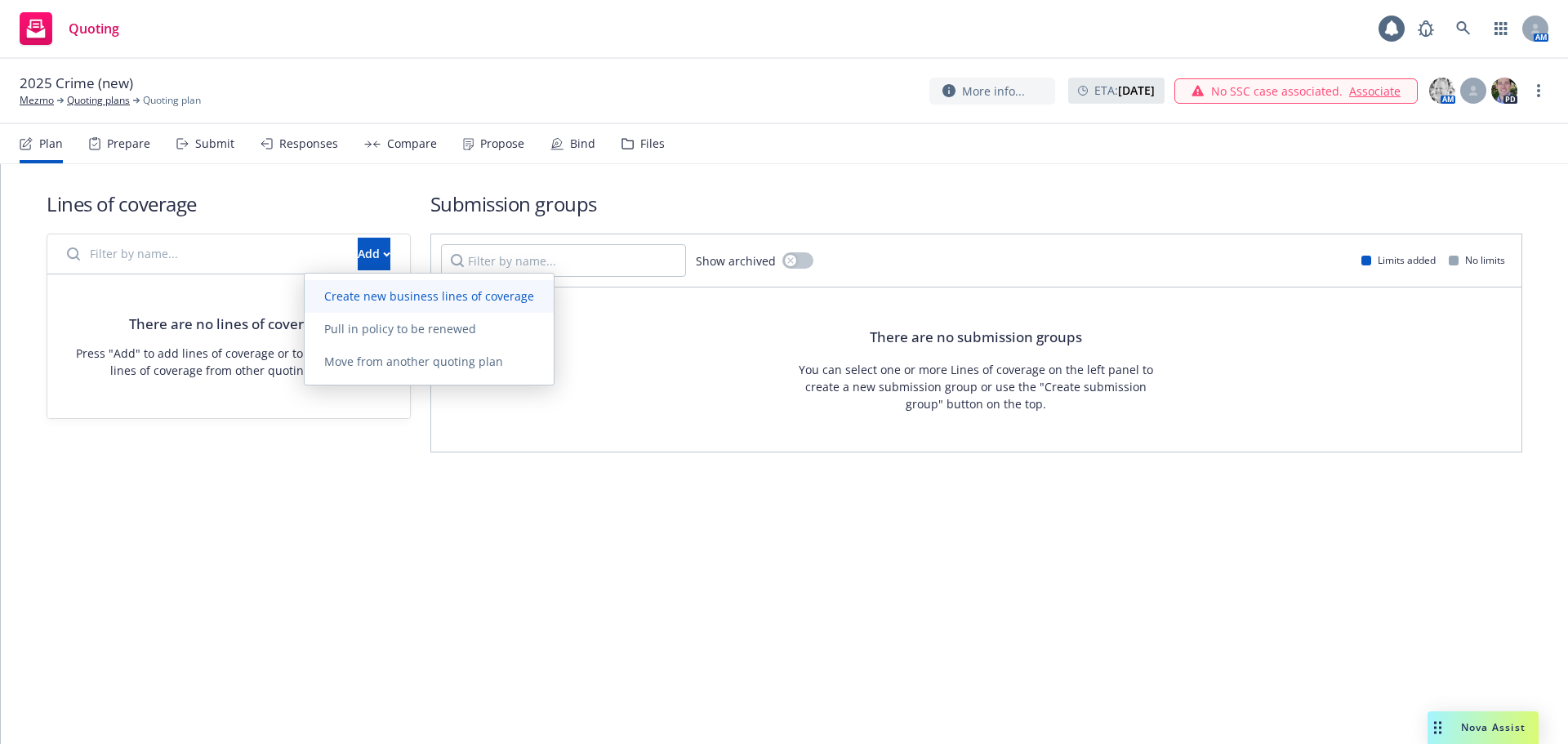
click at [470, 298] on span "Create new business lines of coverage" at bounding box center [429, 296] width 249 height 16
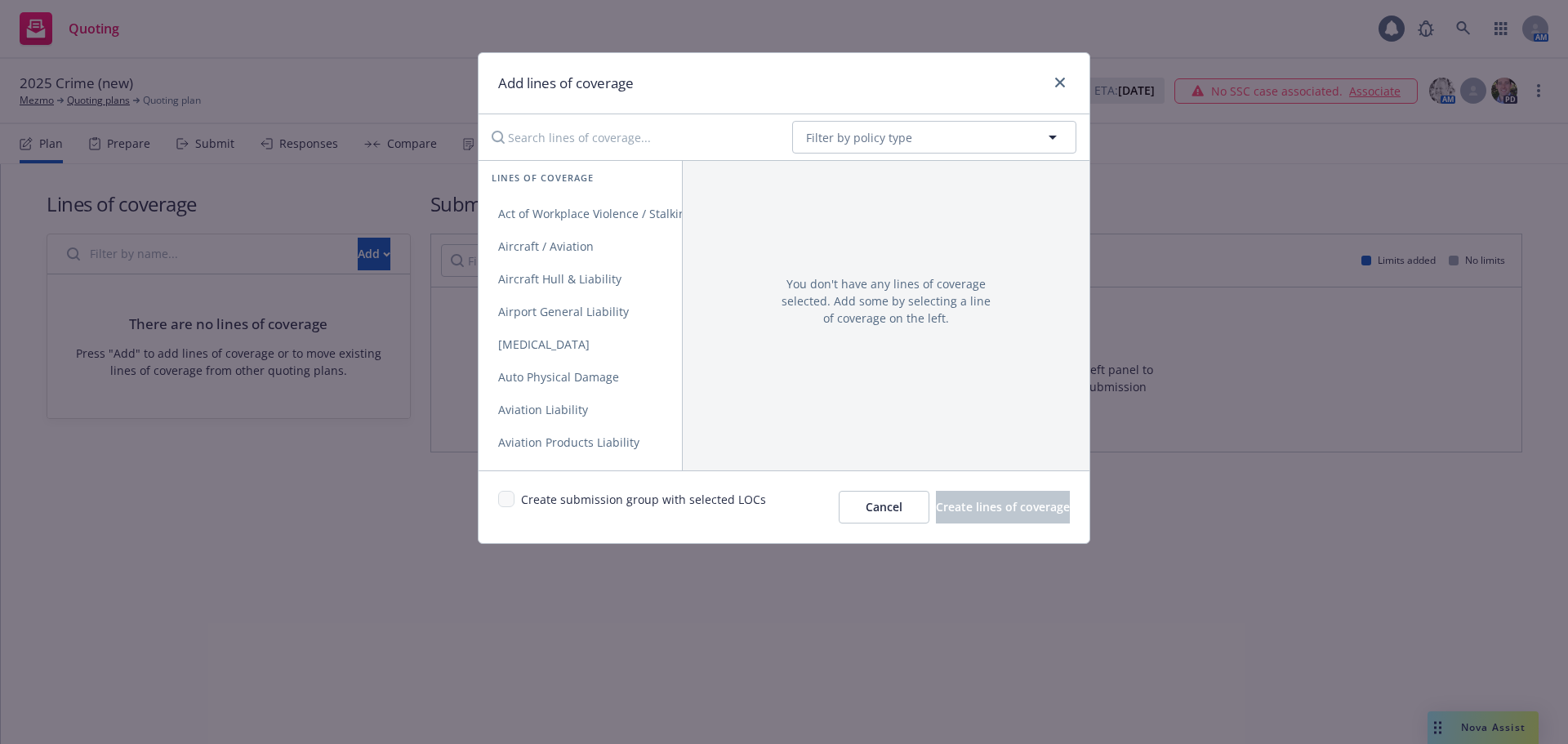
click at [568, 138] on input "Search lines of coverage..." at bounding box center [630, 137] width 297 height 33
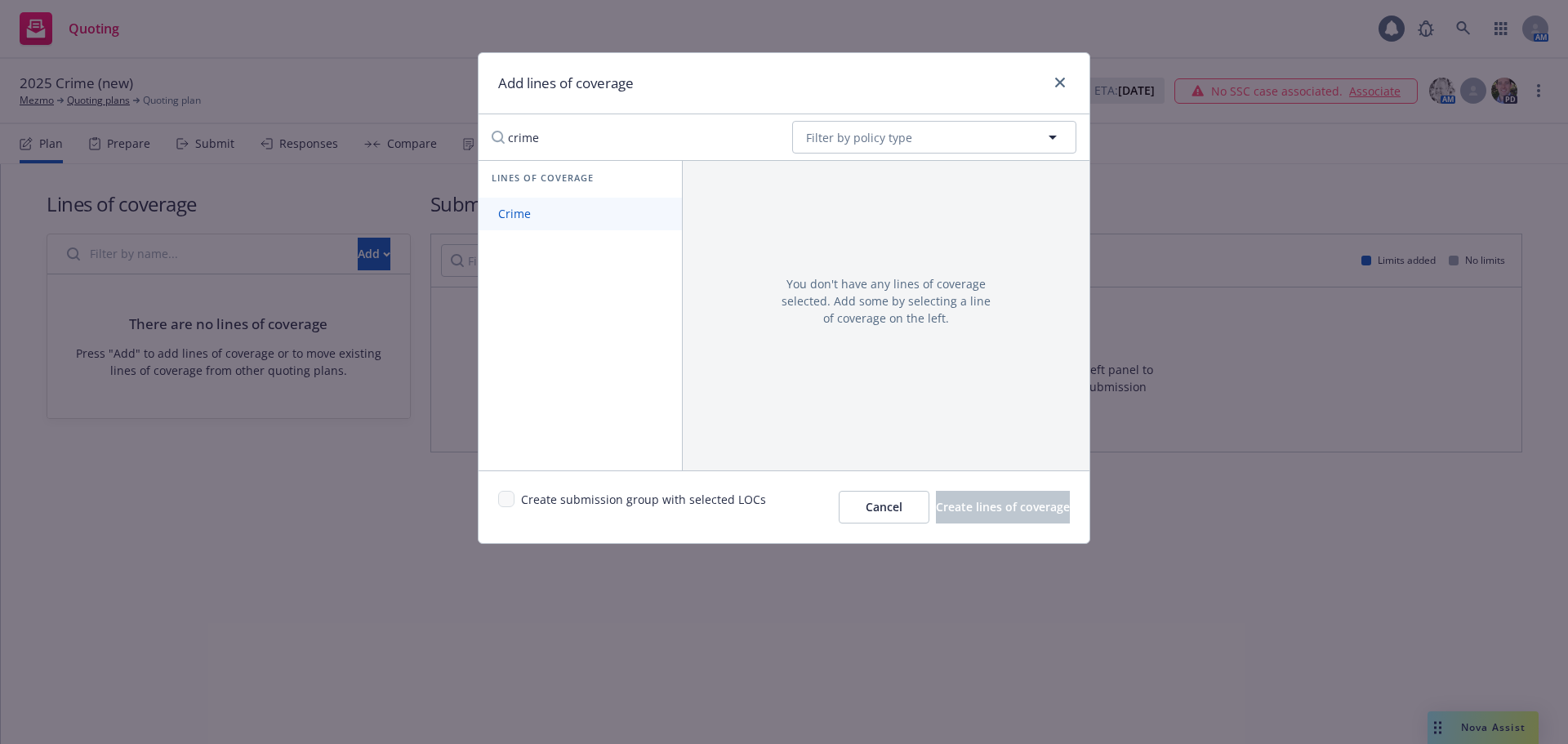
type input "crime"
click at [535, 209] on span "Crime" at bounding box center [515, 213] width 72 height 16
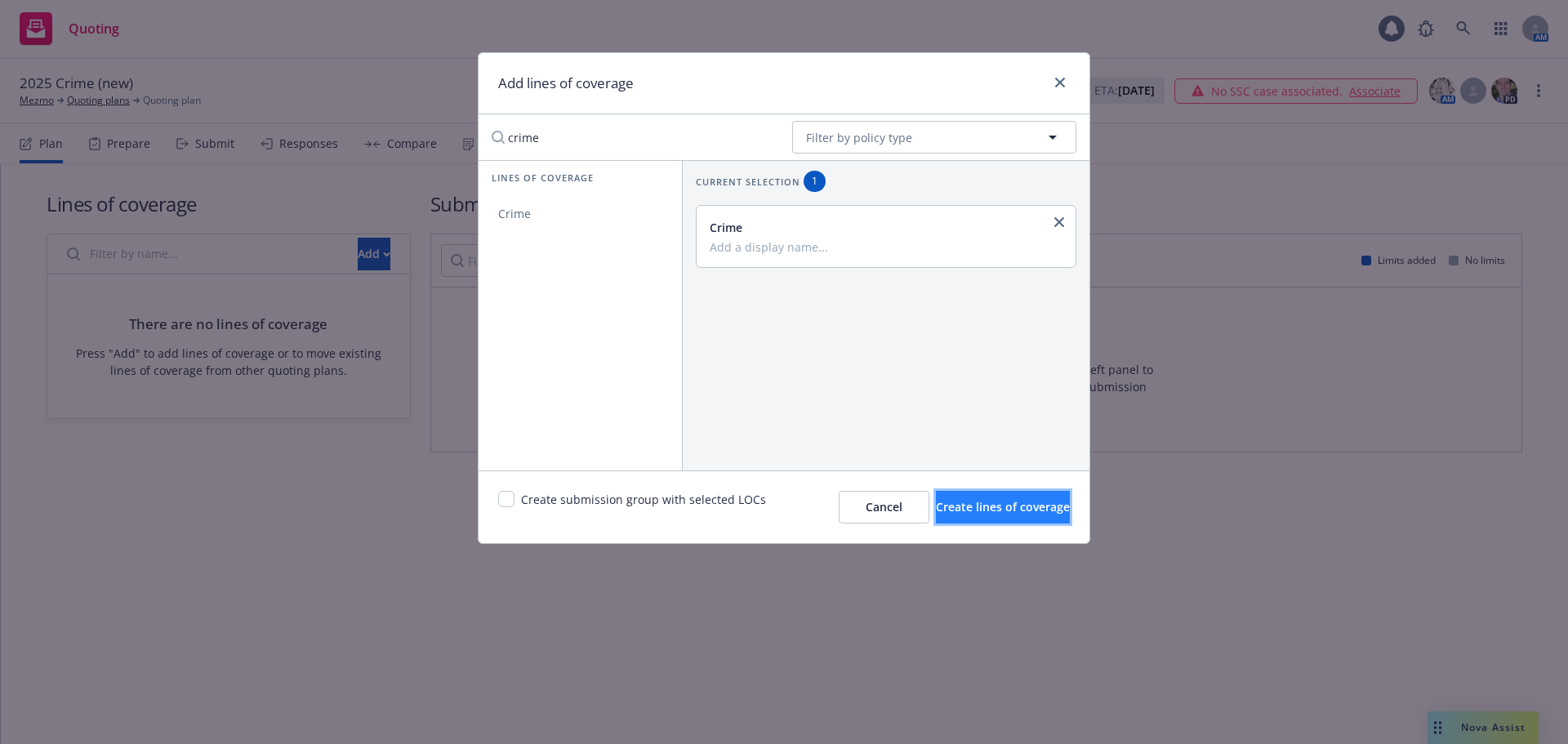
click at [1010, 507] on span "Create lines of coverage" at bounding box center [1003, 507] width 134 height 16
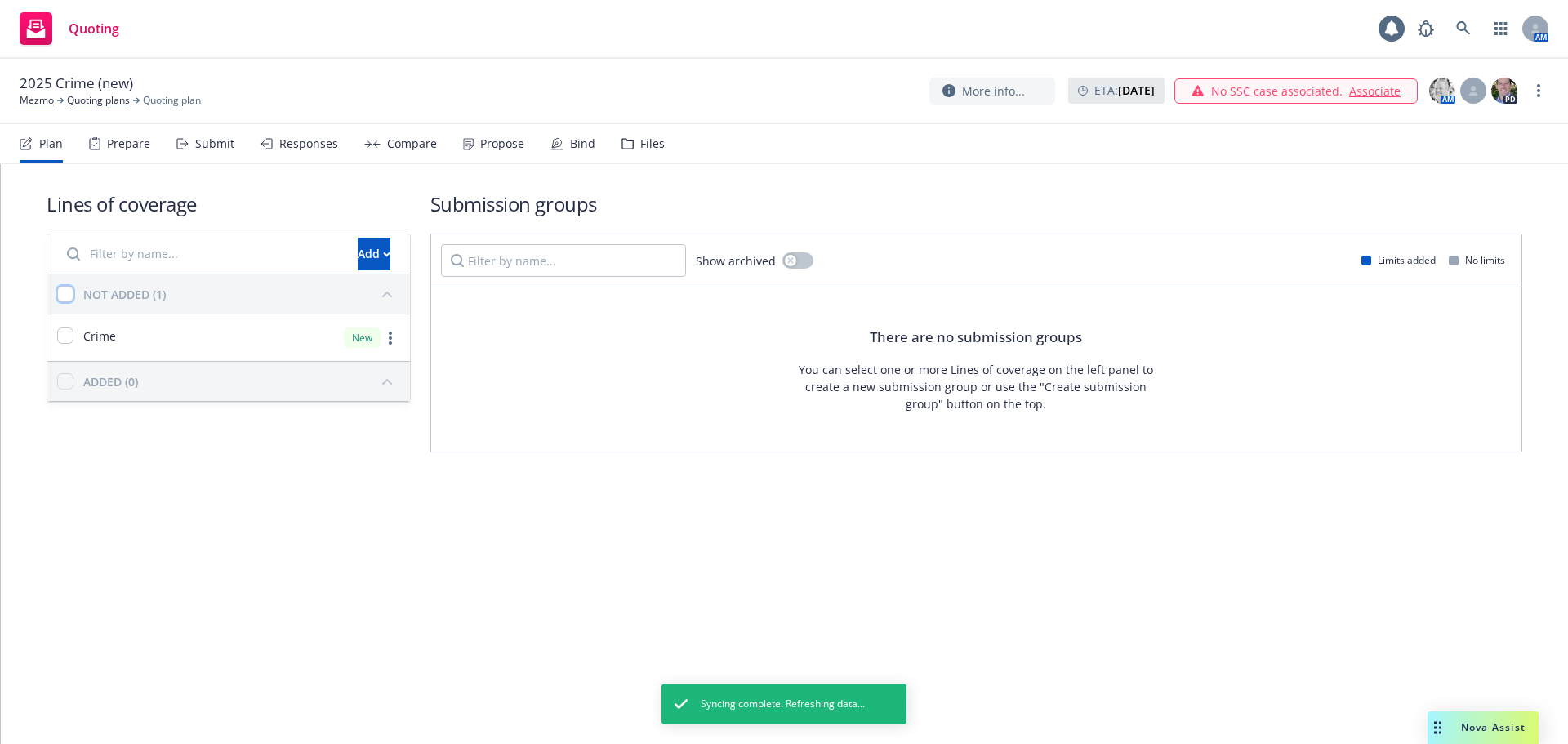
click at [66, 295] on input "checkbox" at bounding box center [65, 293] width 17 height 17
checkbox input "true"
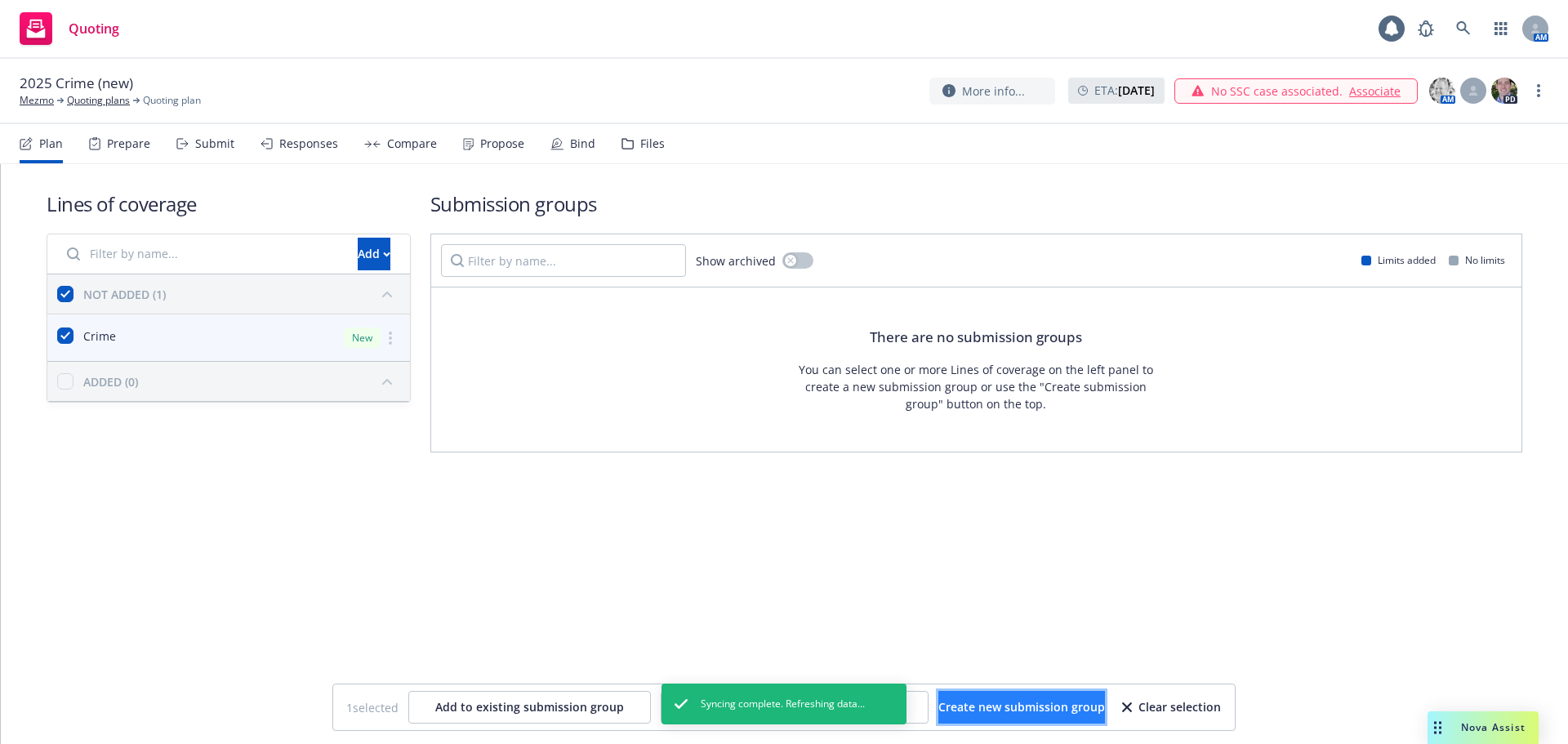
click at [1023, 700] on span "Create new submission group" at bounding box center [1022, 707] width 167 height 16
checkbox input "false"
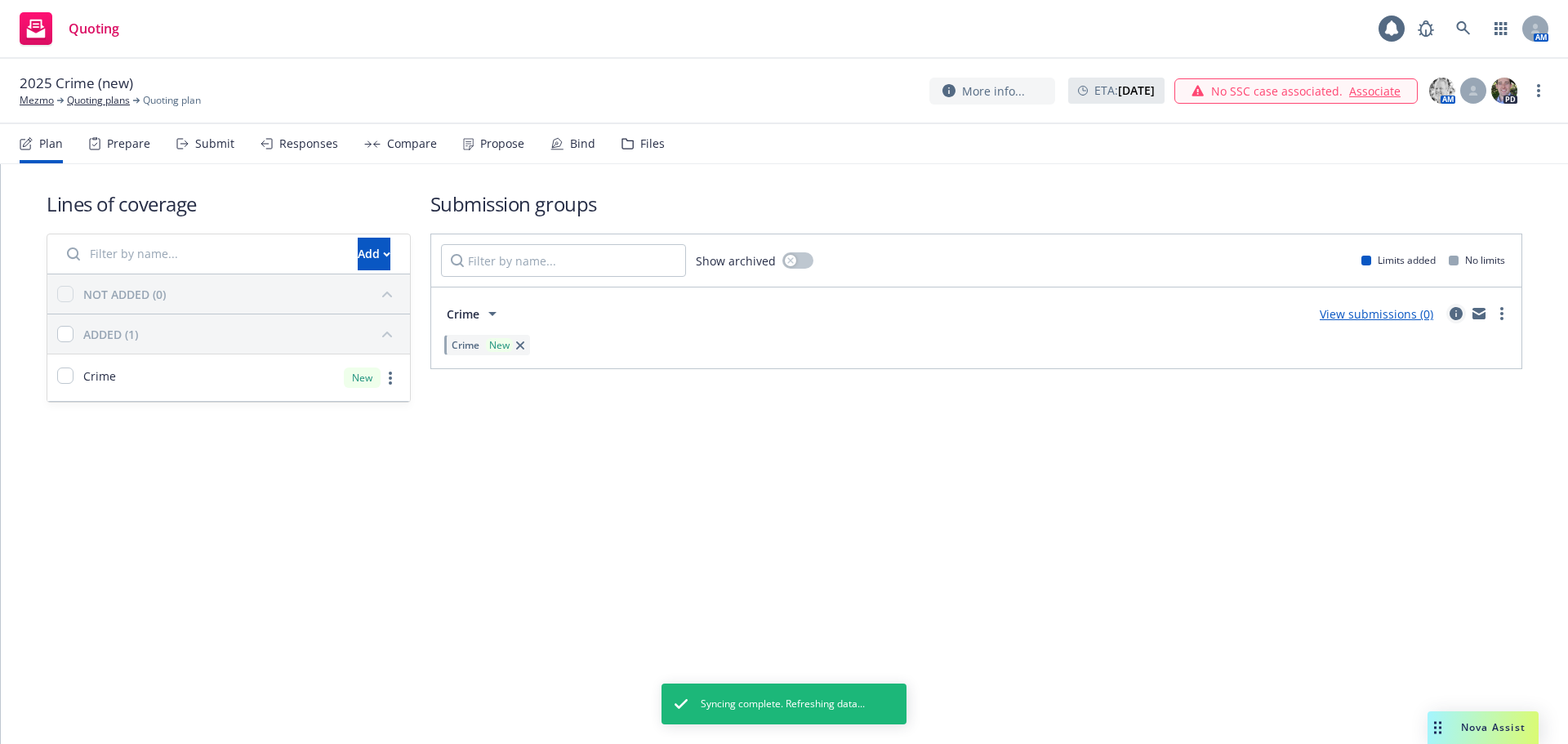
click at [1455, 312] on icon "circleInformation" at bounding box center [1456, 313] width 13 height 13
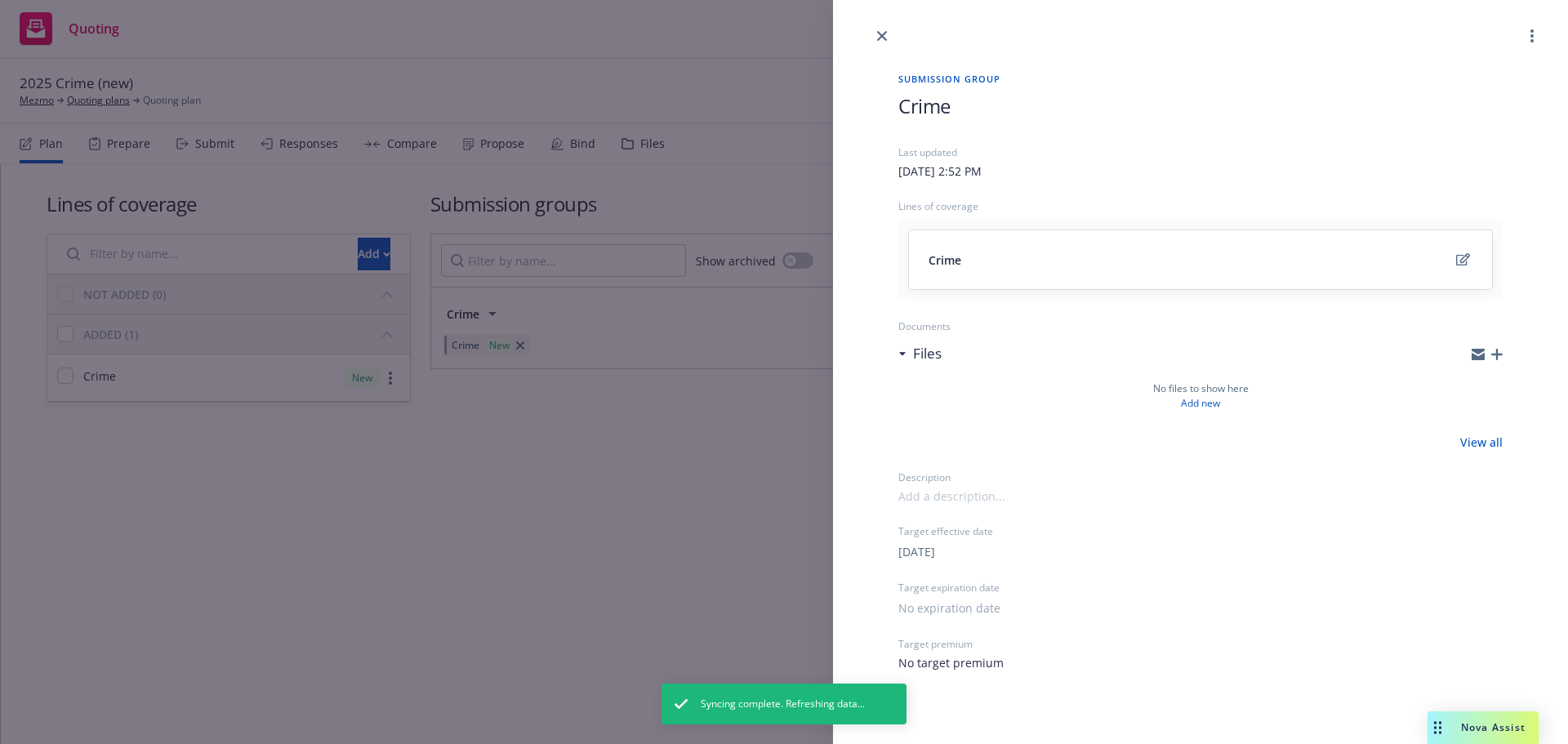
click at [897, 110] on div "Submission group Crime Last updated [DATE] 2:52 PM Lines of coverage Crime Docu…" at bounding box center [1201, 372] width 657 height 652
click at [1084, 108] on h1 "2025 Crime" at bounding box center [1201, 105] width 605 height 27
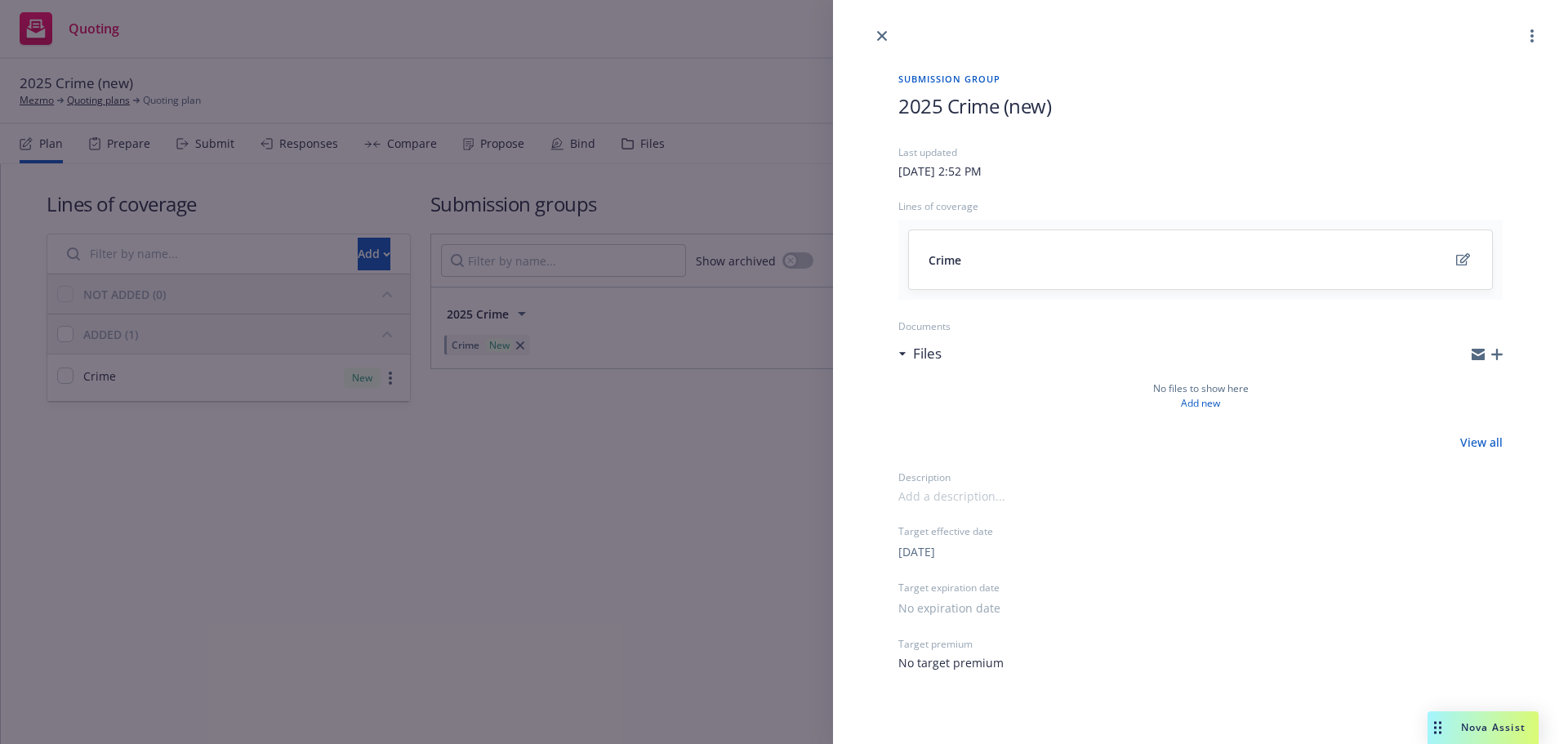
click at [773, 33] on div "Submission group 2025 Crime (new) Last updated [DATE] 2:52 PM Lines of coverage…" at bounding box center [784, 372] width 1568 height 744
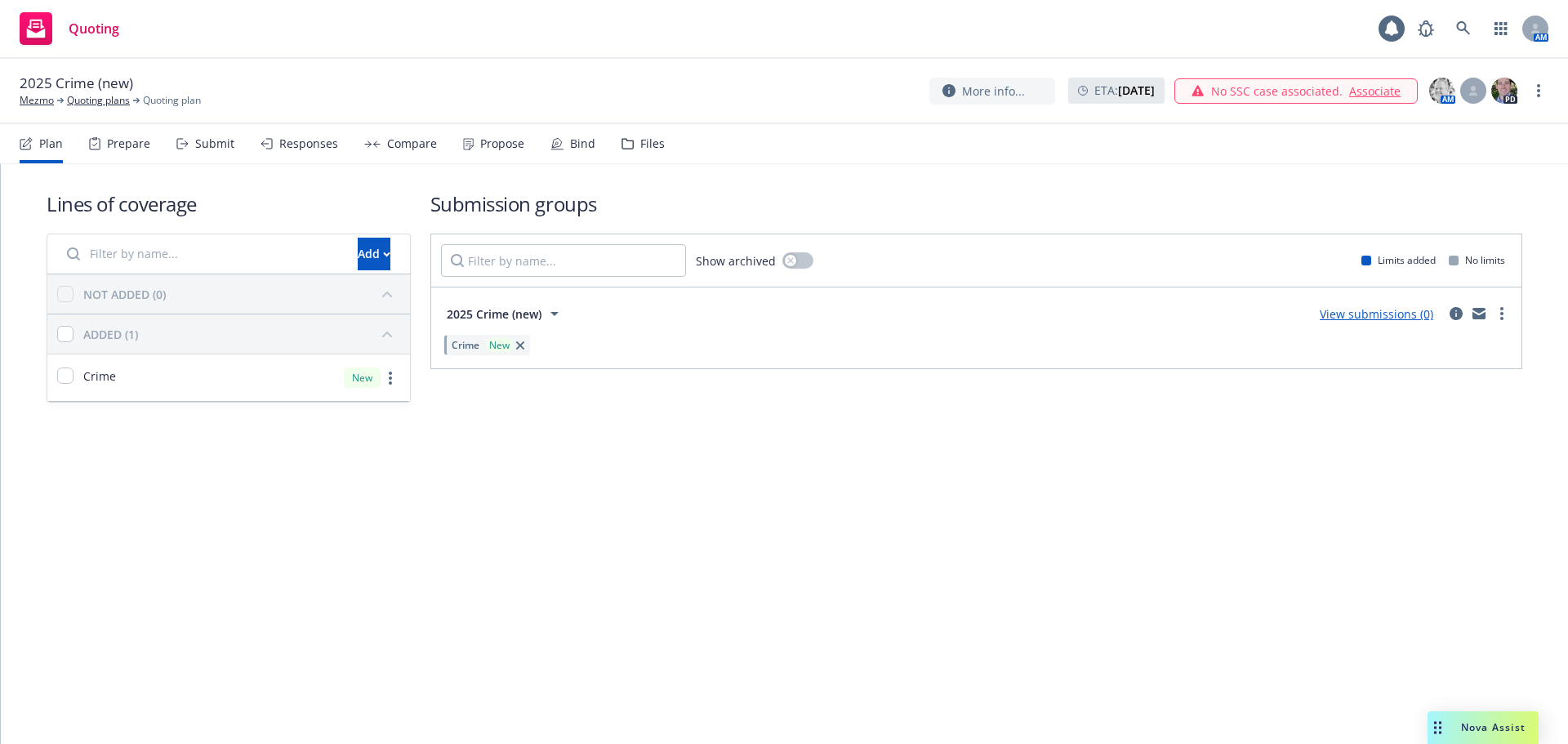
click at [1383, 314] on link "View submissions (0)" at bounding box center [1376, 314] width 113 height 16
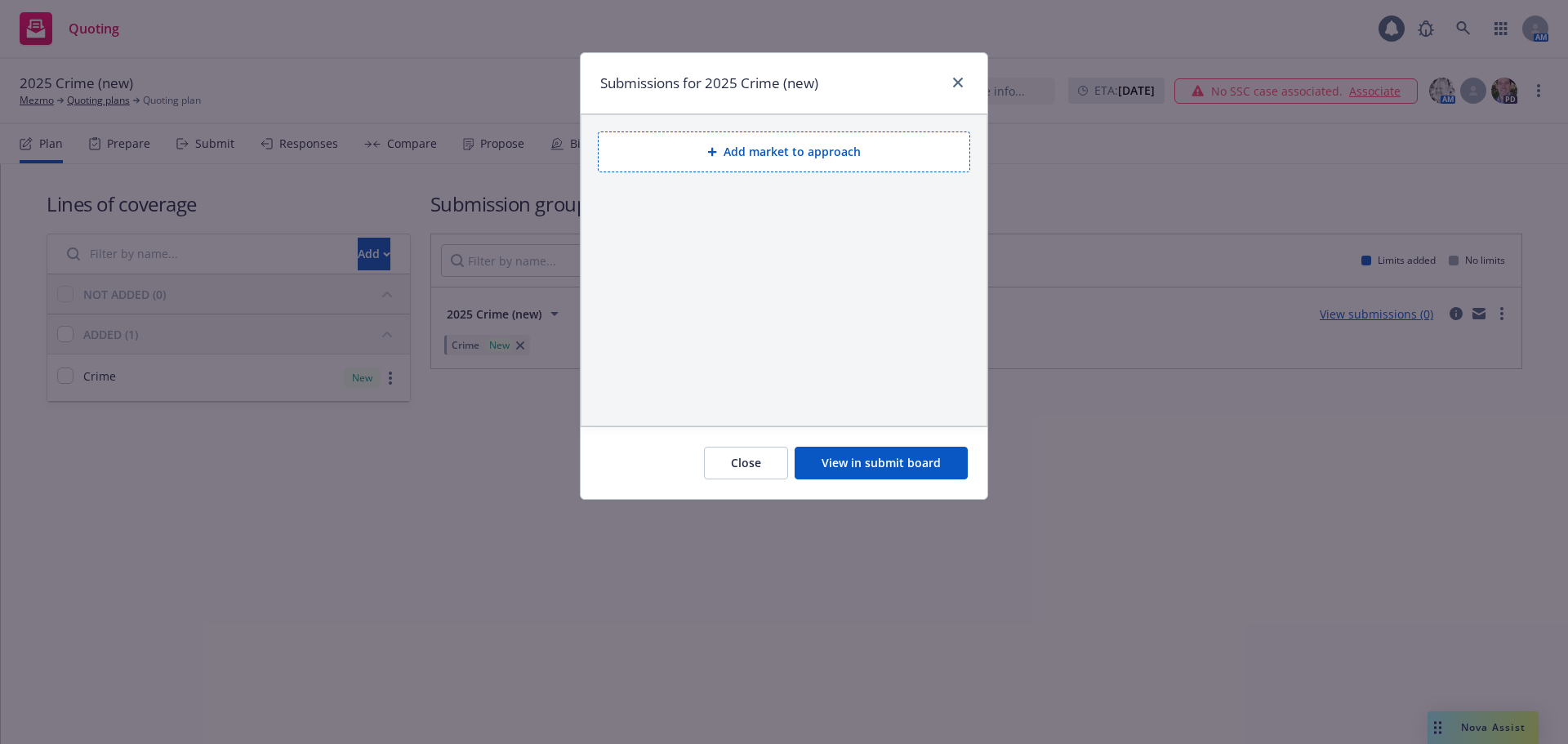
click at [794, 154] on button "Add market to approach" at bounding box center [784, 152] width 373 height 40
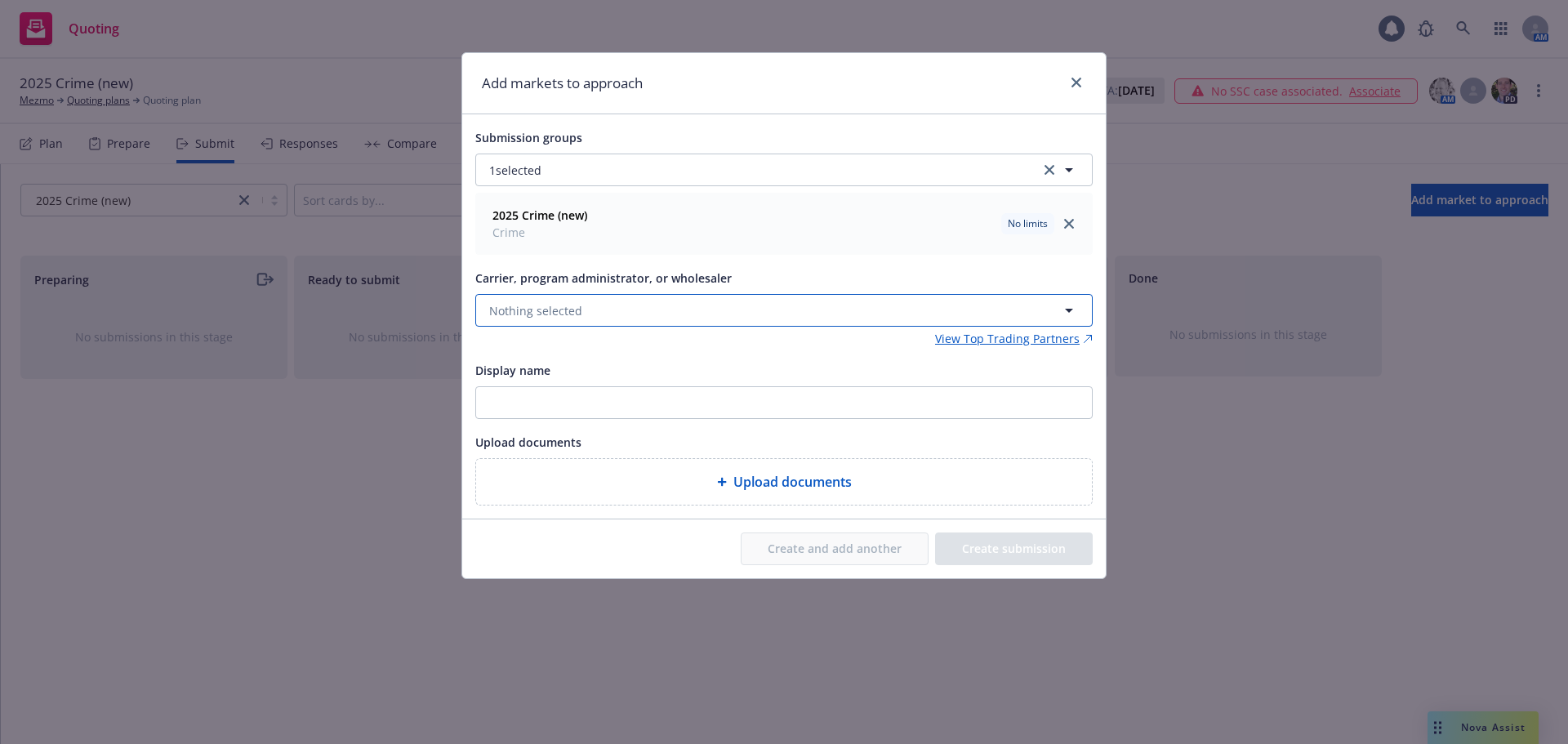
click at [664, 312] on button "Nothing selected" at bounding box center [784, 310] width 618 height 33
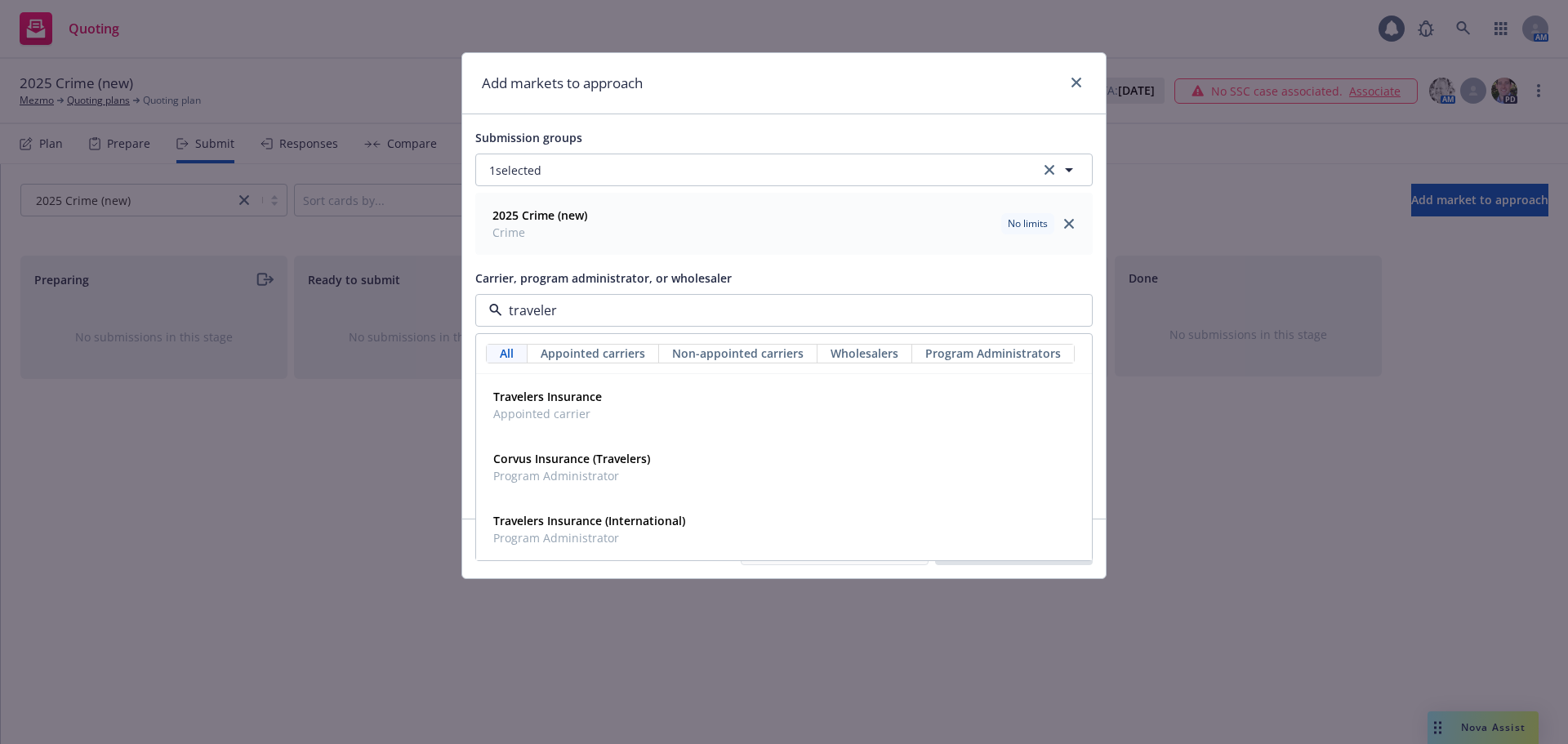
type input "travelers"
click at [584, 397] on strong "Travelers Insurance" at bounding box center [548, 396] width 109 height 16
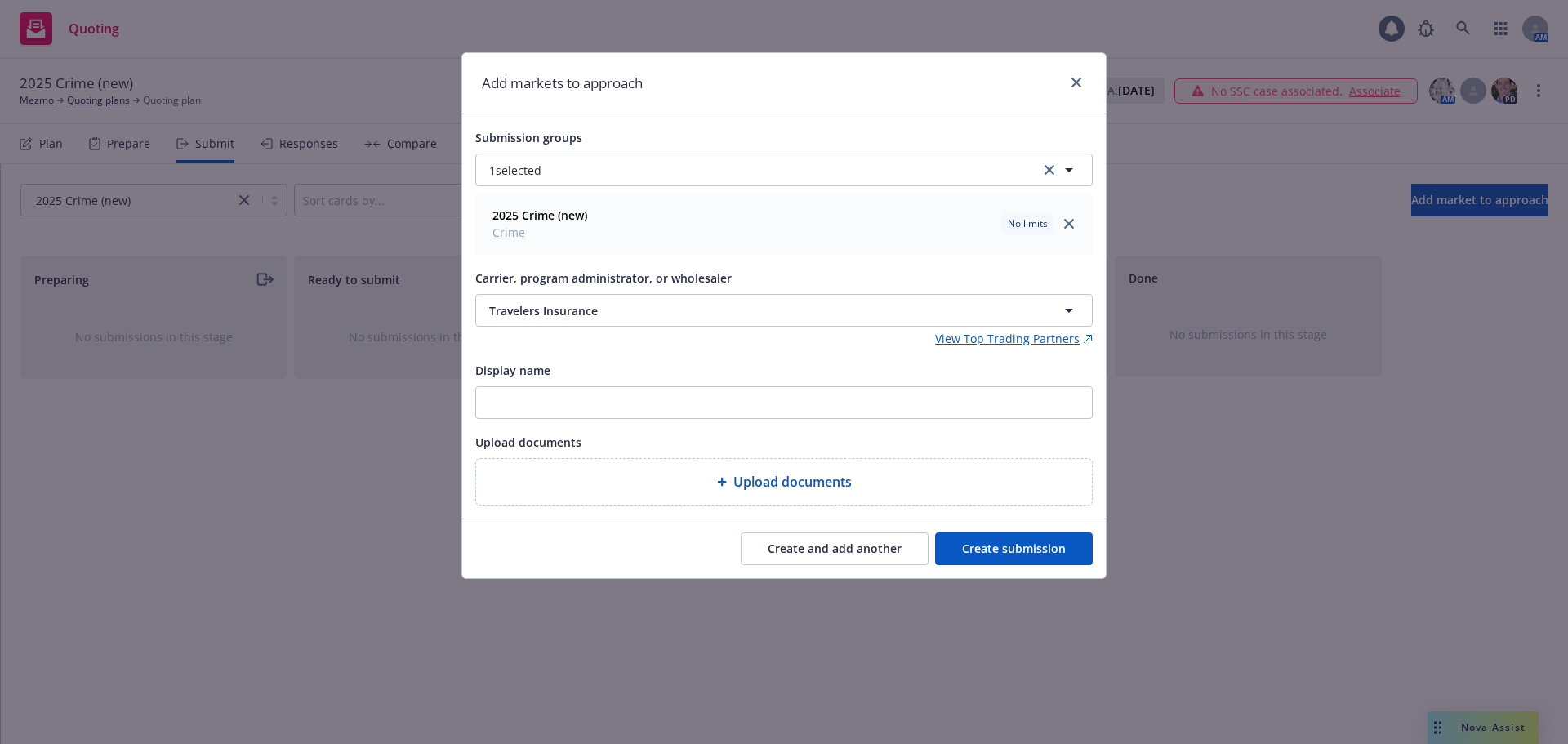
click at [1056, 554] on button "Create submission" at bounding box center [1013, 548] width 157 height 33
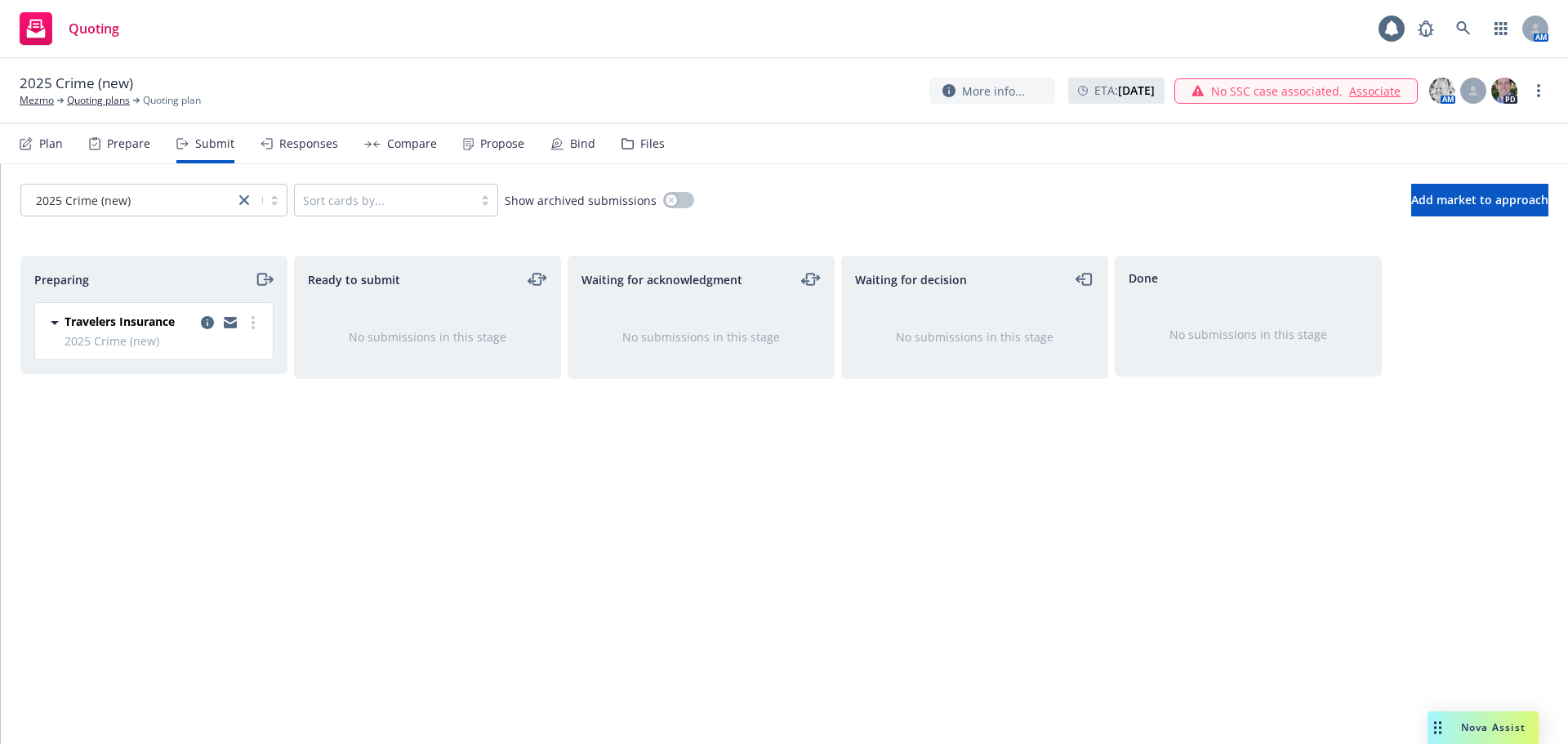
click at [648, 146] on div "Files" at bounding box center [653, 143] width 25 height 13
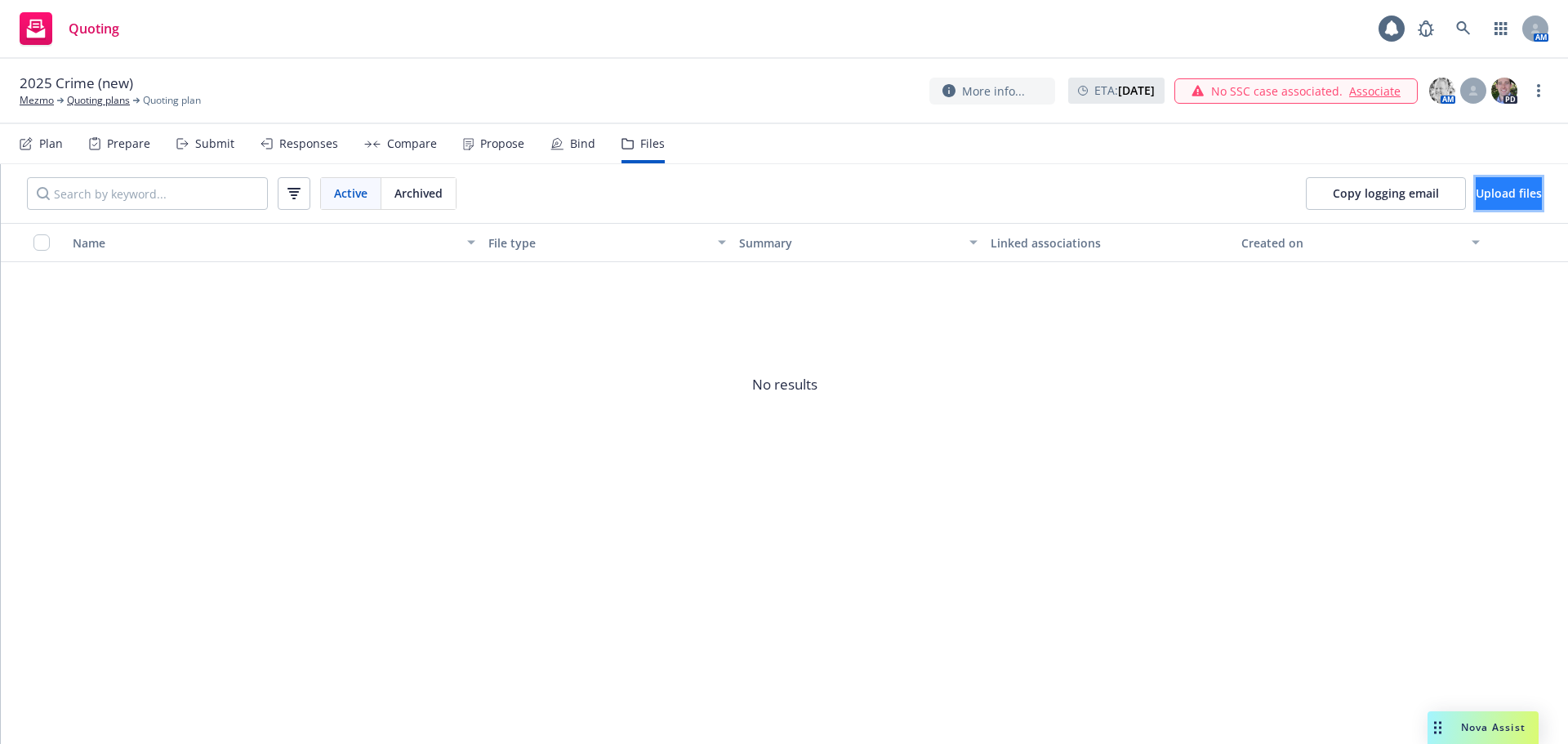
click at [1502, 191] on span "Upload files" at bounding box center [1508, 193] width 66 height 16
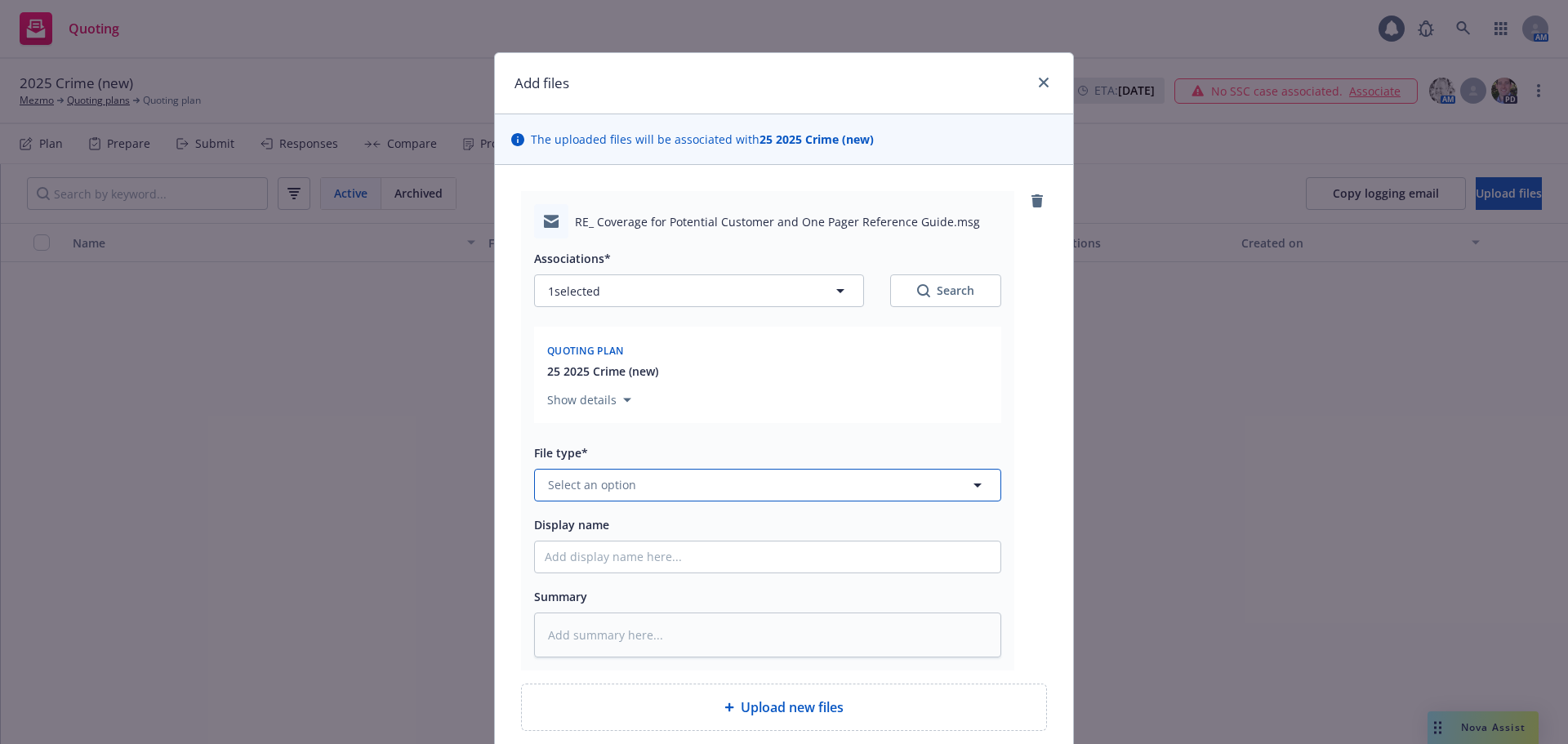
click at [663, 491] on button "Select an option" at bounding box center [768, 484] width 468 height 33
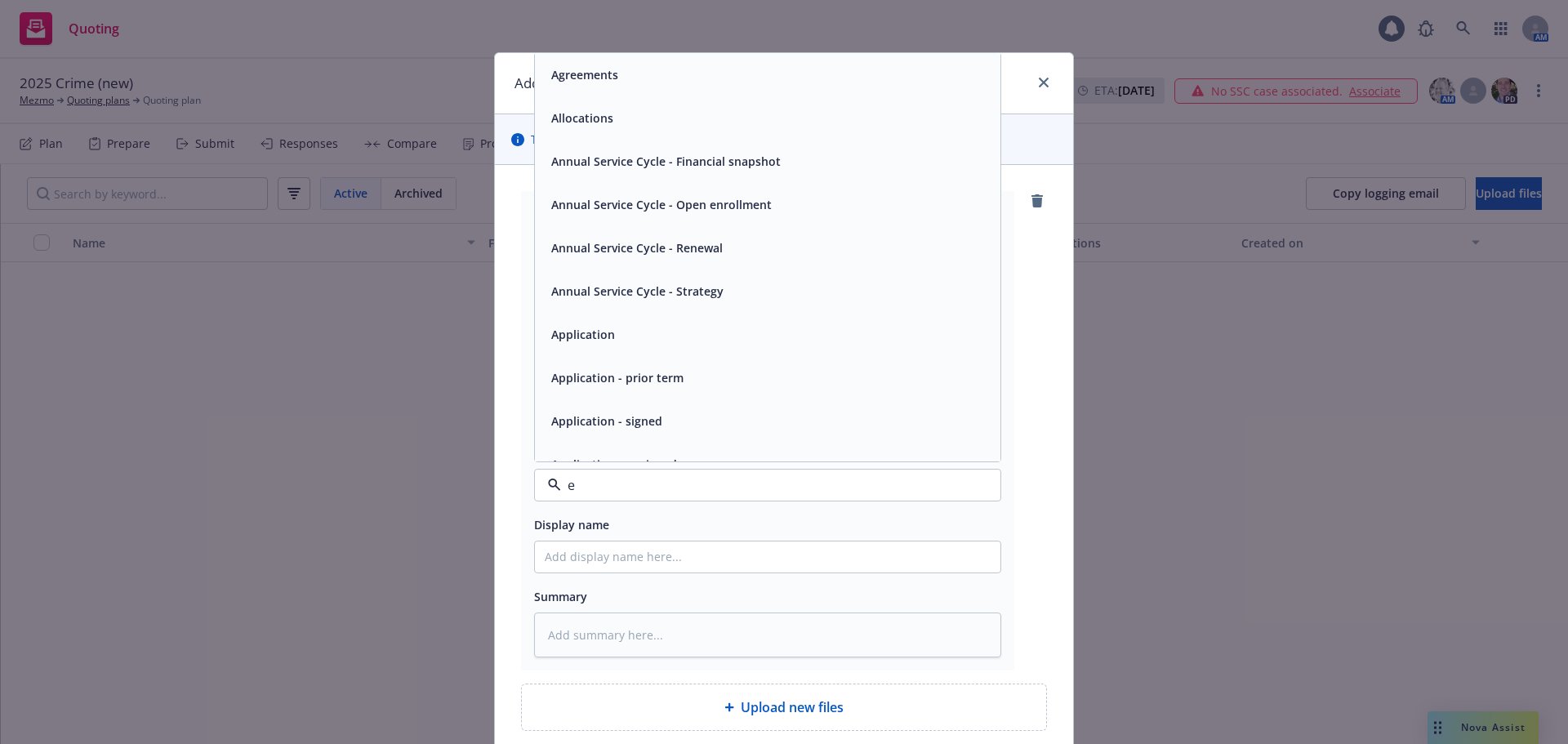
type input "em"
click at [584, 122] on div "Email" at bounding box center [767, 118] width 446 height 24
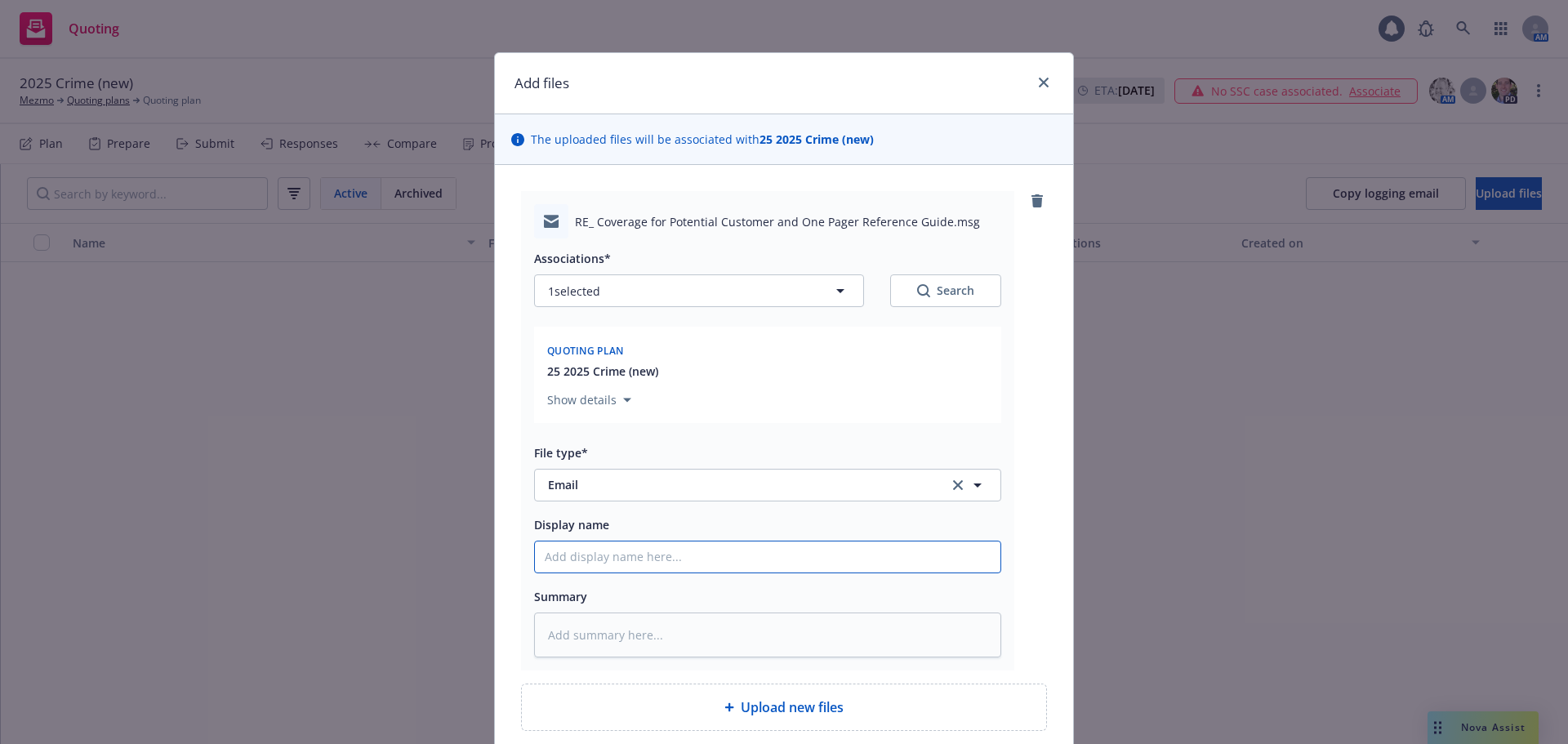
click at [662, 562] on input "Display name" at bounding box center [768, 556] width 466 height 31
paste input "[DATE] Delete Property coverage from policy"
type textarea "x"
drag, startPoint x: 838, startPoint y: 555, endPoint x: 471, endPoint y: 550, distance: 367.0
click at [471, 550] on div "Add files The uploaded files will be associated with 25 2025 Crime (new) RE_ Co…" at bounding box center [784, 372] width 1568 height 744
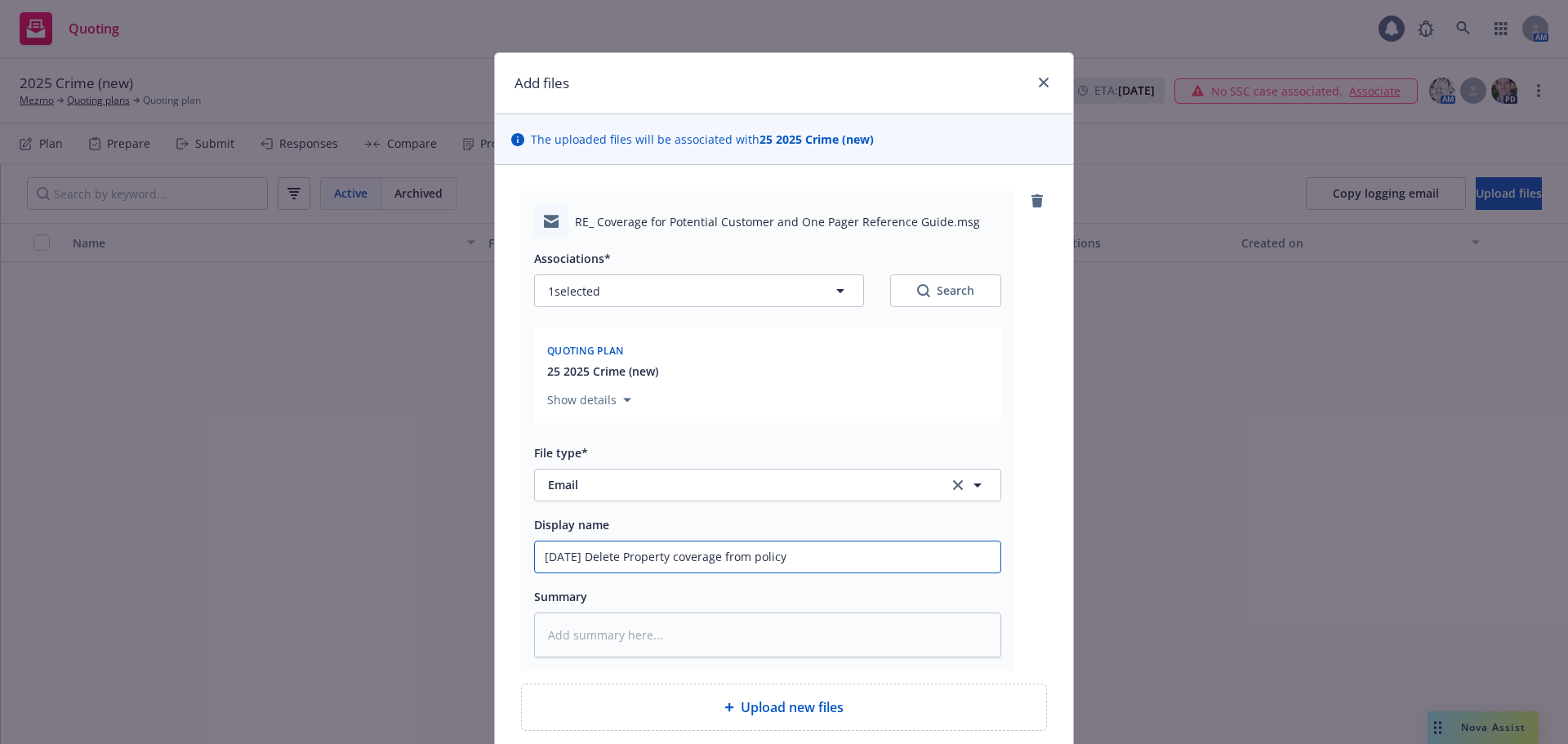
type input "[DATE] Delete Property coverage from policy"
click at [814, 538] on div "Display name [DATE] Delete Property coverage from policy" at bounding box center [768, 544] width 468 height 59
drag, startPoint x: 811, startPoint y: 556, endPoint x: 590, endPoint y: 555, distance: 221.0
click at [590, 555] on input "[DATE] Delete Property coverage from policy" at bounding box center [768, 556] width 466 height 31
type textarea "x"
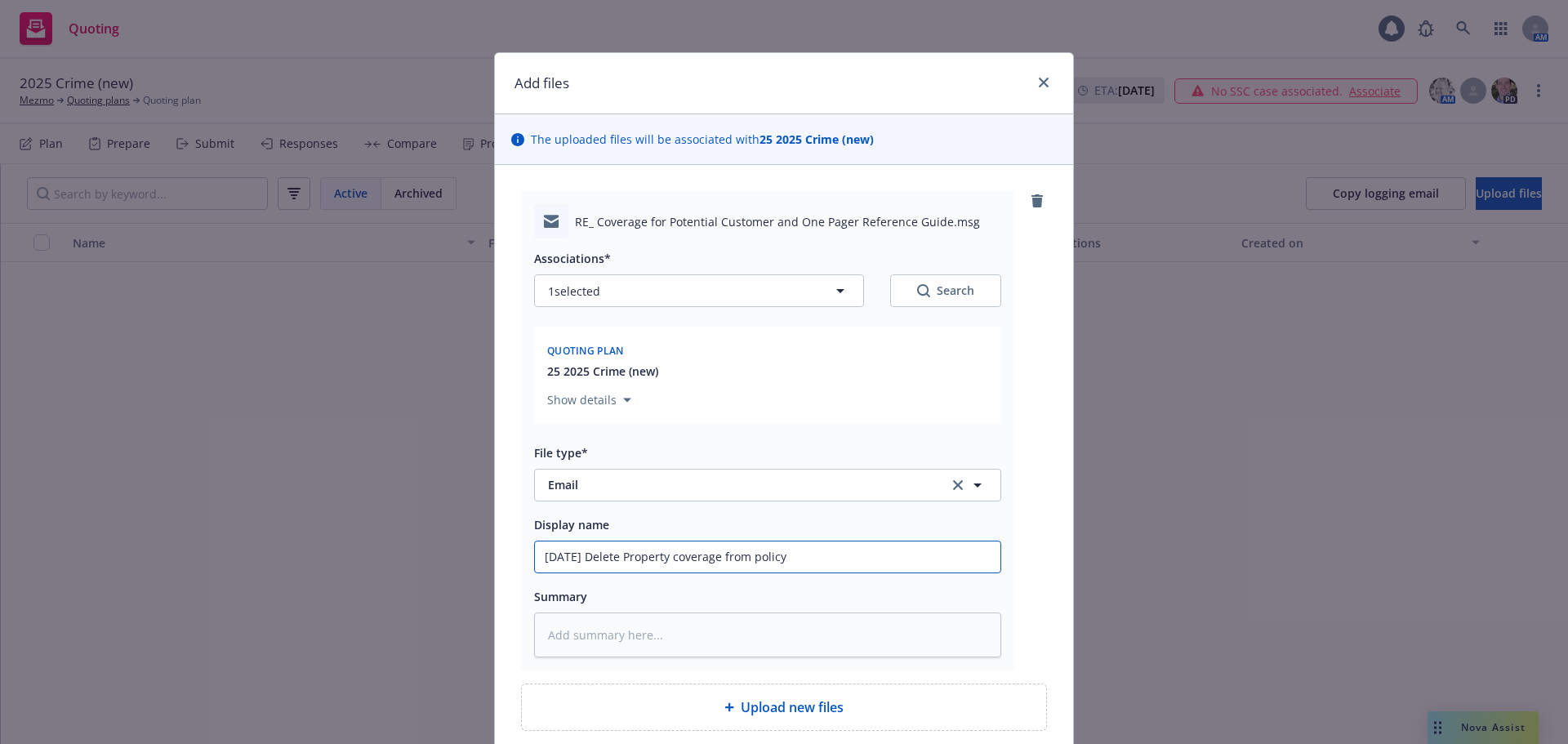
type input "[DATE] Q"
type textarea "x"
type input "[DATE] Qu"
type textarea "x"
type input "[DATE] Quo"
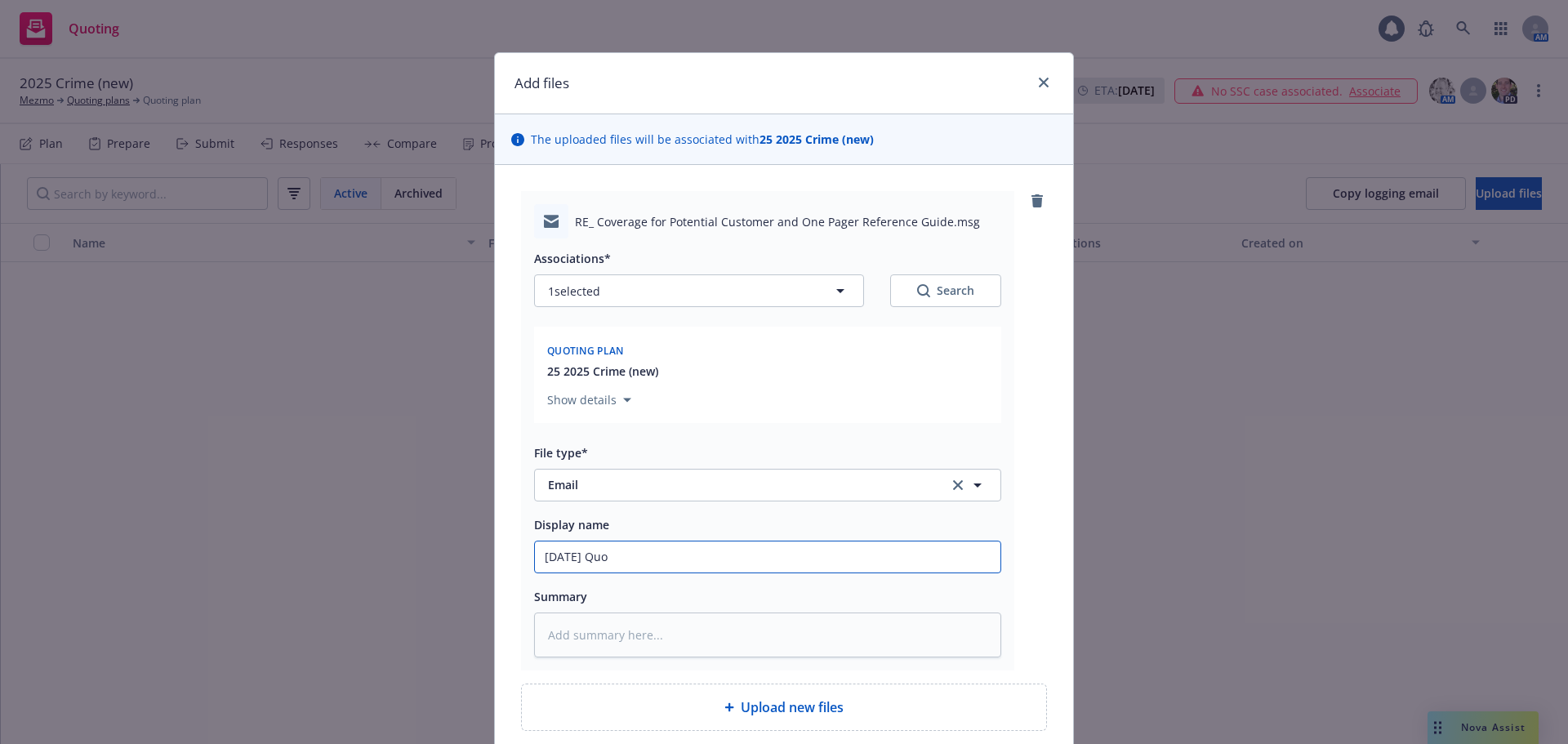
type textarea "x"
type input "[DATE] Quote"
type textarea "x"
type input "[DATE] Quote"
type textarea "x"
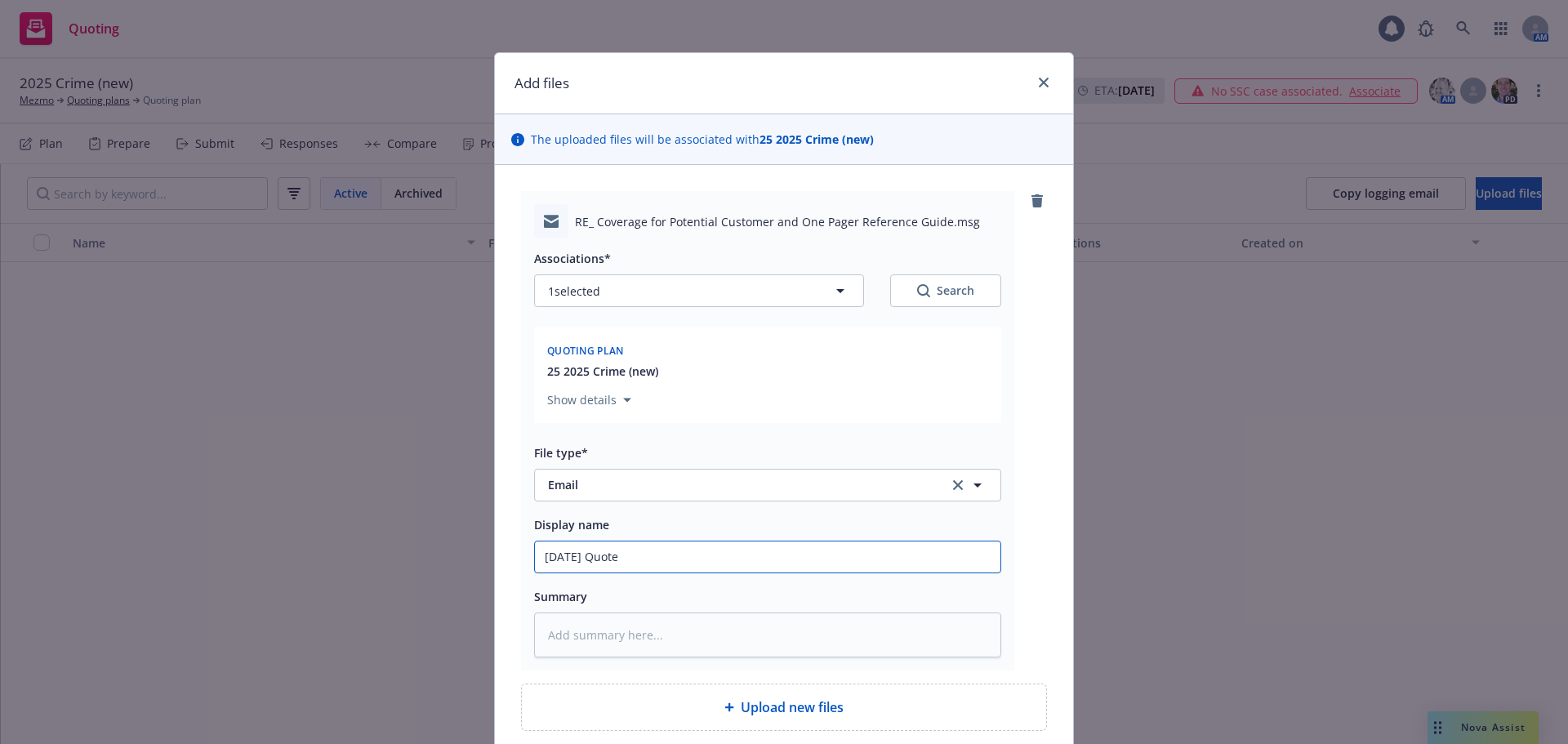
type input "[DATE] Quote $"
type textarea "x"
type input "[DATE] Quote $2"
type textarea "x"
type input "[DATE] Quote $2M"
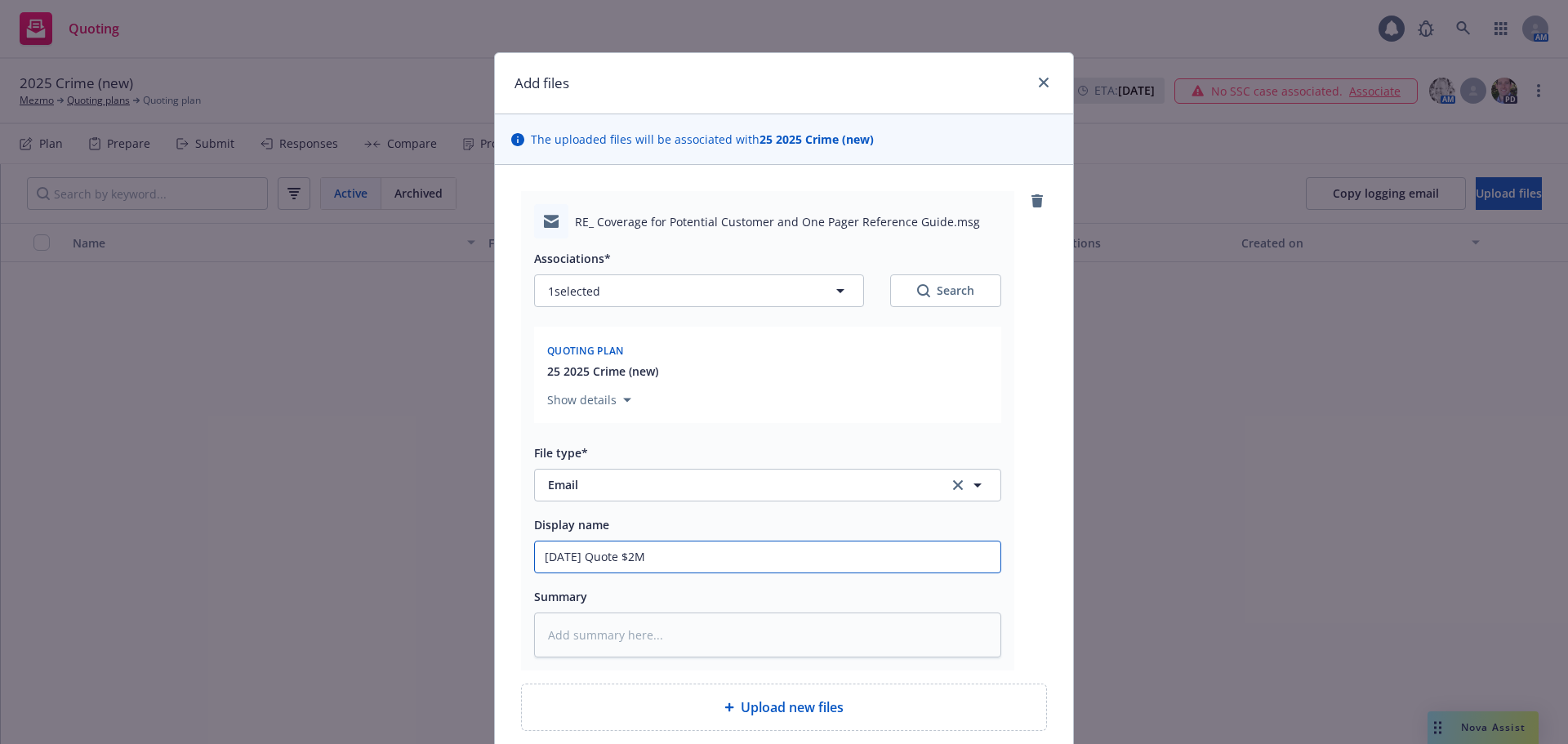
type textarea "x"
type input "[DATE] Quote $2M"
type textarea "x"
type input "[DATE] Quote $2M C"
type textarea "x"
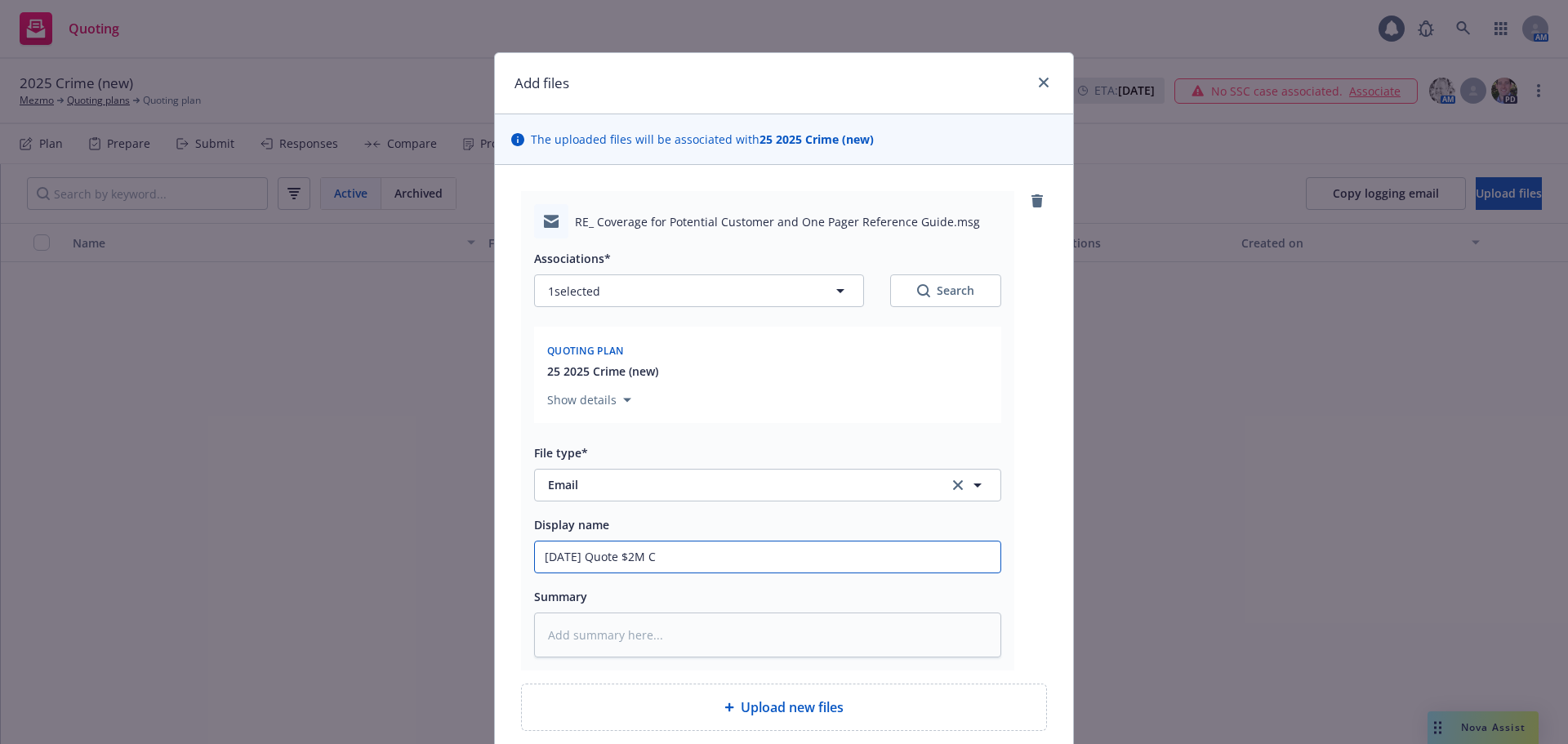
type input "[DATE] Quote $2M Cr"
type textarea "x"
type input "[DATE] Quote $2M [PERSON_NAME]"
type textarea "x"
type input "[DATE] Quote $2M Crime"
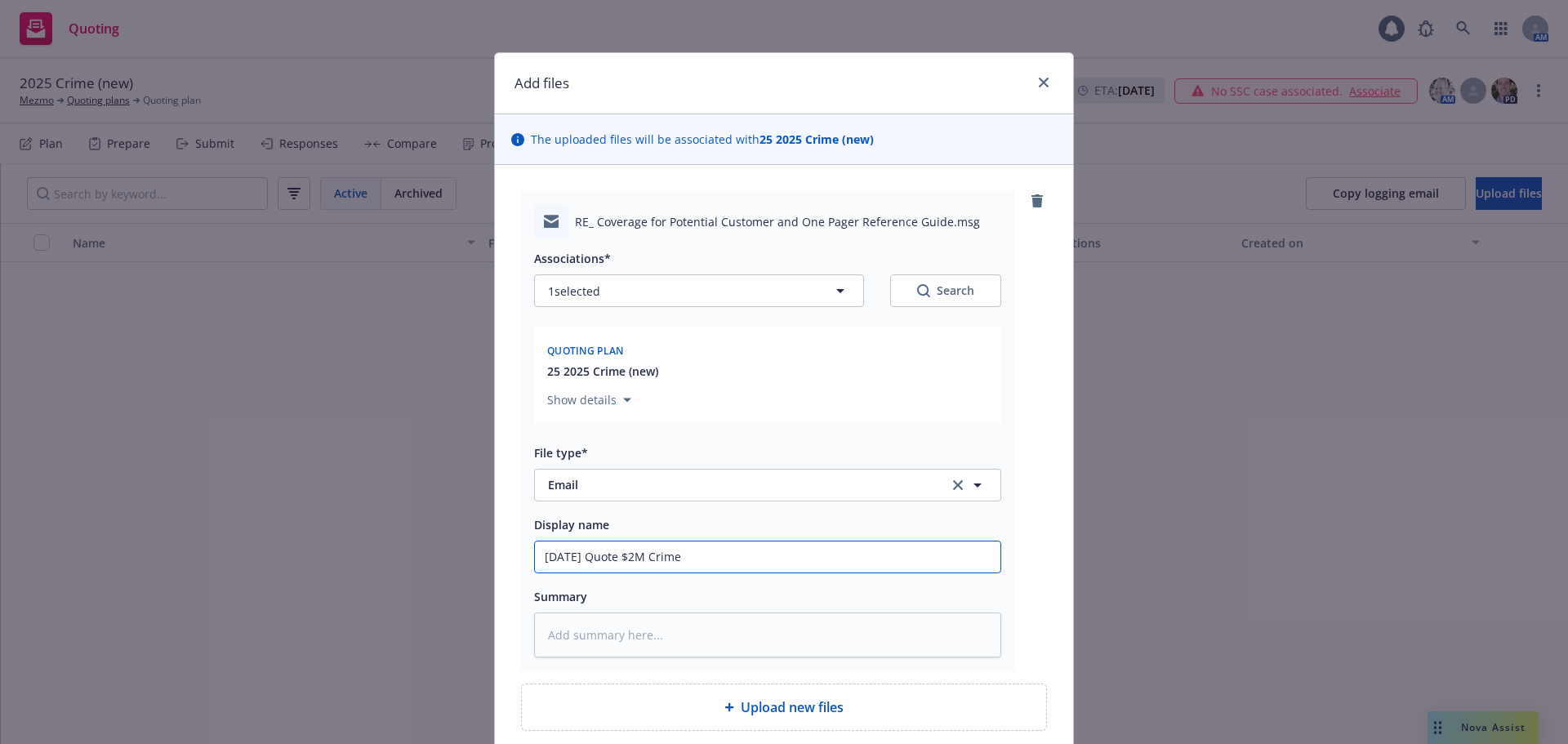
type textarea "x"
type input "[DATE] Quote $2M Crime"
type textarea "x"
type input "[DATE] Quote $2M Crime p"
type textarea "x"
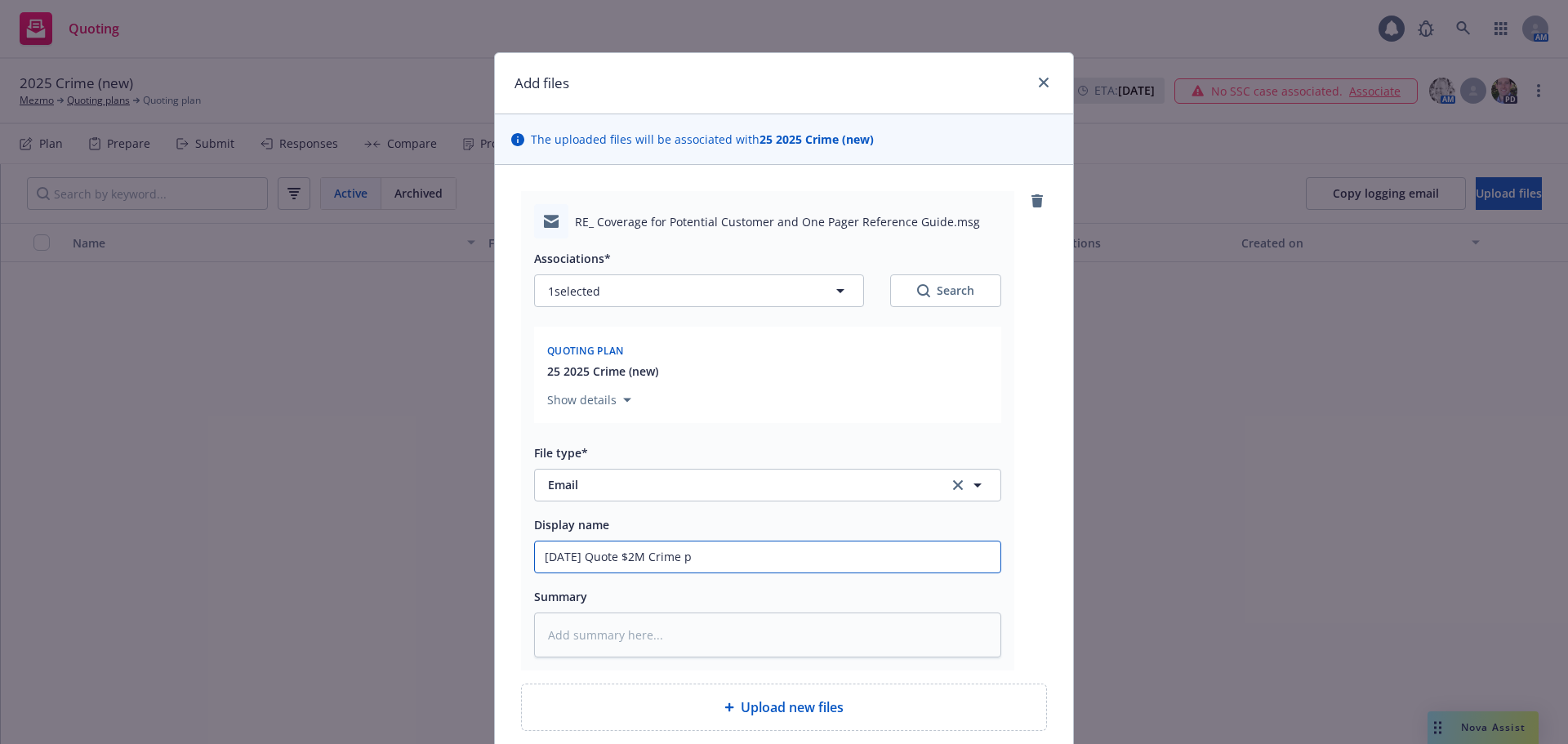
type input "[DATE] Quote $2M Crime po"
type textarea "x"
type input "[DATE] Quote $2M Crime pol"
type textarea "x"
type input "[DATE] Quote $2M Crime poli"
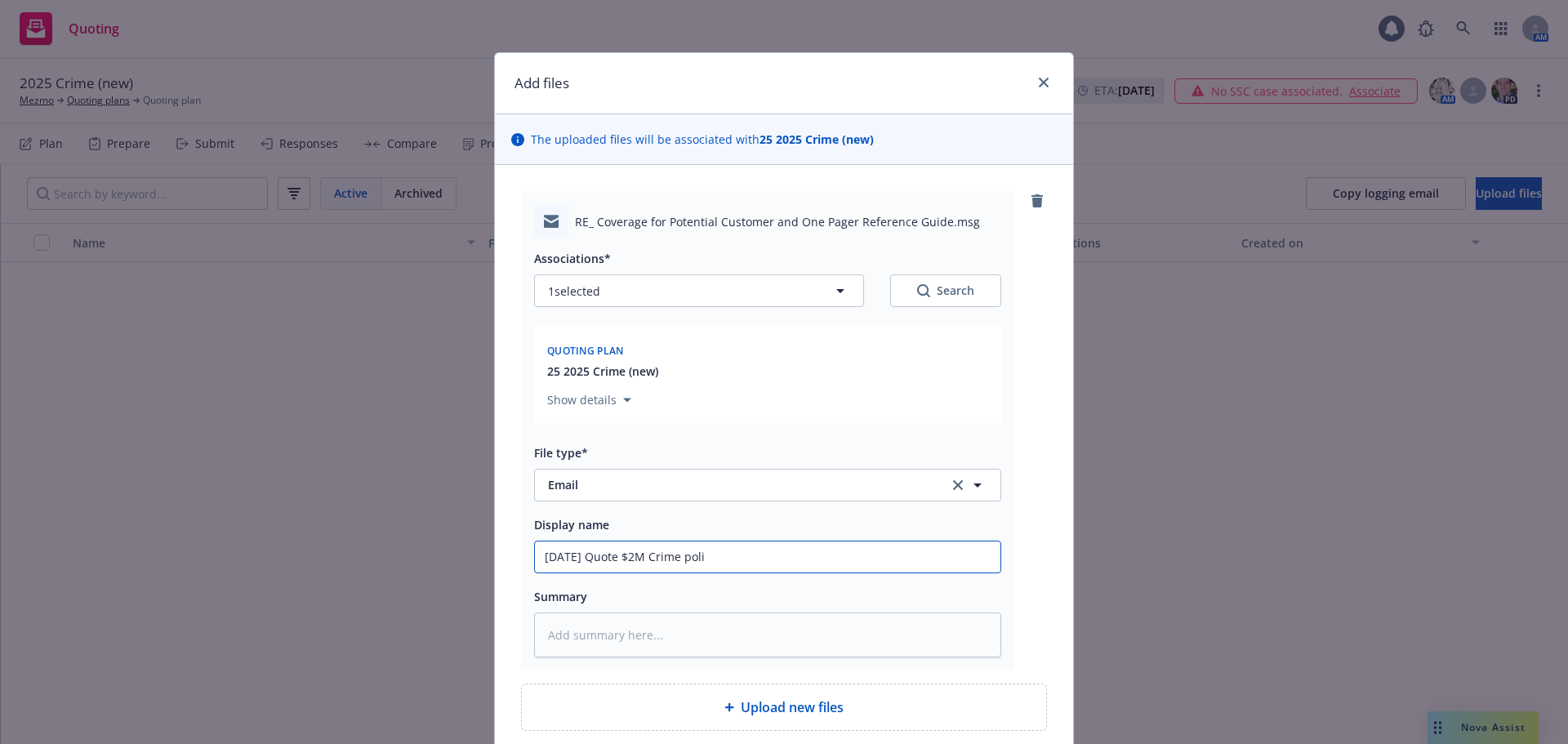
type textarea "x"
type input "[DATE] Quote $2M Crime polic"
type textarea "x"
type input "[DATE] Quote $2M Crime policy"
type textarea "x"
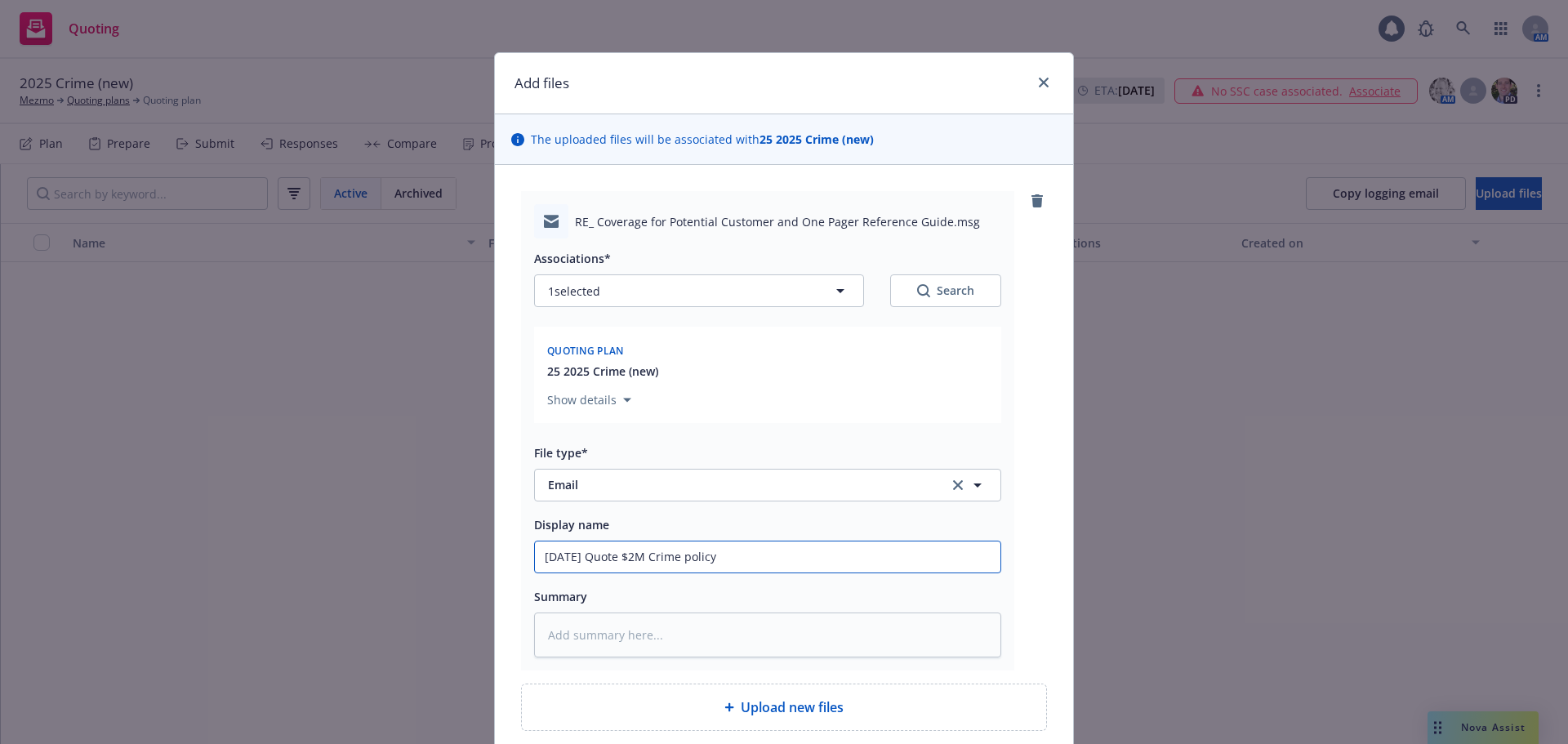
type input "[DATE] Quote $2M Crime policy -"
type textarea "x"
type input "[DATE] Quote $2M Crime policy -"
type textarea "x"
type input "[DATE] Quote $2M Crime policy - r"
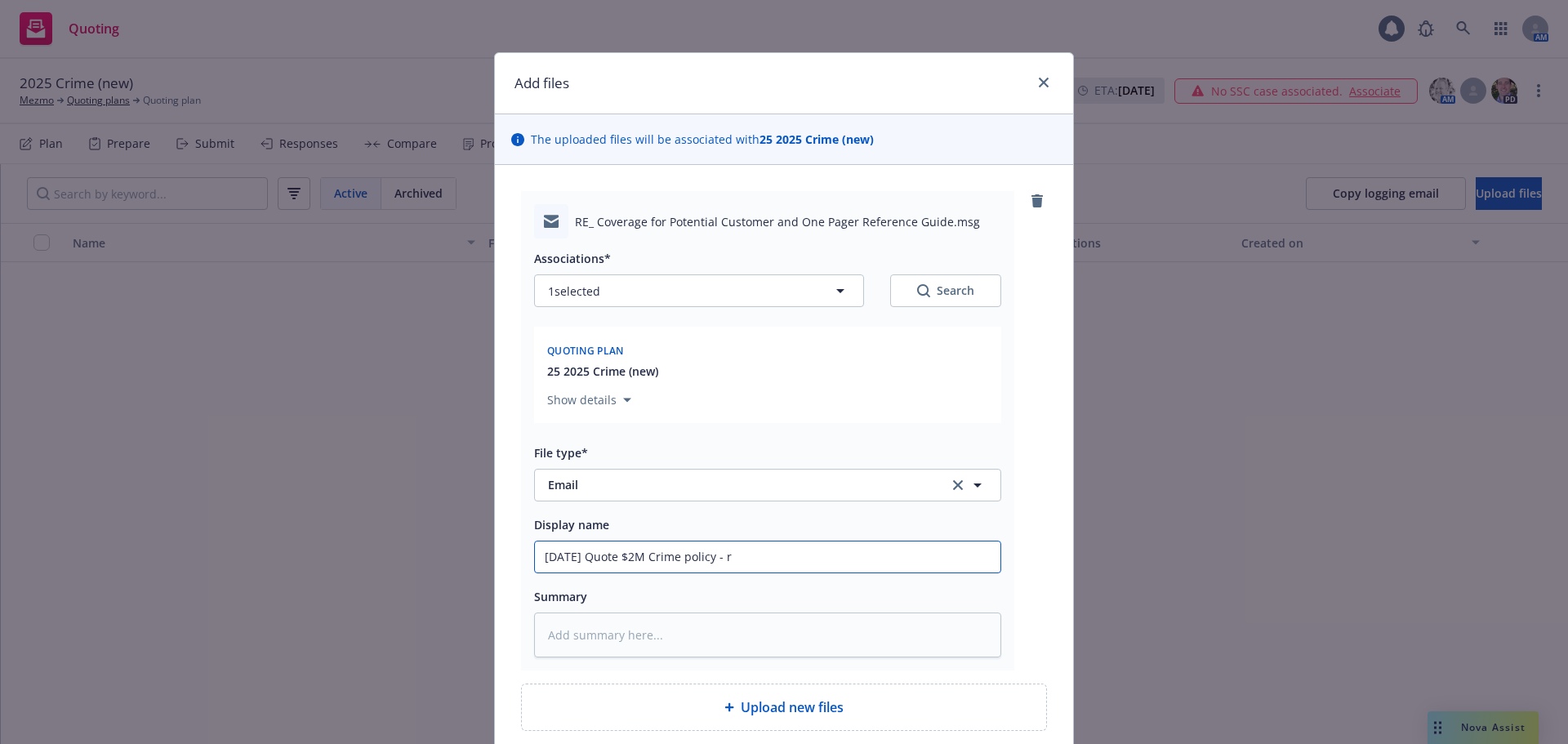
type textarea "x"
type input "[DATE] Quote $2M Crime policy - re"
type textarea "x"
type input "[DATE] Quote $2M Crime policy - req"
type textarea "x"
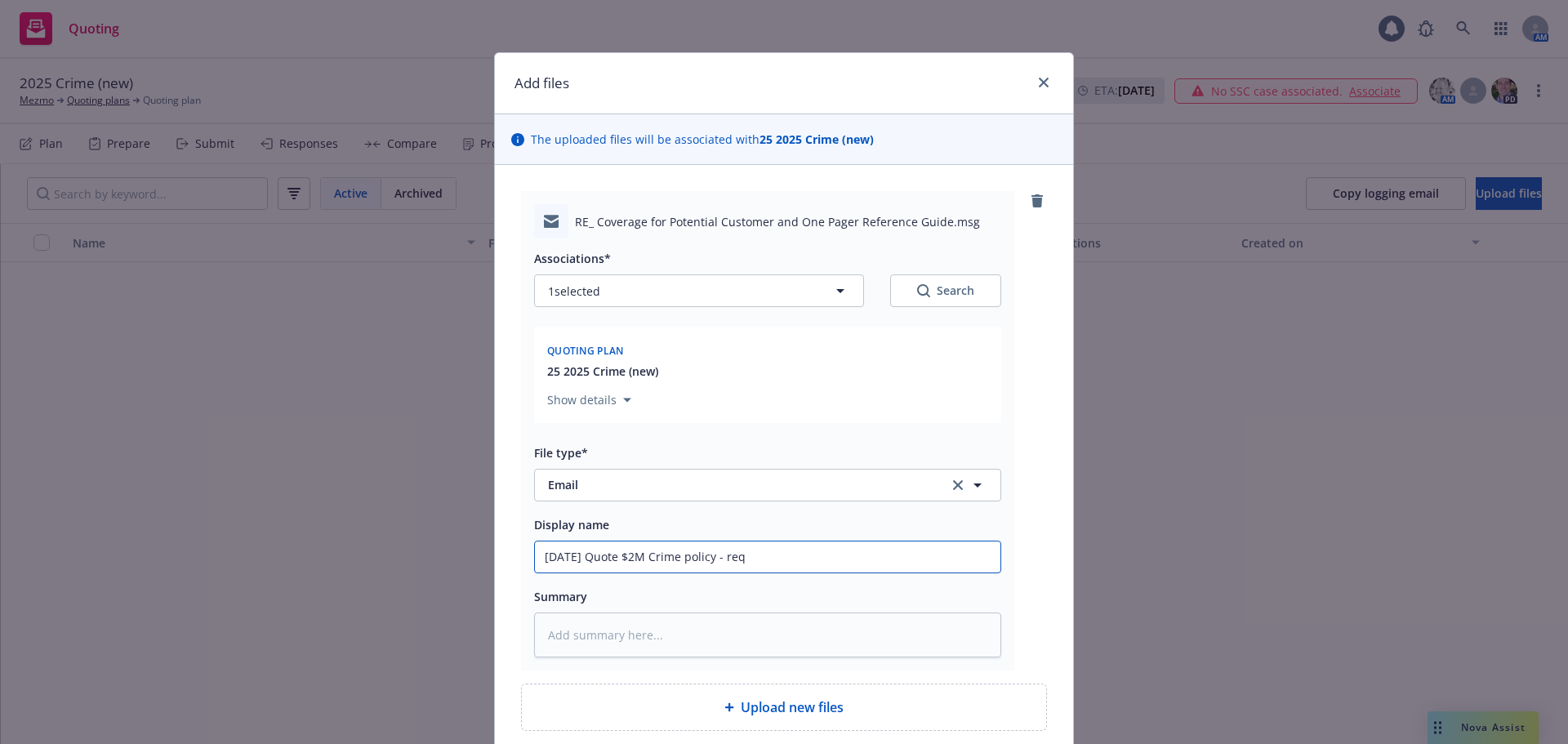
type input "[DATE] Quote $2M Crime policy - requ"
type textarea "x"
type input "[DATE] Quote $2M Crime policy - reque"
type textarea "x"
type input "[DATE] Quote $2M Crime policy - reques"
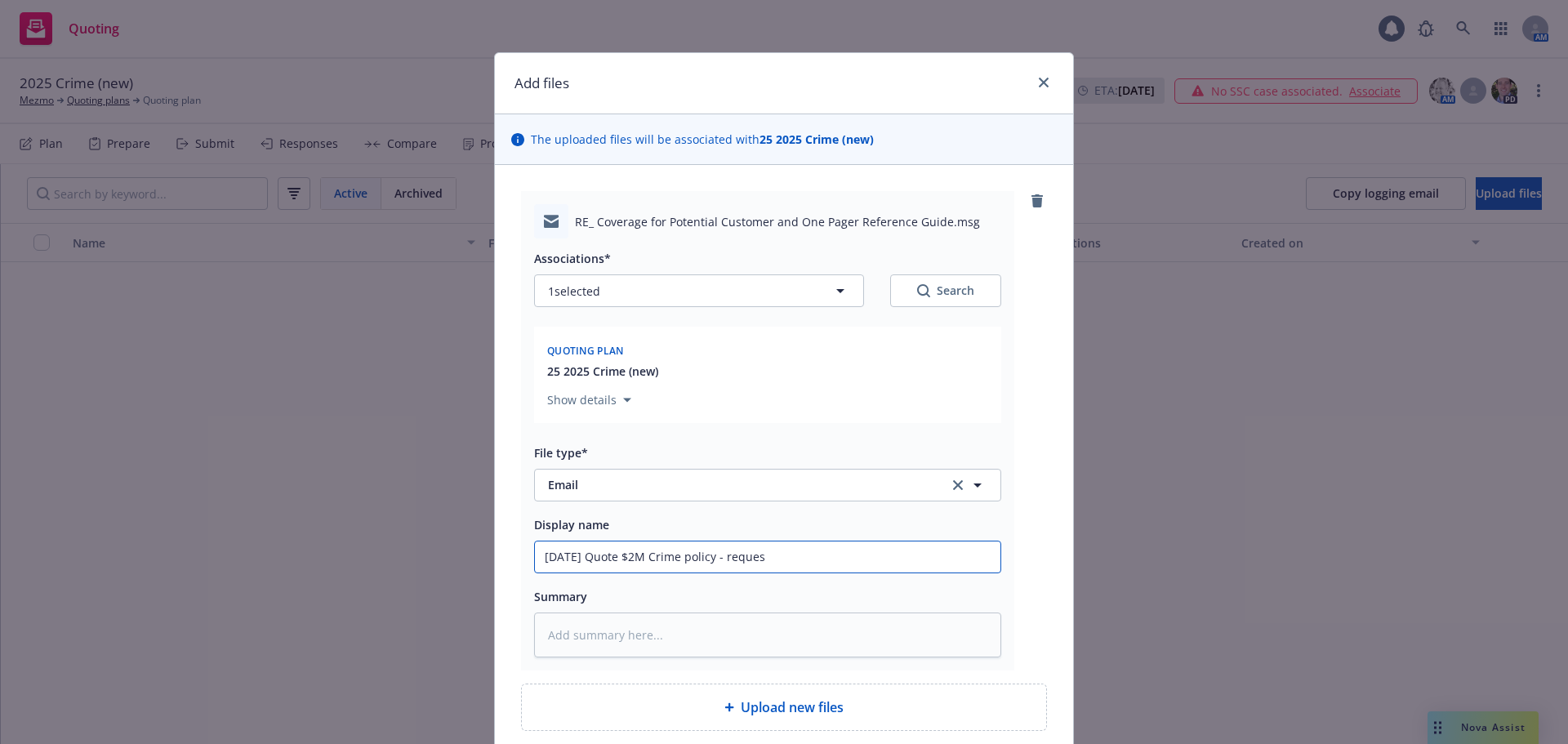
type textarea "x"
type input "[DATE] Quote $2M Crime policy - request"
type textarea "x"
type input "[DATE] Quote $2M Crime policy - requeste"
type textarea "x"
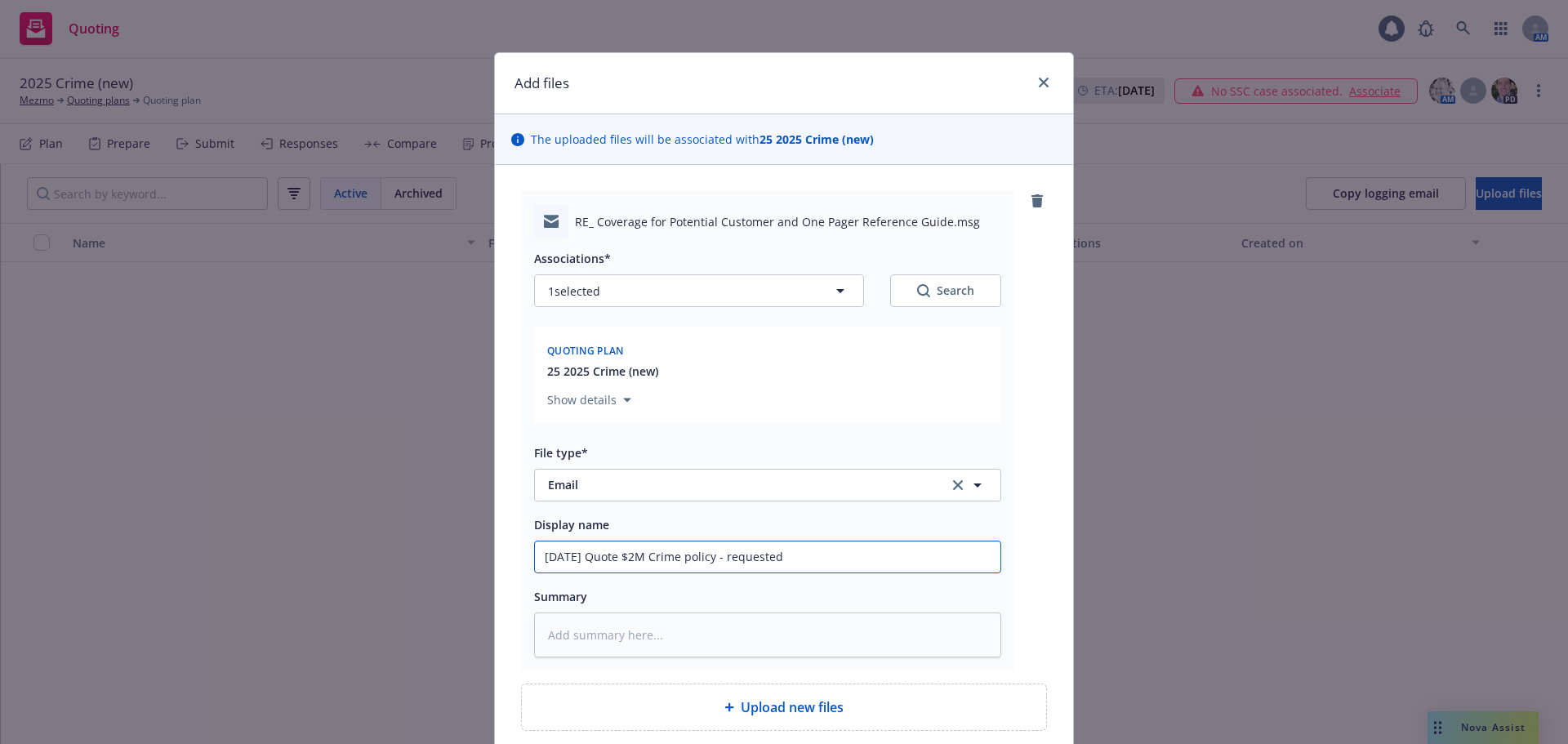
drag, startPoint x: 862, startPoint y: 559, endPoint x: 347, endPoint y: 550, distance: 515.1
click at [237, 542] on div "Add files The uploaded files will be associated with 25 2025 Crime (new) RE_ Co…" at bounding box center [784, 372] width 1568 height 744
click at [840, 566] on input "[DATE] Quote $2M Crime policy - requested" at bounding box center [768, 556] width 466 height 31
type input "[DATE] Quote $2M Crime policy - requested"
type textarea "x"
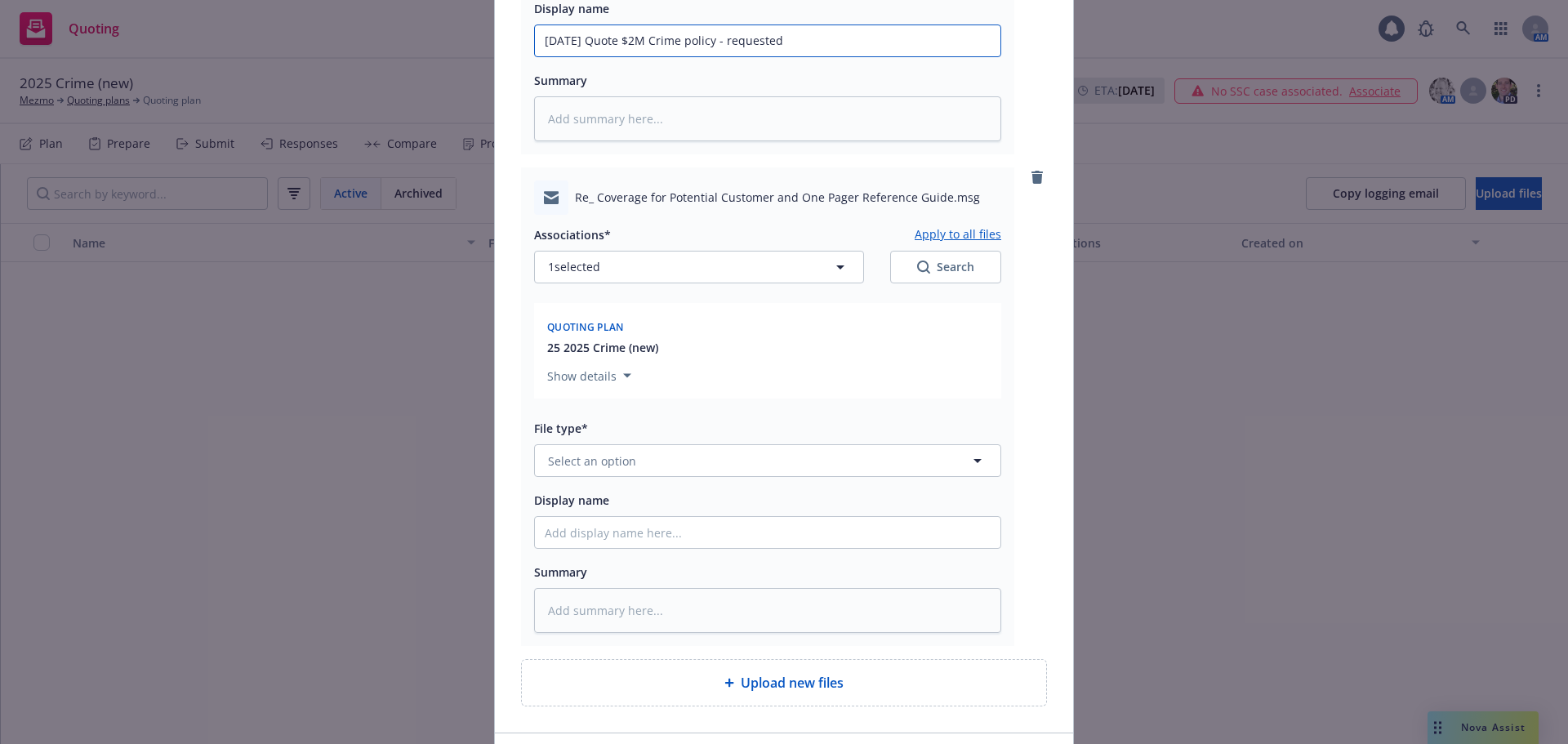
scroll to position [572, 0]
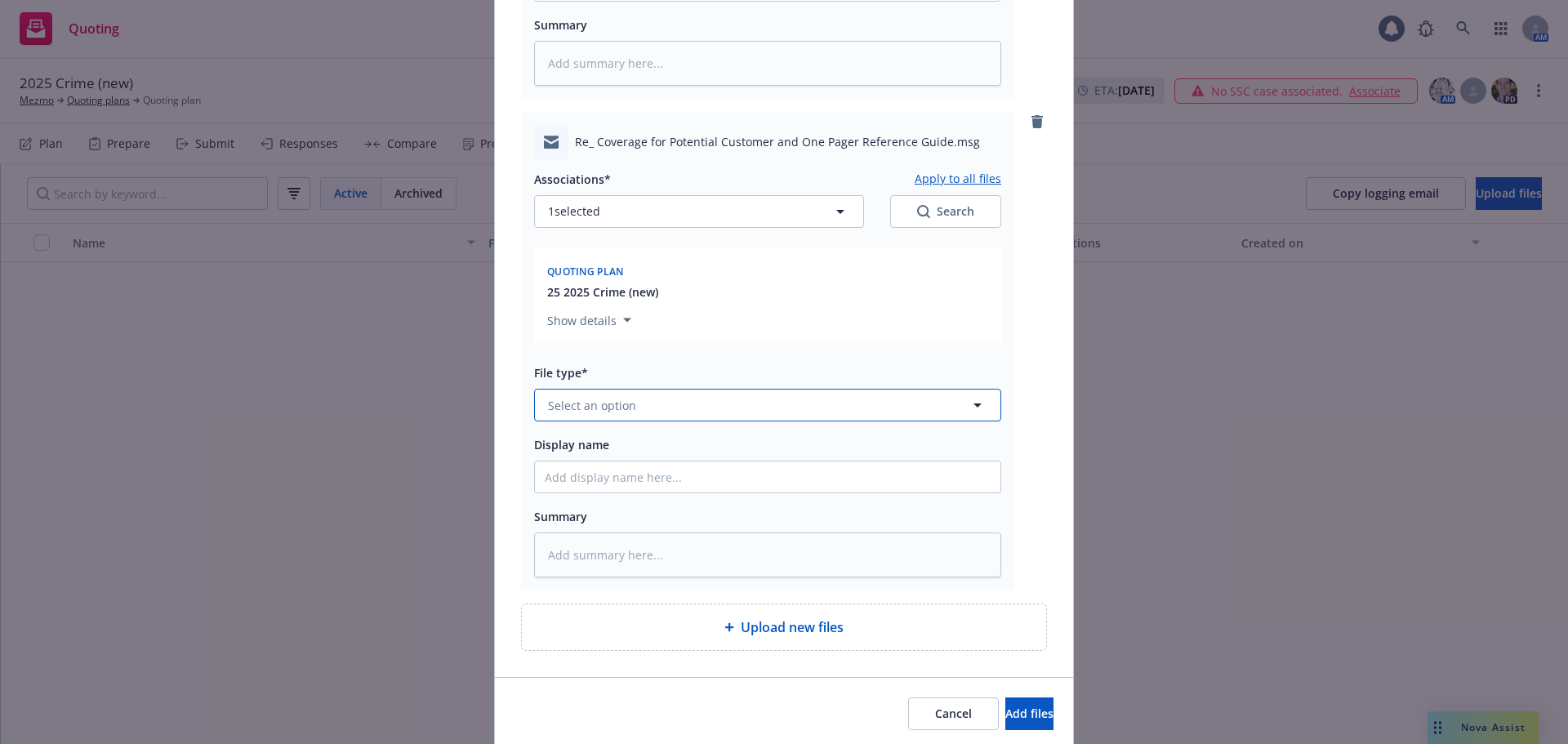
click at [637, 414] on button "Select an option" at bounding box center [768, 404] width 468 height 33
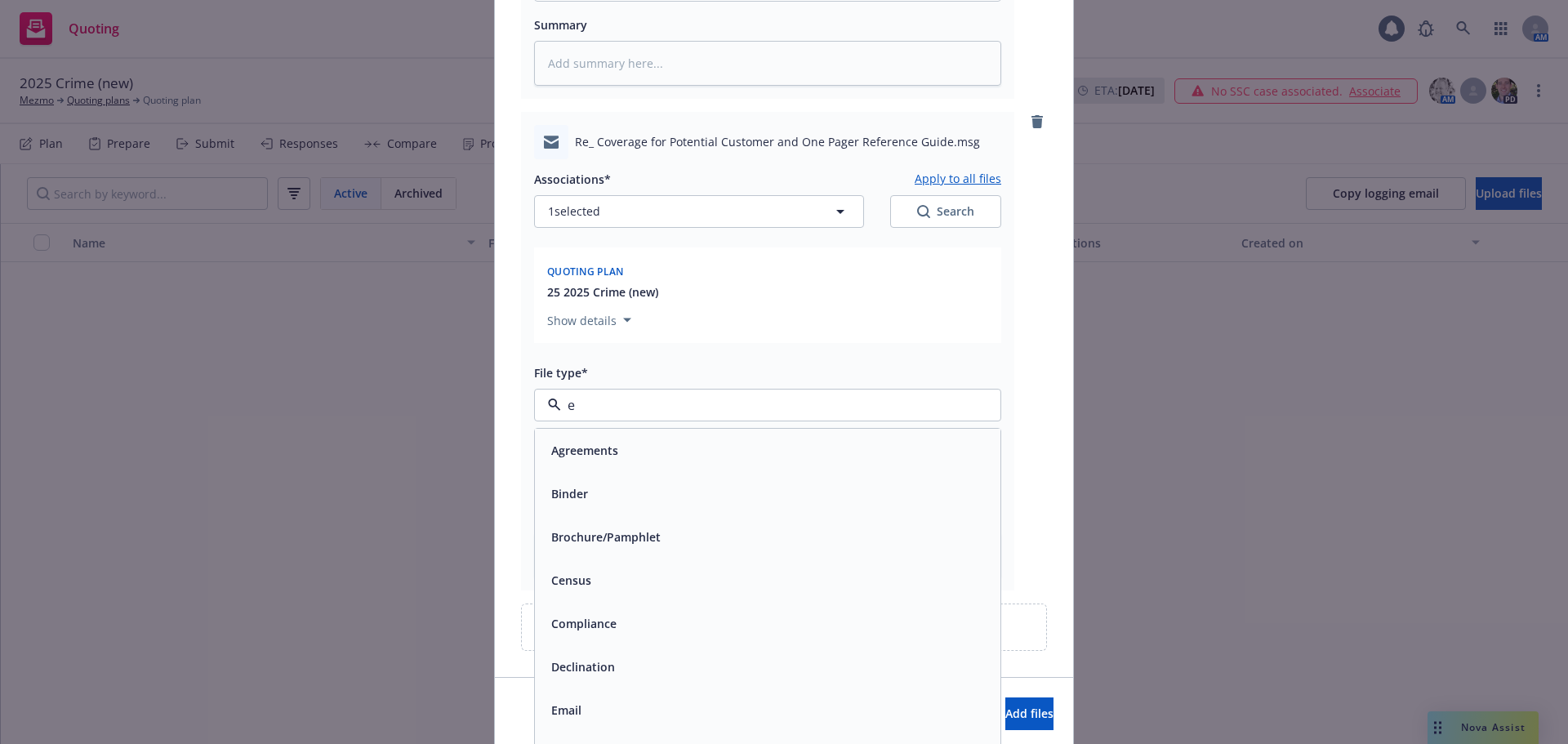
type input "em"
click at [607, 490] on div "Email" at bounding box center [767, 493] width 446 height 24
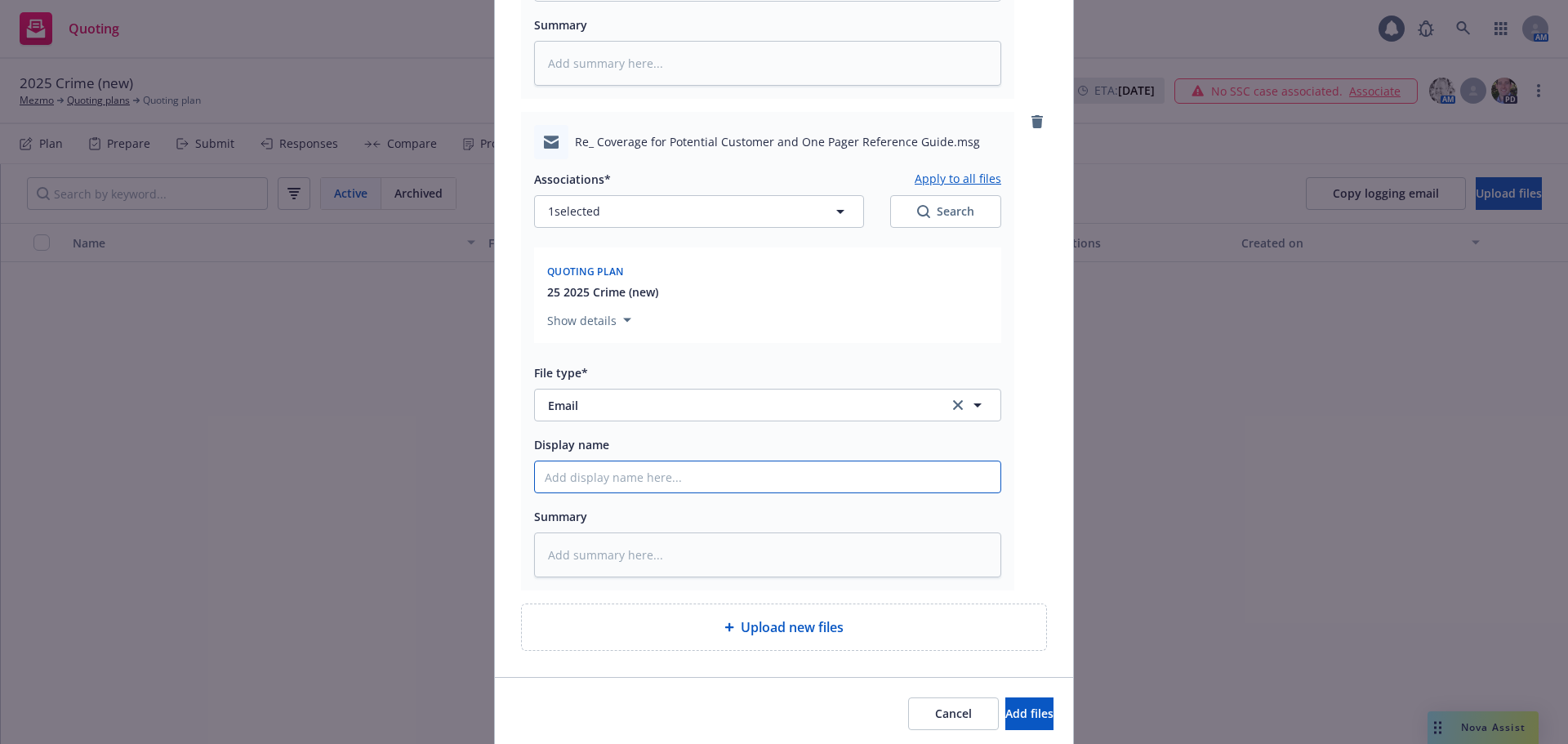
click at [616, 469] on input "Display name" at bounding box center [768, 476] width 466 height 31
paste input "[DATE] Quote $2M Crime policy - requested"
type textarea "x"
type input "[DATE] Quote $2M Crime policy - requested"
type textarea "x"
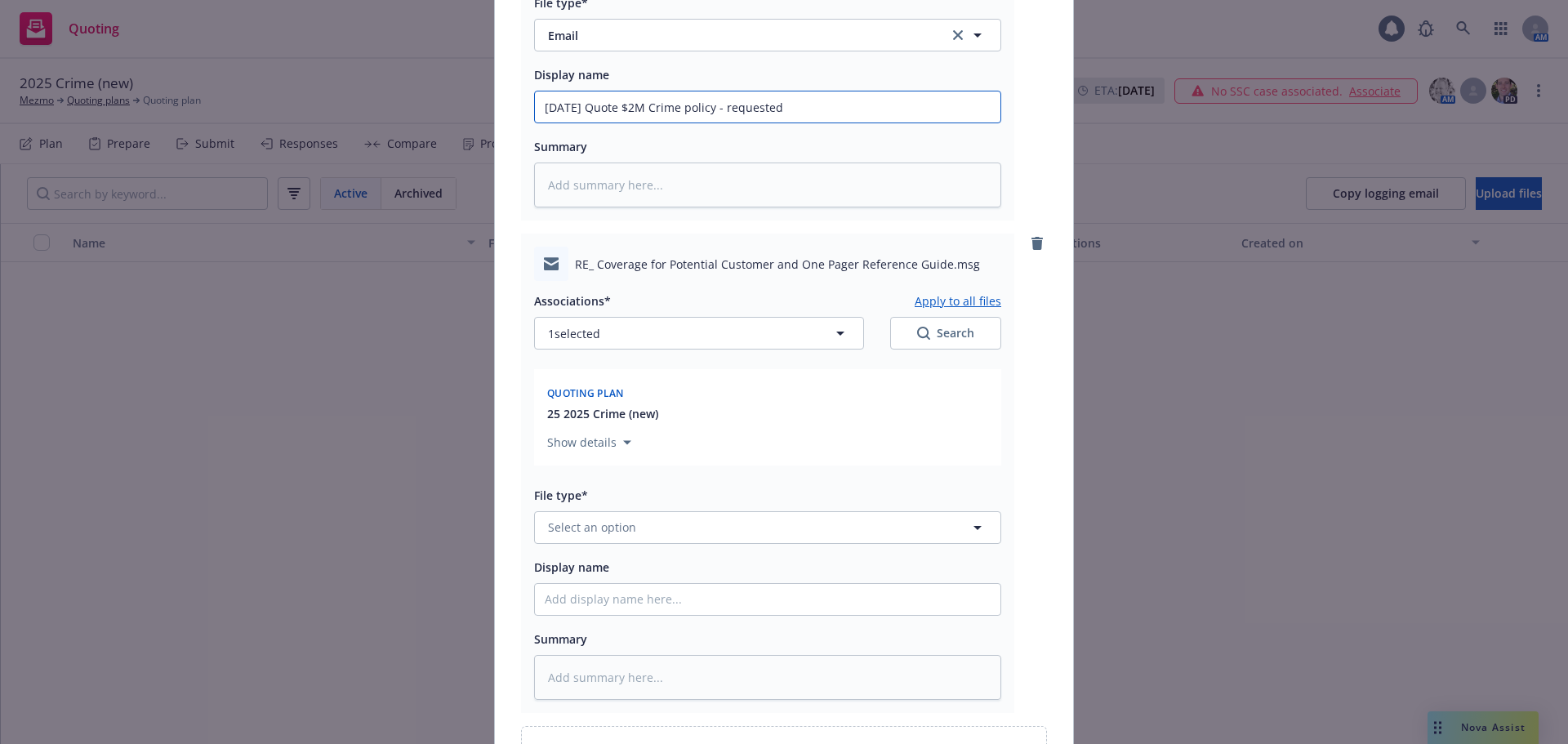
scroll to position [1061, 0]
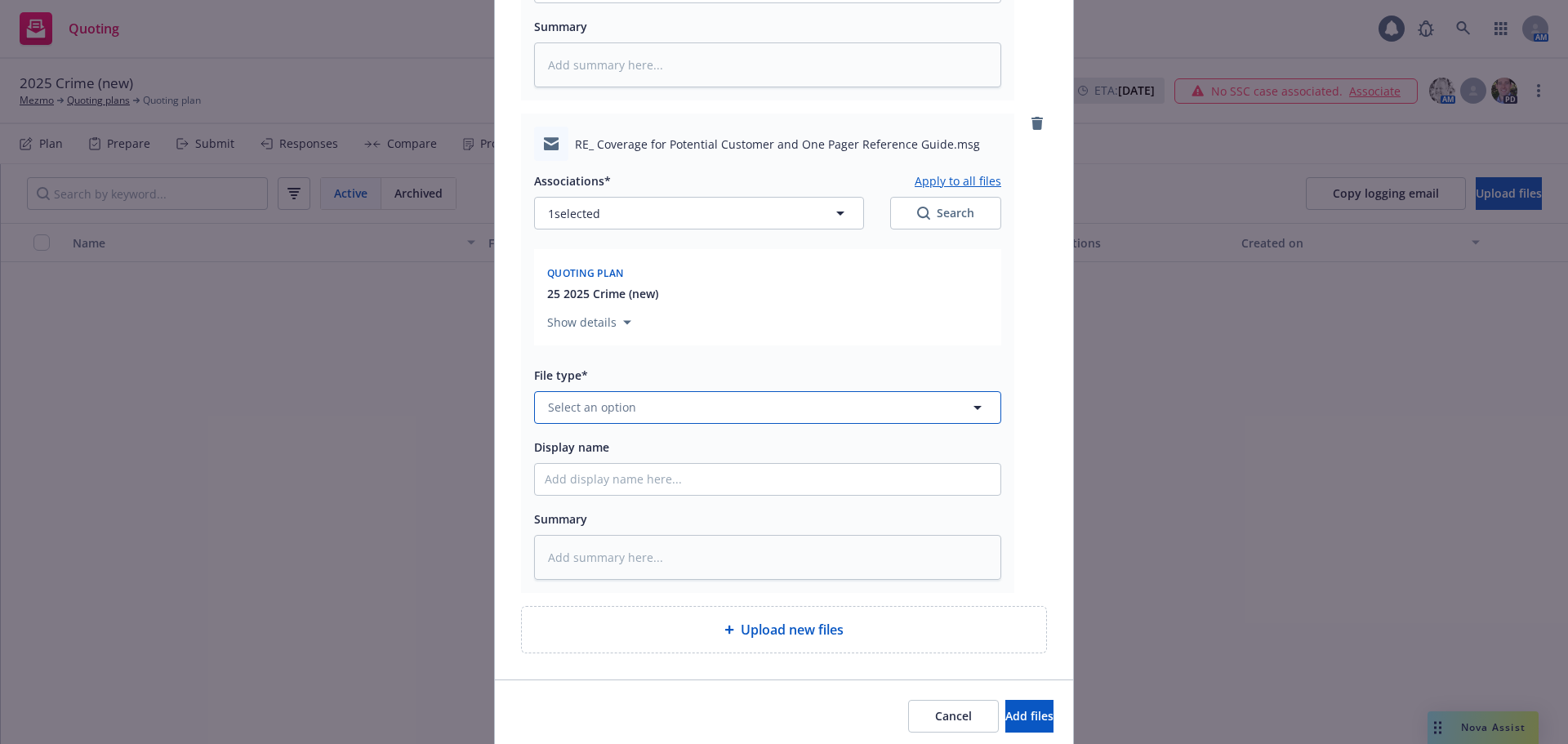
click at [630, 416] on button "Select an option" at bounding box center [768, 407] width 468 height 33
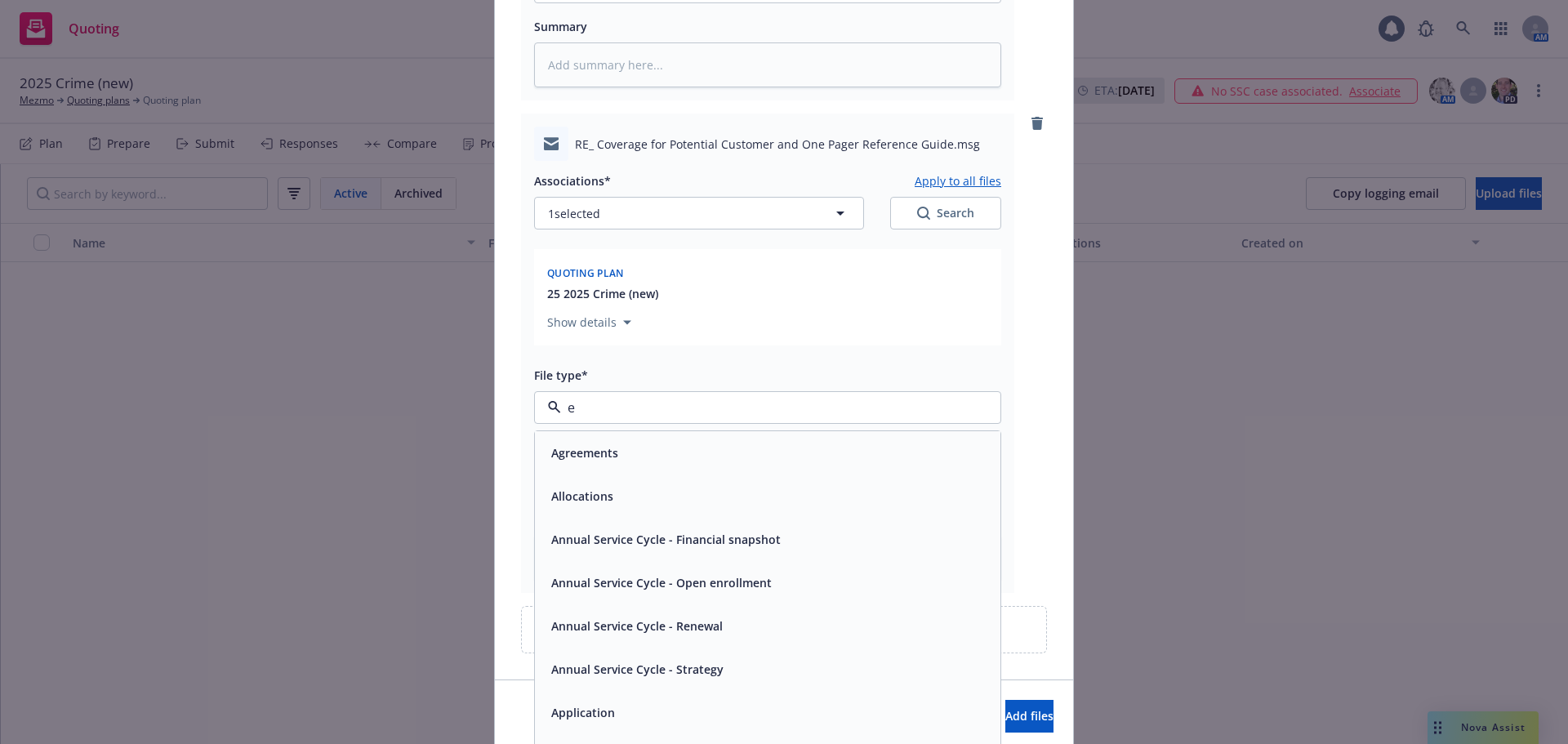
type input "em"
click at [743, 494] on div "Email" at bounding box center [767, 495] width 446 height 24
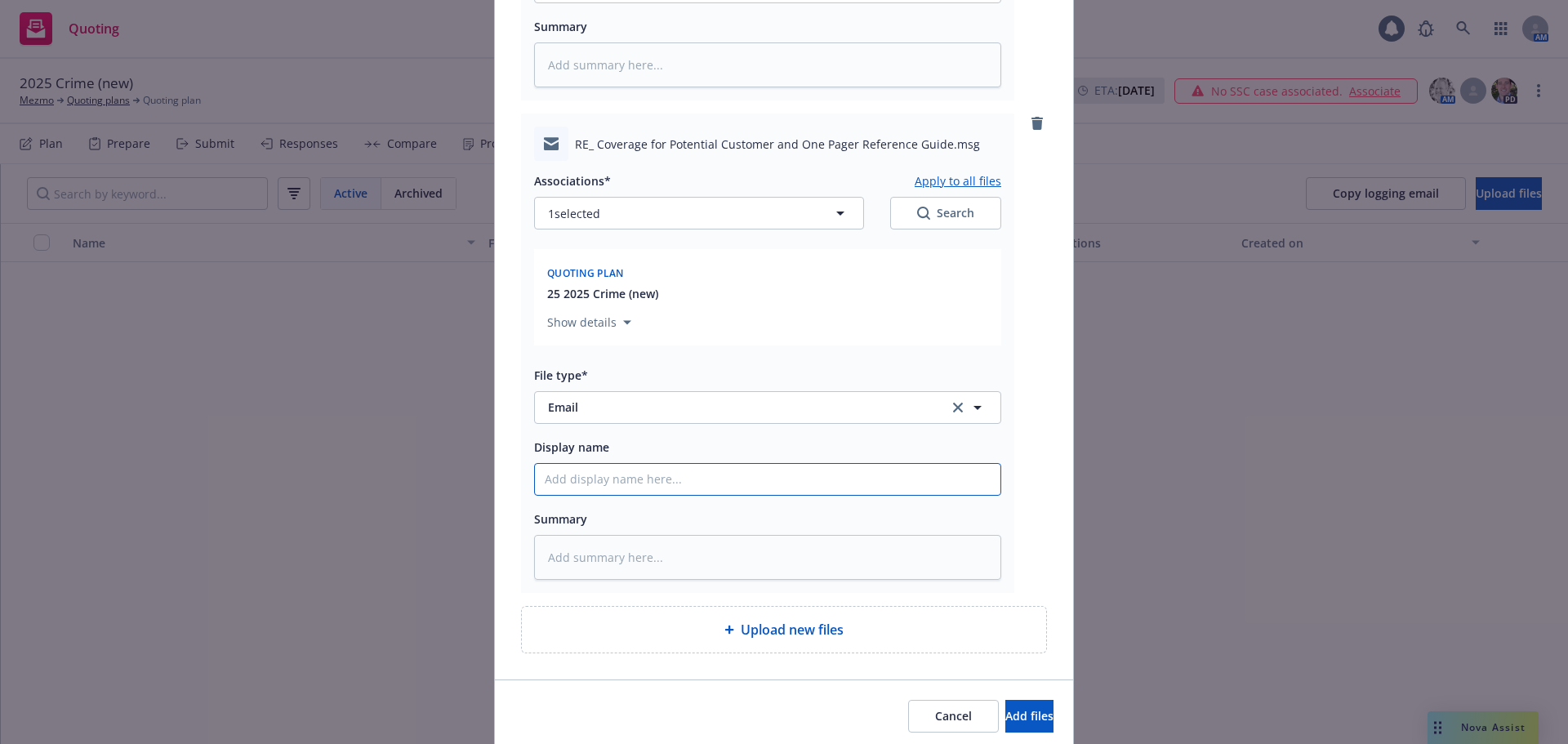
click at [708, 483] on input "Display name" at bounding box center [768, 479] width 466 height 31
paste input "[DATE] Quote $2M Crime policy - requested"
type textarea "x"
type input "[DATE] Quote $2M Crime policy - requested"
type textarea "x"
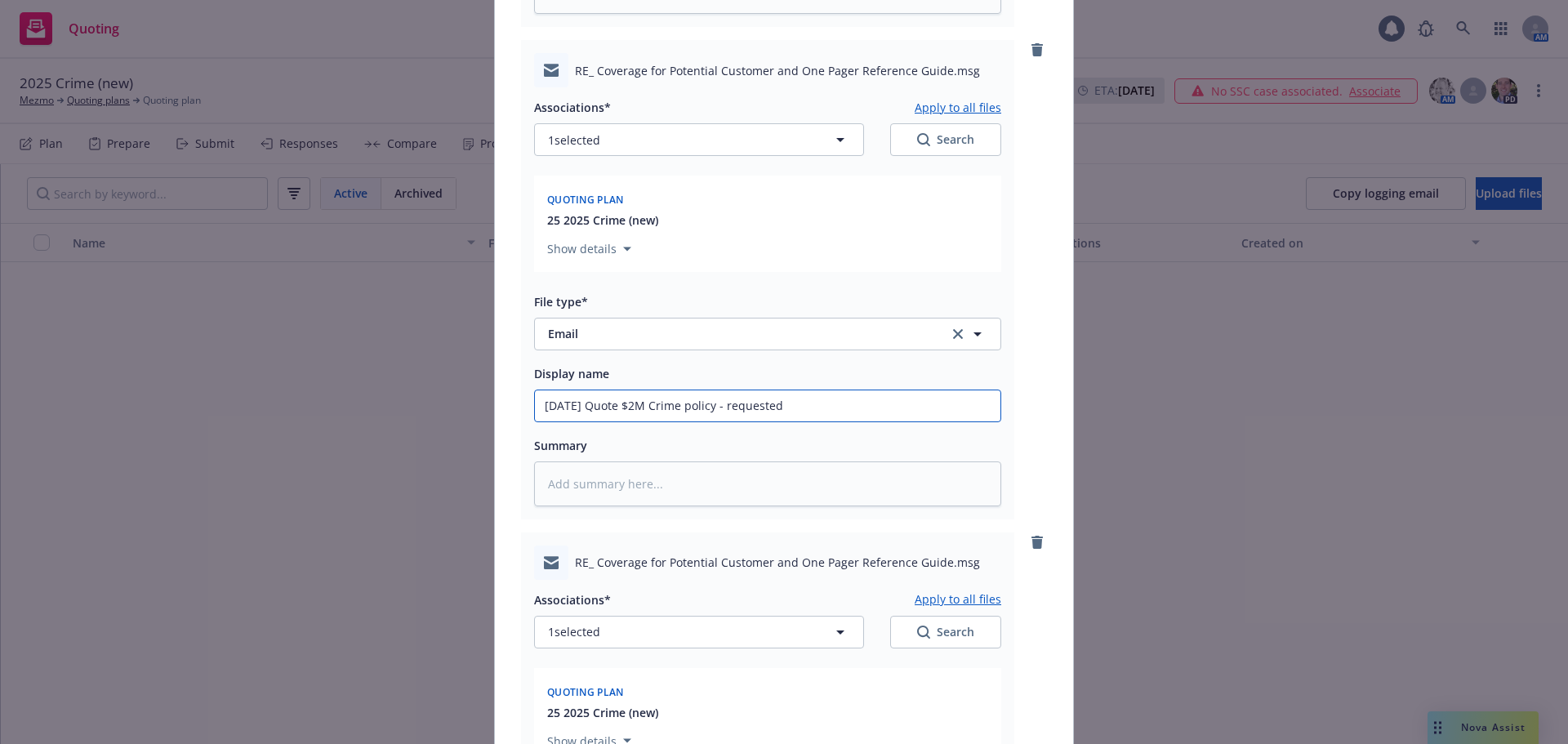
scroll to position [1470, 0]
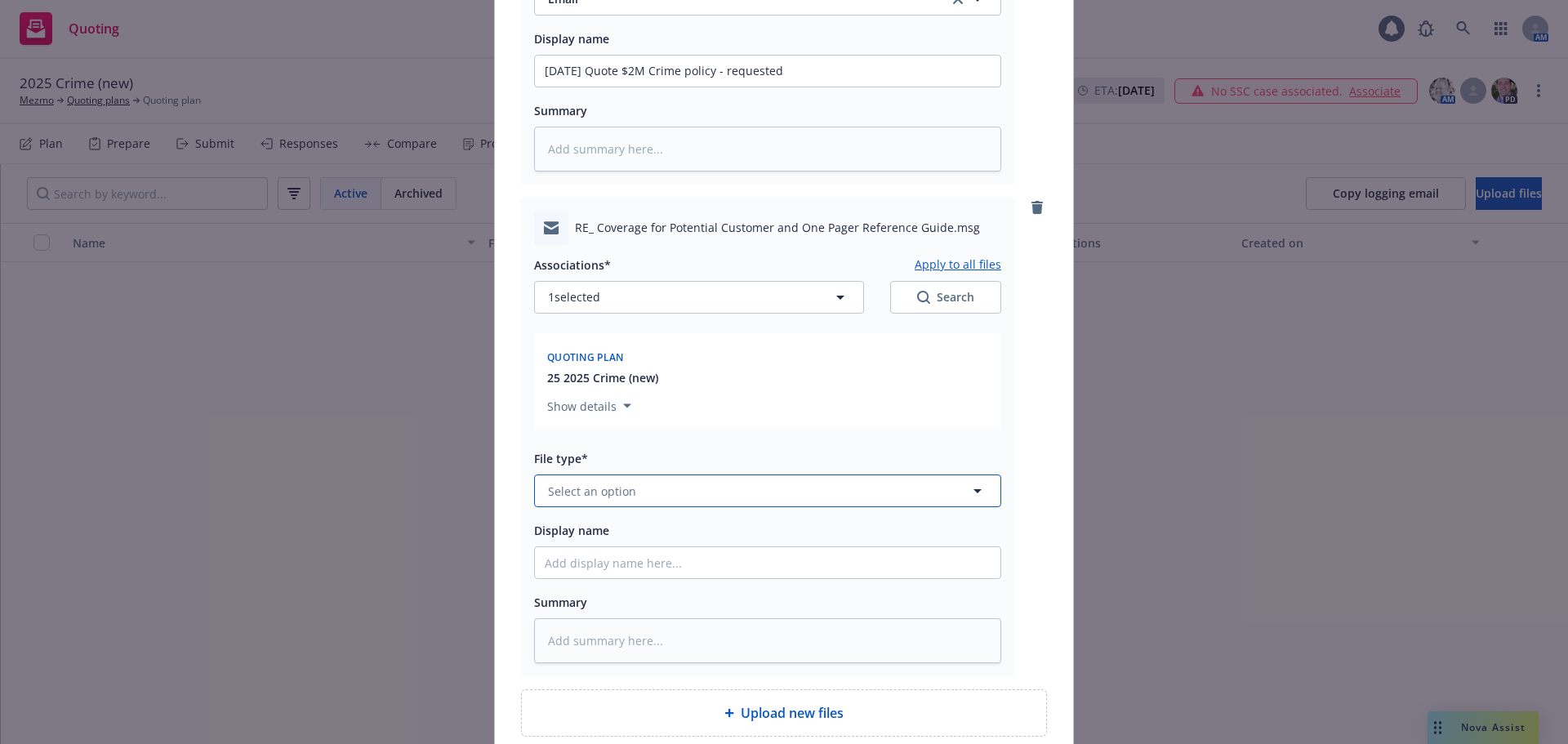
click at [653, 490] on button "Select an option" at bounding box center [768, 490] width 468 height 33
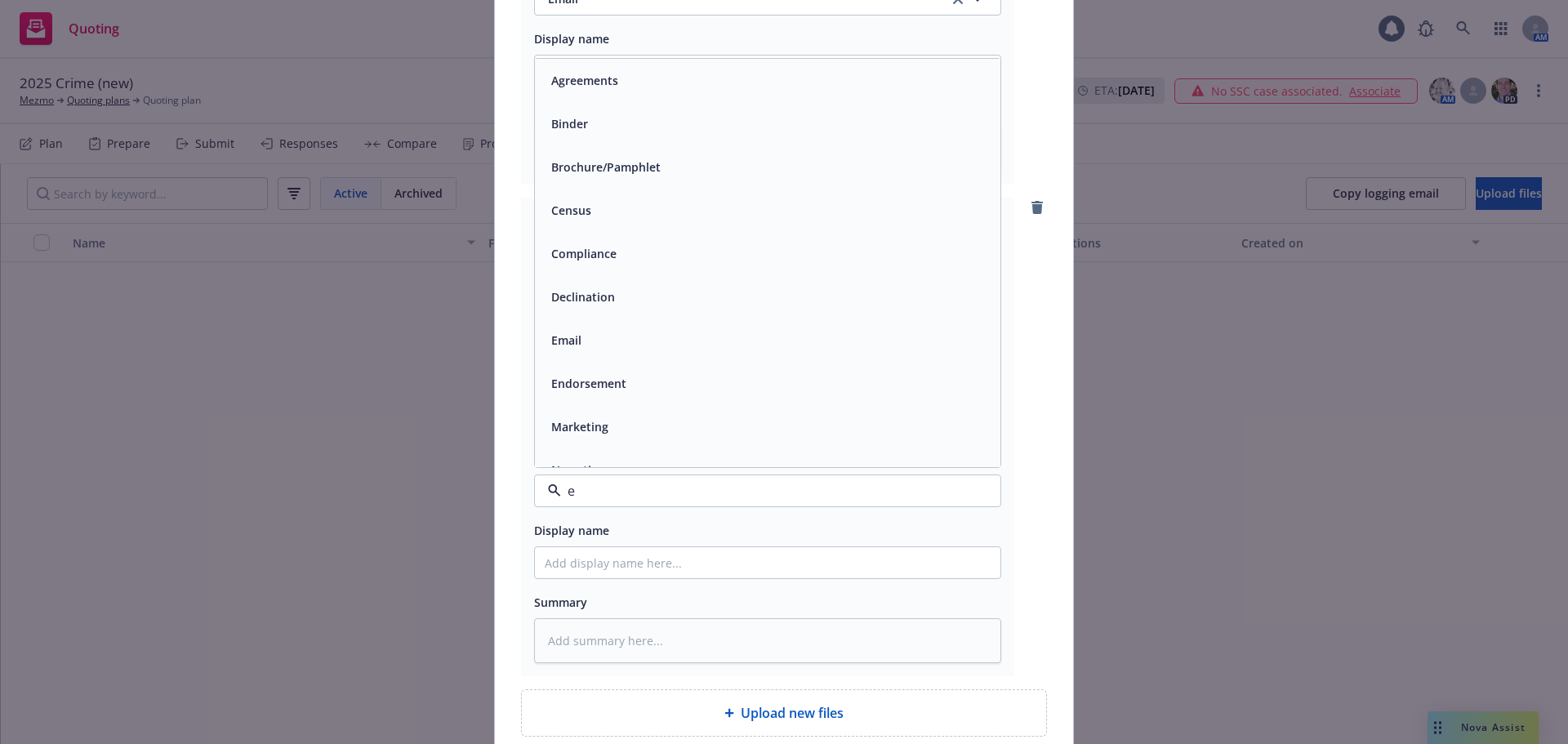
type input "em"
click at [630, 126] on div "Email" at bounding box center [767, 123] width 446 height 24
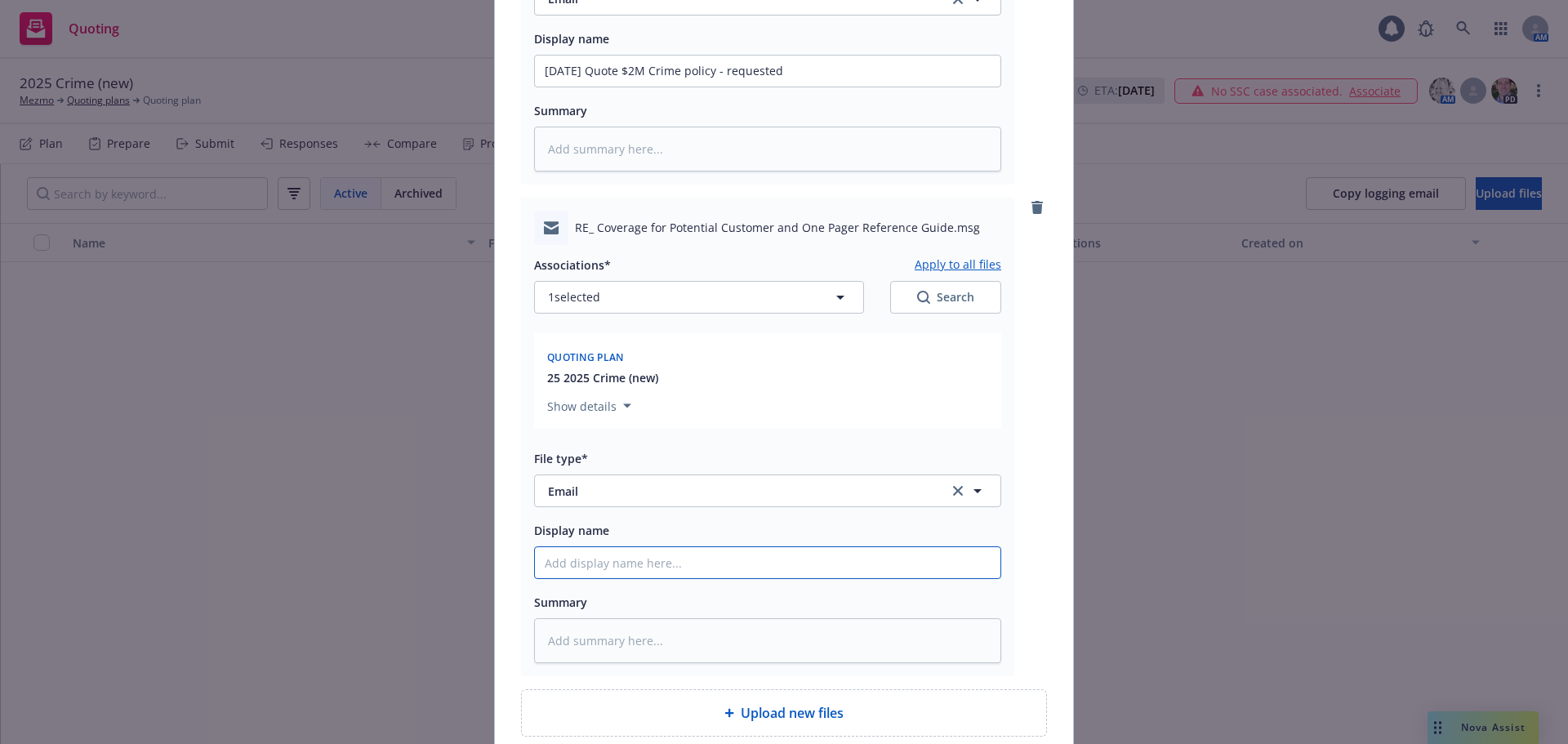
click at [654, 557] on input "Display name" at bounding box center [768, 562] width 466 height 31
paste input "[URL][DOMAIN_NAME]"
type textarea "x"
click at [864, 578] on input "[URL][DOMAIN_NAME]" at bounding box center [768, 562] width 466 height 31
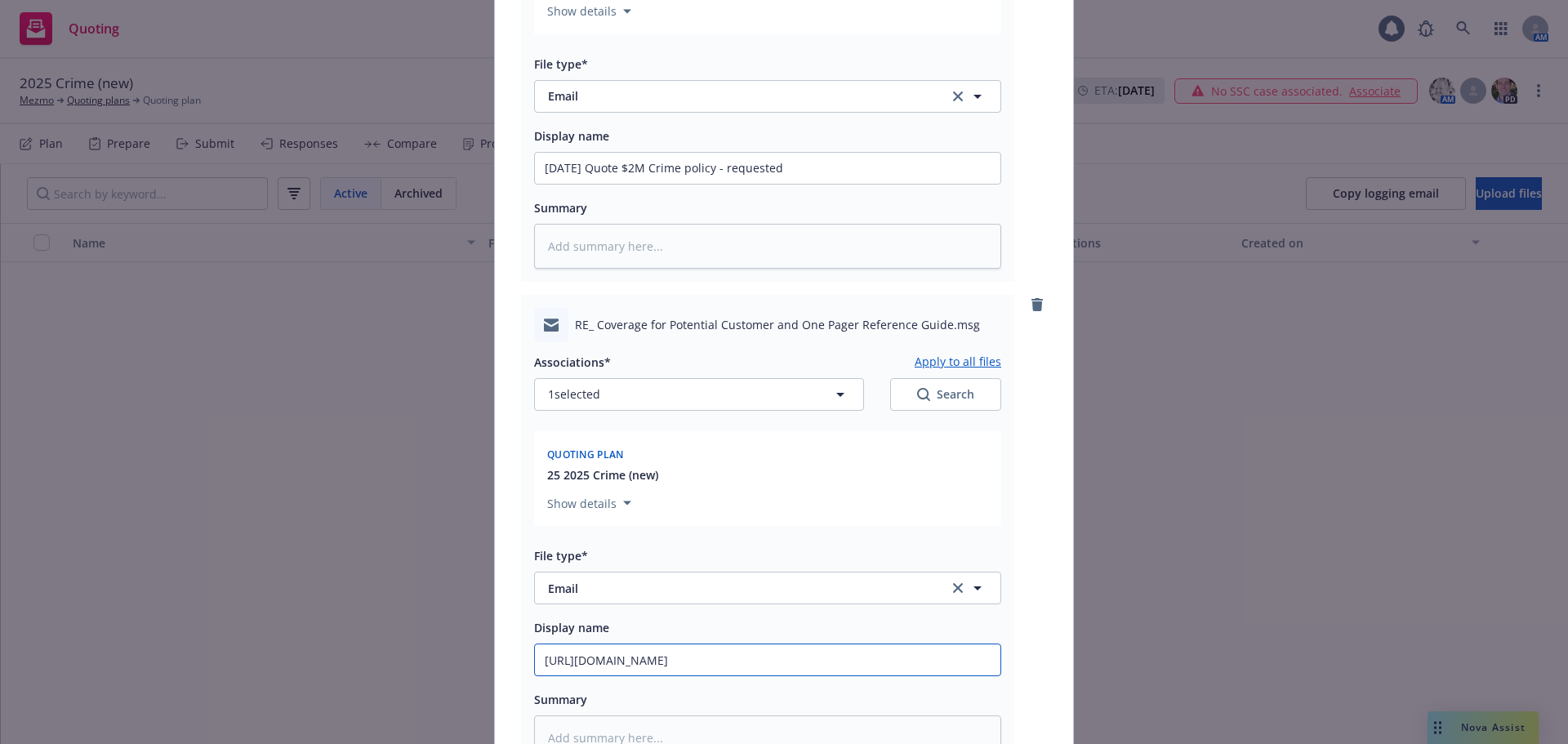
scroll to position [1224, 0]
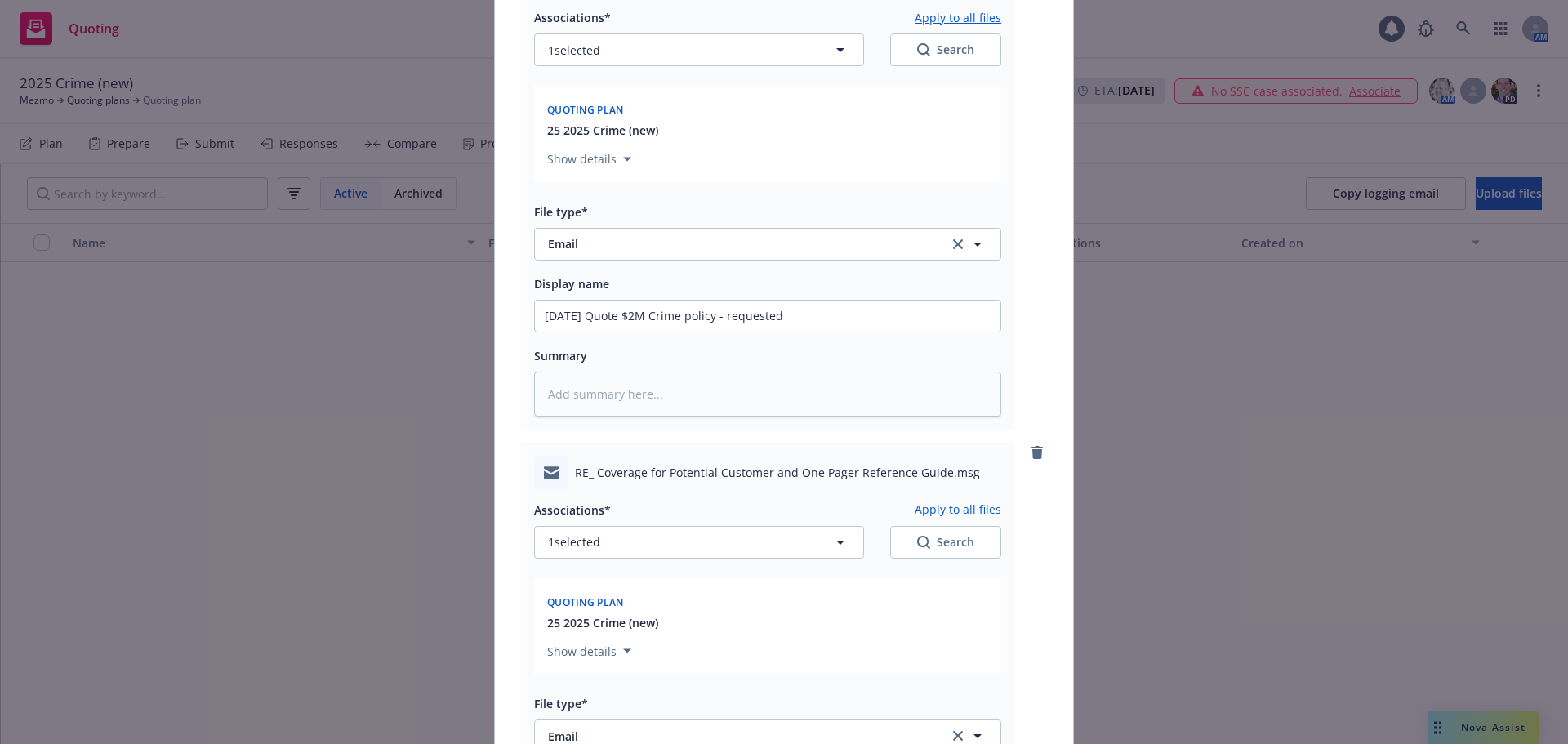
type input "[URL][DOMAIN_NAME]"
drag, startPoint x: 817, startPoint y: 316, endPoint x: 338, endPoint y: 310, distance: 479.0
click at [338, 310] on div "Add files The uploaded files will be associated with 25 2025 Crime (new) RE_ Co…" at bounding box center [784, 372] width 1568 height 744
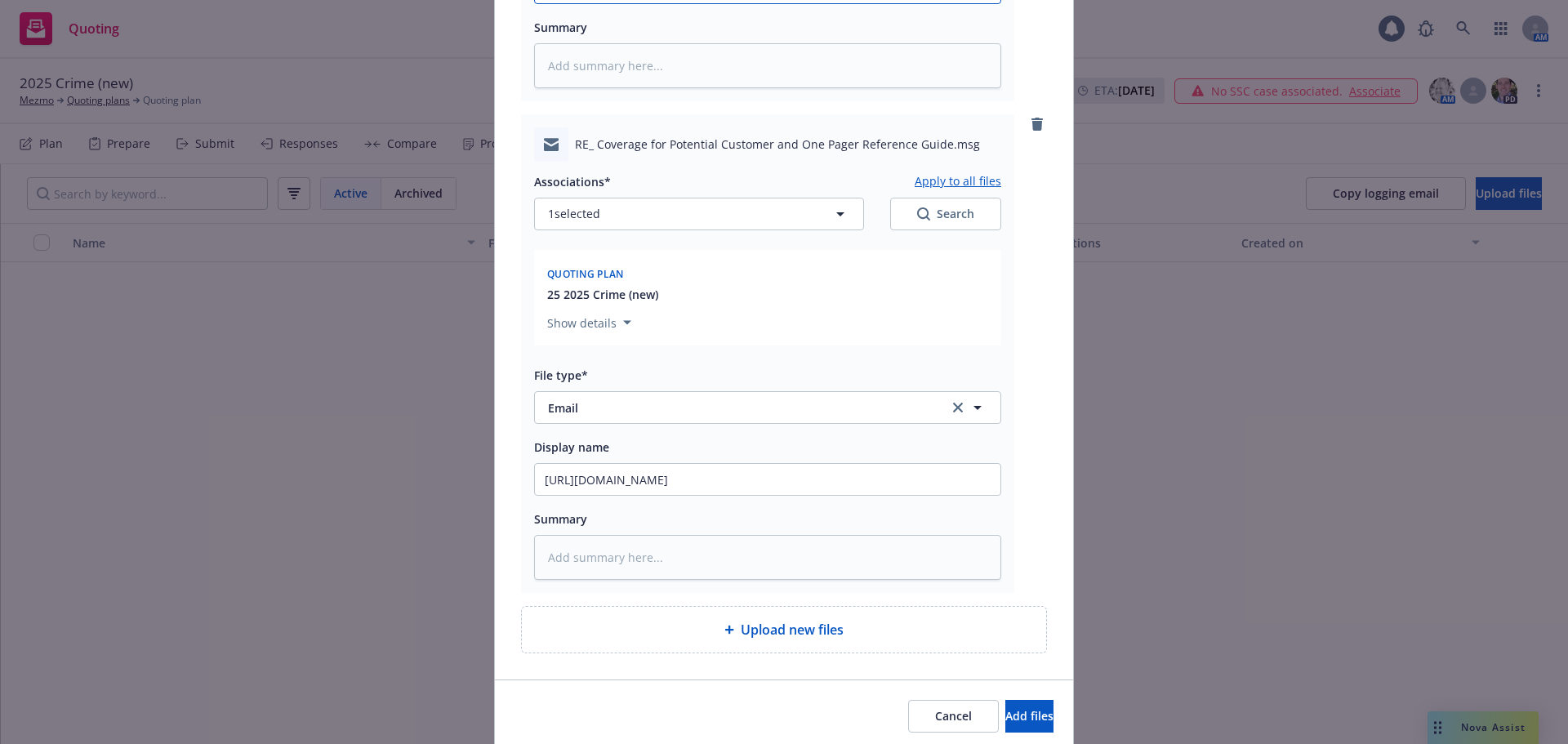
scroll to position [1614, 0]
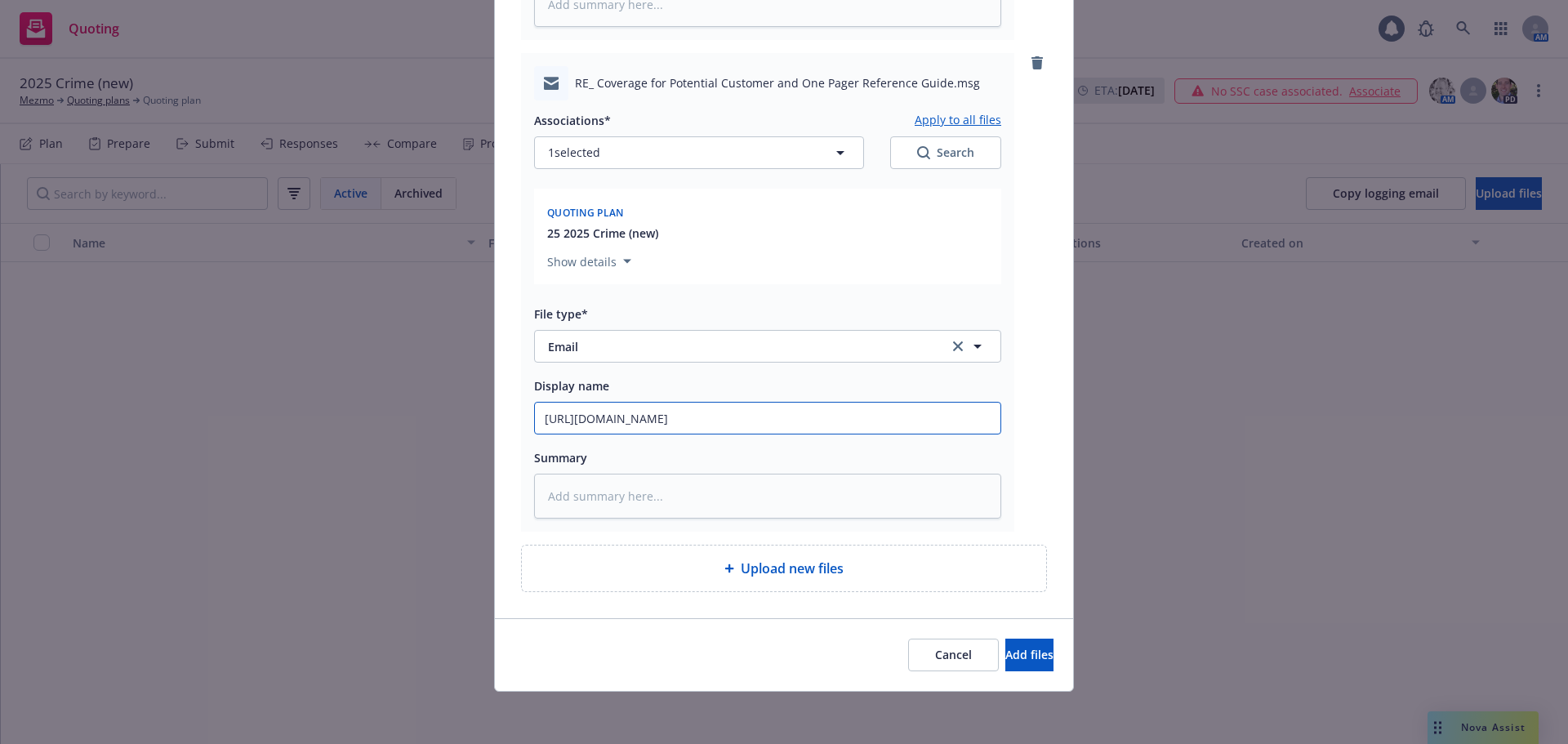
drag, startPoint x: 859, startPoint y: 418, endPoint x: 251, endPoint y: 409, distance: 608.1
click at [251, 409] on div "Add files The uploaded files will be associated with 25 2025 Crime (new) RE_ Co…" at bounding box center [784, 372] width 1568 height 744
paste input "[DATE] Quote $2M Crime policy - requested"
type textarea "x"
type input "[DATE] Quote $2M Crime policy - requested"
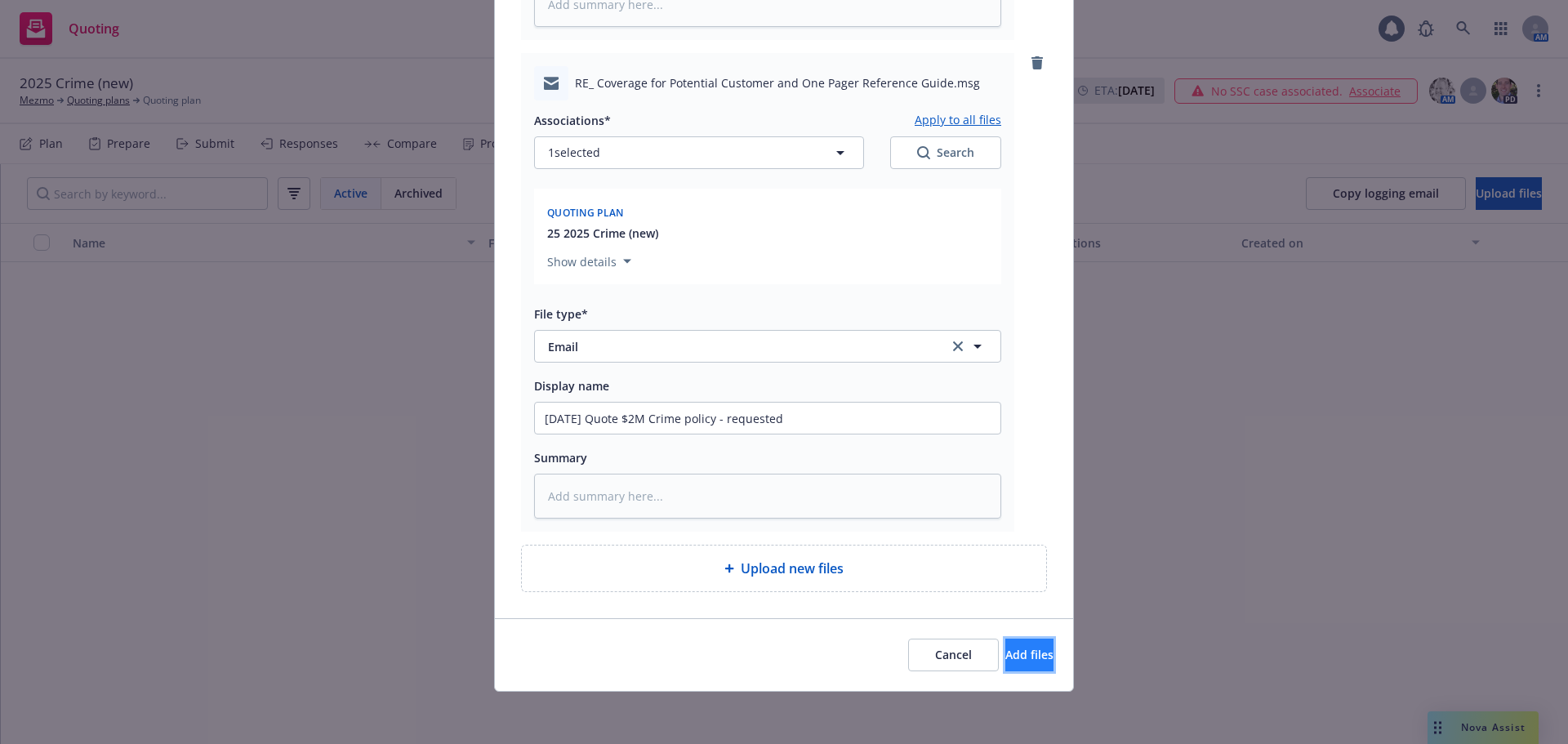
click at [1005, 652] on span "Add files" at bounding box center [1029, 654] width 48 height 16
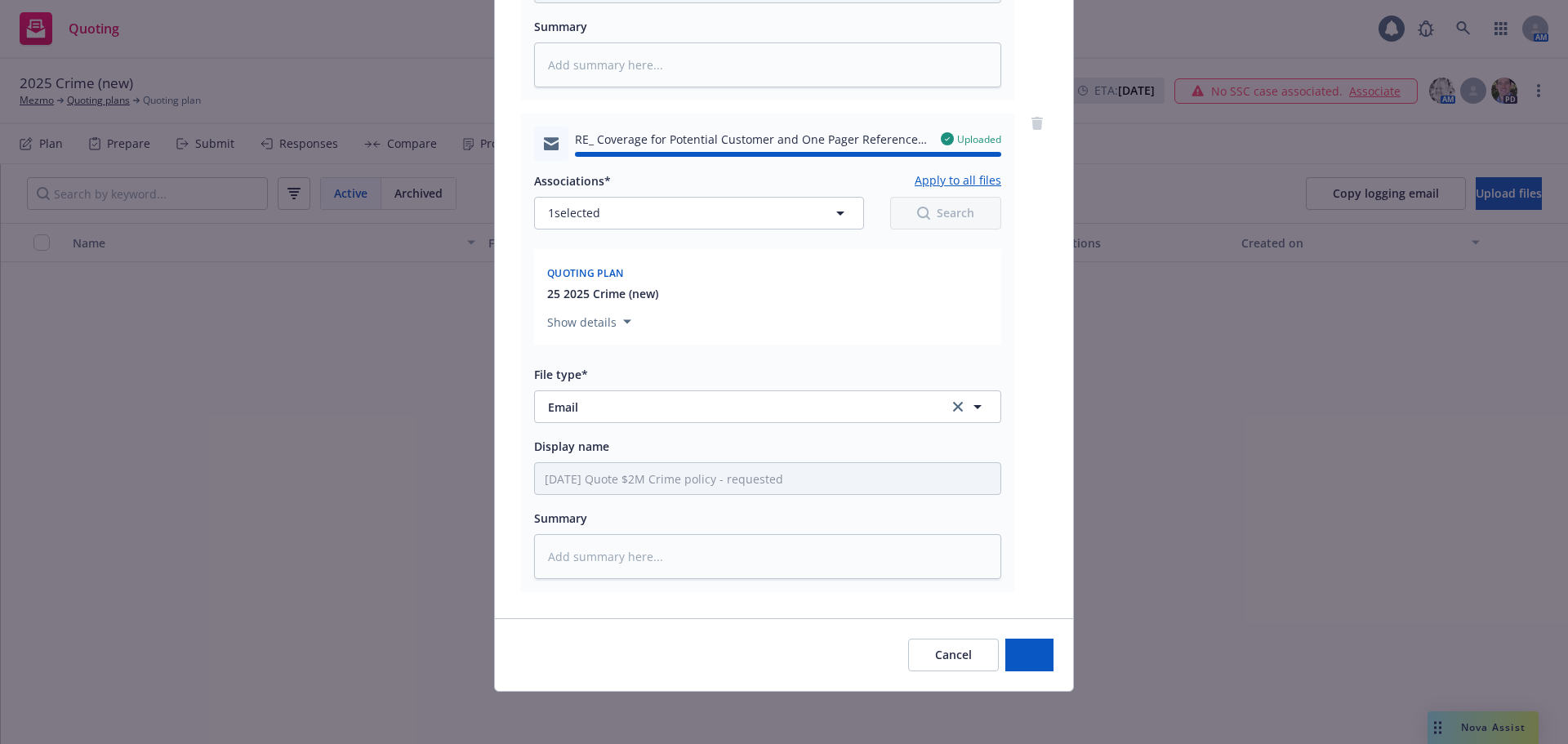
type textarea "x"
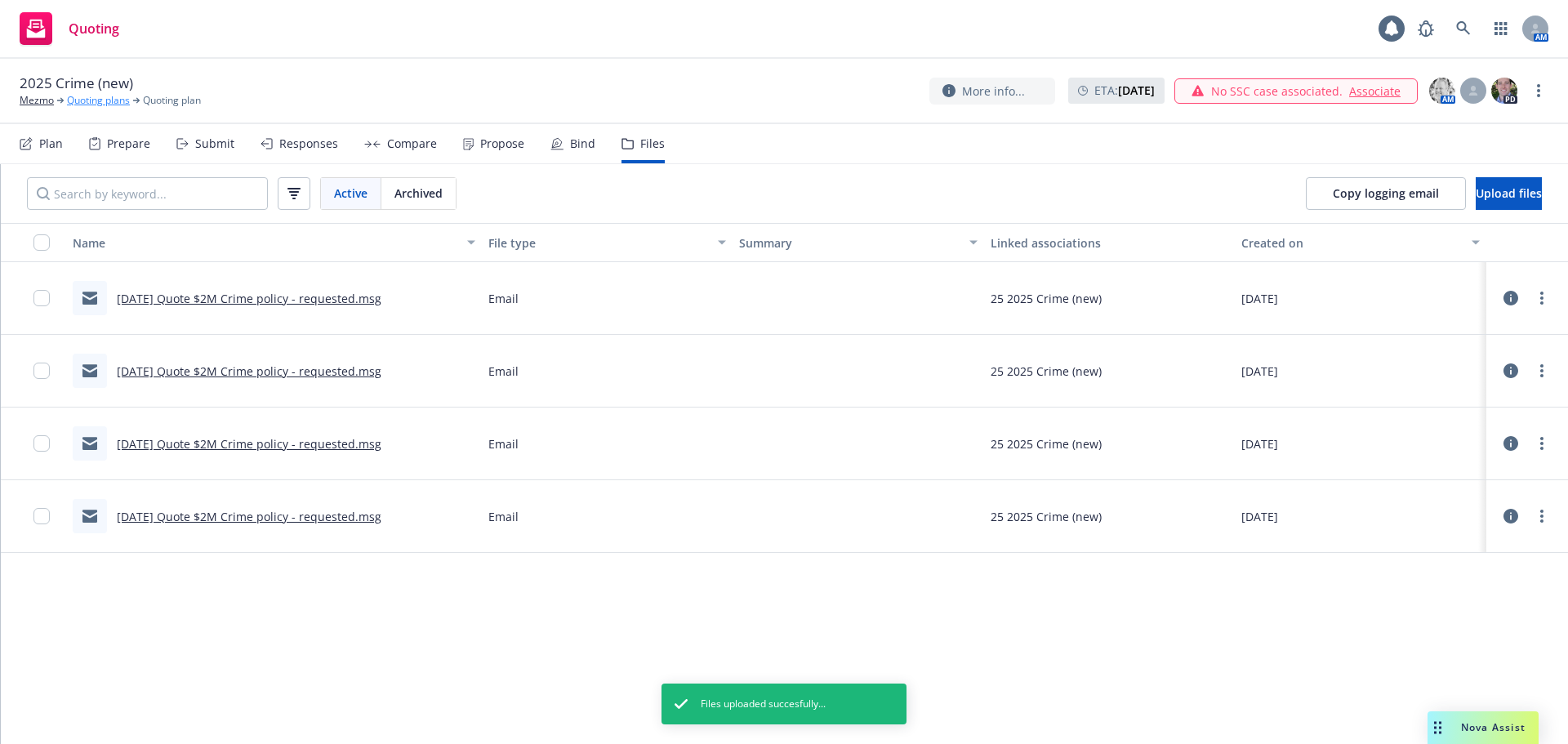
click at [94, 102] on link "Quoting plans" at bounding box center [98, 100] width 63 height 15
